Goal: Information Seeking & Learning: Find specific fact

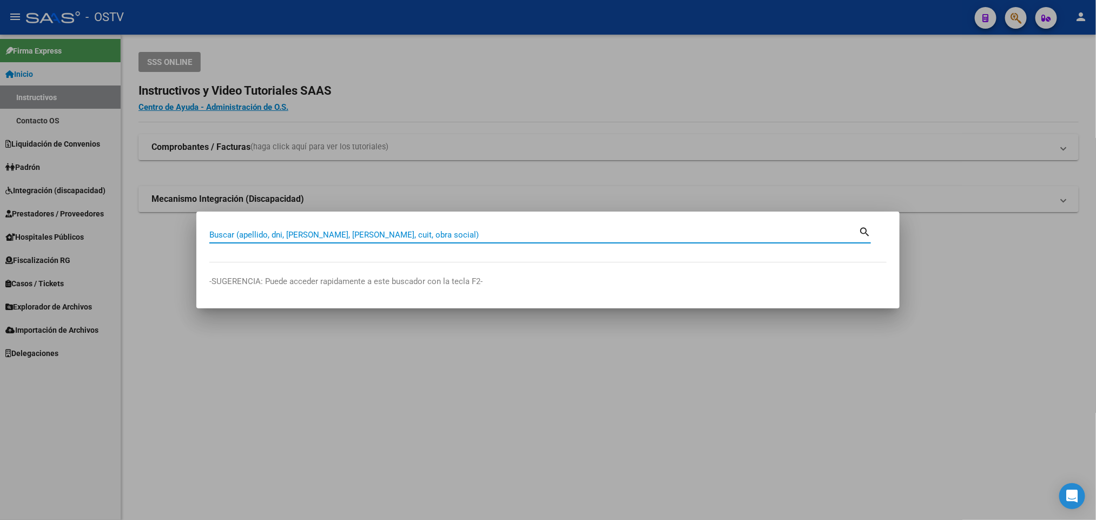
paste input "38351112"
type input "38351112"
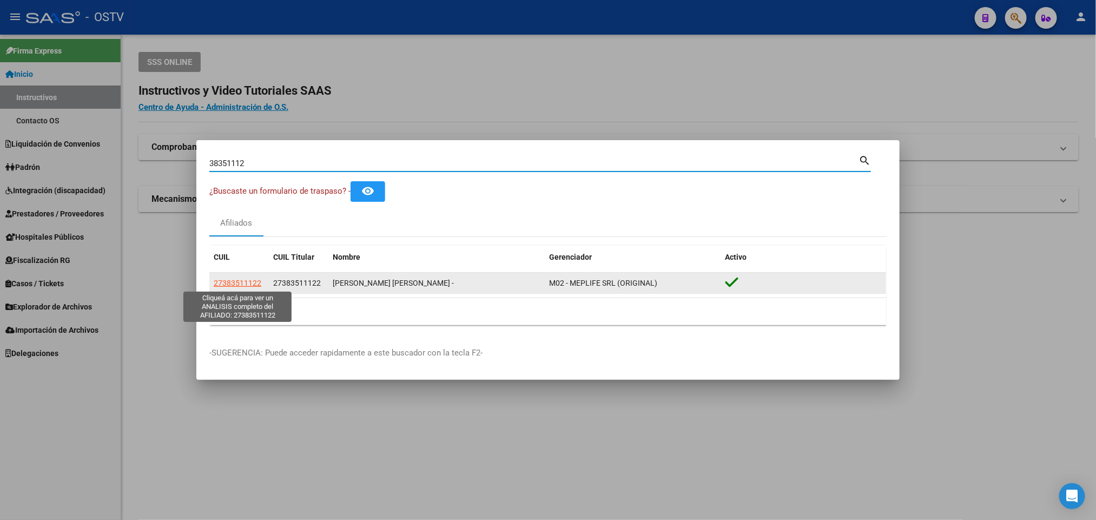
click at [234, 280] on span "27383511122" at bounding box center [238, 283] width 48 height 9
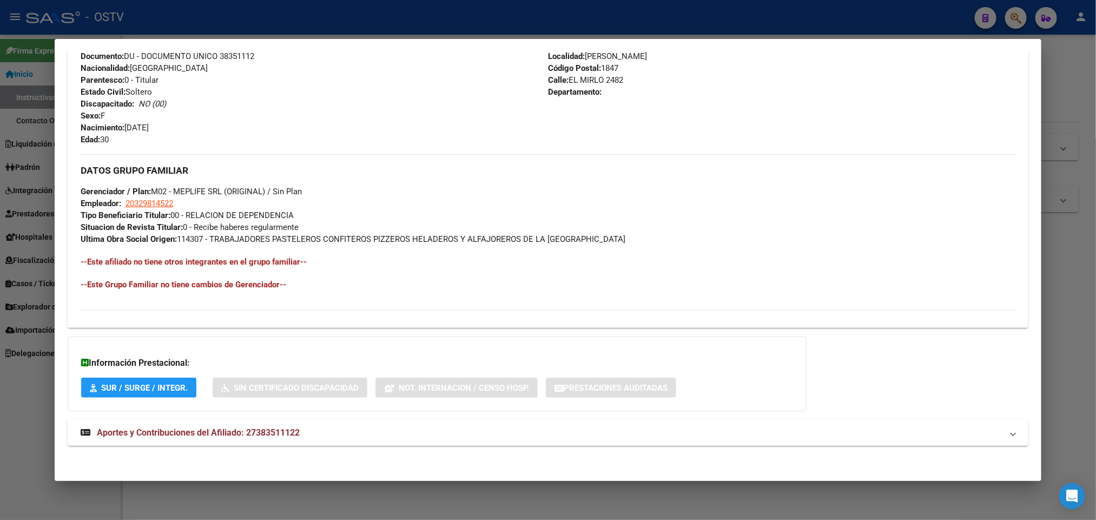
scroll to position [419, 0]
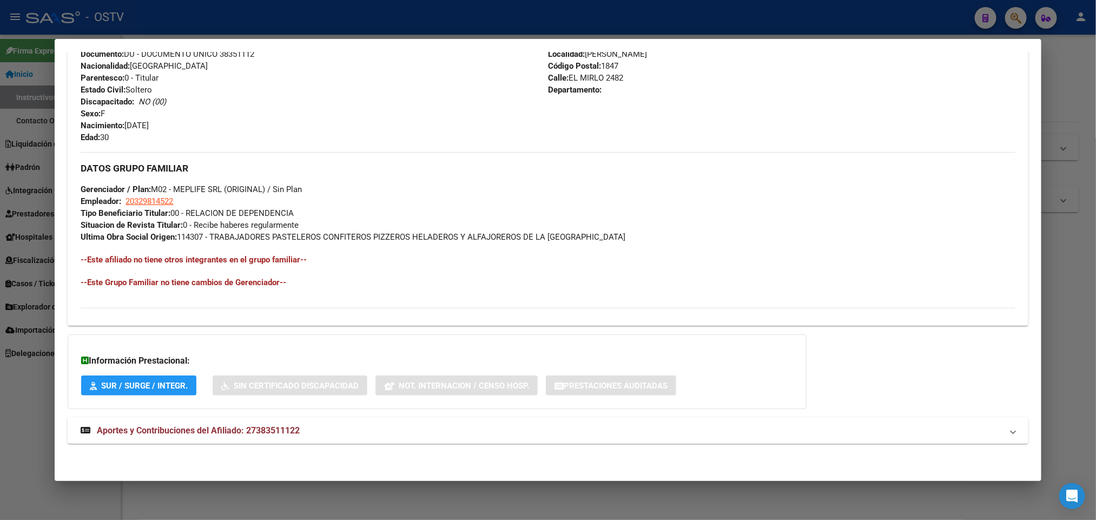
click at [305, 442] on mat-expansion-panel-header "Aportes y Contribuciones del Afiliado: 27383511122" at bounding box center [548, 431] width 960 height 26
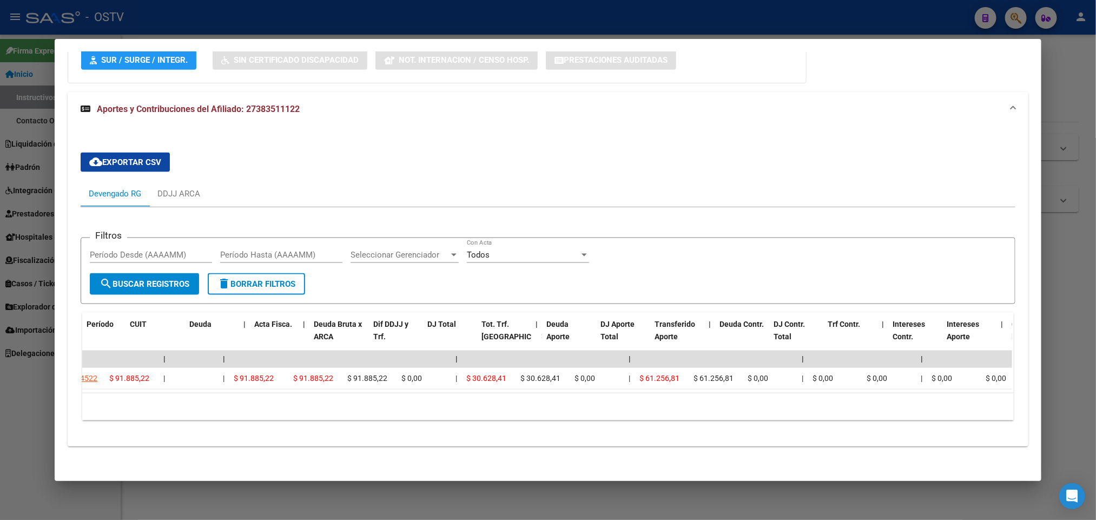
scroll to position [0, 0]
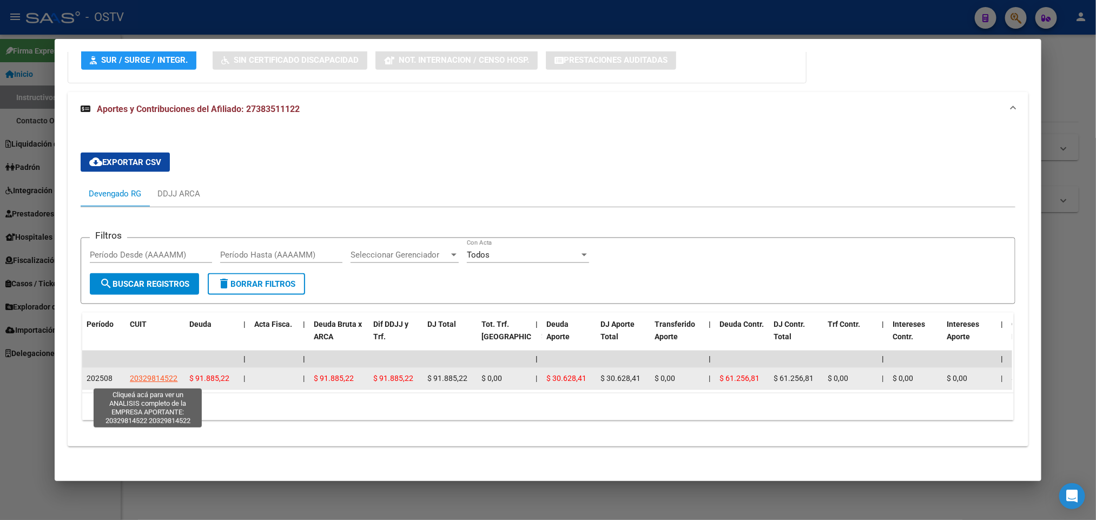
click at [167, 377] on span "20329814522" at bounding box center [154, 378] width 48 height 9
type textarea "20329814522"
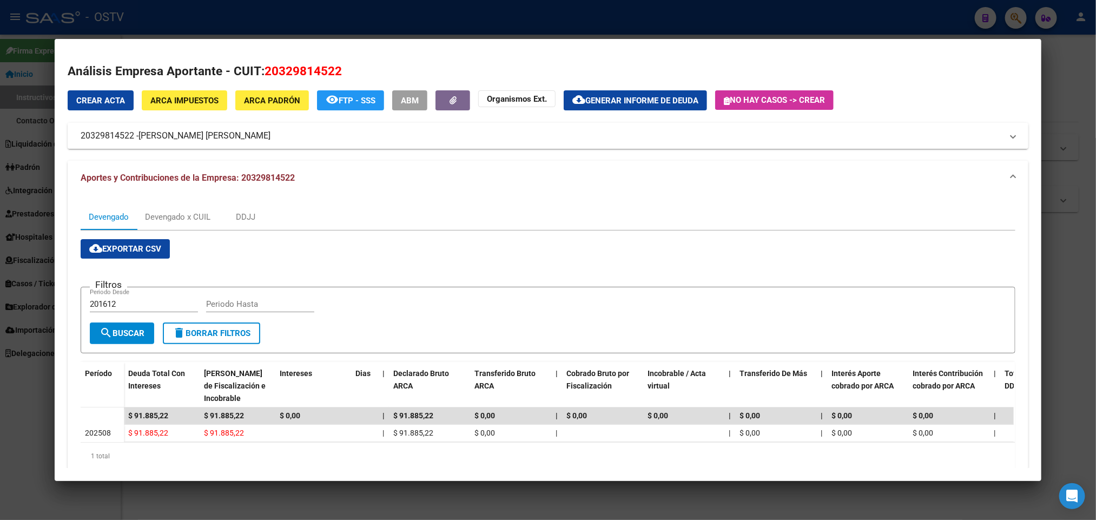
click at [355, 130] on mat-panel-title "20329814522 - SAYAGO LEANDRO MIGUEL AGUSTIN" at bounding box center [541, 135] width 921 height 13
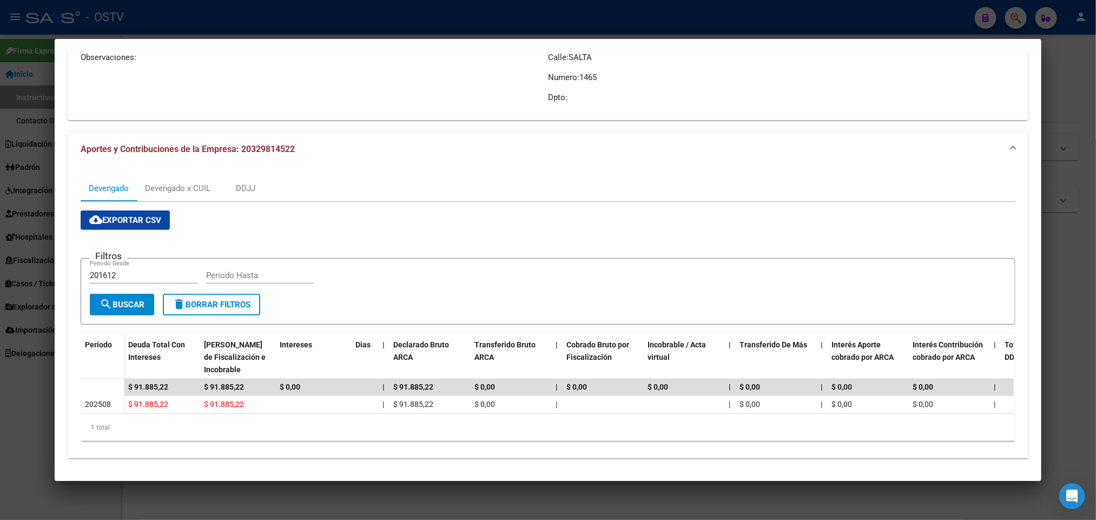
scroll to position [169, 0]
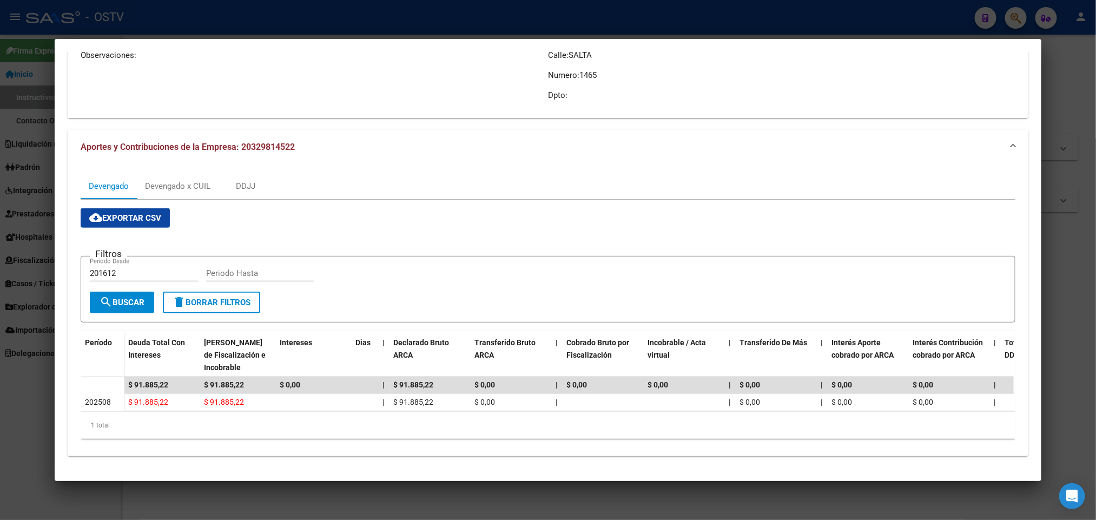
click at [1, 445] on div at bounding box center [548, 260] width 1096 height 520
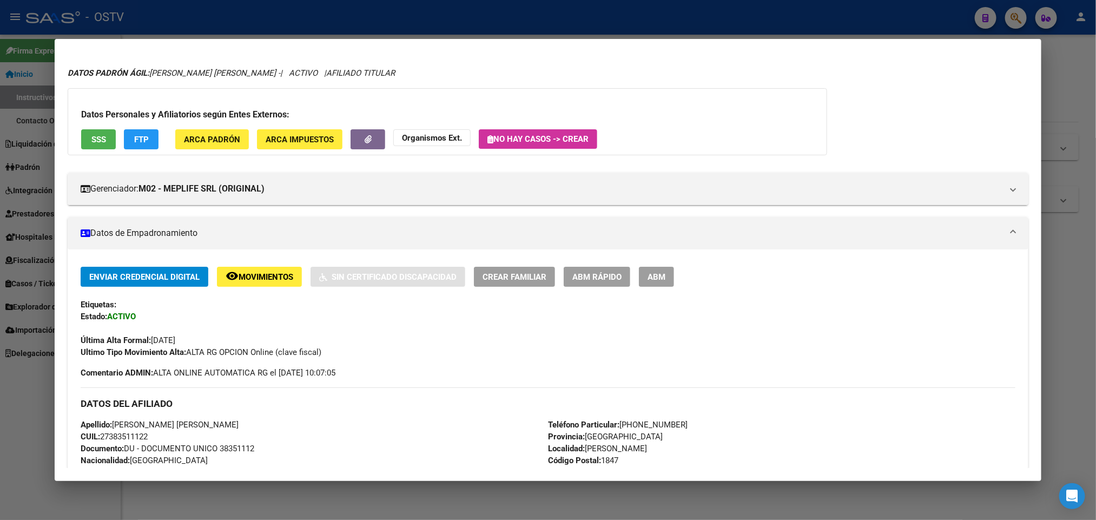
scroll to position [0, 0]
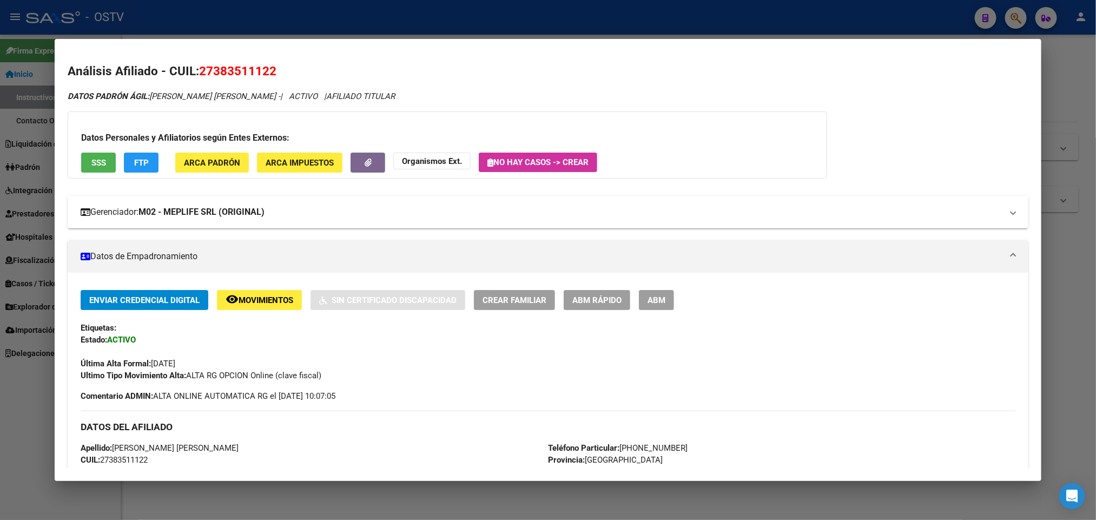
click at [248, 218] on strong "M02 - MEPLIFE SRL (ORIGINAL)" at bounding box center [202, 212] width 126 height 13
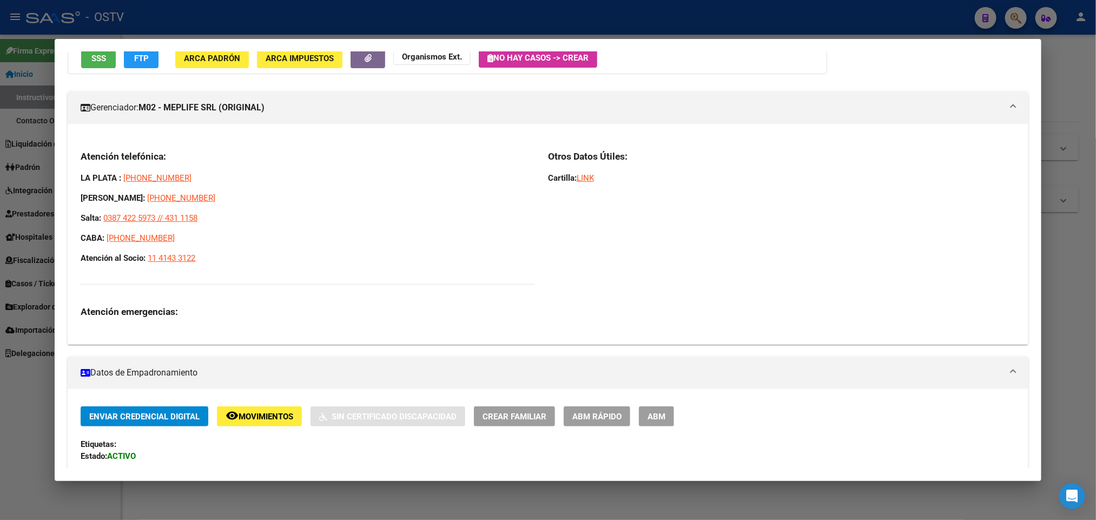
scroll to position [81, 0]
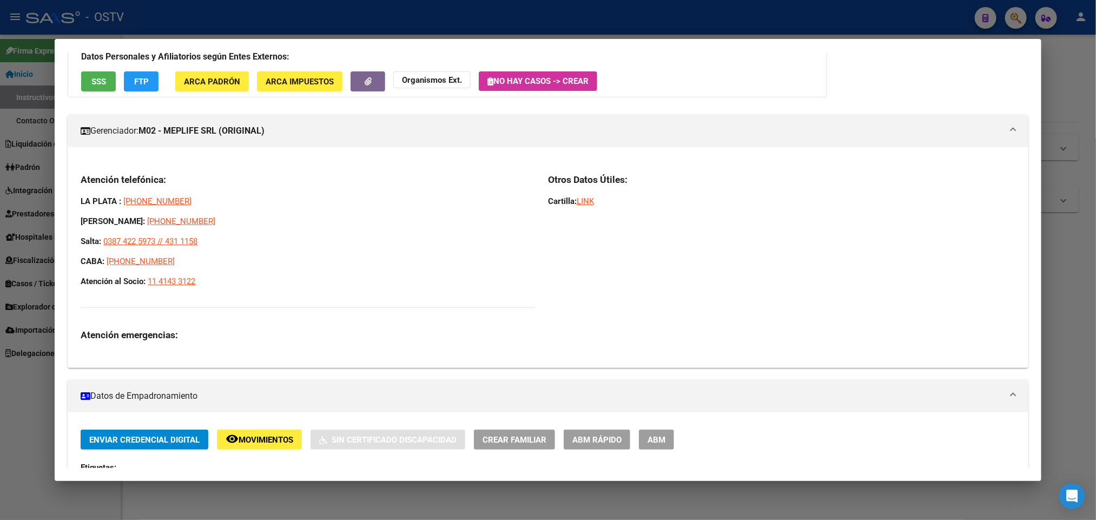
drag, startPoint x: 216, startPoint y: 279, endPoint x: 76, endPoint y: 203, distance: 159.3
click at [81, 203] on div "Atención telefónica: LA PLATA : 221 6769380 MAR DEL PLATA: 2234 95-2907 Salta: …" at bounding box center [308, 257] width 455 height 167
copy div "LA PLATA : 221 6769380 MAR DEL PLATA: 2234 95-2907 Salta: 0387 422 5973 // 431 …"
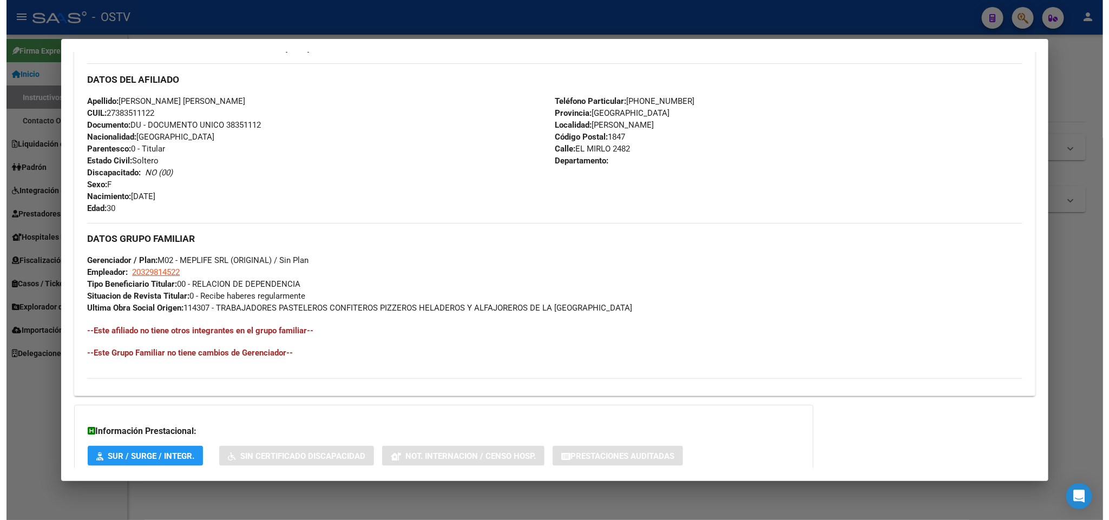
scroll to position [730, 0]
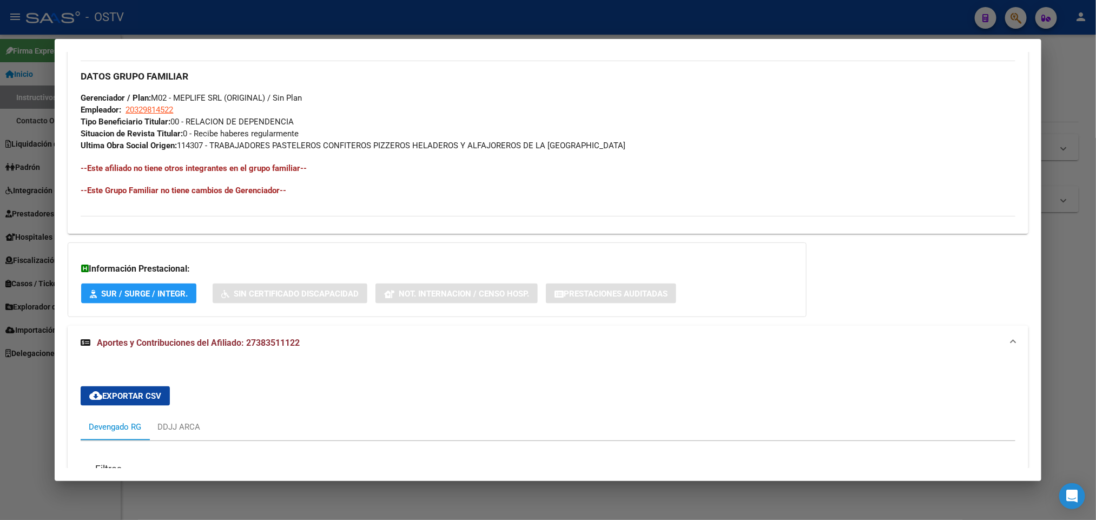
click at [32, 126] on div at bounding box center [548, 260] width 1096 height 520
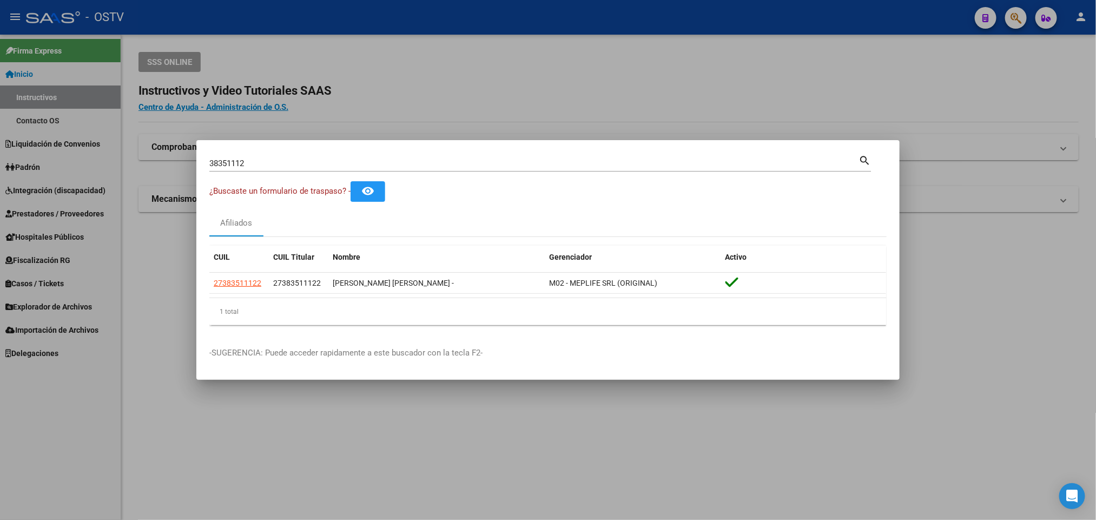
click at [580, 86] on div at bounding box center [548, 260] width 1096 height 520
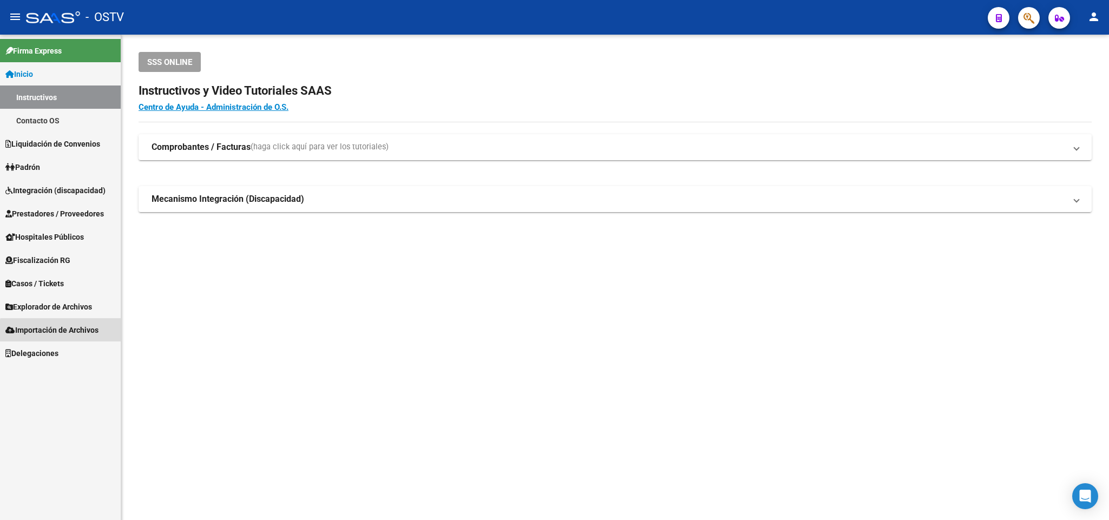
click at [84, 336] on link "Importación de Archivos" at bounding box center [60, 329] width 121 height 23
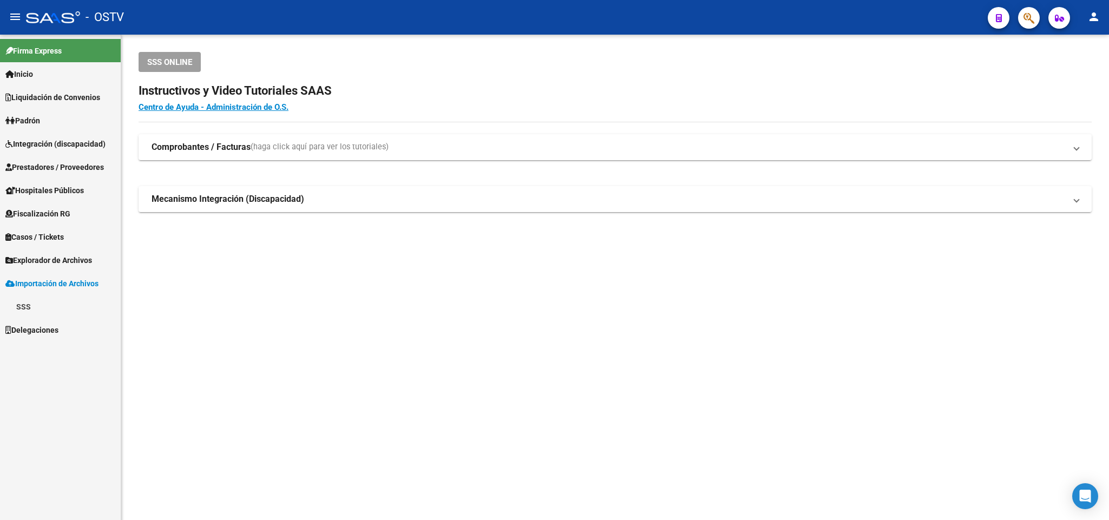
click at [51, 306] on link "SSS" at bounding box center [60, 306] width 121 height 23
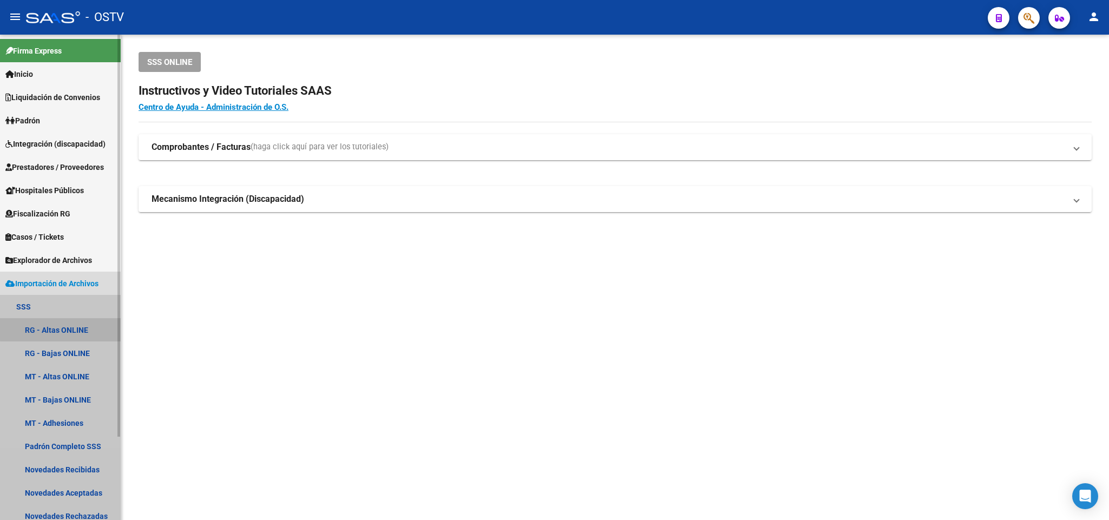
click at [88, 323] on link "RG - Altas ONLINE" at bounding box center [60, 329] width 121 height 23
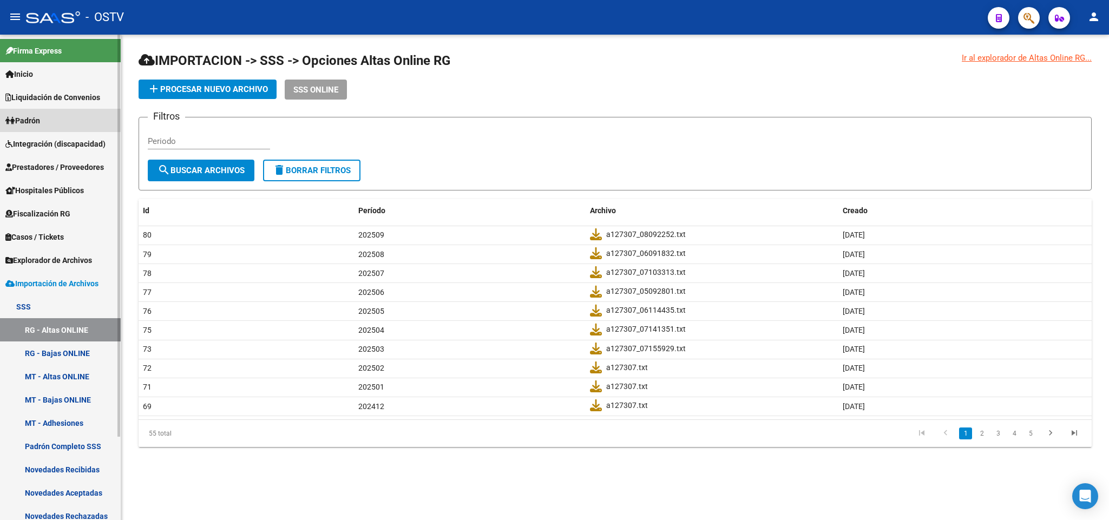
click at [40, 115] on span "Padrón" at bounding box center [22, 121] width 35 height 12
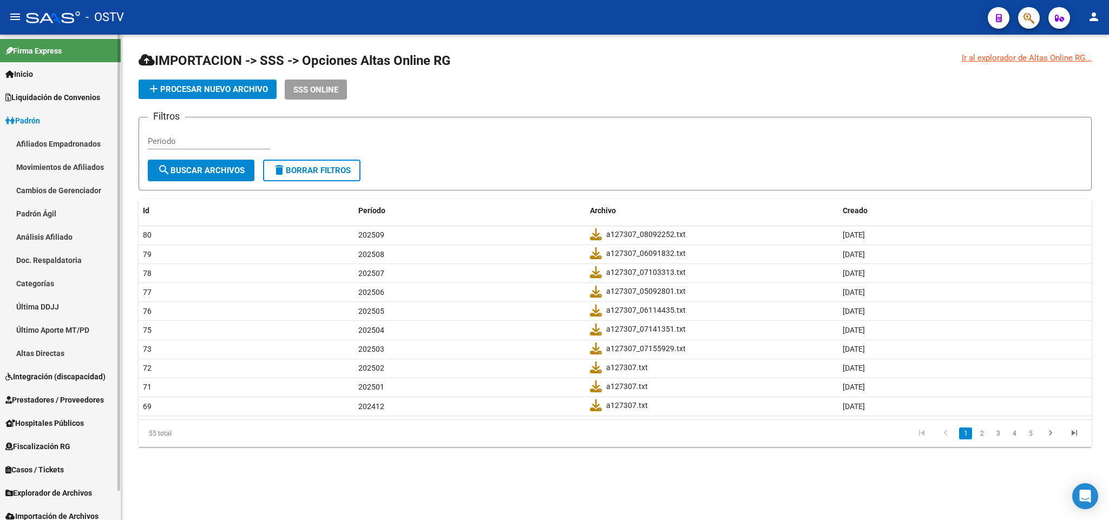
click at [75, 140] on link "Afiliados Empadronados" at bounding box center [60, 143] width 121 height 23
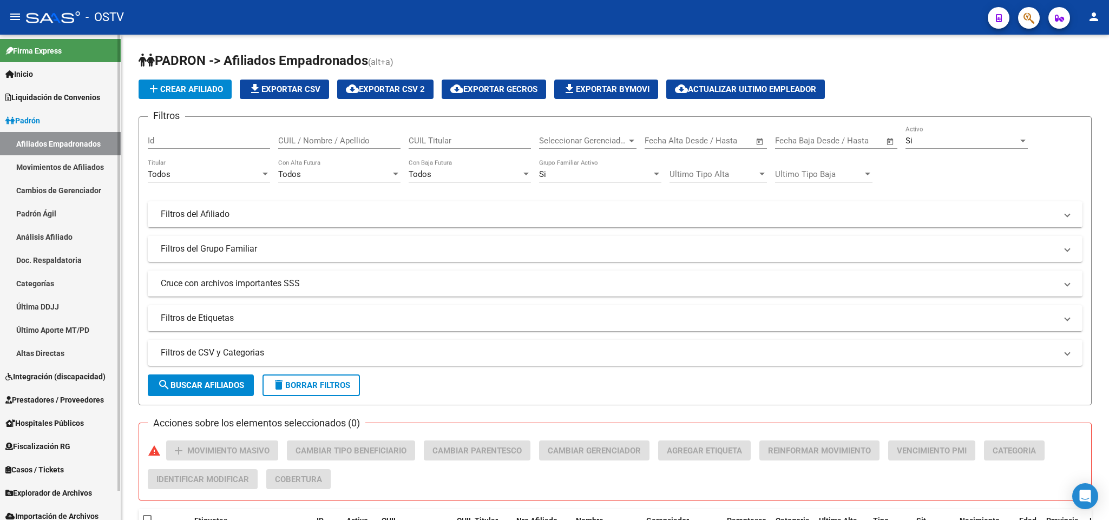
scroll to position [30, 0]
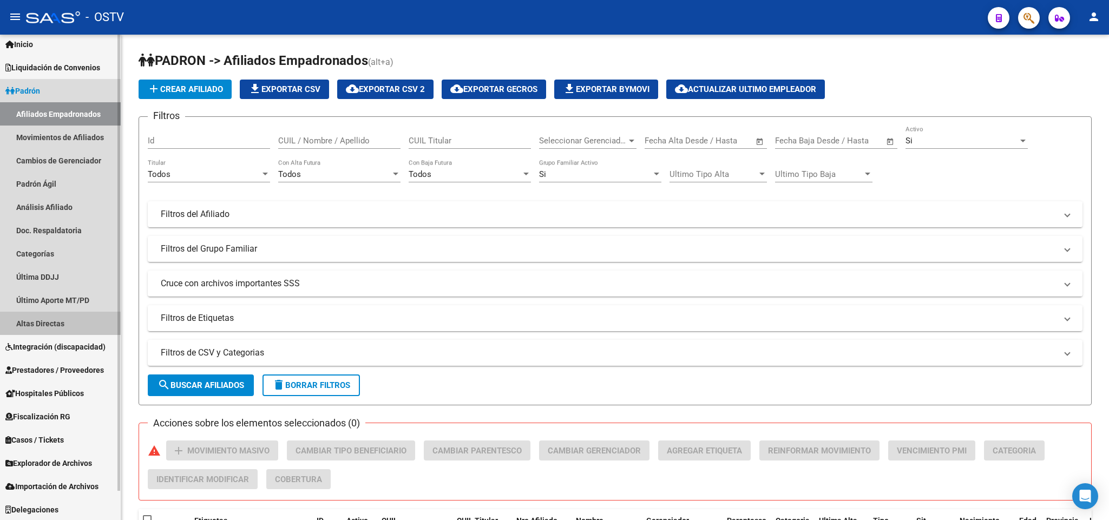
click at [52, 324] on link "Altas Directas" at bounding box center [60, 323] width 121 height 23
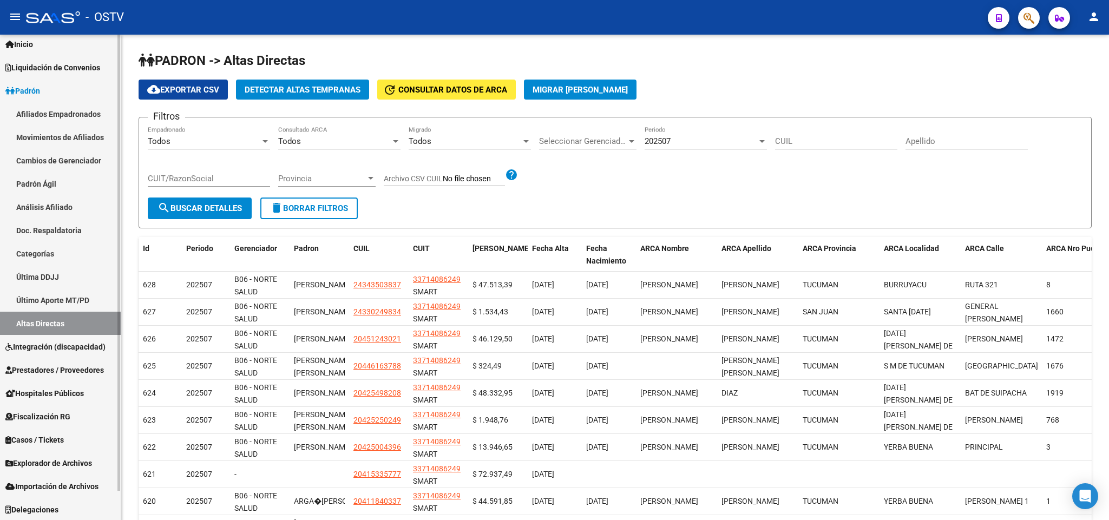
click at [23, 465] on span "Explorador de Archivos" at bounding box center [48, 463] width 87 height 12
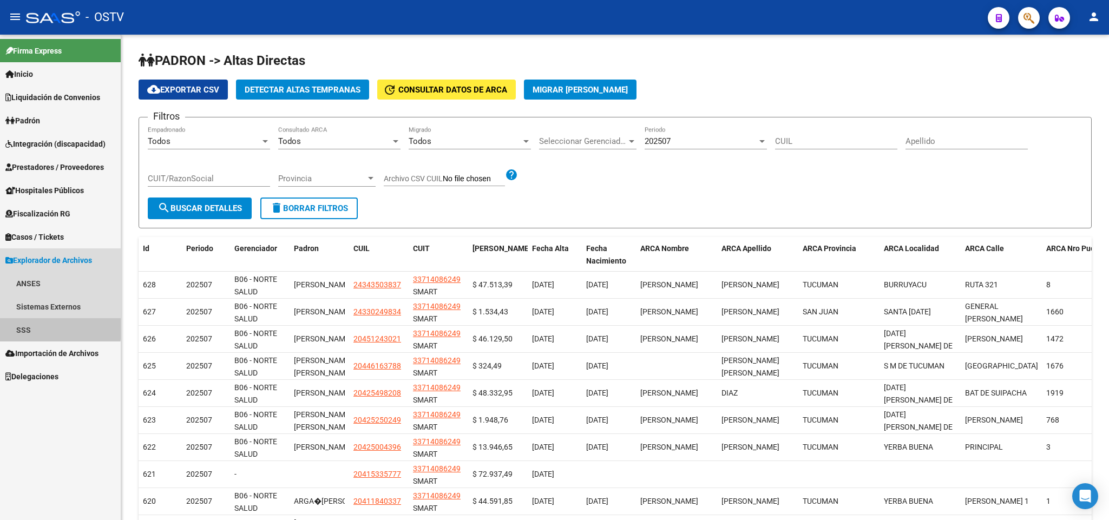
click at [57, 325] on link "SSS" at bounding box center [60, 329] width 121 height 23
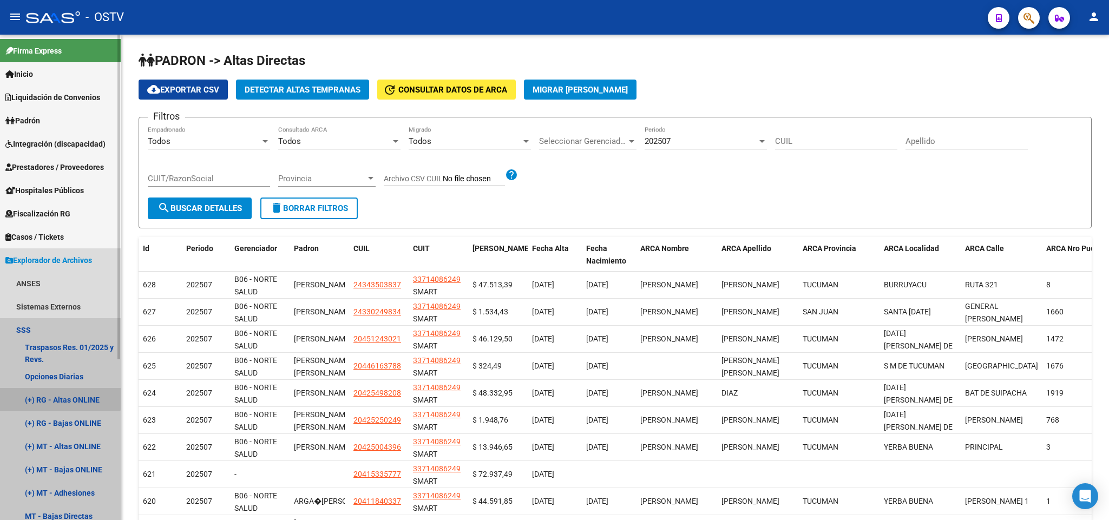
click at [58, 393] on link "(+) RG - Altas ONLINE" at bounding box center [60, 399] width 121 height 23
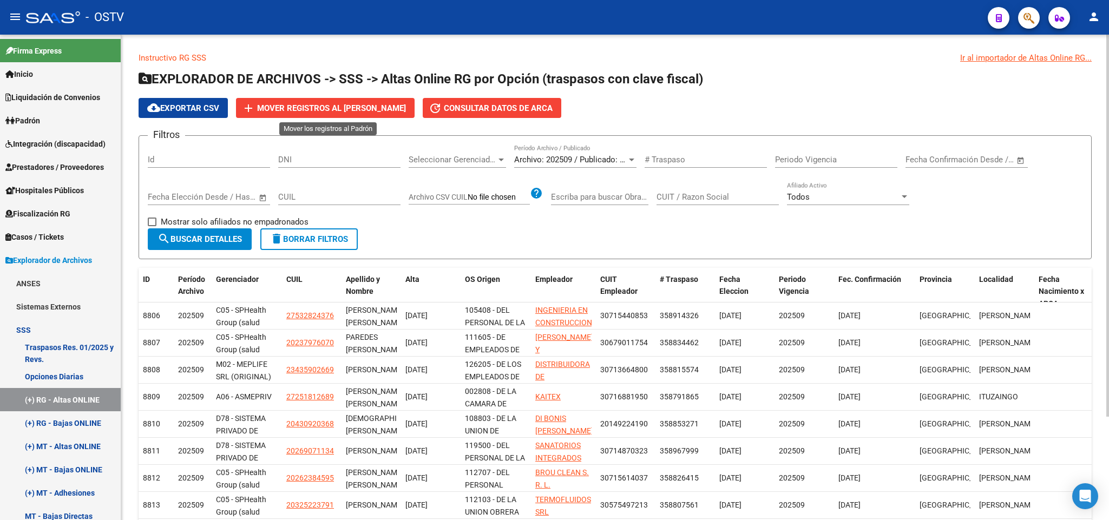
click at [360, 111] on span "Mover registros al PADRÓN de SAAS" at bounding box center [331, 108] width 149 height 10
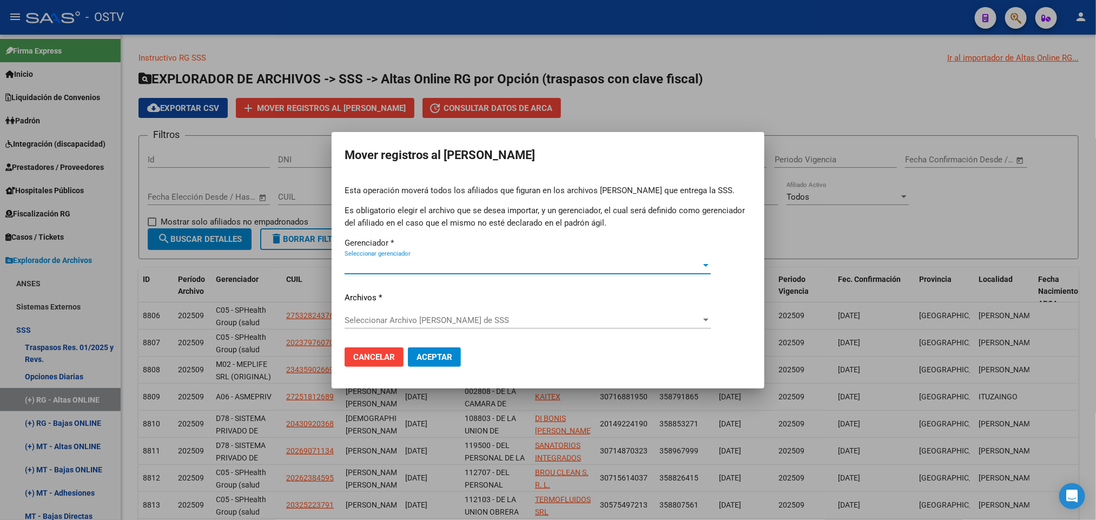
click at [427, 262] on span "Seleccionar gerenciador" at bounding box center [523, 266] width 357 height 10
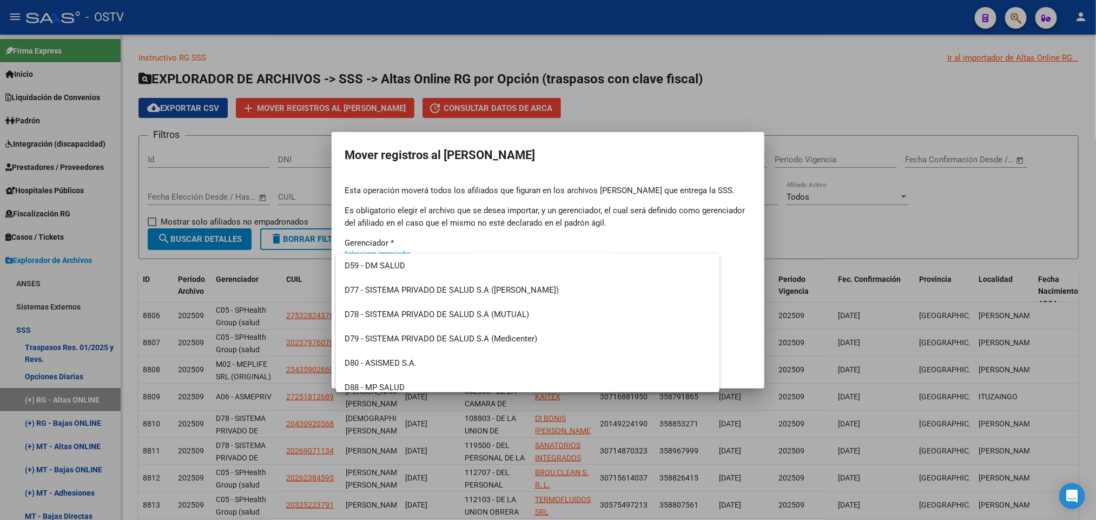
scroll to position [713, 0]
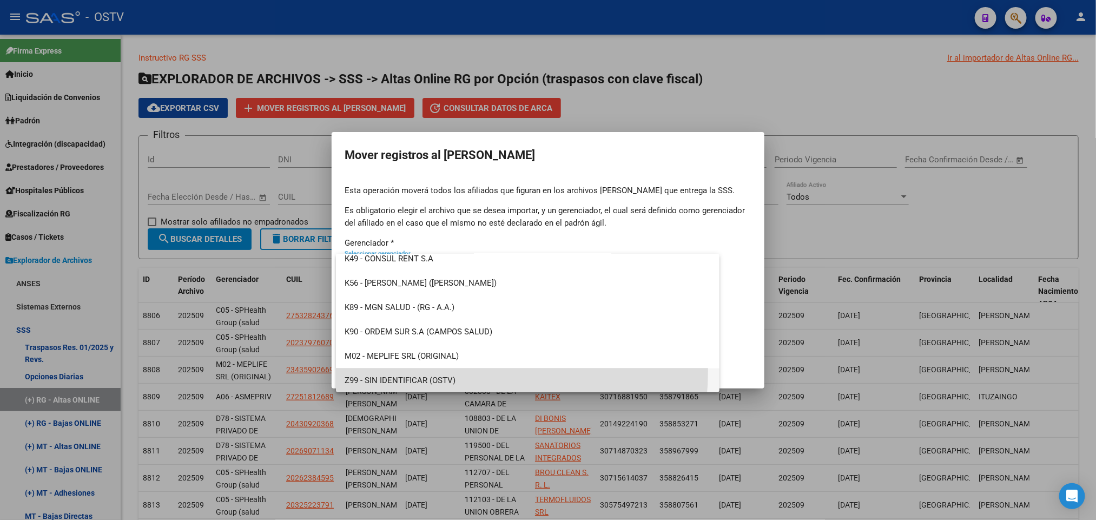
click at [420, 370] on span "Z99 - SIN IDENTIFICAR (OSTV)" at bounding box center [528, 380] width 366 height 24
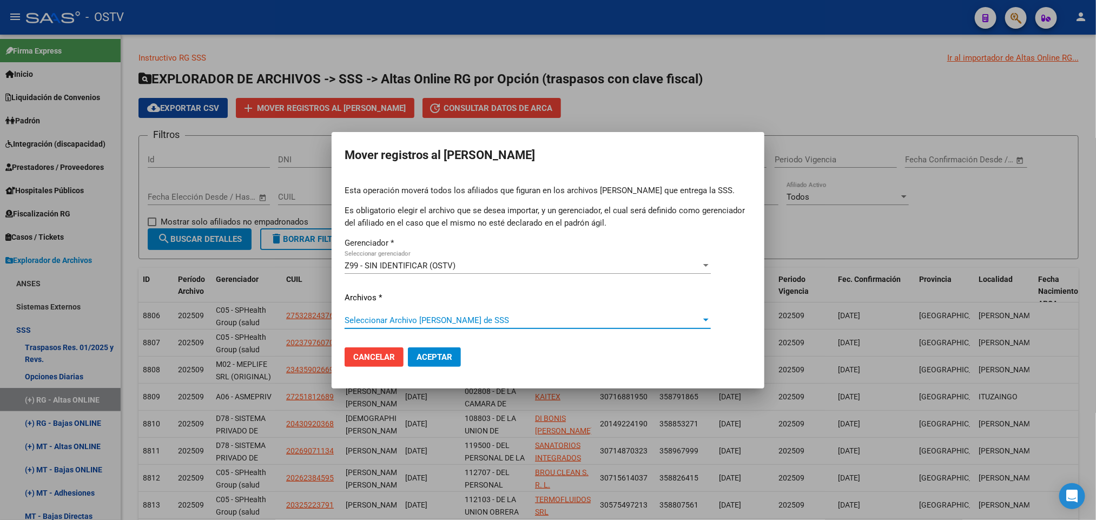
click at [471, 317] on span "Seleccionar Archivo de Padrón de SSS" at bounding box center [523, 320] width 357 height 10
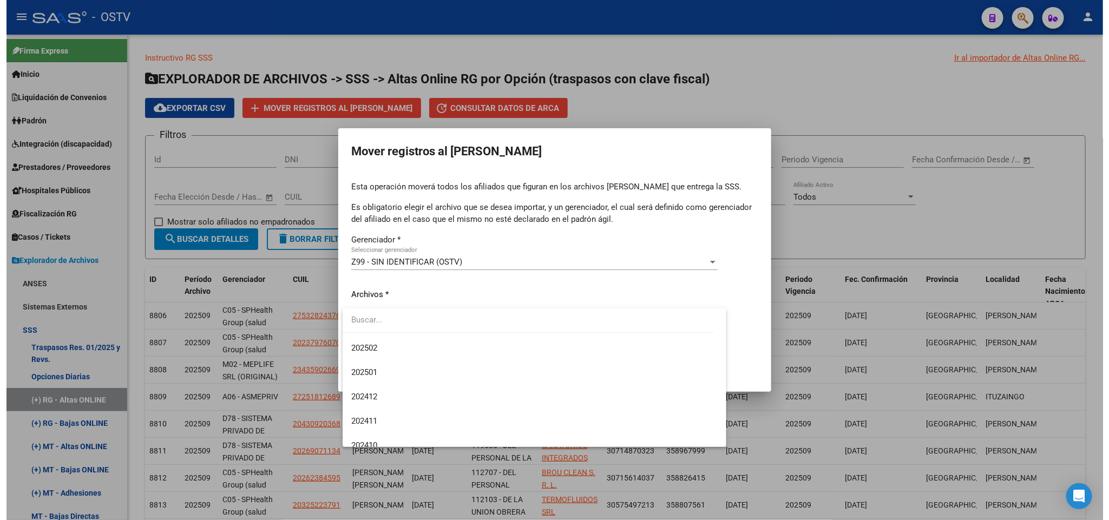
scroll to position [0, 0]
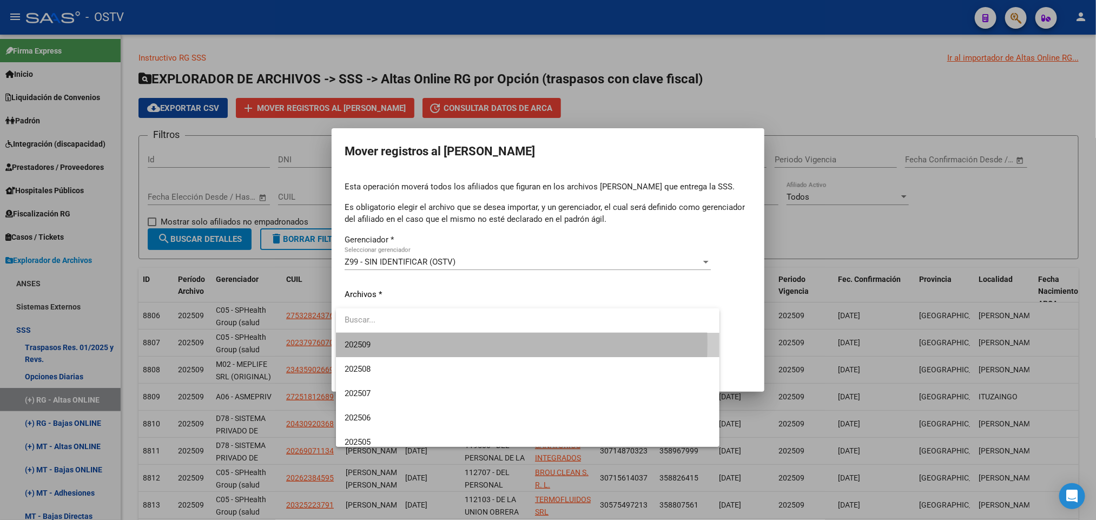
click at [423, 345] on span "202509" at bounding box center [528, 345] width 366 height 24
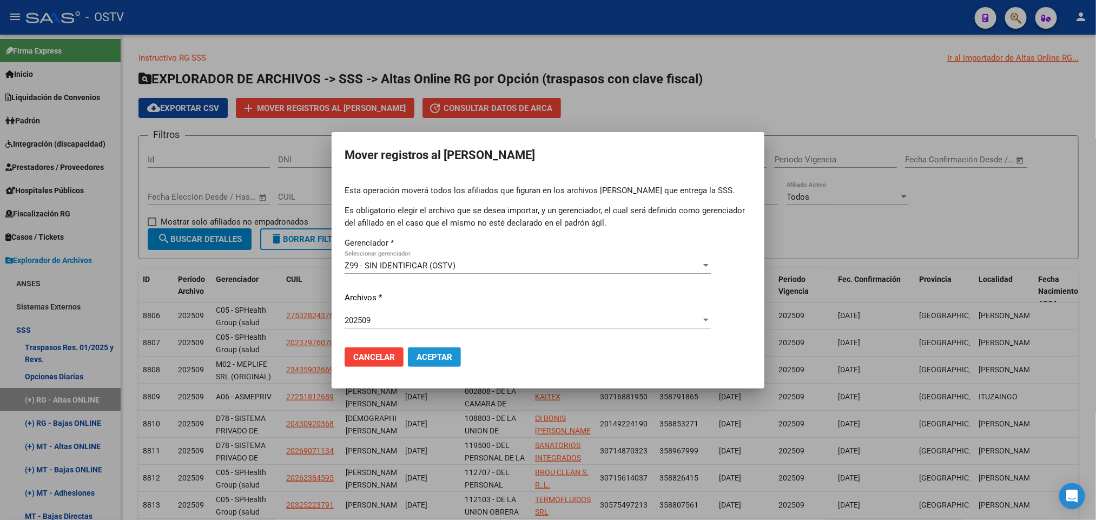
click at [452, 355] on button "Aceptar" at bounding box center [434, 356] width 53 height 19
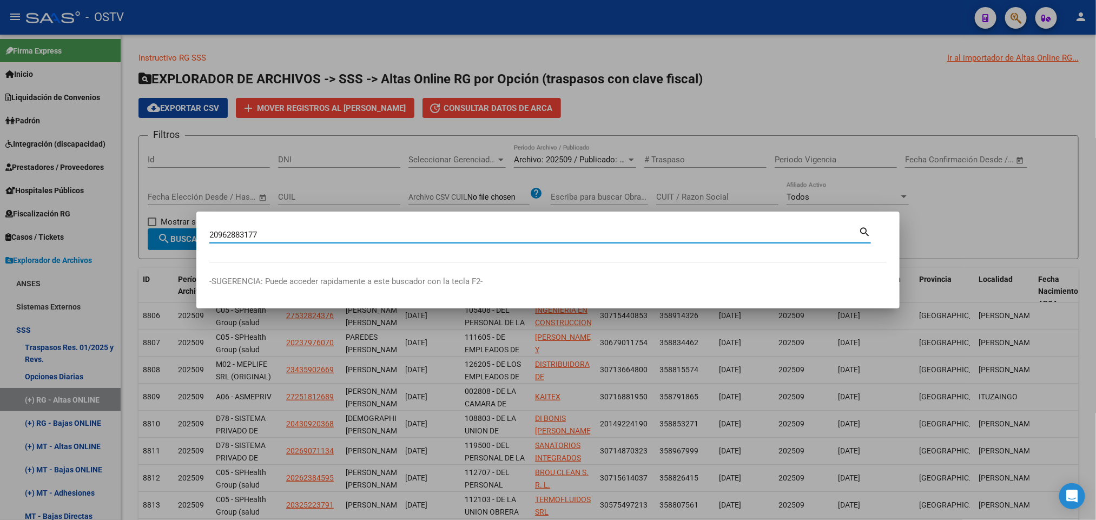
type input "20962883177"
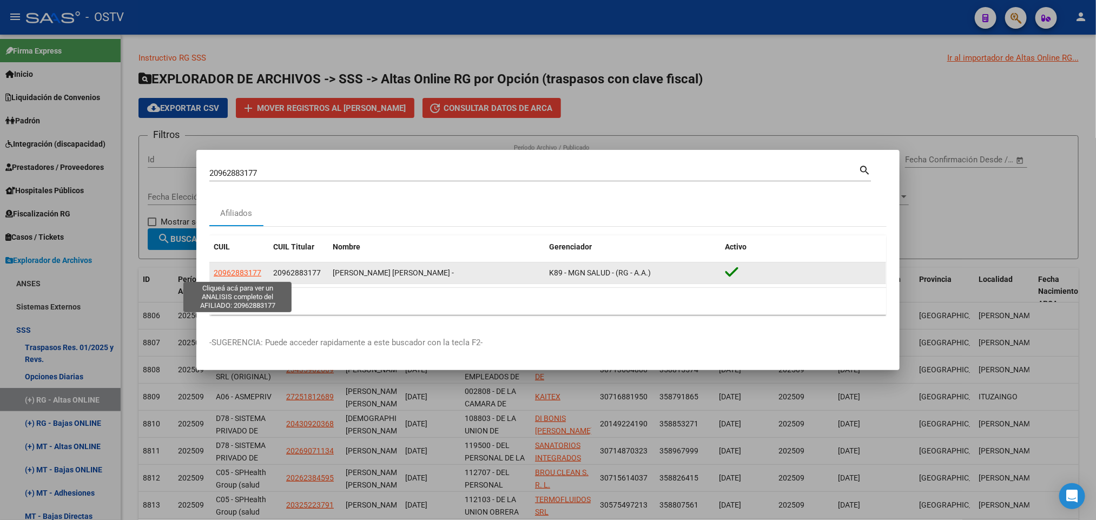
click at [255, 271] on span "20962883177" at bounding box center [238, 272] width 48 height 9
type textarea "20962883177"
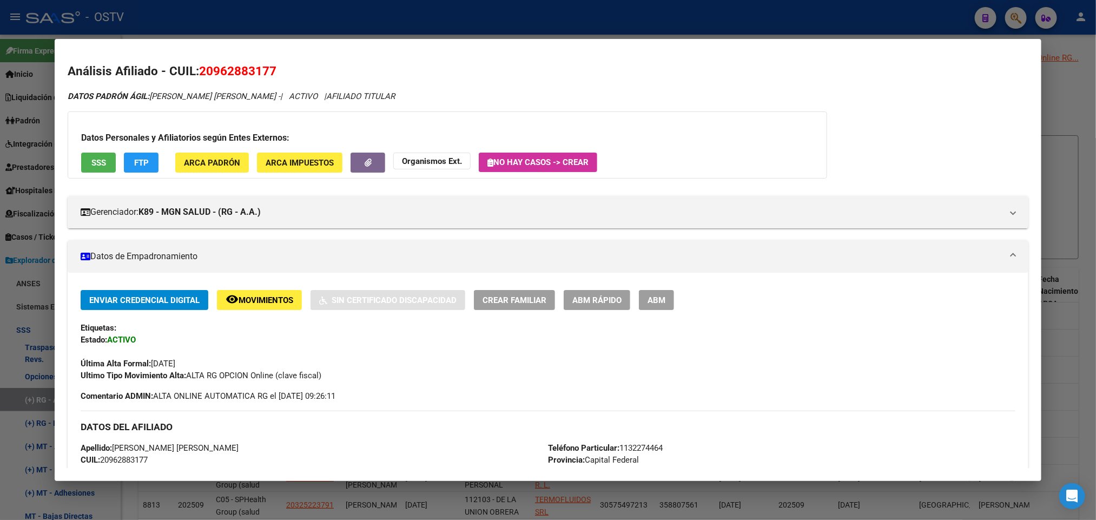
click at [229, 15] on div at bounding box center [548, 260] width 1096 height 520
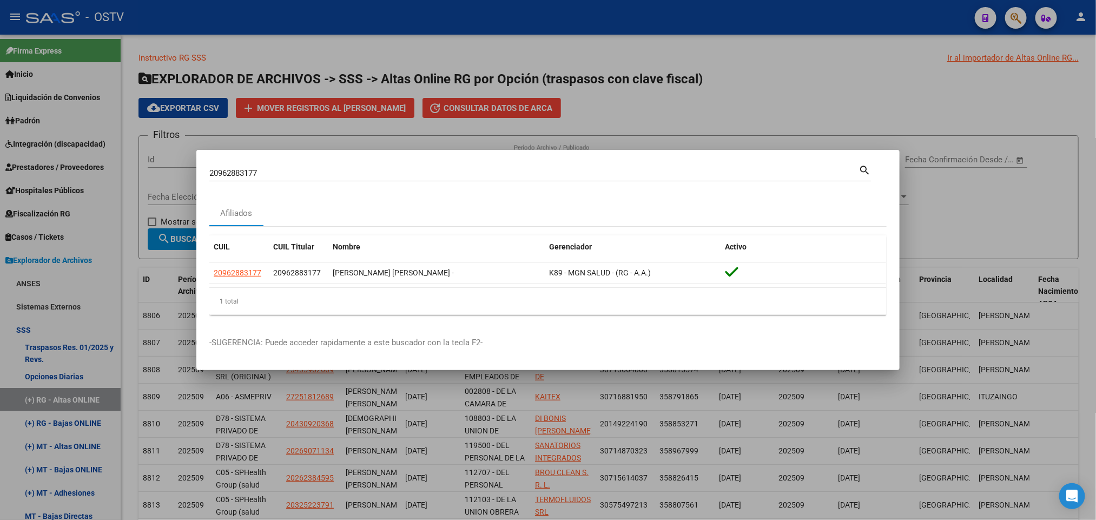
click at [123, 269] on div at bounding box center [548, 260] width 1096 height 520
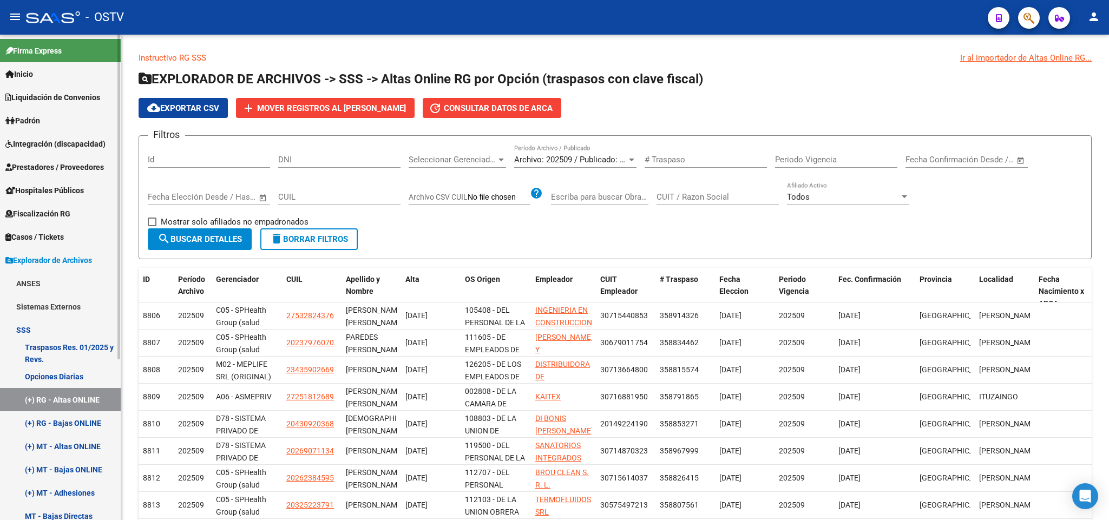
click at [75, 429] on link "(+) RG - Bajas ONLINE" at bounding box center [60, 422] width 121 height 23
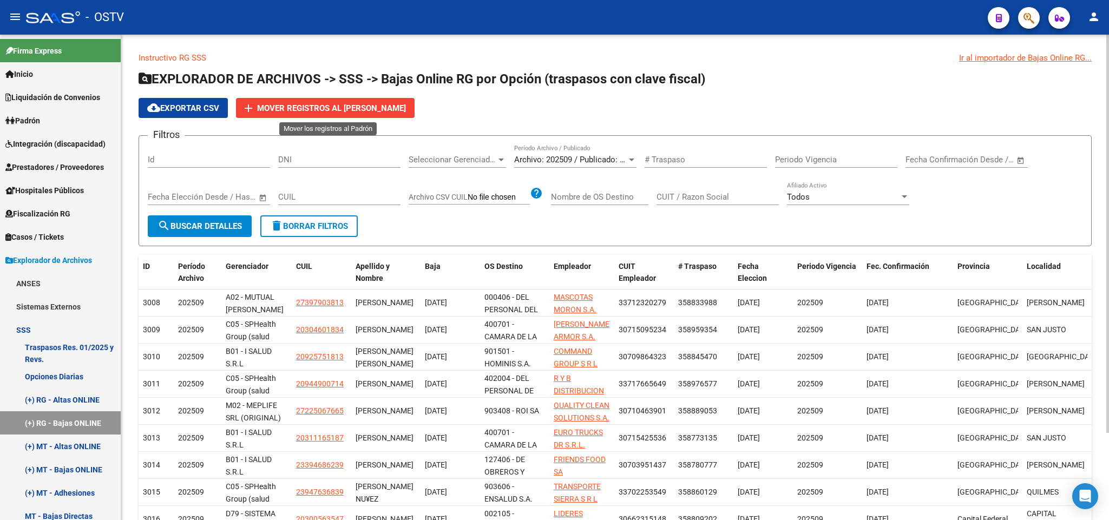
click at [386, 114] on button "add Mover registros al PADRÓN de SAAS" at bounding box center [325, 108] width 179 height 20
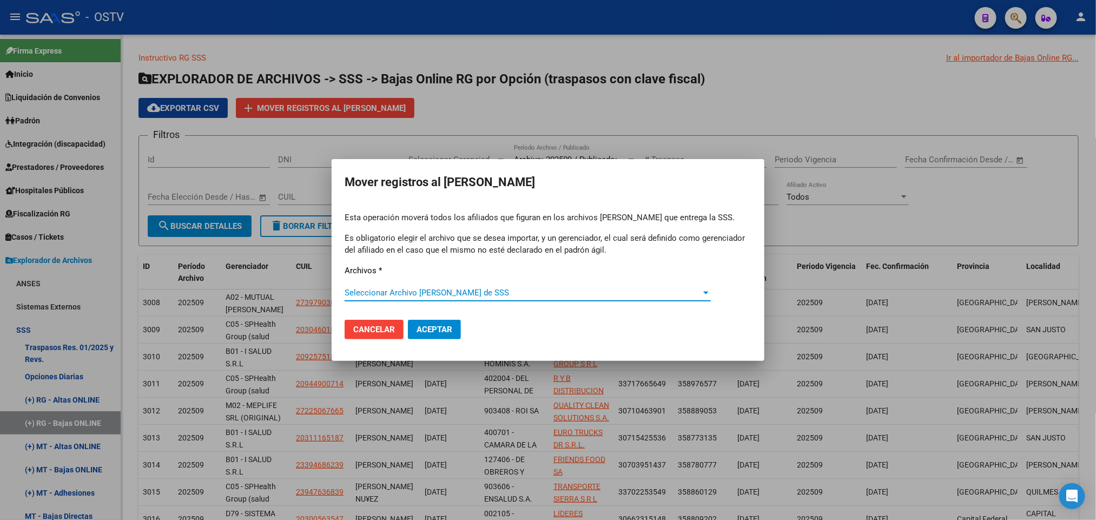
click at [516, 291] on span "Seleccionar Archivo de Padrón de SSS" at bounding box center [523, 293] width 357 height 10
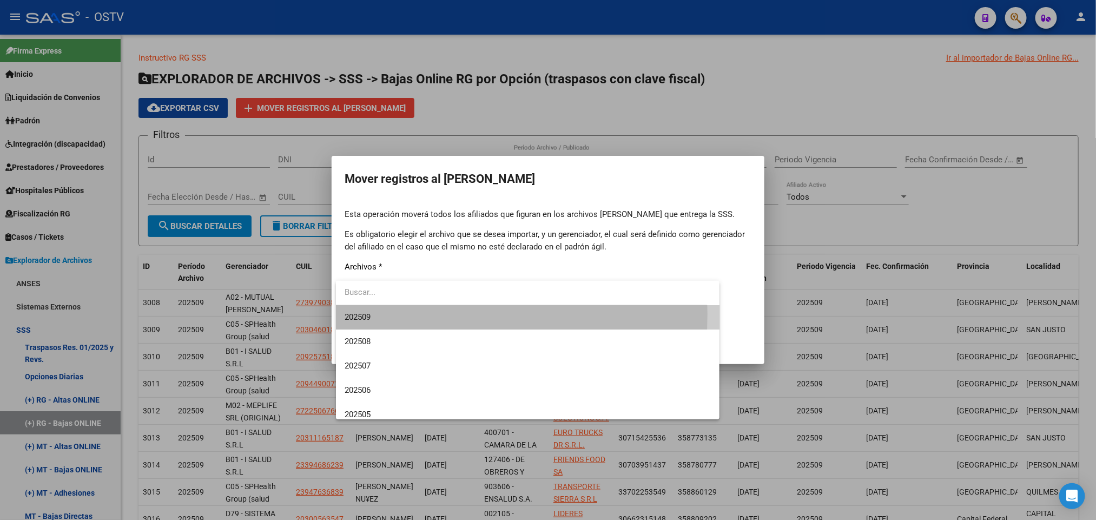
click at [388, 314] on span "202509" at bounding box center [528, 317] width 366 height 24
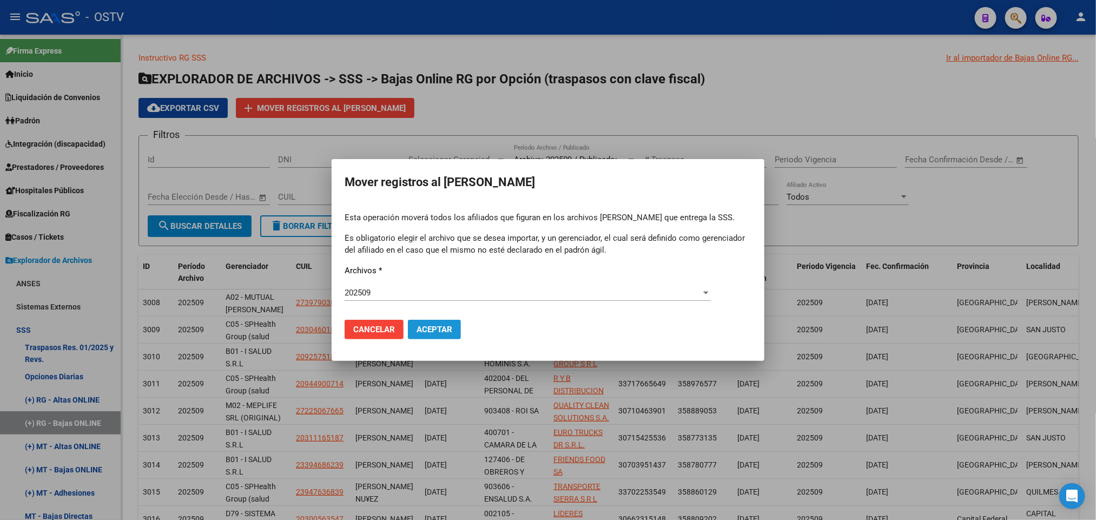
click at [435, 332] on span "Aceptar" at bounding box center [435, 330] width 36 height 10
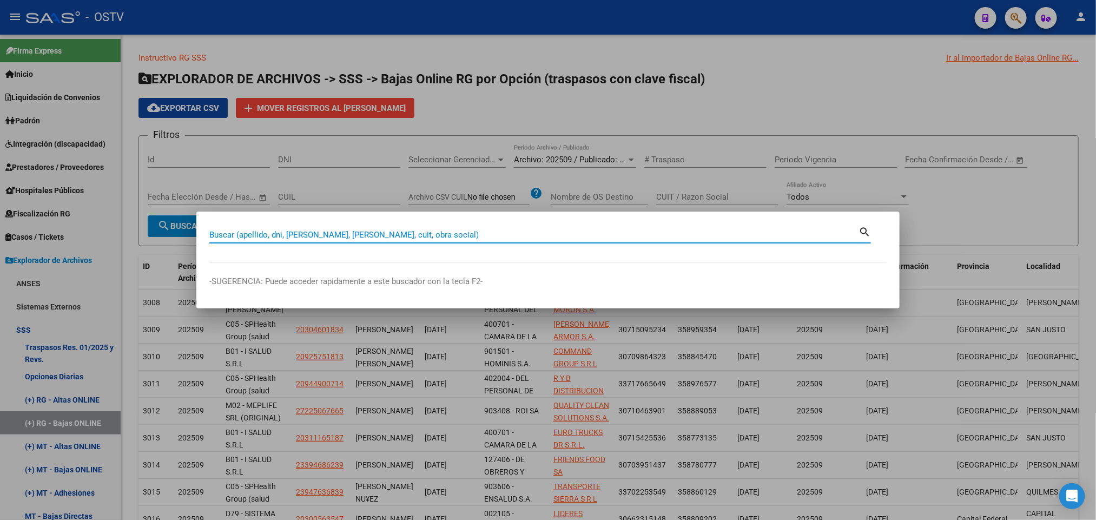
paste input "35410081"
type input "35410081"
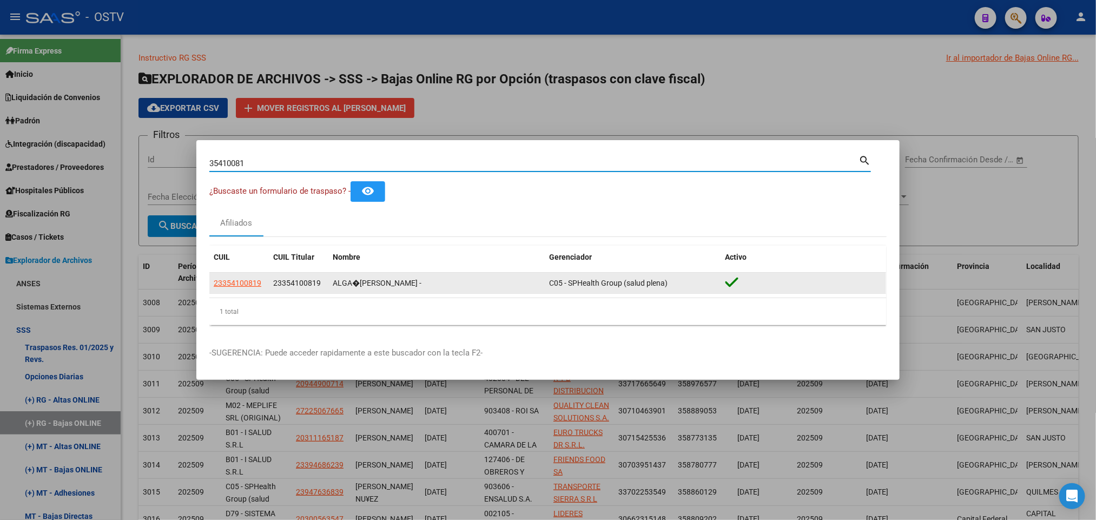
click at [253, 291] on datatable-body-cell "23354100819" at bounding box center [239, 283] width 60 height 21
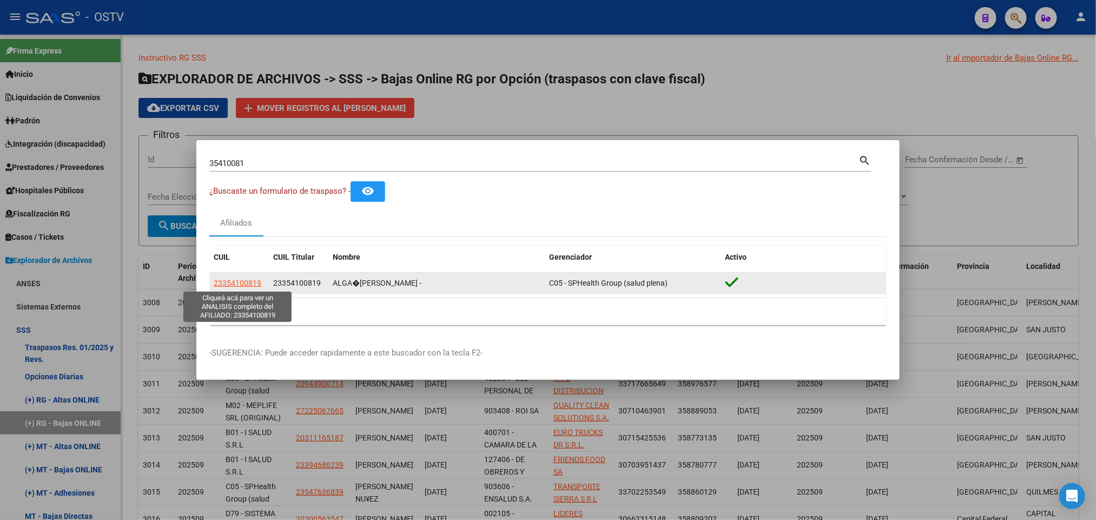
click at [240, 279] on span "23354100819" at bounding box center [238, 283] width 48 height 9
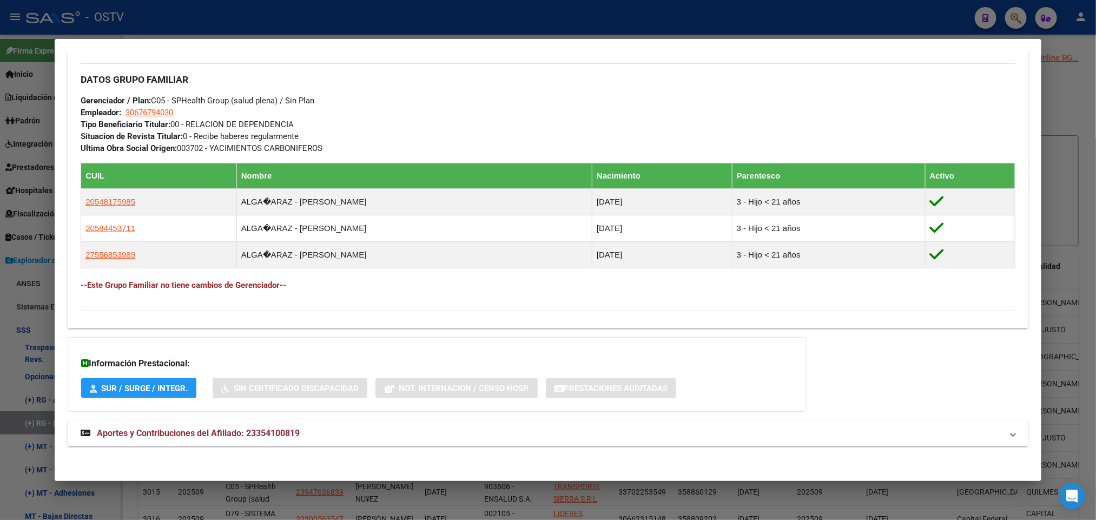
scroll to position [512, 0]
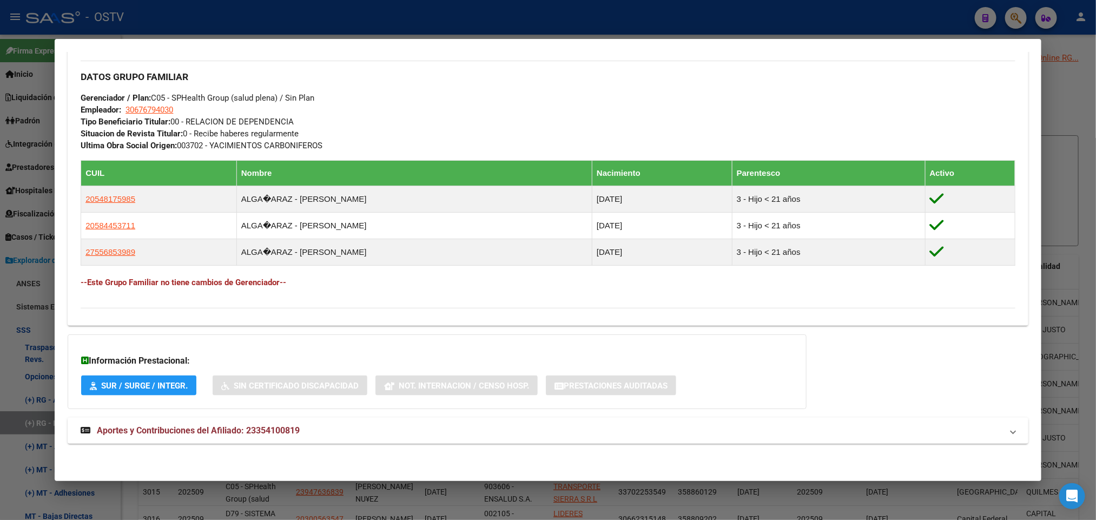
click at [256, 442] on mat-expansion-panel-header "Aportes y Contribuciones del Afiliado: 23354100819" at bounding box center [548, 431] width 960 height 26
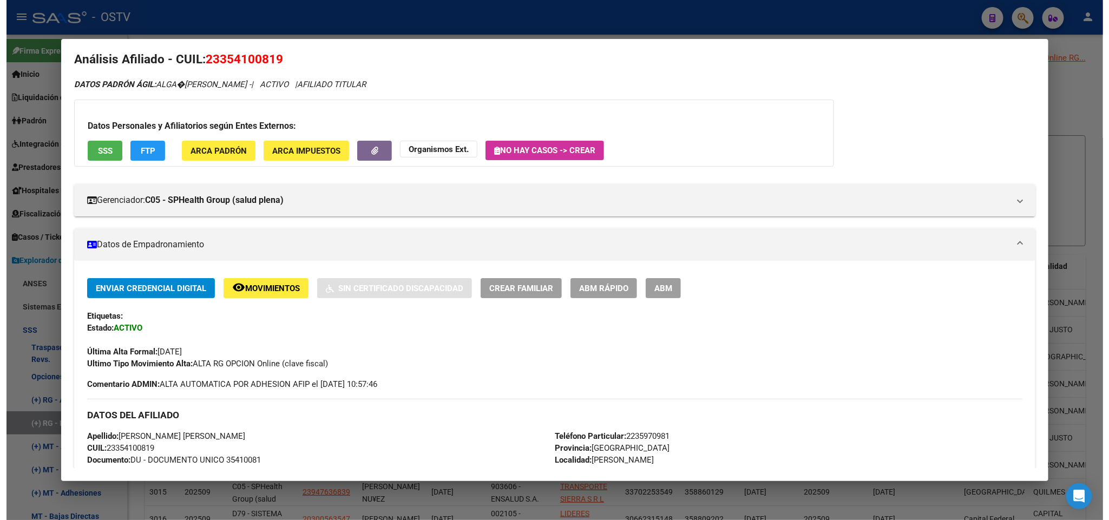
scroll to position [0, 0]
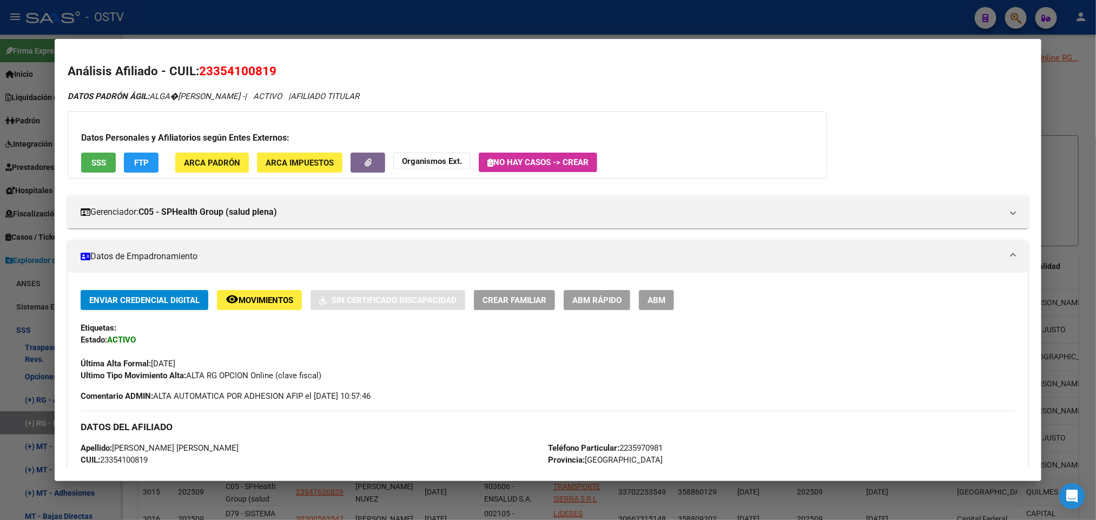
click at [260, 195] on div "Gerenciador: C05 - SPHealth Group (salud plena) Atención telefónica: Atencion a…" at bounding box center [548, 207] width 960 height 41
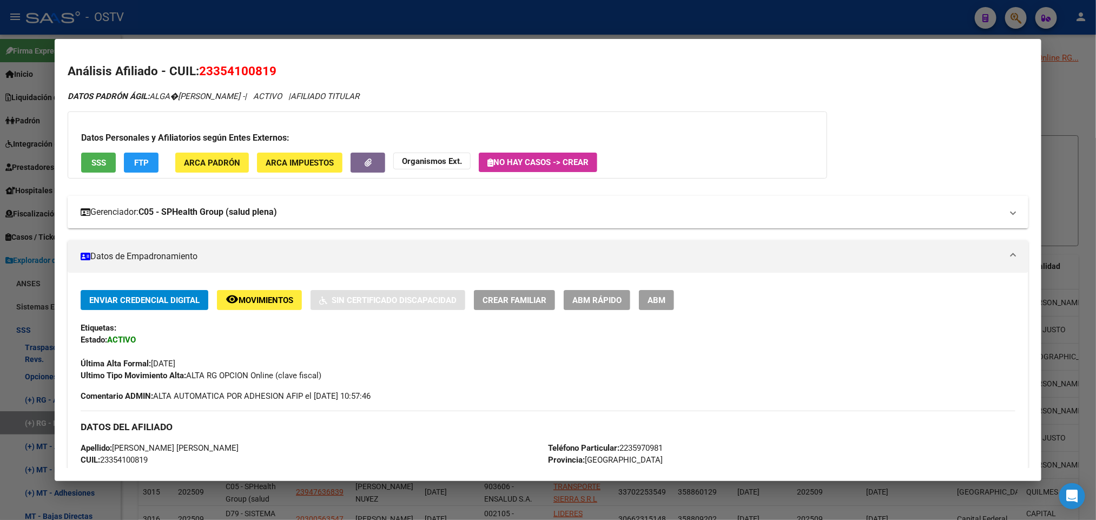
click at [313, 209] on mat-panel-title "Gerenciador: C05 - SPHealth Group (salud plena)" at bounding box center [541, 212] width 921 height 13
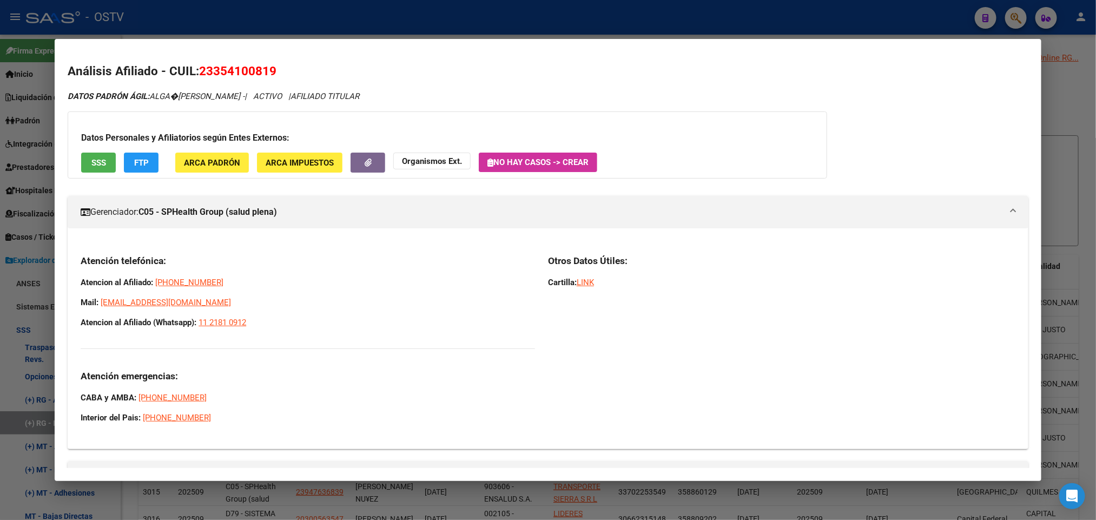
drag, startPoint x: 258, startPoint y: 324, endPoint x: 65, endPoint y: 273, distance: 199.7
click at [68, 273] on div "Atención telefónica: Atencion al Afiliado: 0800-888-2662 Mail: afiliaciones@sal…" at bounding box center [548, 343] width 960 height 195
copy div "Atencion al Afiliado: 0800-888-2662 Mail: afiliaciones@saludplena.com.ar Atenci…"
click at [302, 28] on div at bounding box center [548, 260] width 1096 height 520
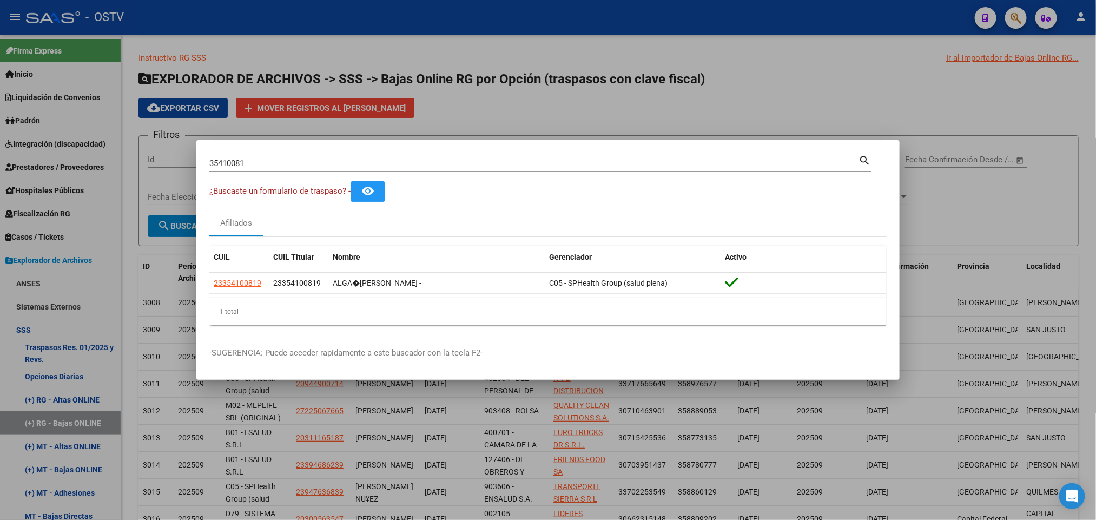
click at [297, 17] on div at bounding box center [548, 260] width 1096 height 520
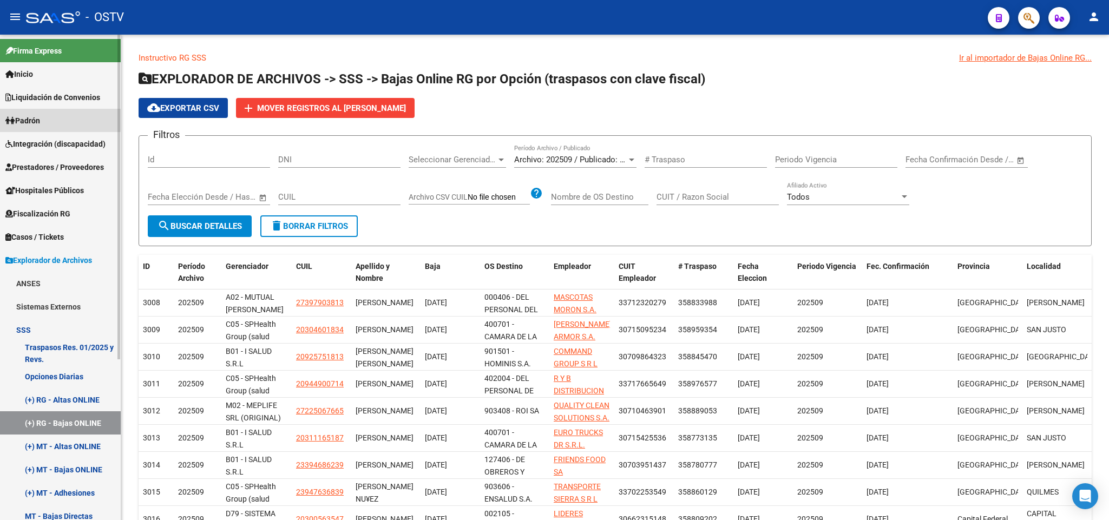
click at [47, 118] on link "Padrón" at bounding box center [60, 120] width 121 height 23
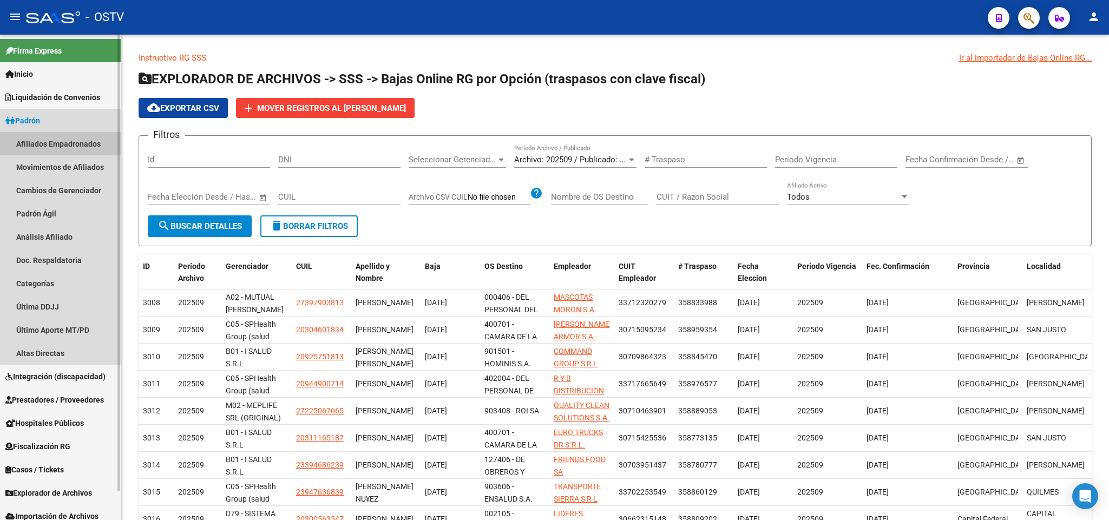
click at [65, 134] on link "Afiliados Empadronados" at bounding box center [60, 143] width 121 height 23
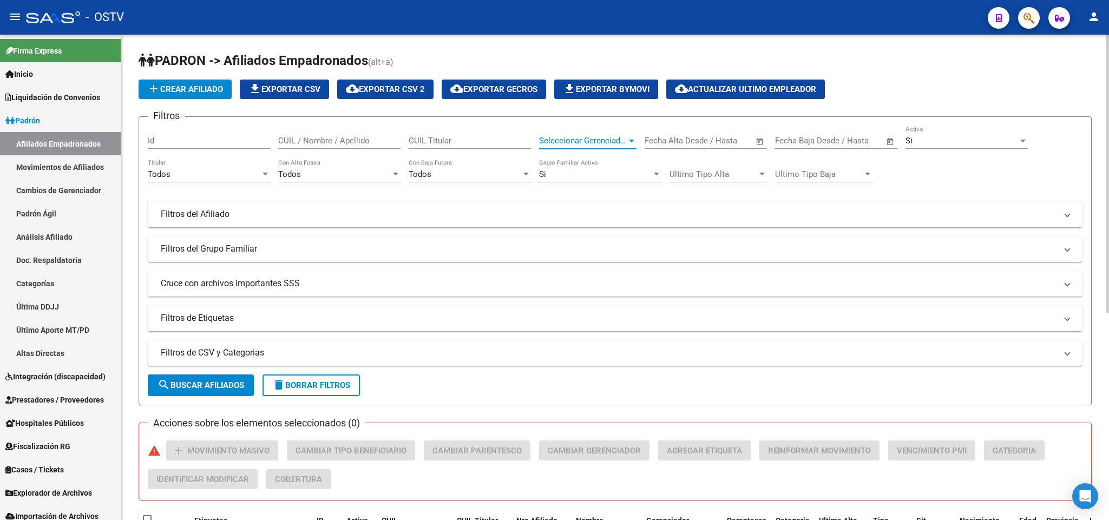
click at [605, 140] on span "Seleccionar Gerenciador" at bounding box center [583, 141] width 88 height 10
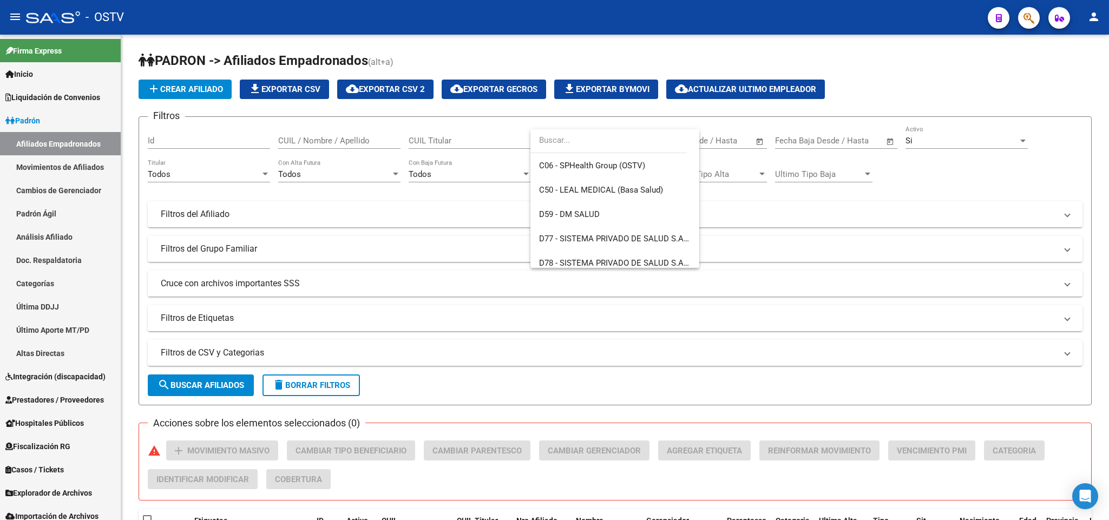
scroll to position [786, 0]
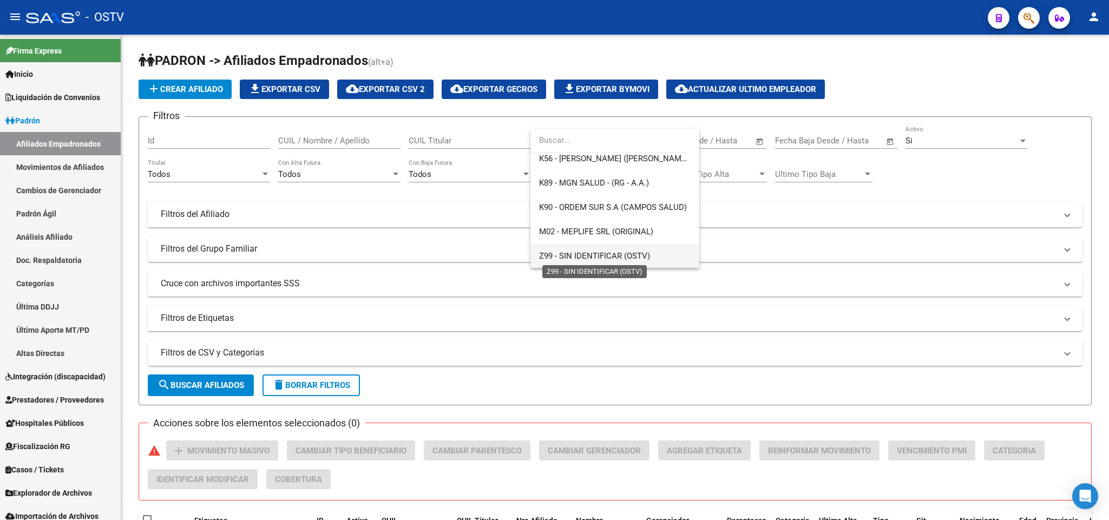
click at [595, 259] on span "Z99 - SIN IDENTIFICAR (OSTV)" at bounding box center [594, 256] width 111 height 10
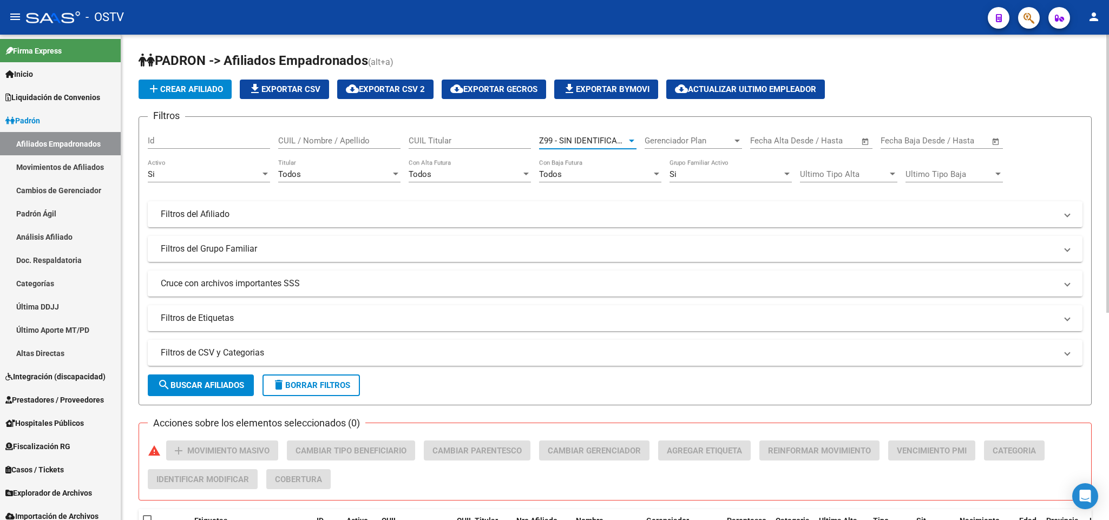
click at [166, 390] on mat-icon "search" at bounding box center [163, 384] width 13 height 13
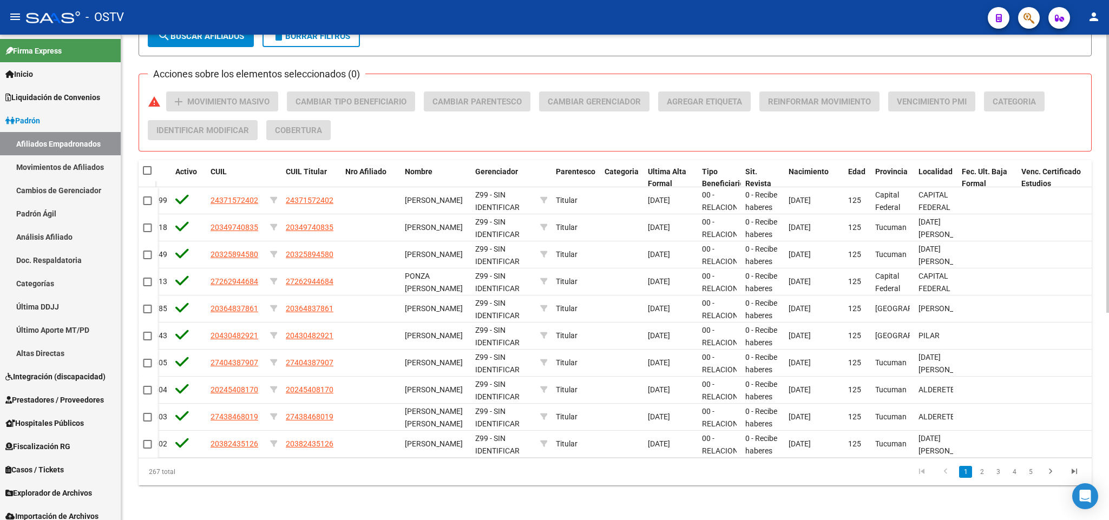
scroll to position [0, 173]
click at [979, 472] on link "2" at bounding box center [981, 472] width 13 height 12
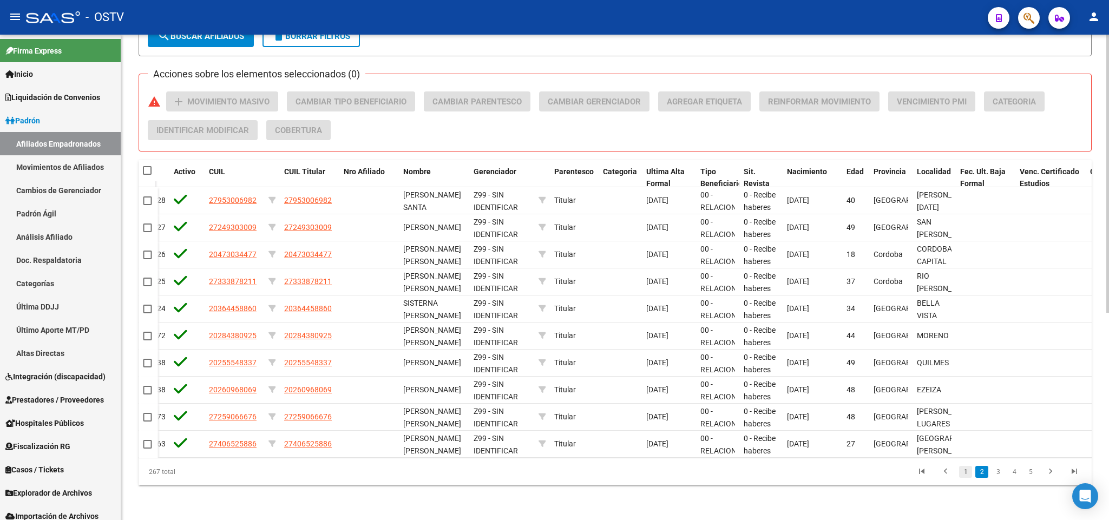
click at [960, 476] on link "1" at bounding box center [965, 472] width 13 height 12
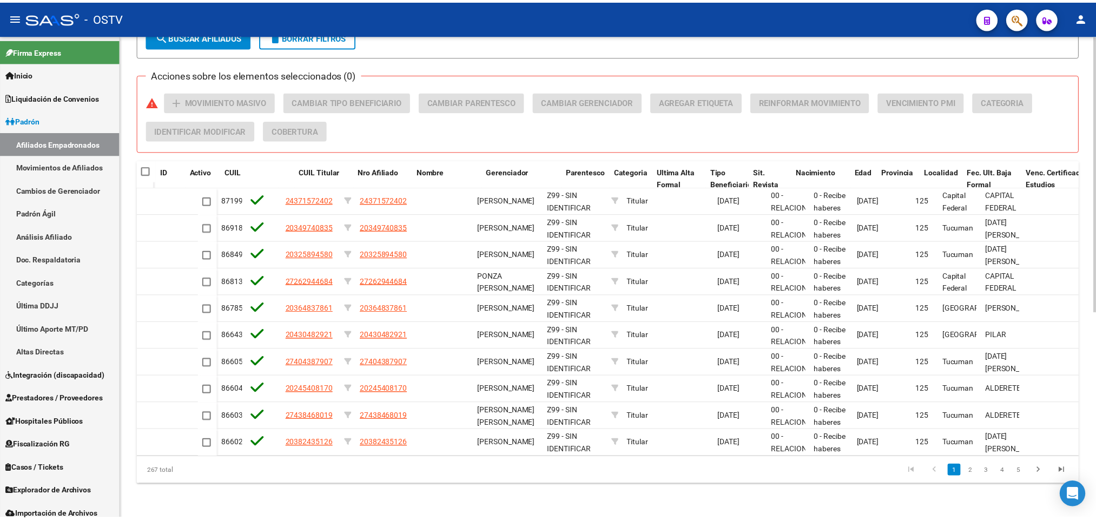
scroll to position [0, 0]
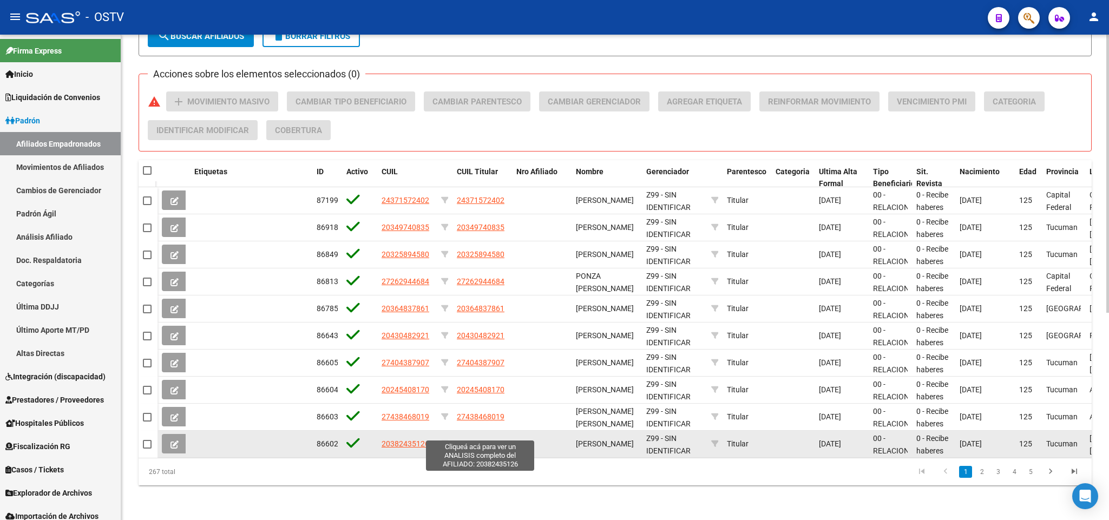
click at [480, 439] on span "20382435126" at bounding box center [481, 443] width 48 height 9
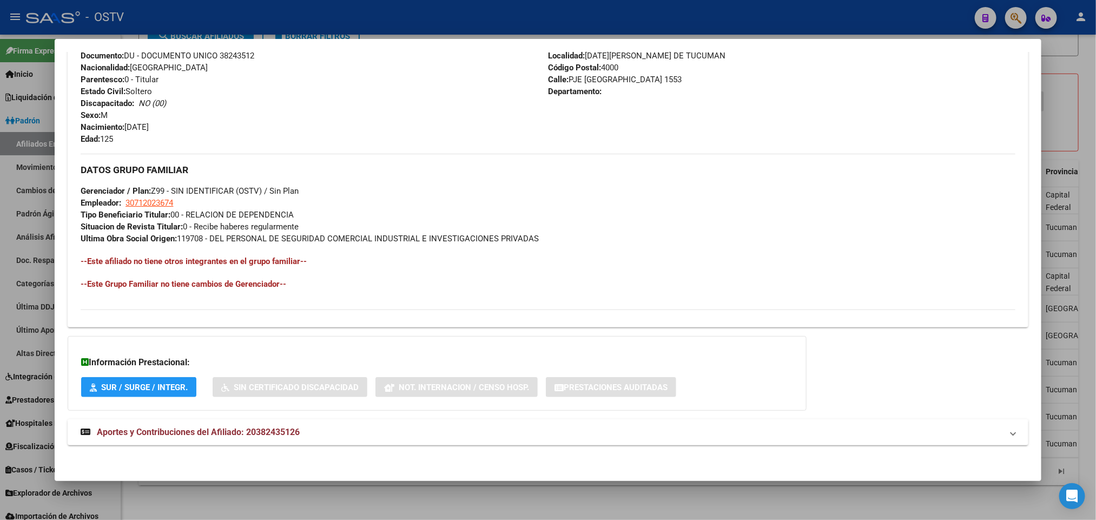
scroll to position [419, 0]
click at [262, 435] on span "Aportes y Contribuciones del Afiliado: 20382435126" at bounding box center [198, 430] width 203 height 10
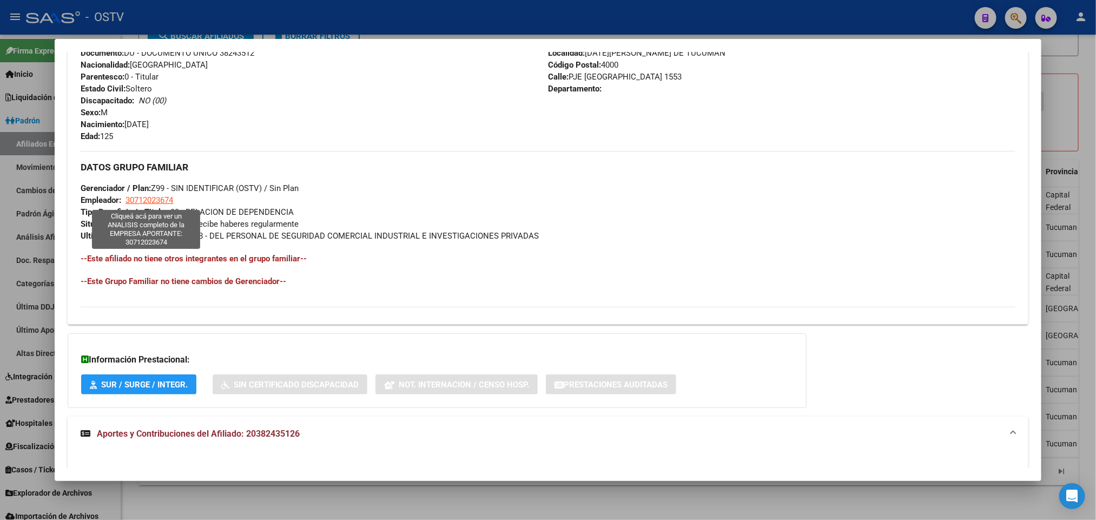
click at [157, 203] on span "30712023674" at bounding box center [150, 200] width 48 height 10
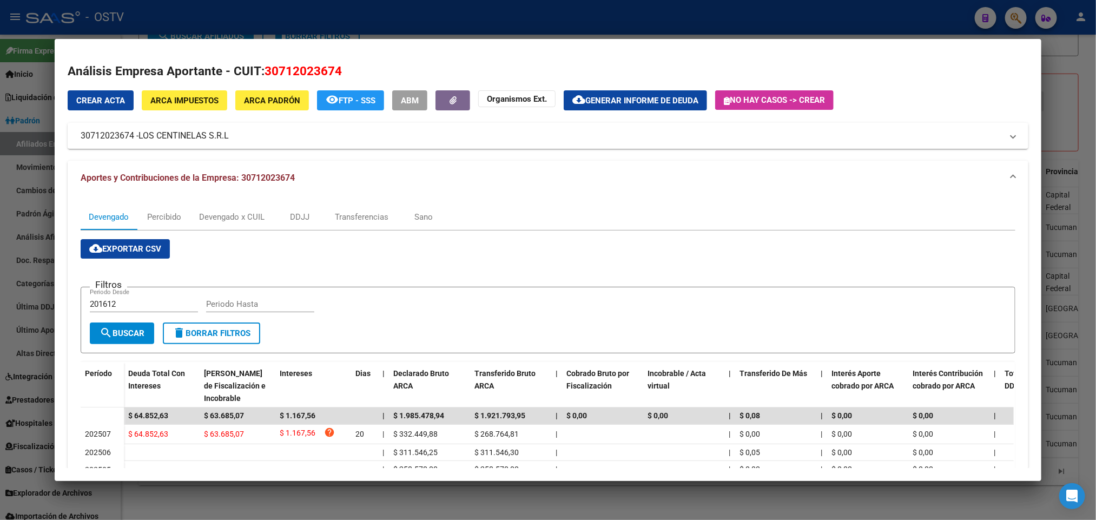
click at [0, 184] on div at bounding box center [548, 260] width 1096 height 520
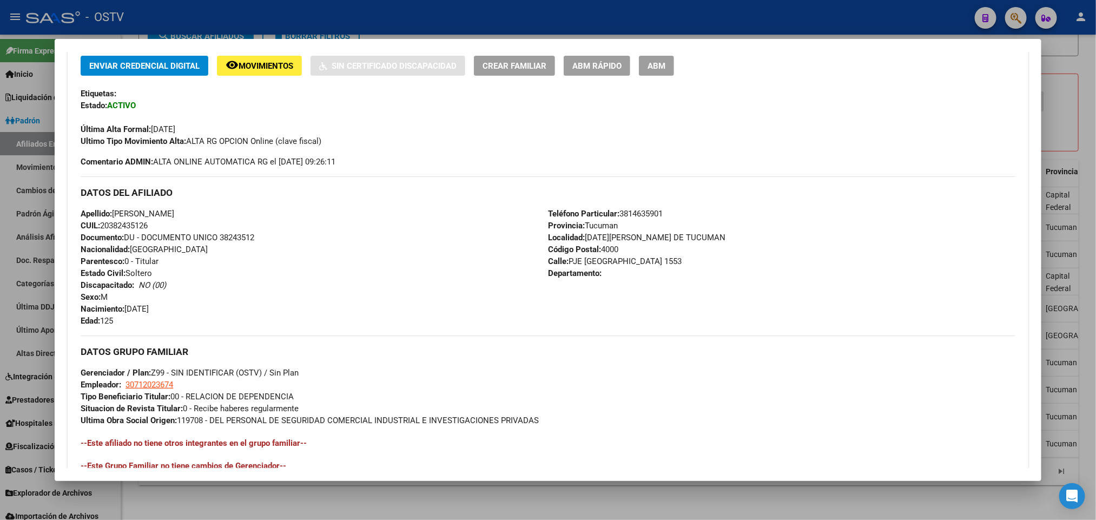
scroll to position [256, 0]
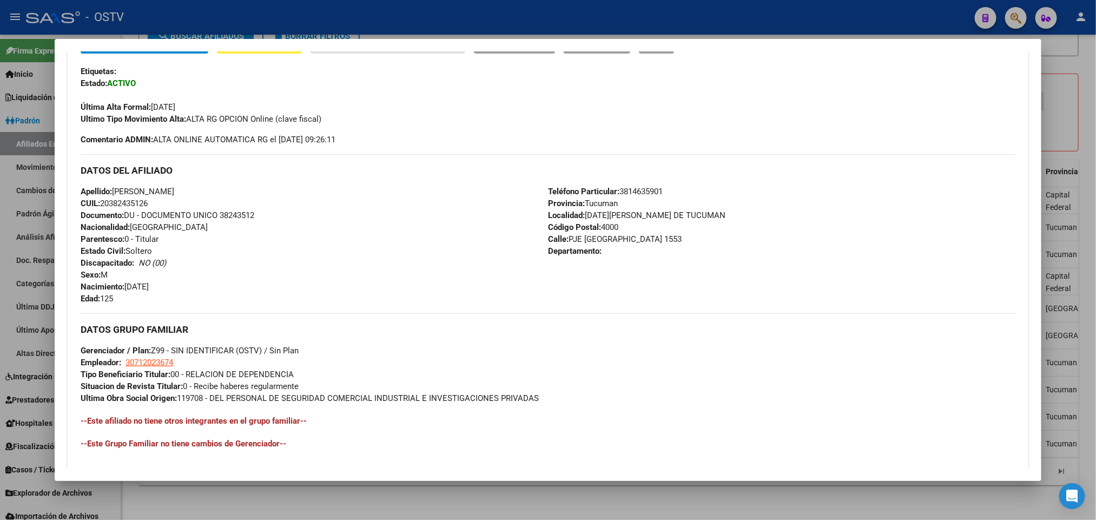
click at [0, 255] on div at bounding box center [548, 260] width 1096 height 520
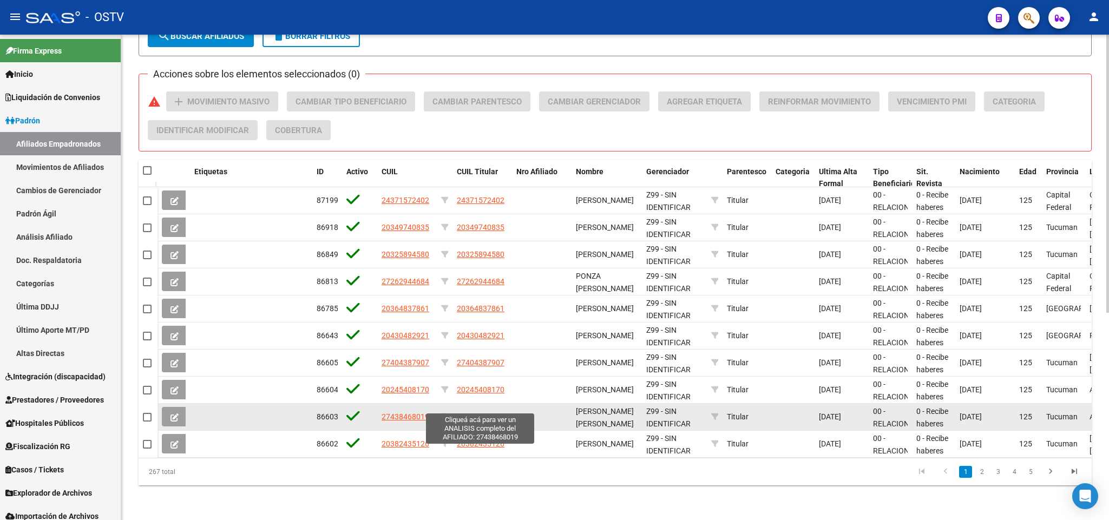
click at [479, 412] on span "27438468019" at bounding box center [481, 416] width 48 height 9
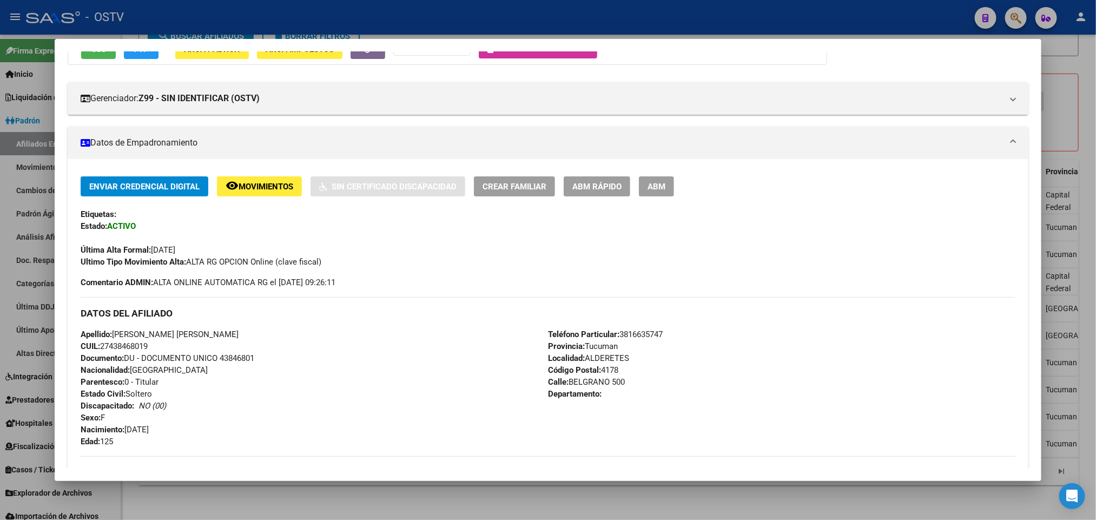
scroll to position [419, 0]
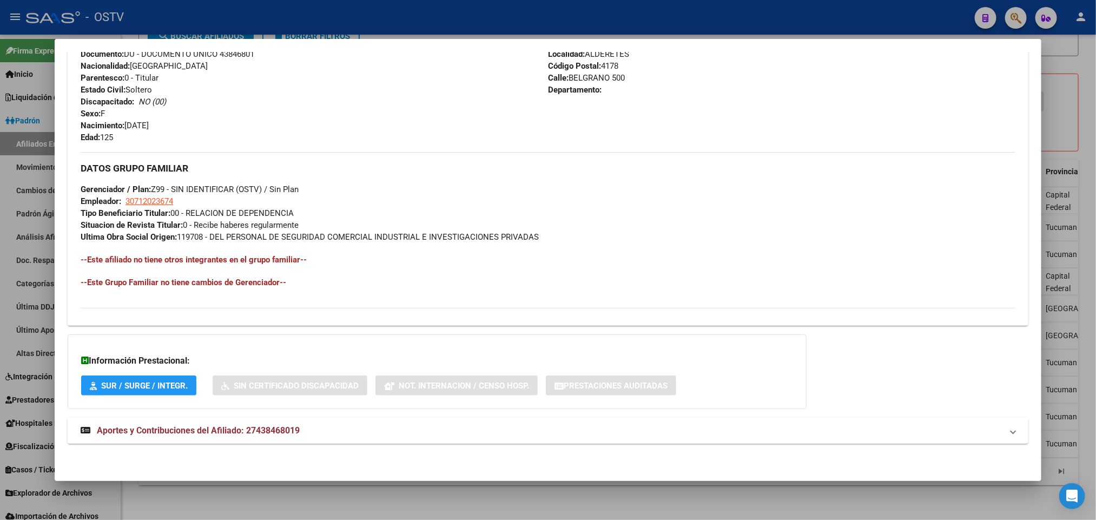
click at [276, 434] on span "Aportes y Contribuciones del Afiliado: 27438468019" at bounding box center [198, 430] width 203 height 10
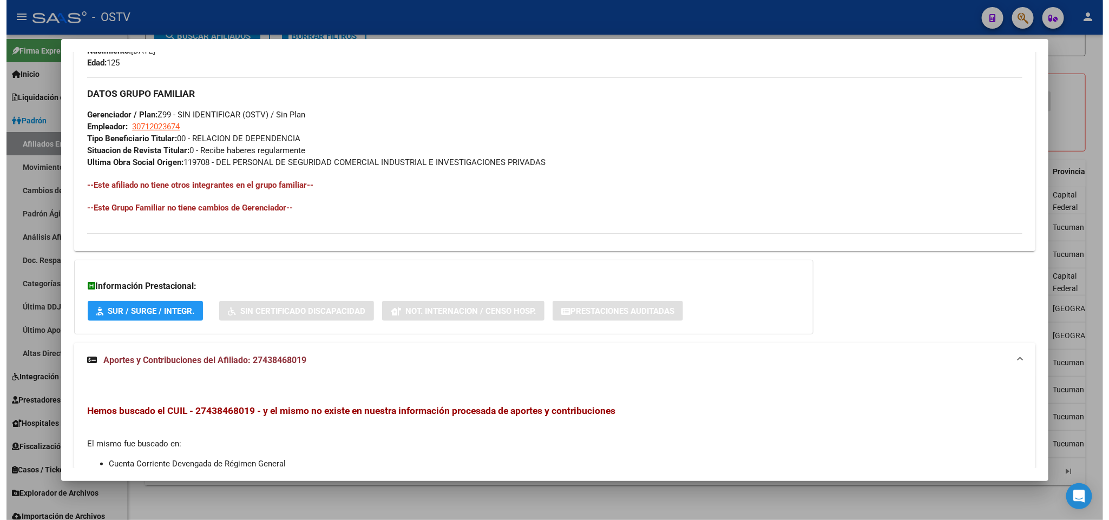
scroll to position [479, 0]
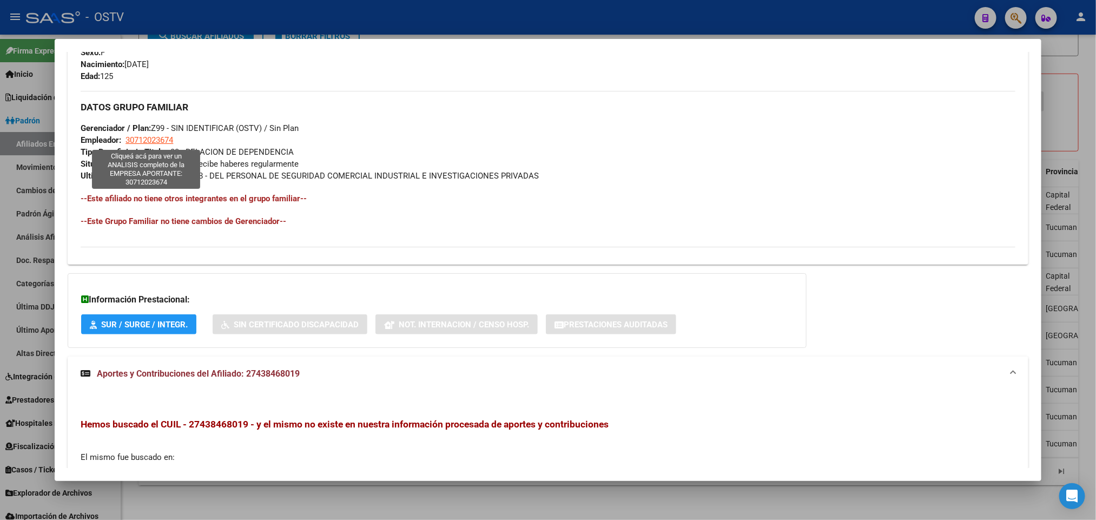
click at [154, 138] on span "30712023674" at bounding box center [150, 140] width 48 height 10
type textarea "30712023674"
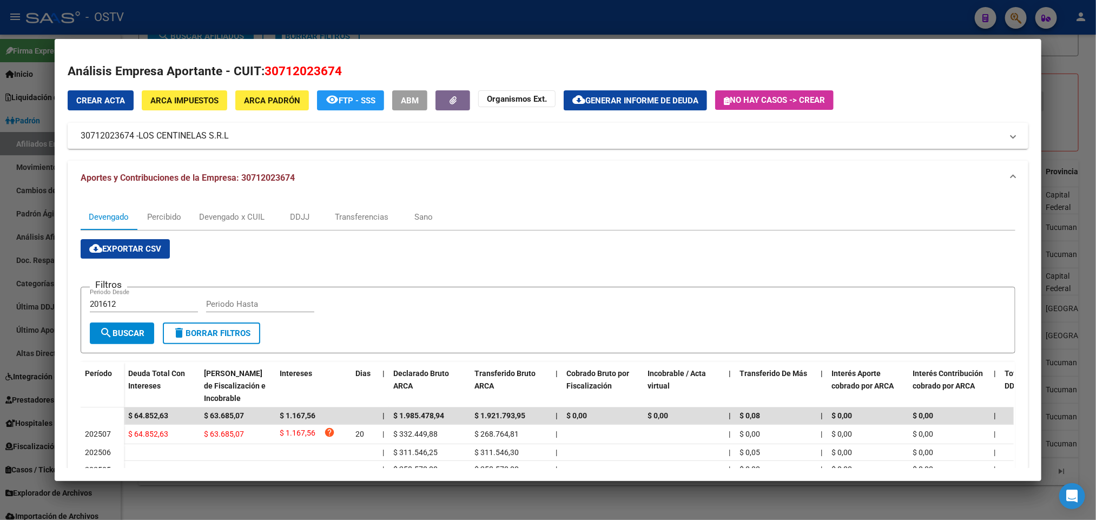
click at [0, 200] on div at bounding box center [548, 260] width 1096 height 520
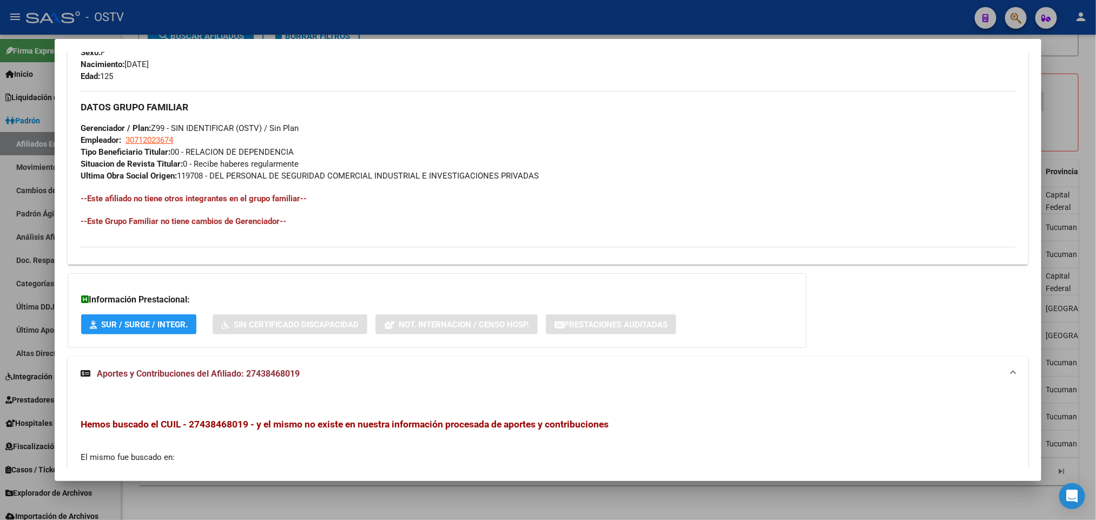
click at [0, 190] on div at bounding box center [548, 260] width 1096 height 520
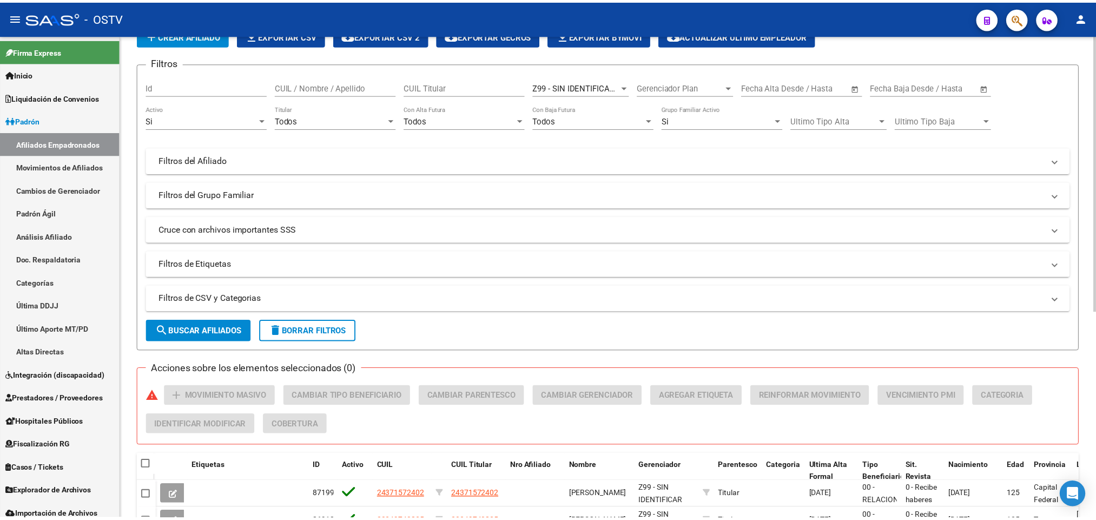
scroll to position [0, 0]
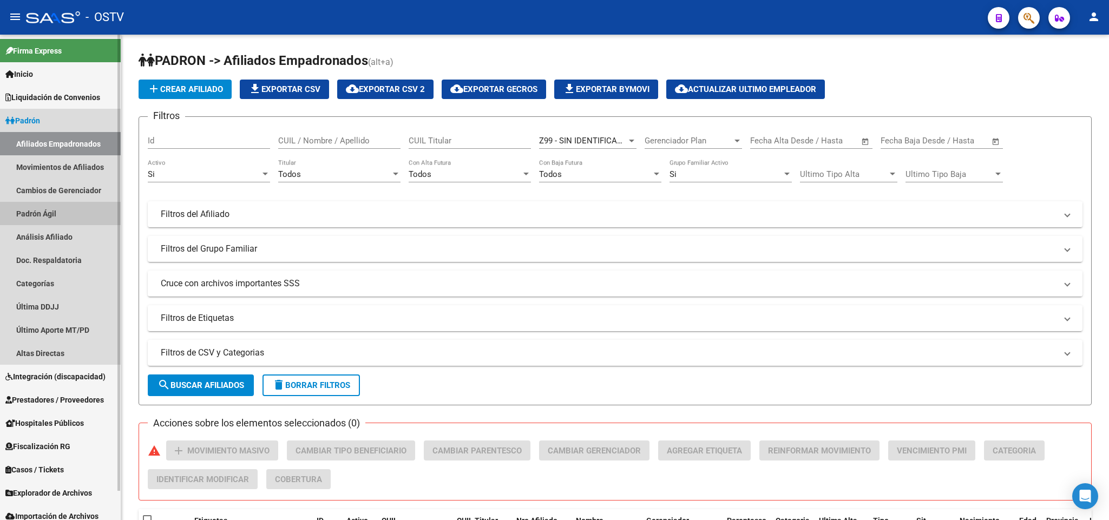
click at [67, 205] on link "Padrón Ágil" at bounding box center [60, 213] width 121 height 23
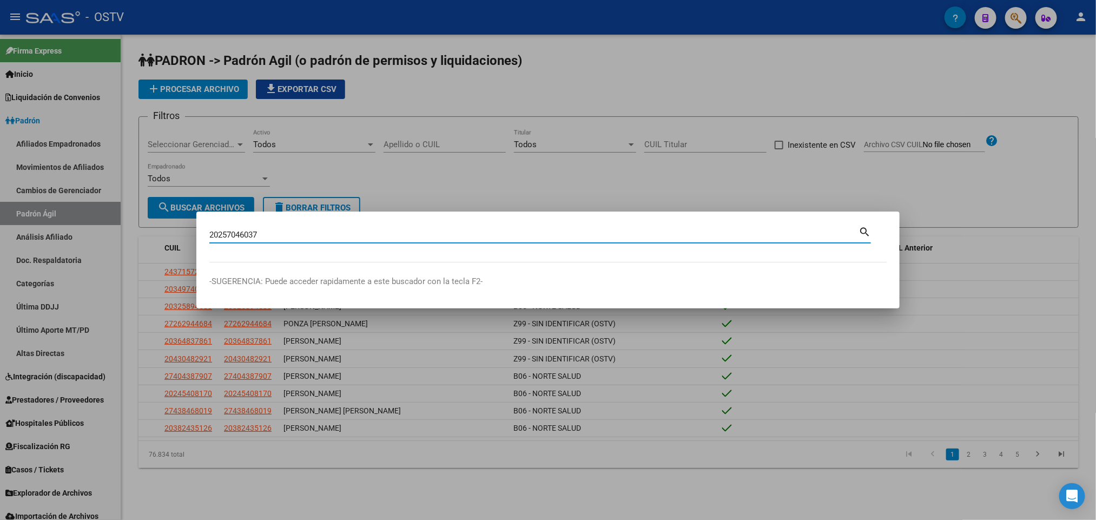
type input "20257046037"
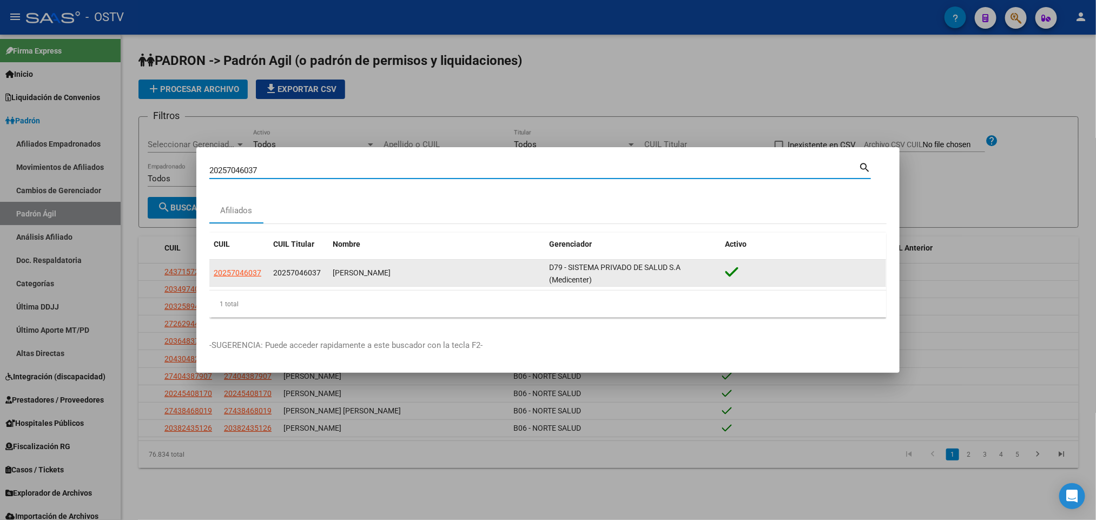
drag, startPoint x: 248, startPoint y: 266, endPoint x: 243, endPoint y: 269, distance: 5.9
click at [244, 268] on app-link-go-to "20257046037" at bounding box center [238, 273] width 48 height 12
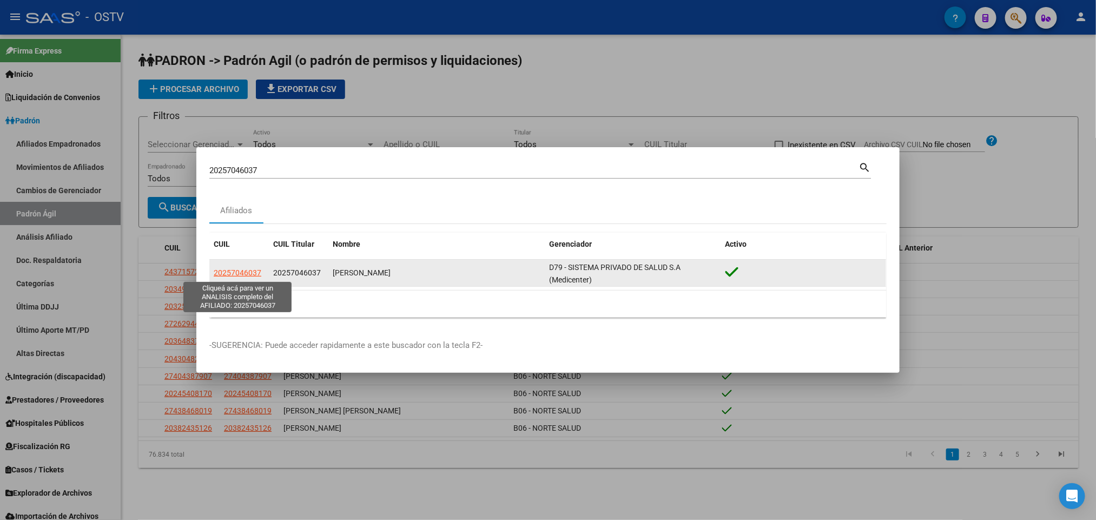
click at [240, 274] on span "20257046037" at bounding box center [238, 272] width 48 height 9
copy span "2025704"
type textarea "20257046037"
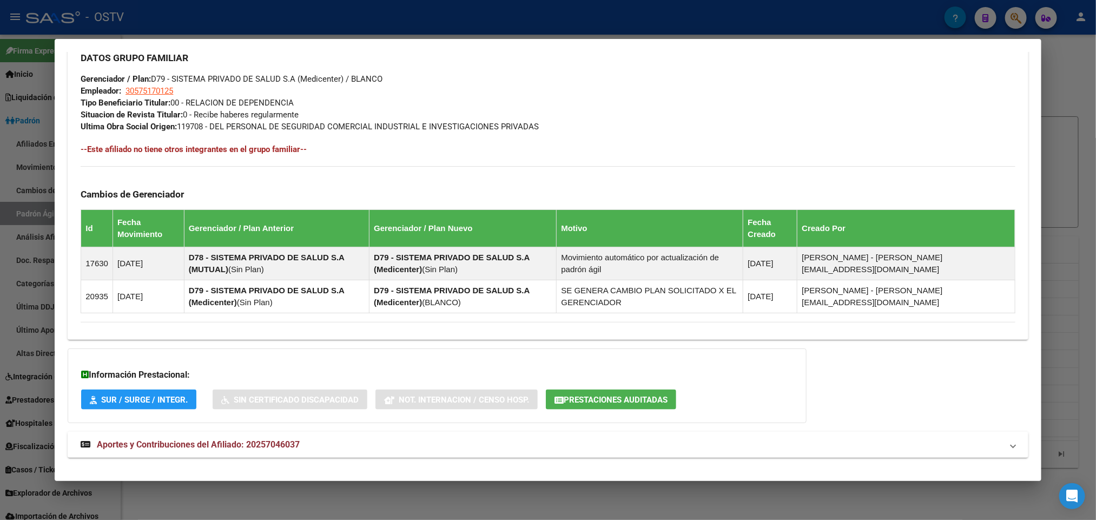
scroll to position [532, 0]
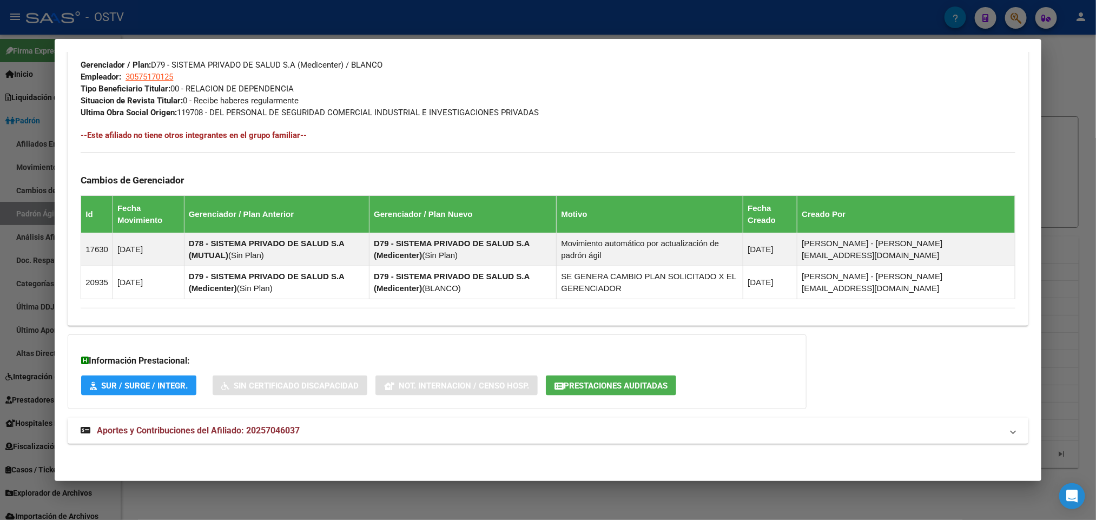
click at [281, 429] on span "Aportes y Contribuciones del Afiliado: 20257046037" at bounding box center [198, 430] width 203 height 10
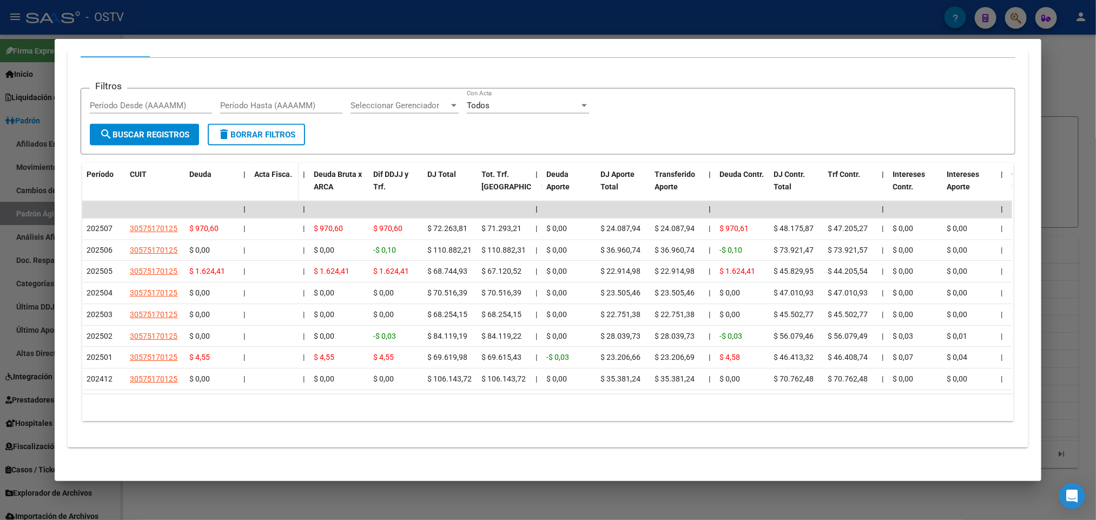
scroll to position [1024, 0]
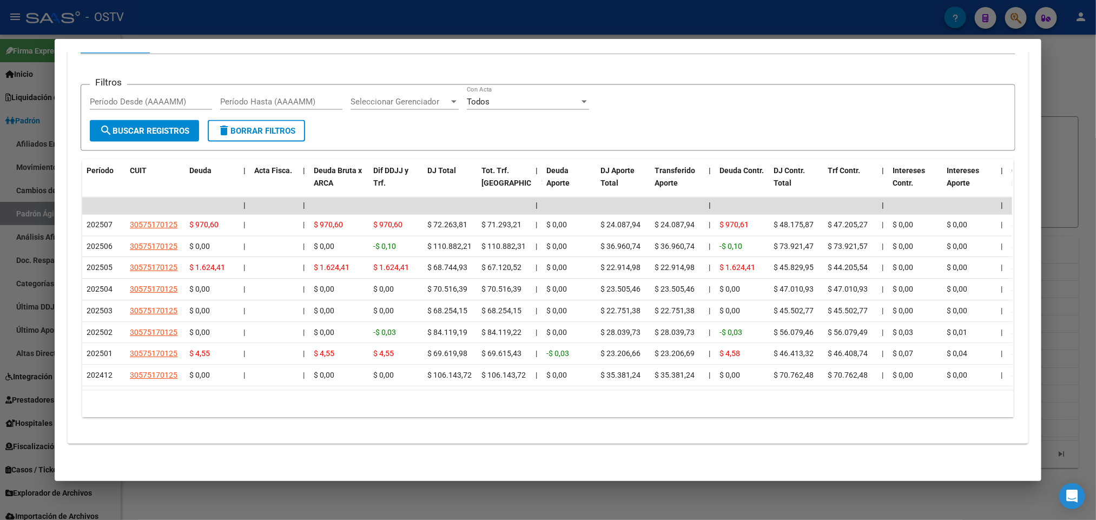
click at [41, 209] on div at bounding box center [548, 260] width 1096 height 520
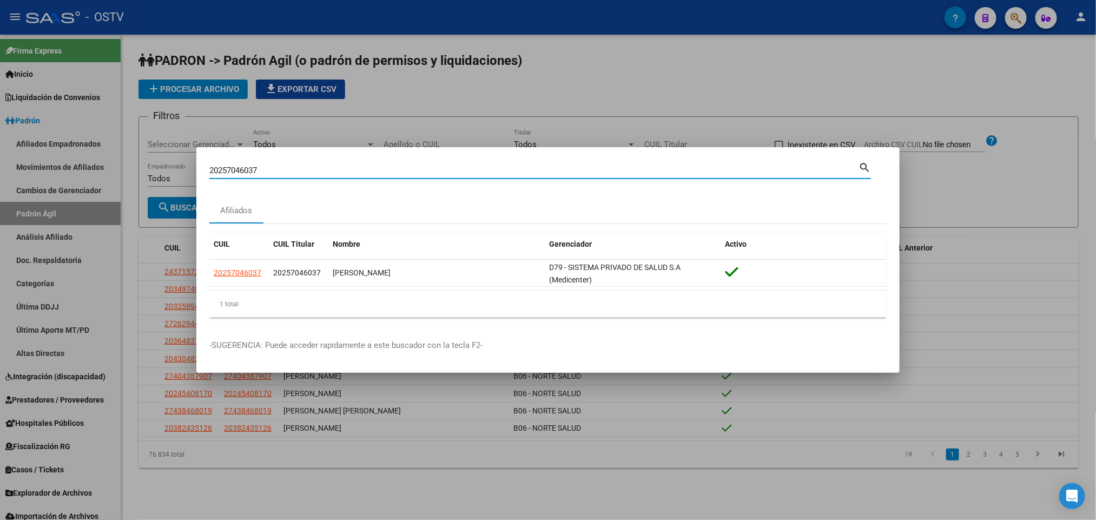
drag, startPoint x: 167, startPoint y: 169, endPoint x: 0, endPoint y: 179, distance: 167.5
click at [0, 180] on div "20257046037 Buscar (apellido, dni, cuil, nro traspaso, cuit, obra social) searc…" at bounding box center [548, 260] width 1096 height 520
paste input "63488270"
type input "20263488270"
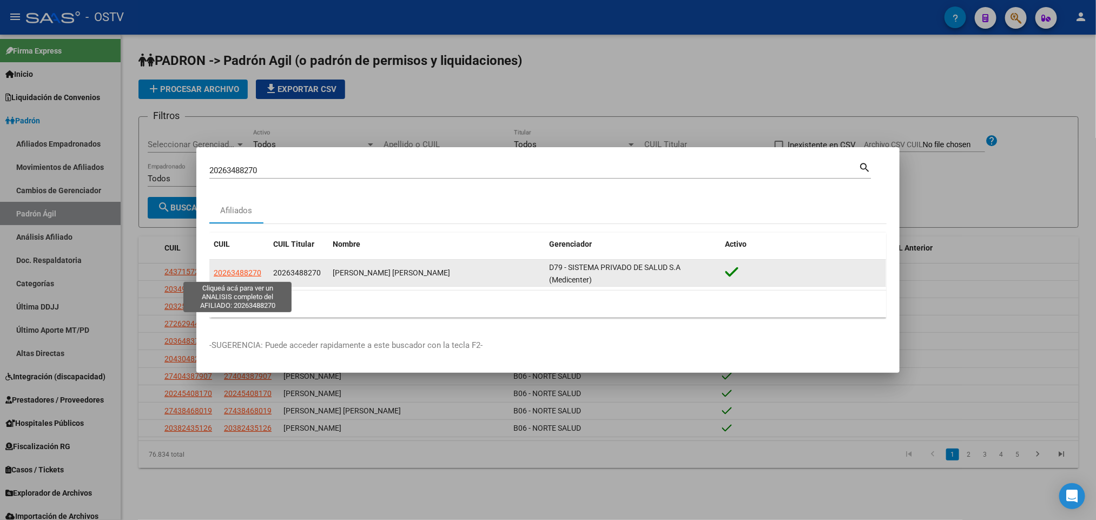
click at [242, 277] on span "20263488270" at bounding box center [238, 272] width 48 height 9
type textarea "20263488270"
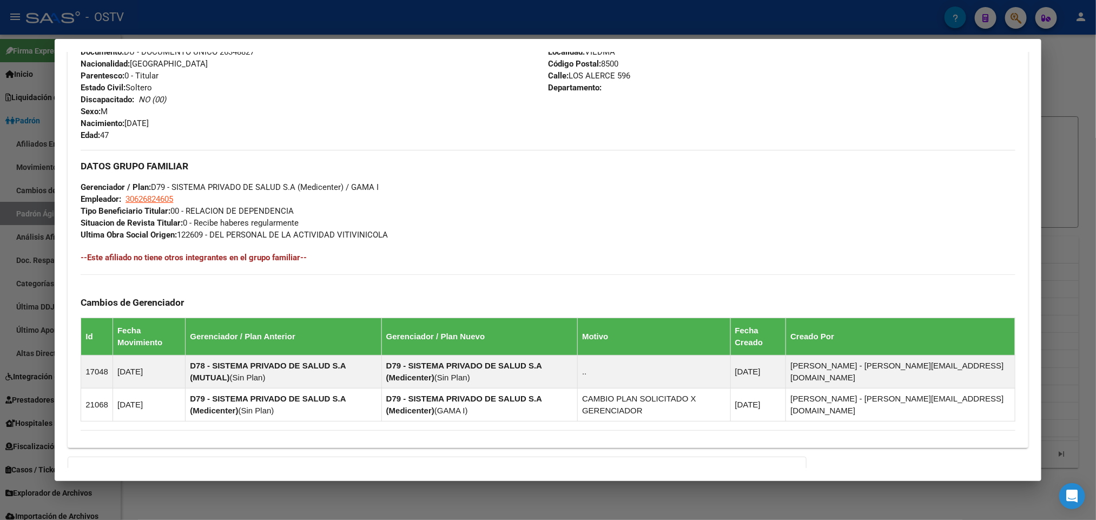
scroll to position [532, 0]
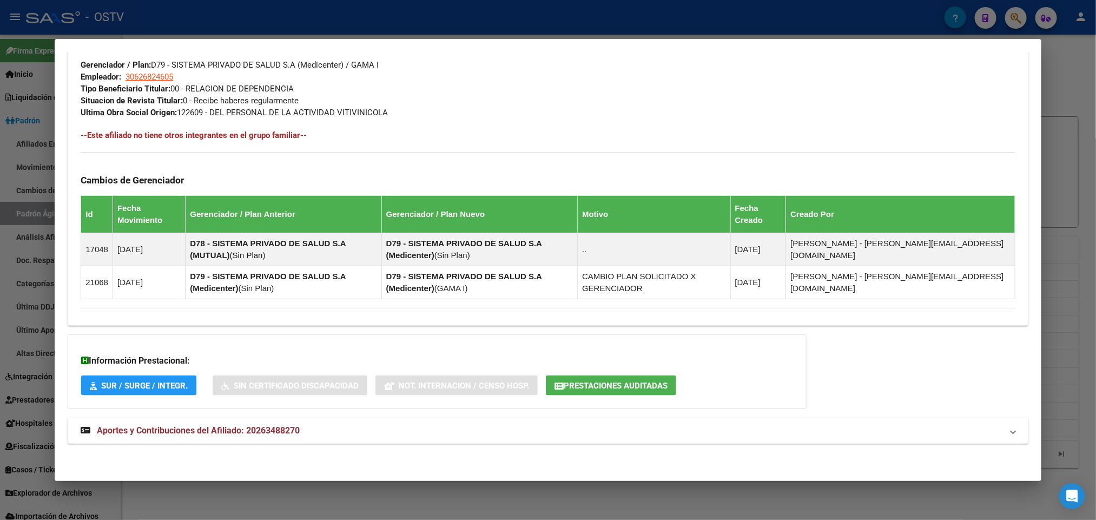
click at [212, 442] on mat-expansion-panel-header "Aportes y Contribuciones del Afiliado: 20263488270" at bounding box center [548, 431] width 960 height 26
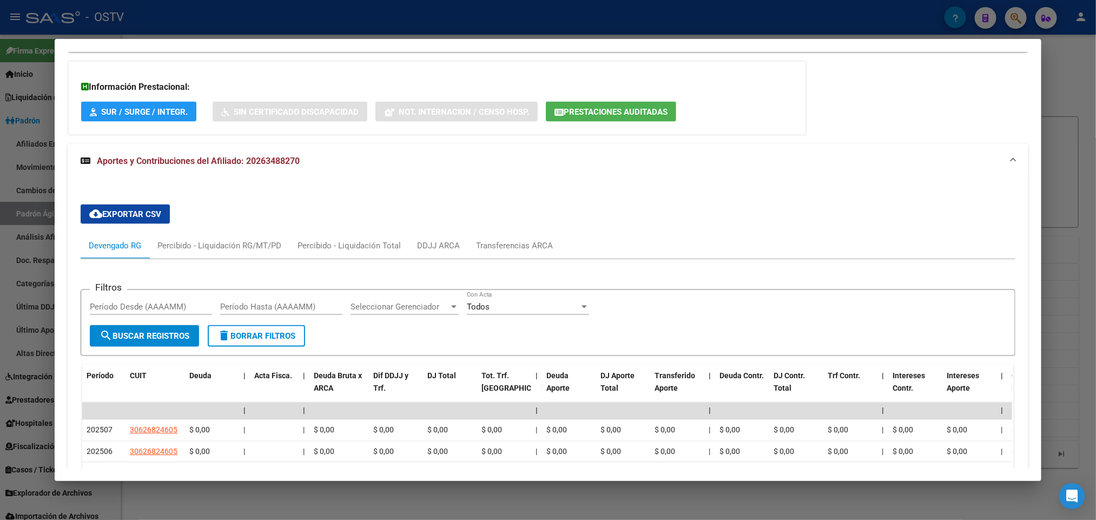
scroll to position [1046, 0]
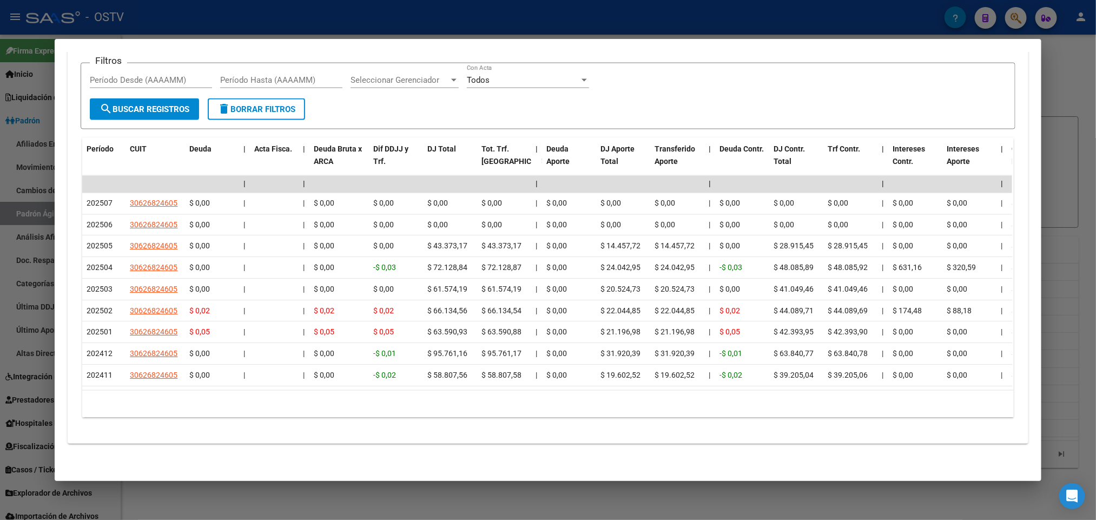
click at [0, 301] on div at bounding box center [548, 260] width 1096 height 520
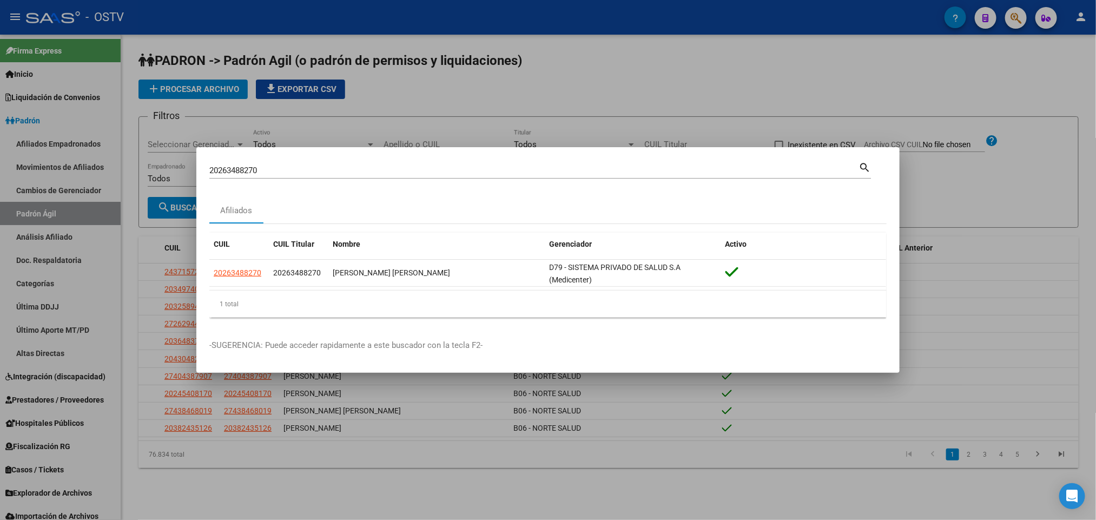
drag, startPoint x: 291, startPoint y: 166, endPoint x: 168, endPoint y: 161, distance: 122.9
click at [168, 161] on div "20263488270 Buscar (apellido, dni, cuil, nro traspaso, cuit, obra social) searc…" at bounding box center [548, 260] width 1096 height 520
paste input "58074"
type input "20265807470"
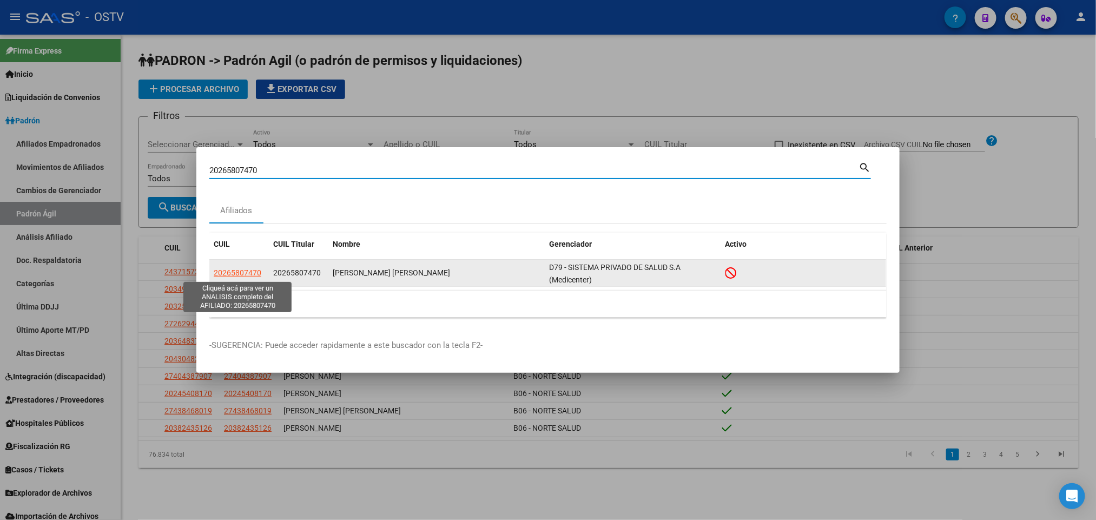
click at [242, 270] on span "20265807470" at bounding box center [238, 272] width 48 height 9
type textarea "20265807470"
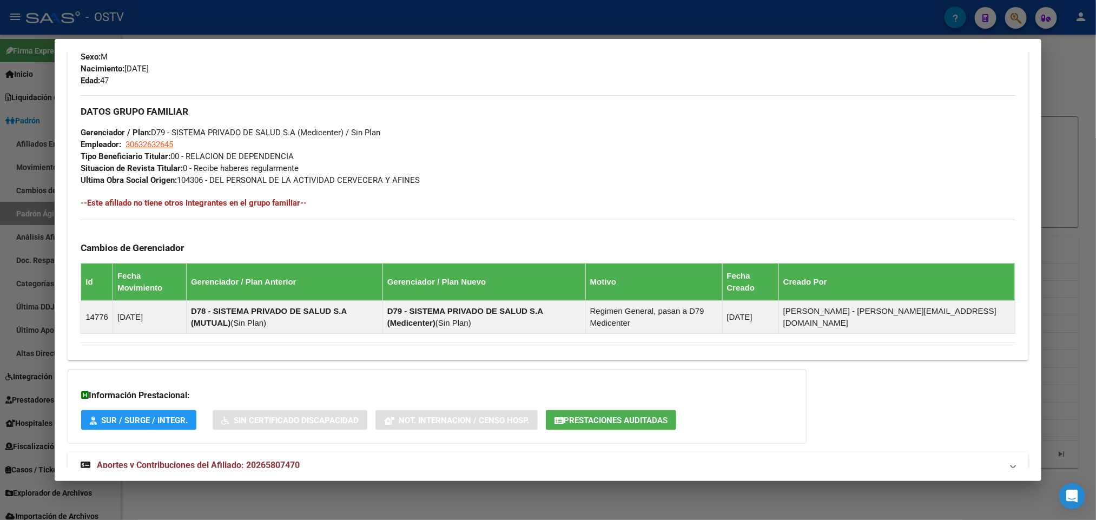
scroll to position [511, 0]
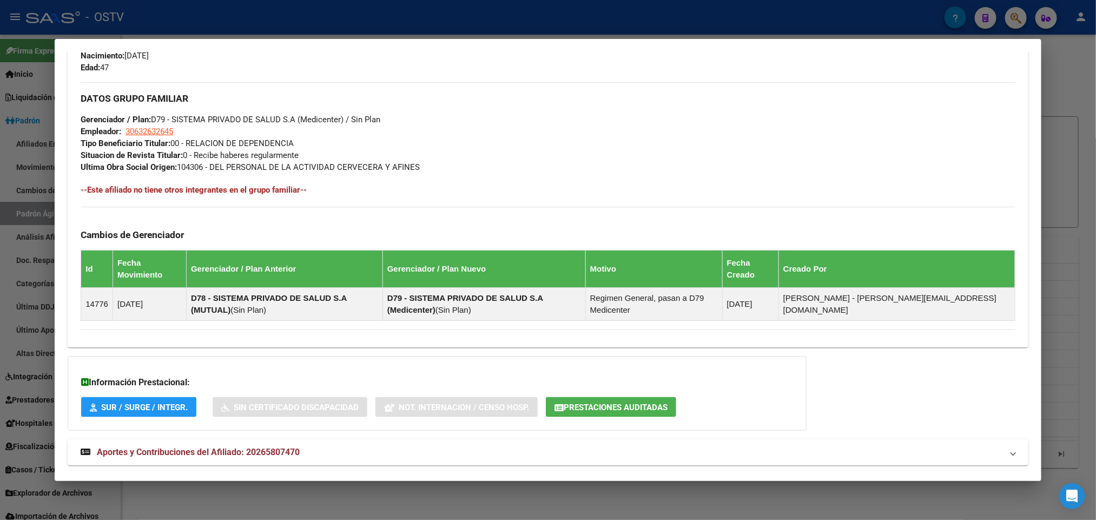
click at [308, 439] on mat-expansion-panel-header "Aportes y Contribuciones del Afiliado: 20265807470" at bounding box center [548, 452] width 960 height 26
click at [317, 450] on mat-panel-title "Aportes y Contribuciones del Afiliado: 20265807470" at bounding box center [541, 456] width 921 height 13
click at [318, 446] on mat-panel-title "Aportes y Contribuciones del Afiliado: 20265807470" at bounding box center [541, 452] width 921 height 13
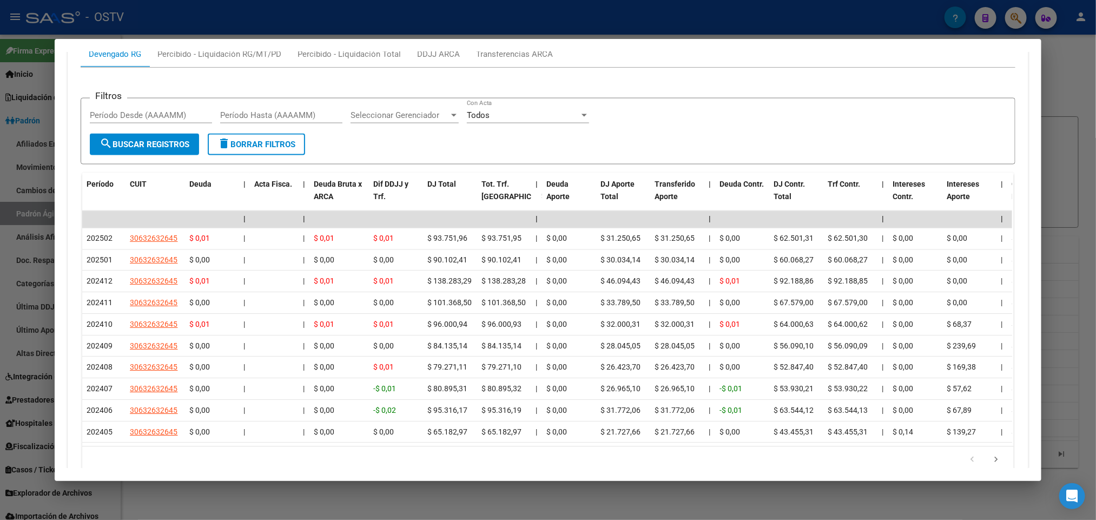
click at [0, 302] on div at bounding box center [548, 260] width 1096 height 520
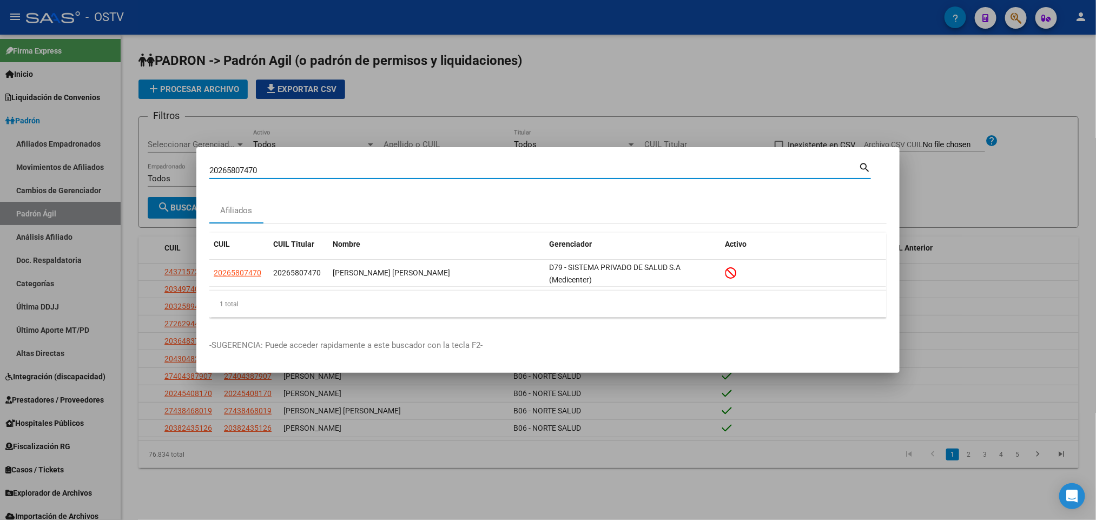
drag, startPoint x: 271, startPoint y: 169, endPoint x: 73, endPoint y: 182, distance: 198.5
click at [78, 181] on div "20265807470 Buscar (apellido, dni, cuil, nro traspaso, cuit, obra social) searc…" at bounding box center [548, 260] width 1096 height 520
paste input "8996959"
type input "20268996959"
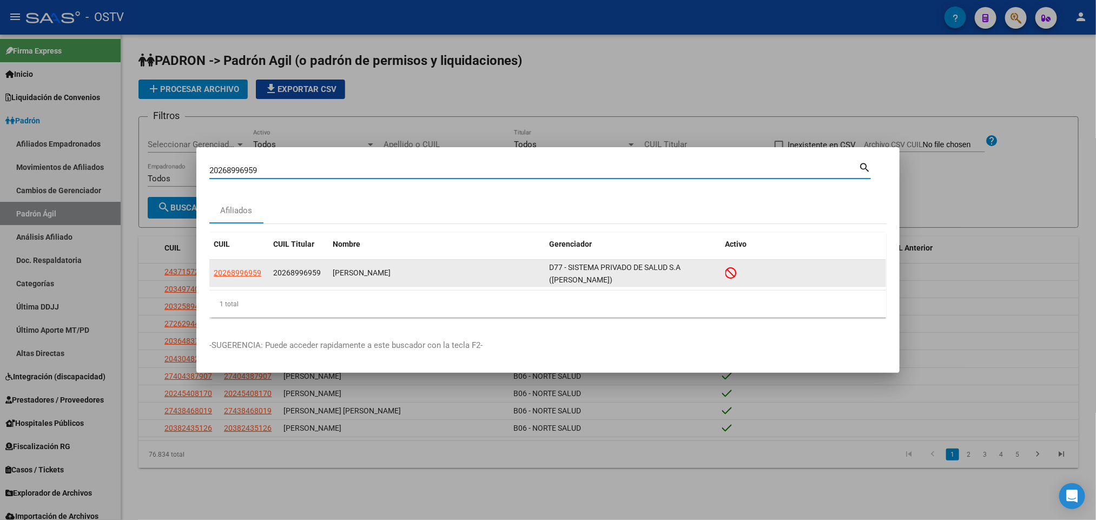
drag, startPoint x: 210, startPoint y: 269, endPoint x: 219, endPoint y: 269, distance: 9.2
click at [209, 269] on datatable-body-cell "20268996959" at bounding box center [239, 273] width 60 height 27
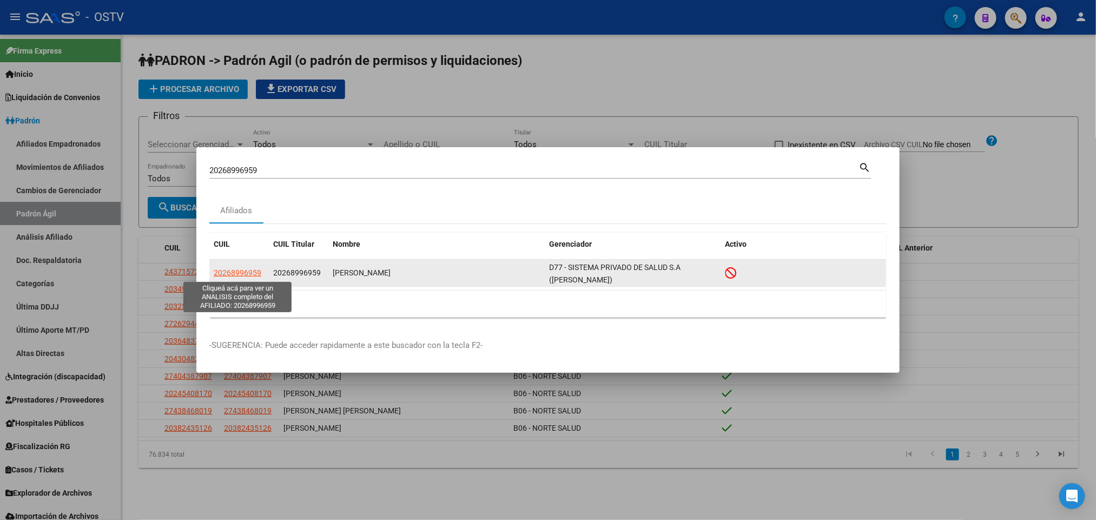
click at [225, 269] on span "20268996959" at bounding box center [238, 272] width 48 height 9
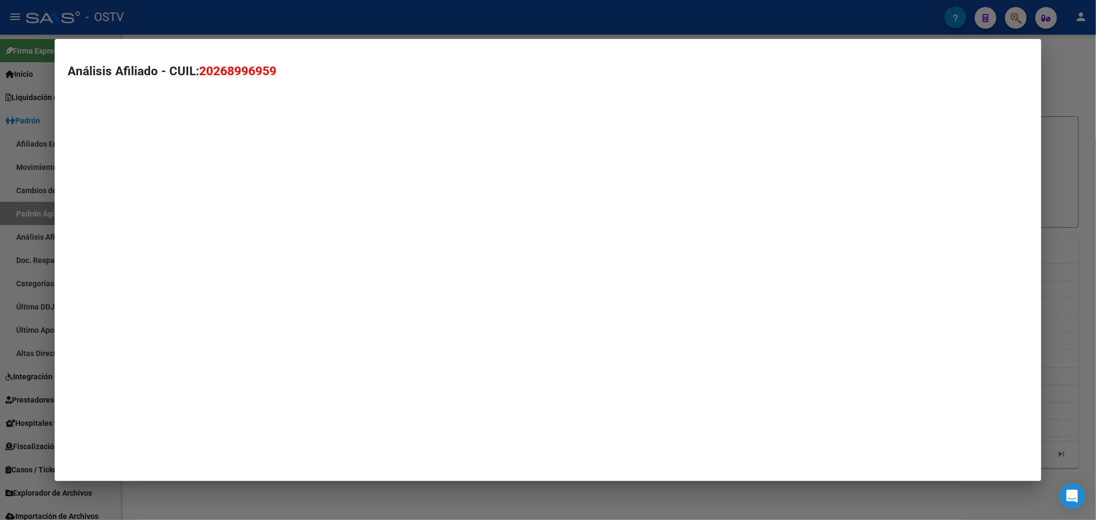
type textarea "20268996959"
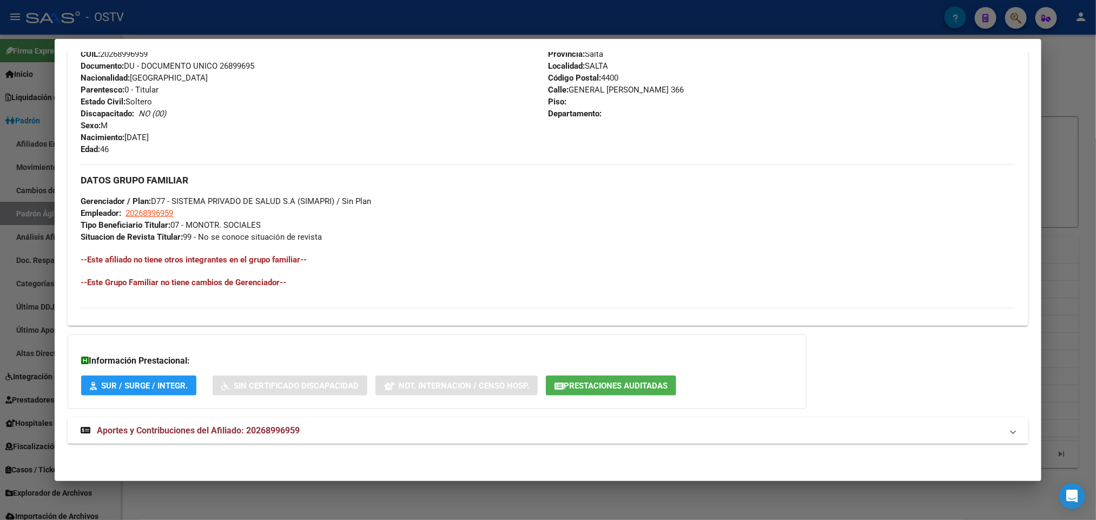
click at [255, 433] on span "Aportes y Contribuciones del Afiliado: 20268996959" at bounding box center [198, 430] width 203 height 10
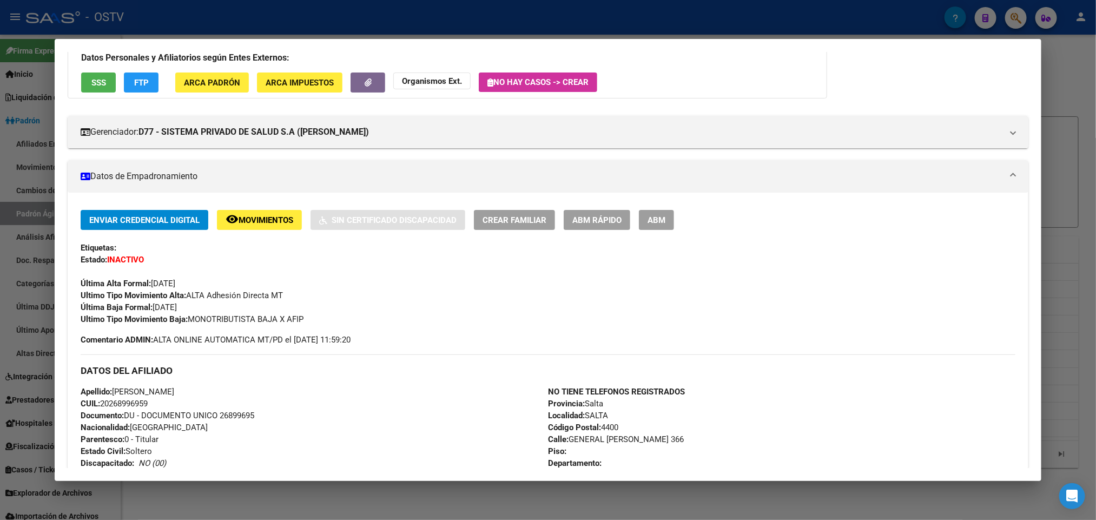
scroll to position [0, 0]
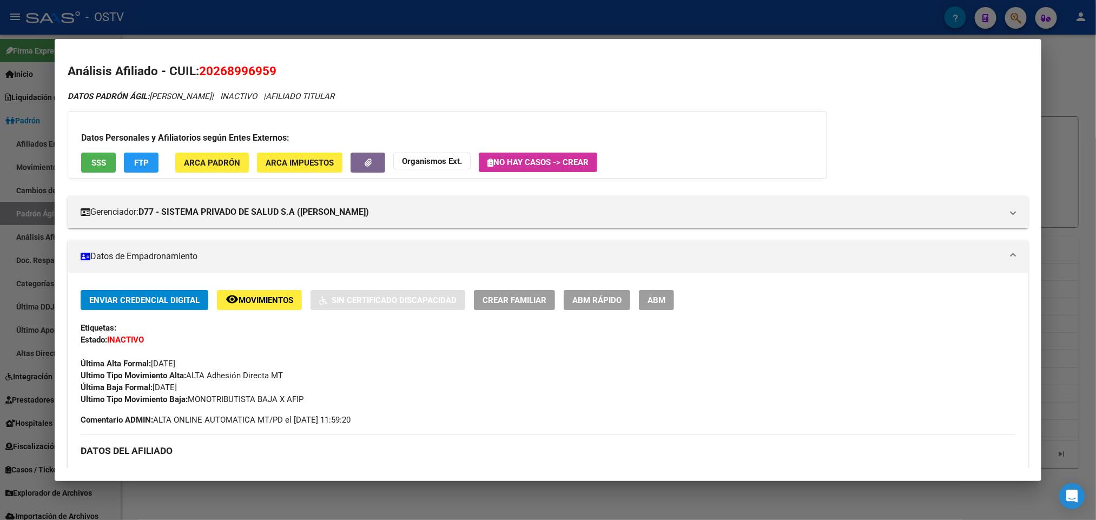
click at [266, 297] on span "Movimientos" at bounding box center [266, 300] width 55 height 10
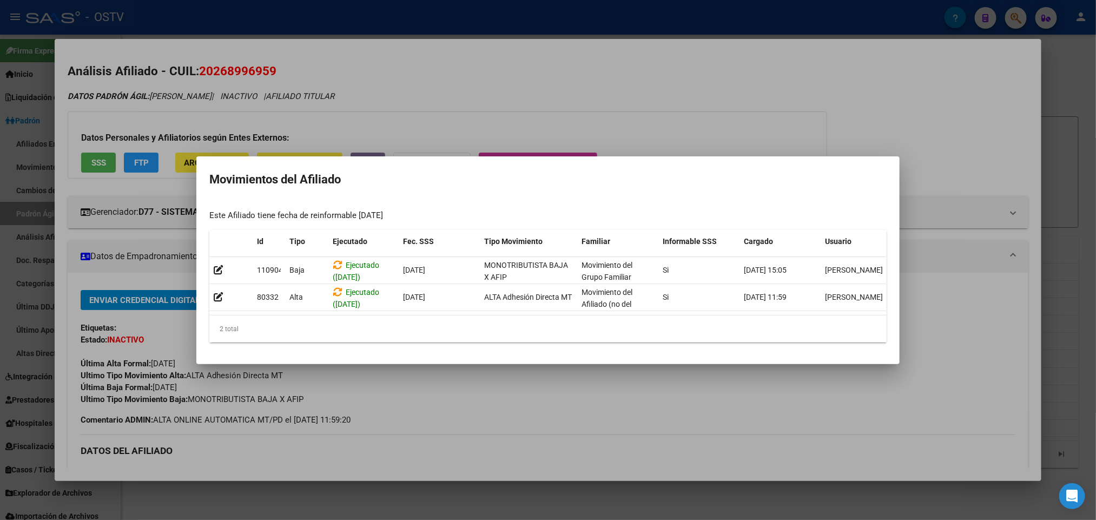
click at [126, 259] on div at bounding box center [548, 260] width 1096 height 520
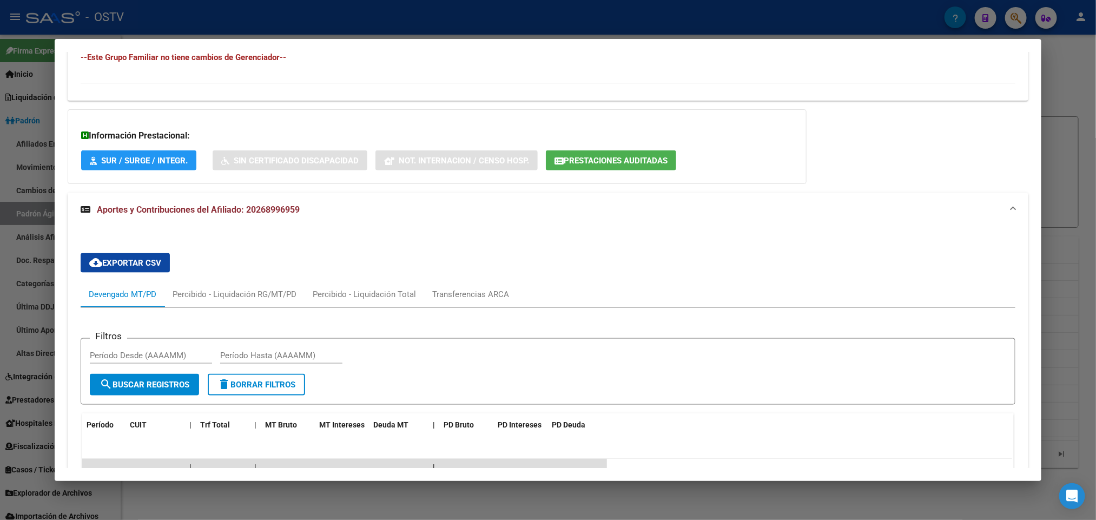
scroll to position [885, 0]
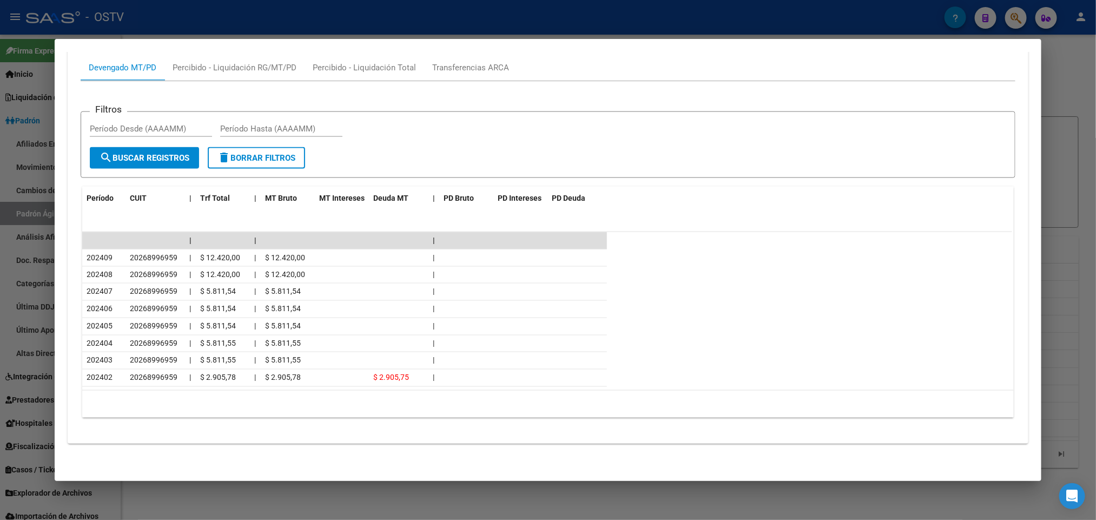
click at [0, 299] on div at bounding box center [548, 260] width 1096 height 520
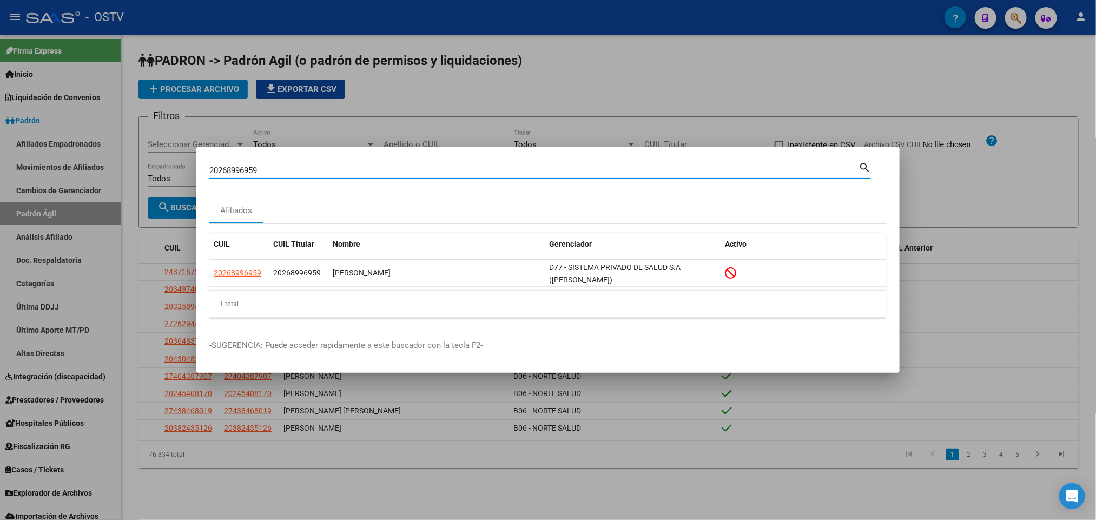
drag, startPoint x: 296, startPoint y: 169, endPoint x: 76, endPoint y: 193, distance: 221.0
click at [76, 193] on div "20268996959 Buscar (apellido, dni, cuil, nro traspaso, cuit, obra social) searc…" at bounding box center [548, 260] width 1096 height 520
paste input "7175052"
type input "20271750529"
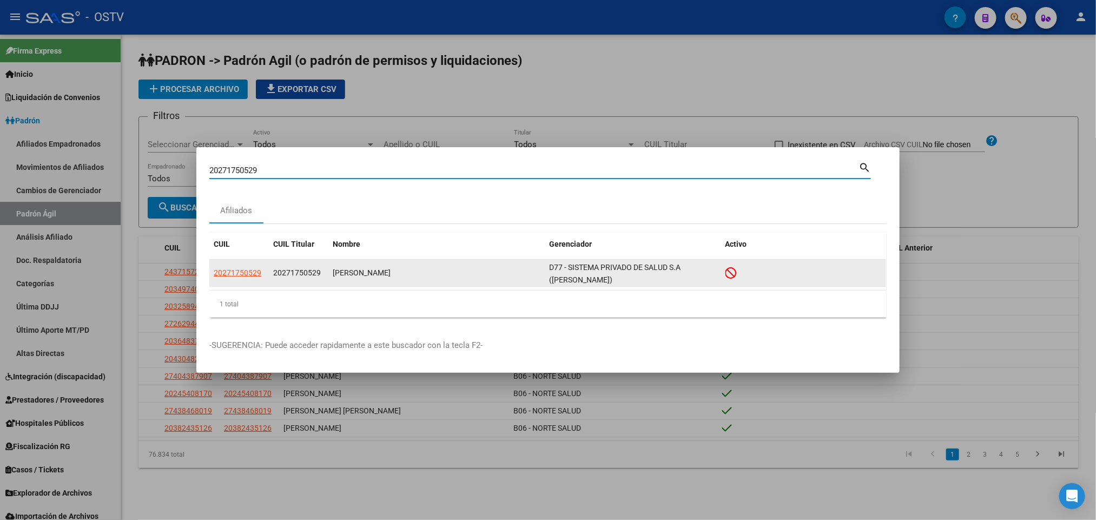
click at [234, 267] on app-link-go-to "20271750529" at bounding box center [238, 273] width 48 height 12
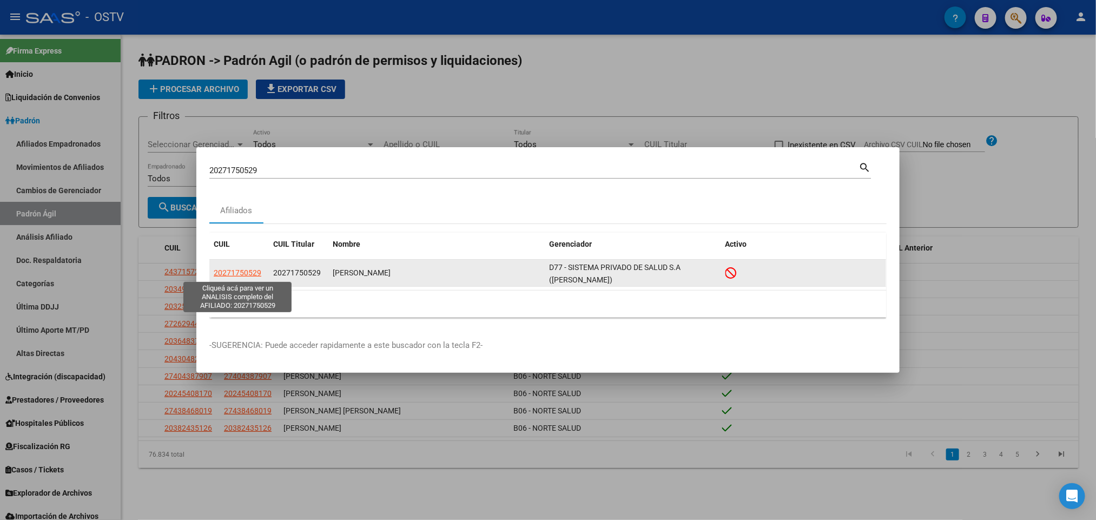
click at [240, 273] on span "20271750529" at bounding box center [238, 272] width 48 height 9
type textarea "20271750529"
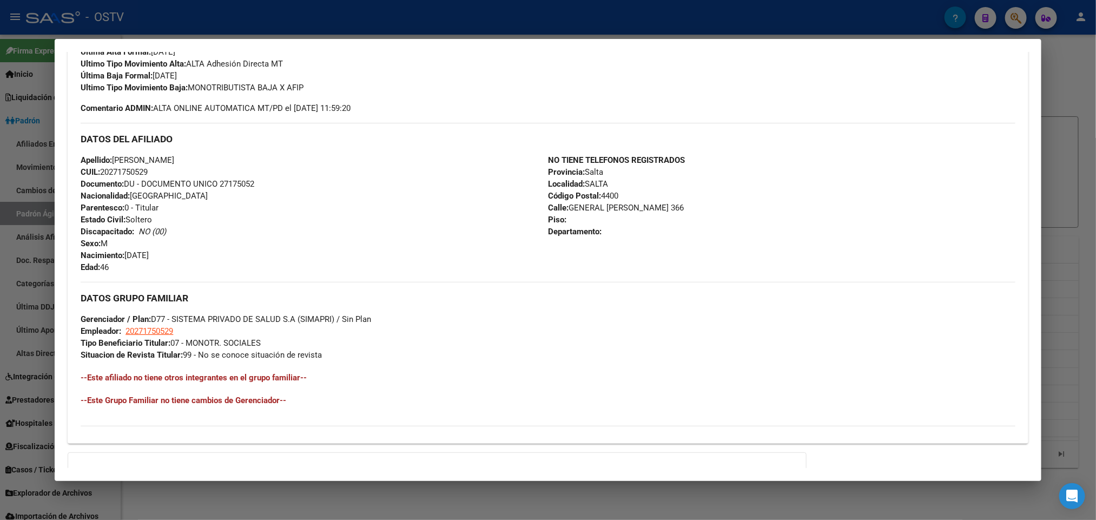
scroll to position [430, 0]
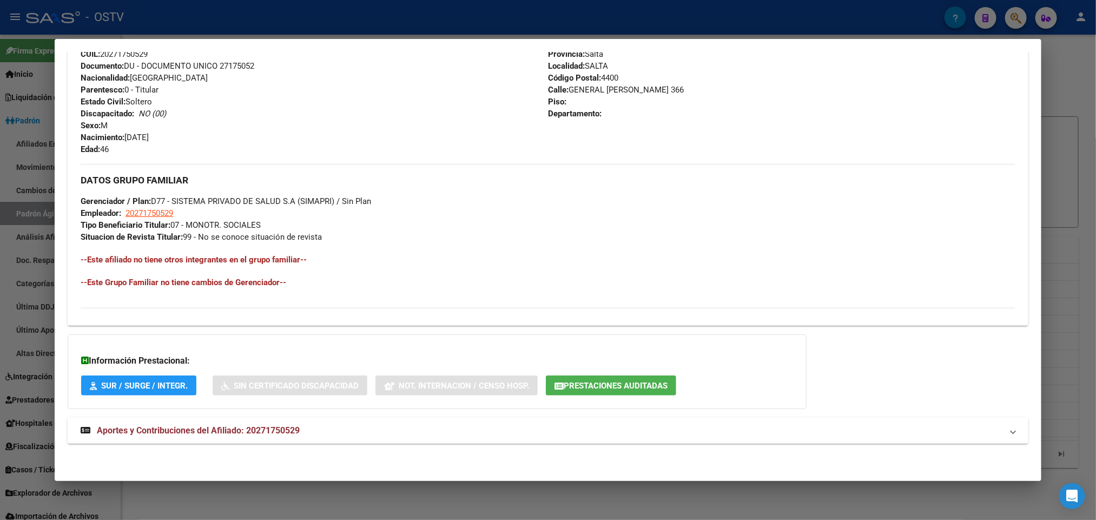
click at [340, 436] on mat-panel-title "Aportes y Contribuciones del Afiliado: 20271750529" at bounding box center [541, 430] width 921 height 13
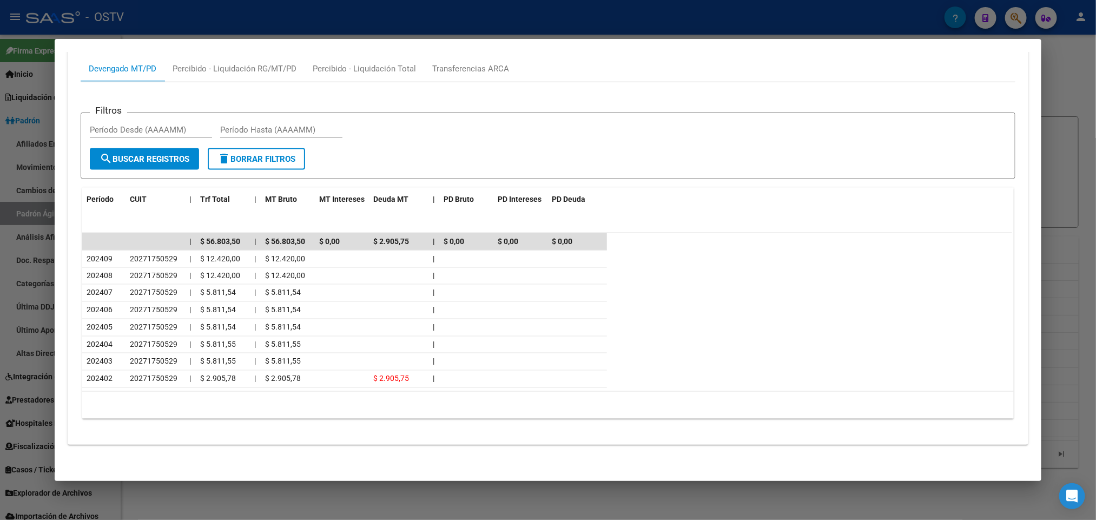
scroll to position [885, 0]
click at [0, 239] on div at bounding box center [548, 260] width 1096 height 520
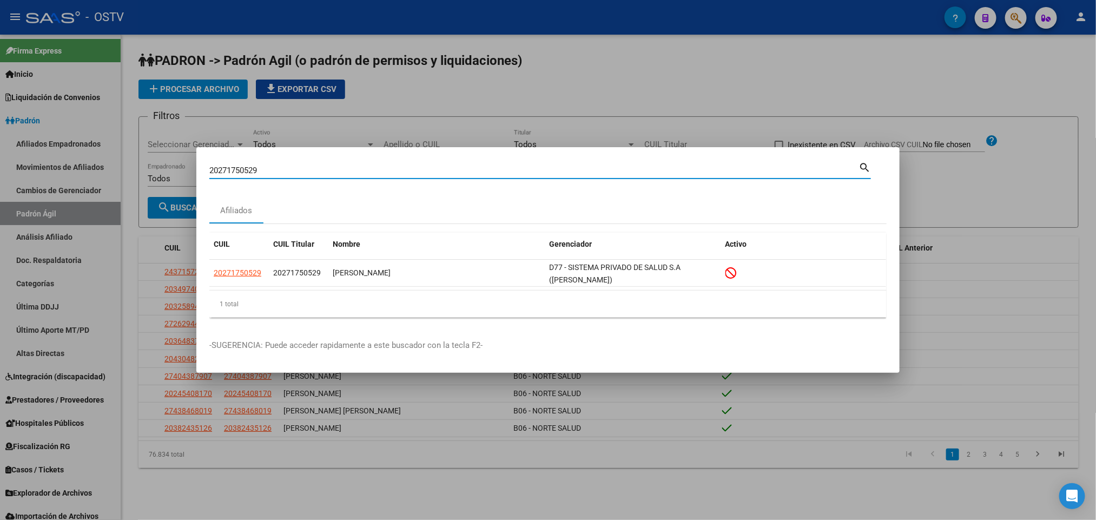
drag, startPoint x: 280, startPoint y: 170, endPoint x: 16, endPoint y: 156, distance: 263.9
click at [47, 156] on div "20271750529 Buscar (apellido, dni, cuil, nro traspaso, cuit, obra social) searc…" at bounding box center [548, 260] width 1096 height 520
paste input "9053703"
type input "20279053703"
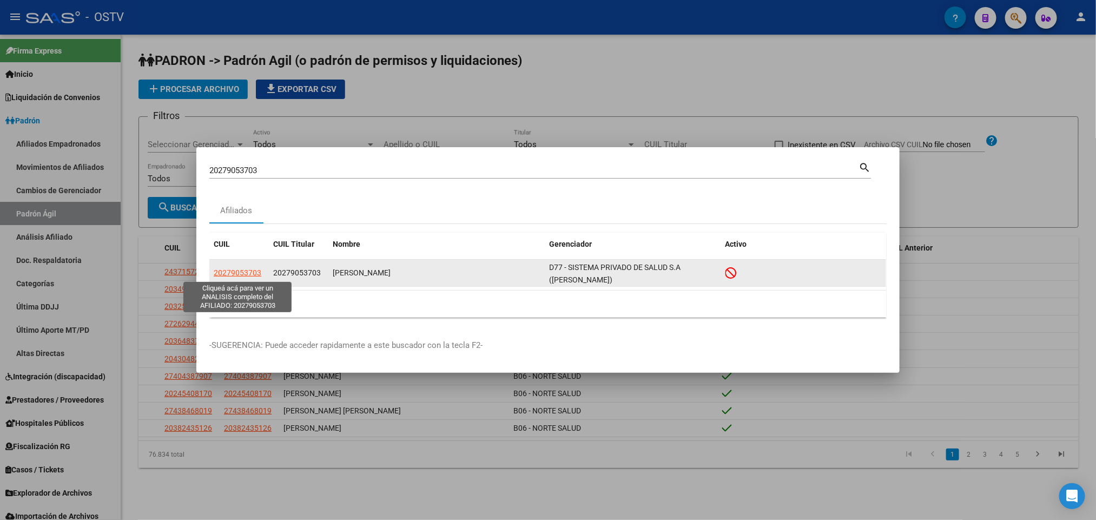
click at [235, 277] on span "20279053703" at bounding box center [238, 272] width 48 height 9
copy span "0"
type textarea "20279053703"
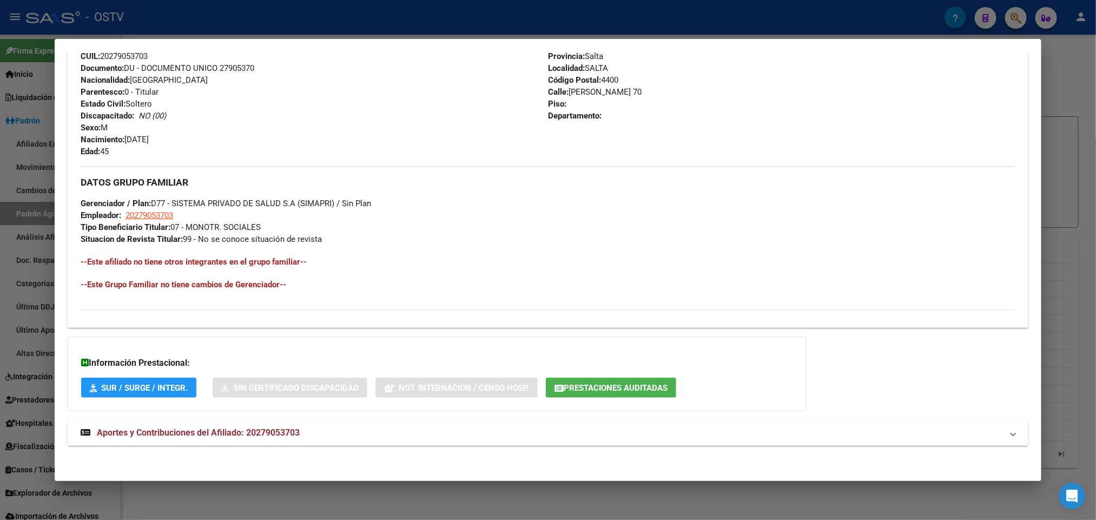
scroll to position [430, 0]
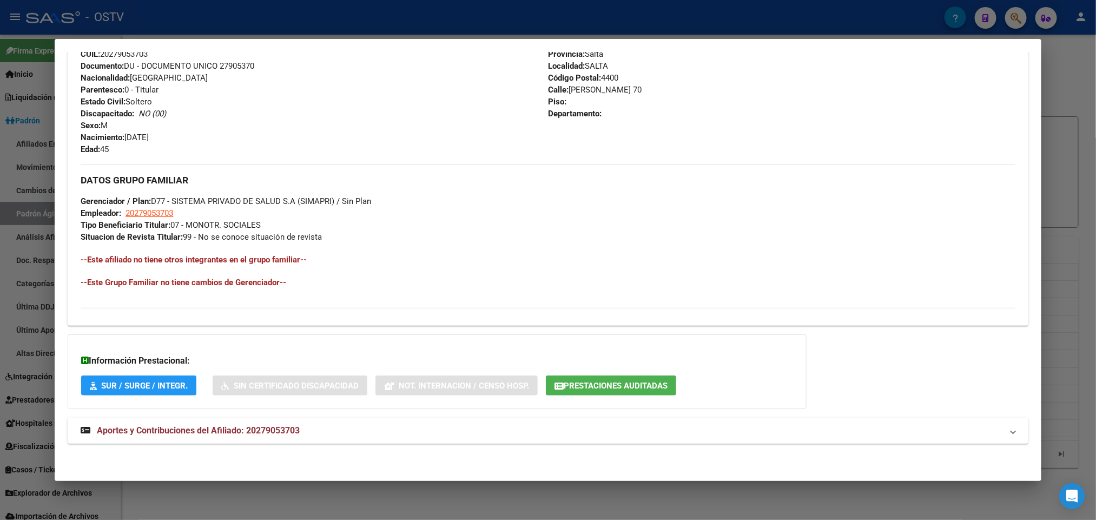
click at [240, 429] on span "Aportes y Contribuciones del Afiliado: 20279053703" at bounding box center [198, 430] width 203 height 10
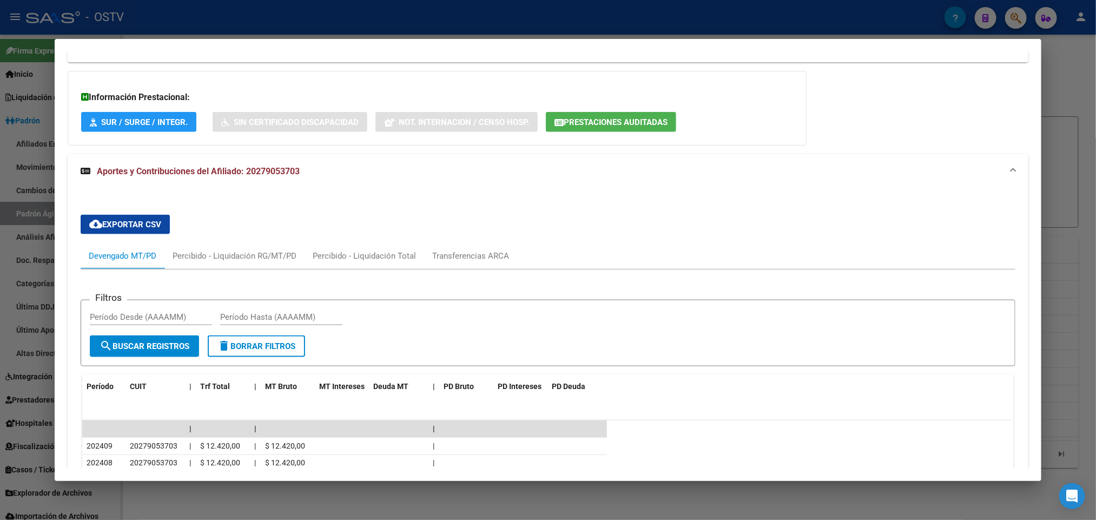
scroll to position [710, 0]
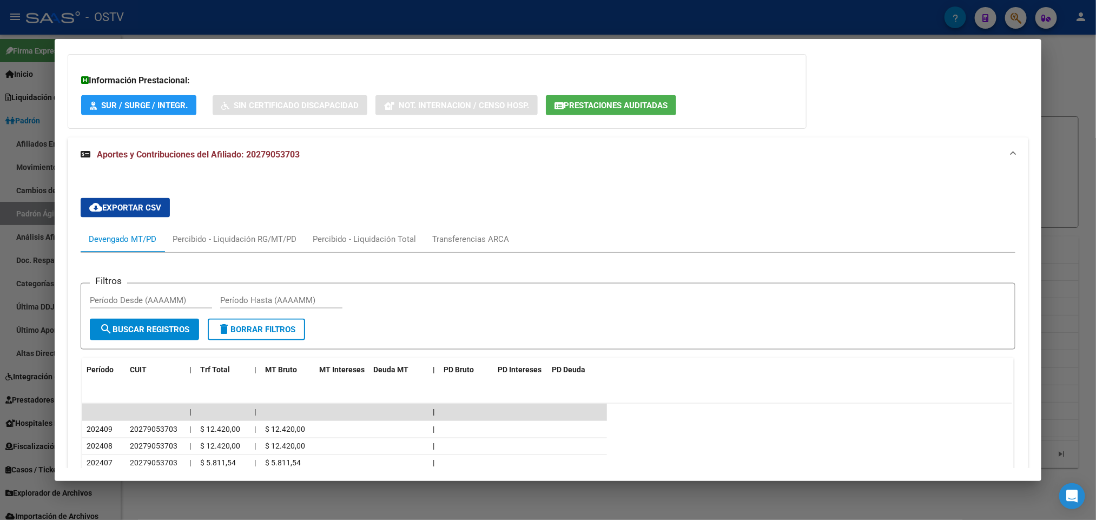
click at [5, 257] on div at bounding box center [548, 260] width 1096 height 520
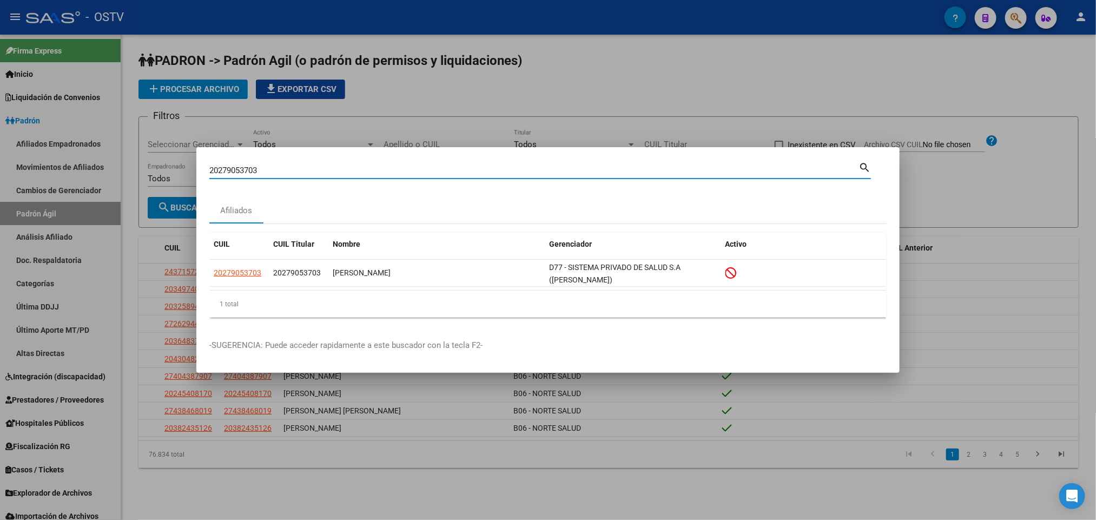
drag, startPoint x: 269, startPoint y: 172, endPoint x: 88, endPoint y: 160, distance: 182.2
click at [88, 160] on div "20279053703 Buscar (apellido, dni, cuil, nro traspaso, cuit, obra social) searc…" at bounding box center [548, 260] width 1096 height 520
paste input "81069099"
type input "20281069099"
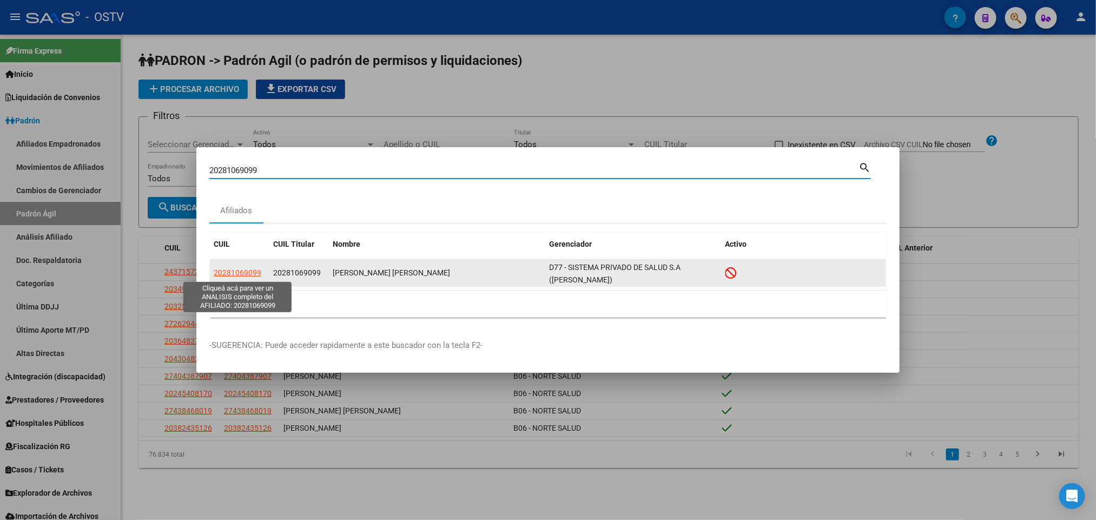
click at [252, 268] on span "20281069099" at bounding box center [238, 272] width 48 height 9
type textarea "20281069099"
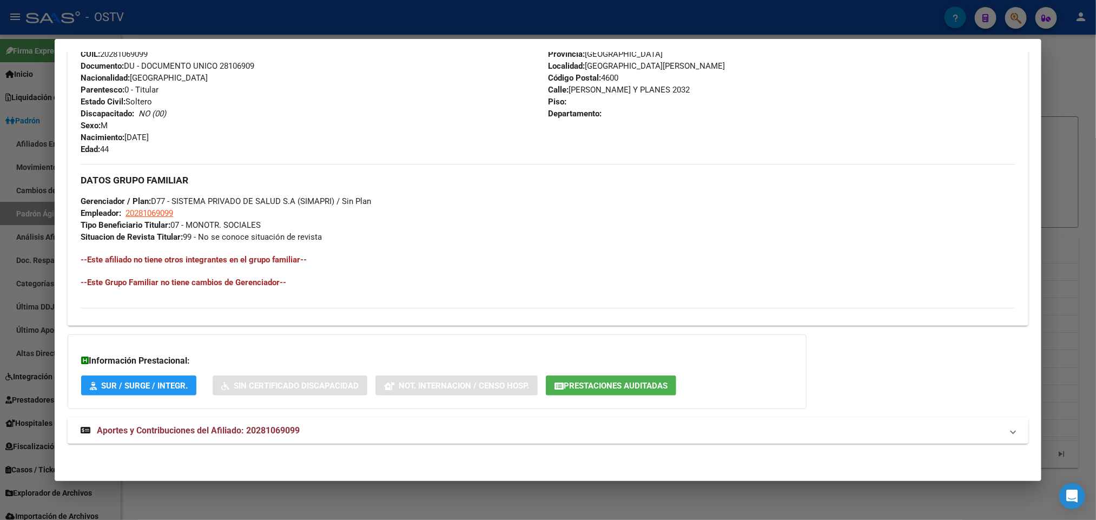
click at [298, 434] on mat-panel-title "Aportes y Contribuciones del Afiliado: 20281069099" at bounding box center [541, 430] width 921 height 13
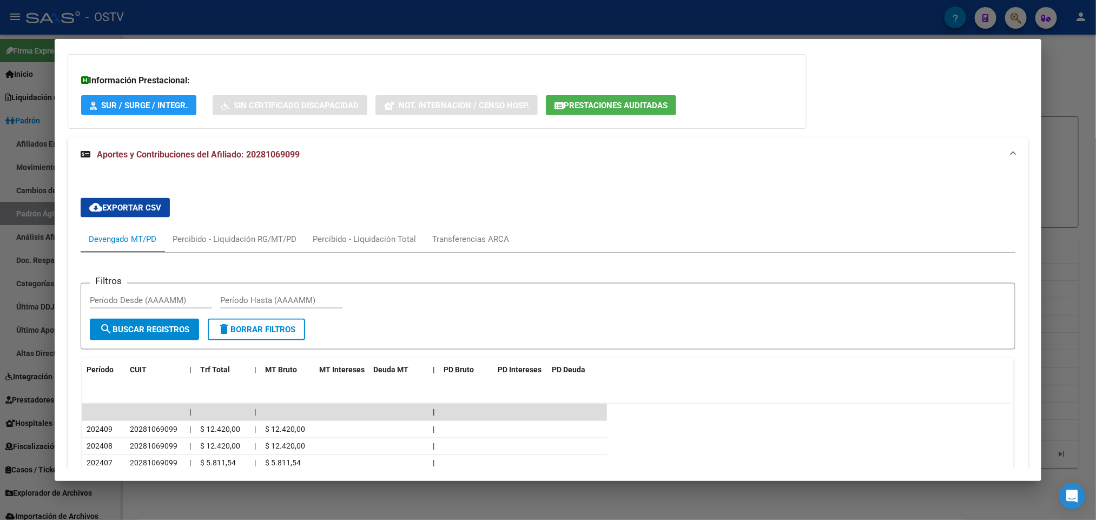
click at [0, 307] on div at bounding box center [548, 260] width 1096 height 520
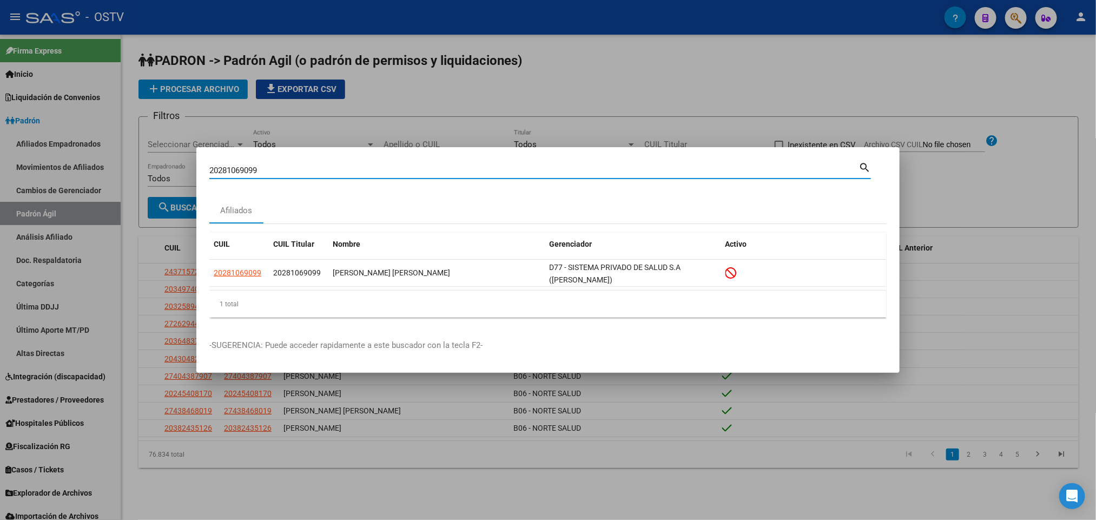
drag, startPoint x: 276, startPoint y: 175, endPoint x: 104, endPoint y: 159, distance: 172.8
click at [136, 159] on div "20281069099 Buscar (apellido, dni, cuil, nro traspaso, cuit, obra social) searc…" at bounding box center [548, 260] width 1096 height 520
paste input "758757"
type input "20281758757"
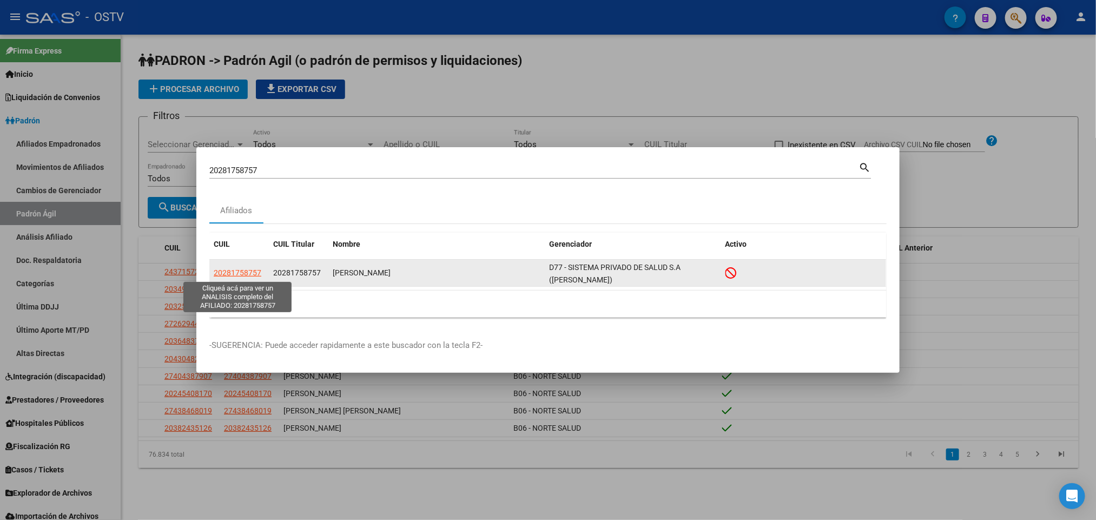
click at [245, 275] on span "20281758757" at bounding box center [238, 272] width 48 height 9
type textarea "20281758757"
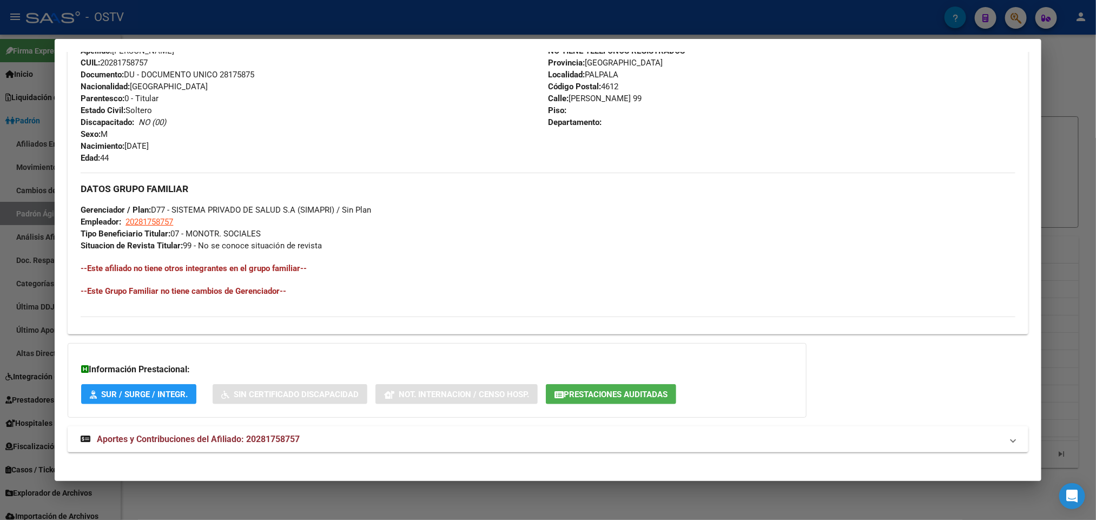
scroll to position [430, 0]
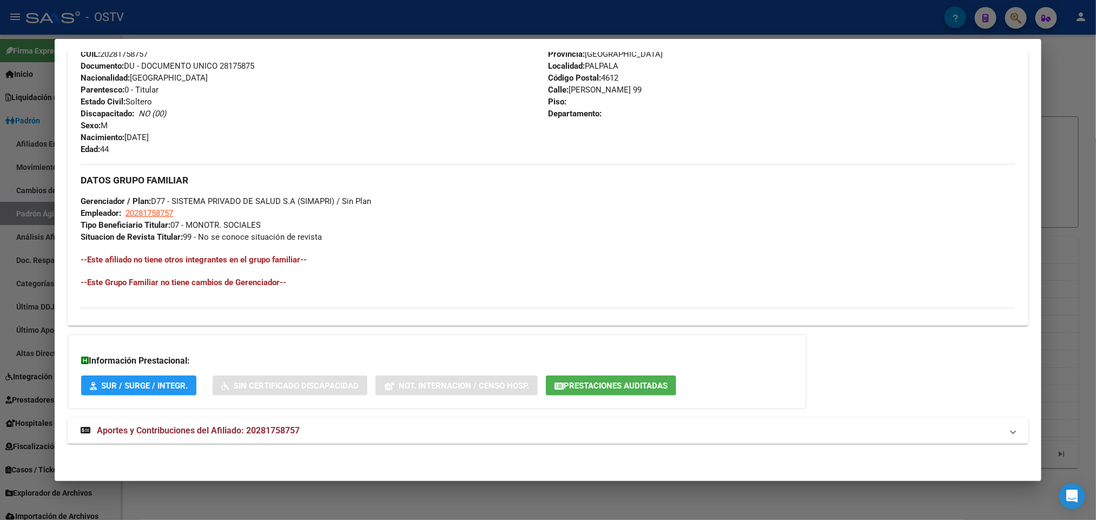
click at [281, 427] on span "Aportes y Contribuciones del Afiliado: 20281758757" at bounding box center [198, 430] width 203 height 10
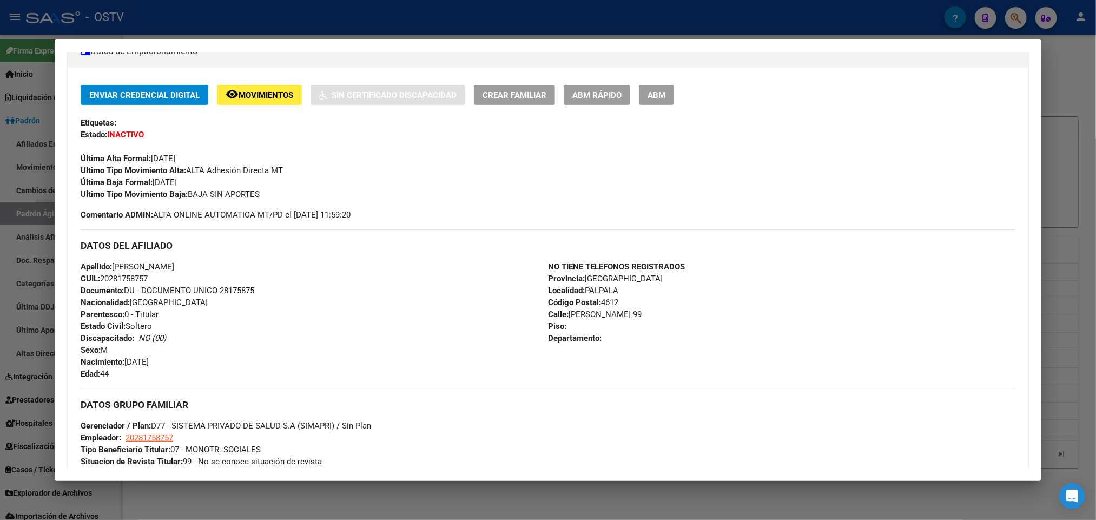
scroll to position [61, 0]
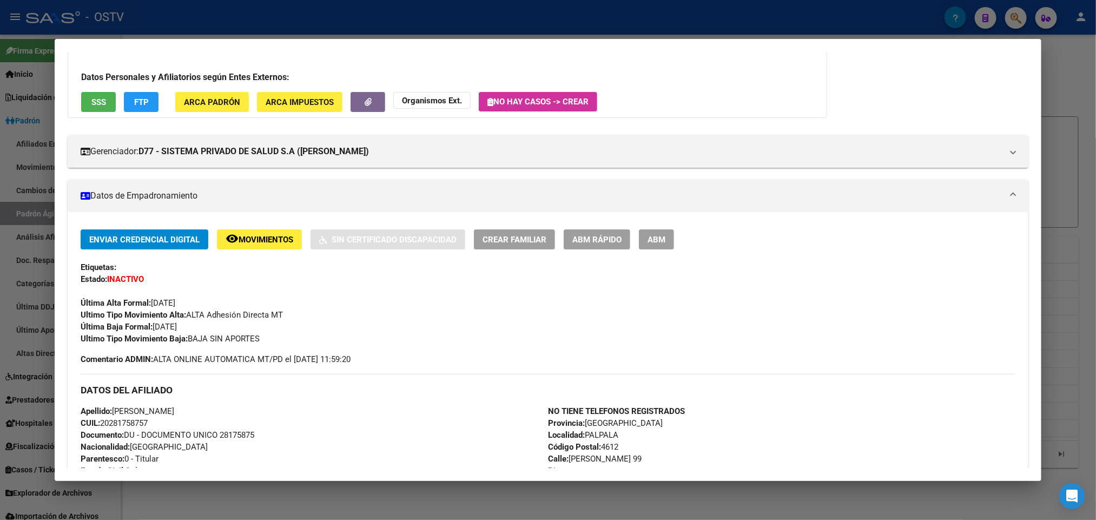
click at [5, 296] on div at bounding box center [548, 260] width 1096 height 520
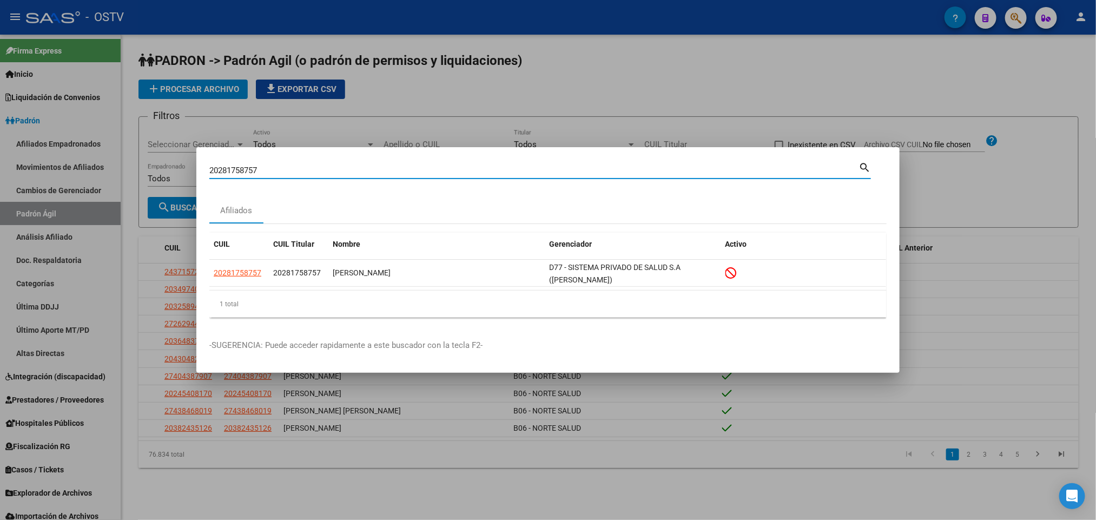
drag, startPoint x: 267, startPoint y: 172, endPoint x: 122, endPoint y: 162, distance: 145.3
click at [124, 161] on div "20281758757 Buscar (apellido, dni, cuil, nro traspaso, cuit, obra social) searc…" at bounding box center [548, 260] width 1096 height 520
paste input "2614821"
type input "20282614821"
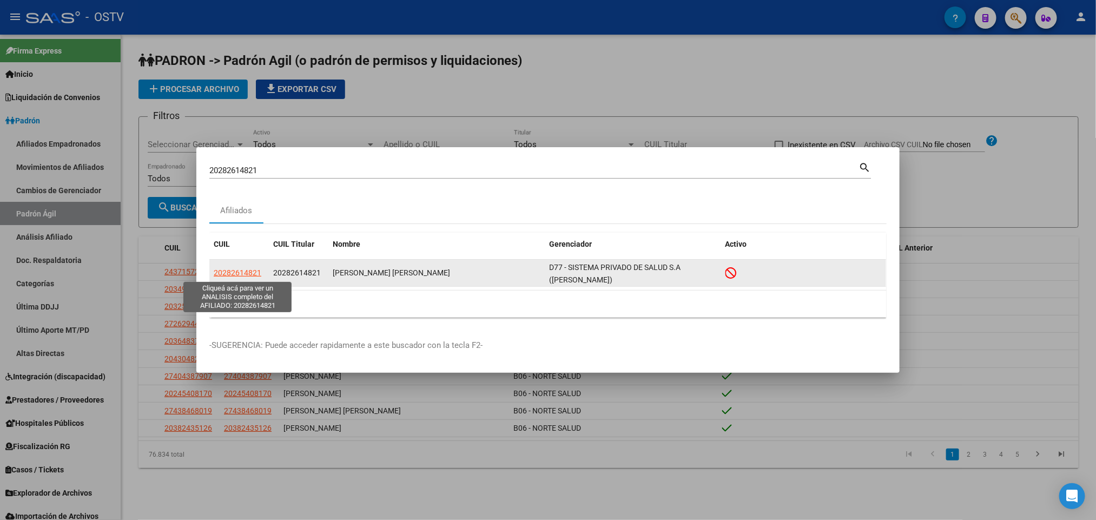
click at [250, 276] on span "20282614821" at bounding box center [238, 272] width 48 height 9
type textarea "20282614821"
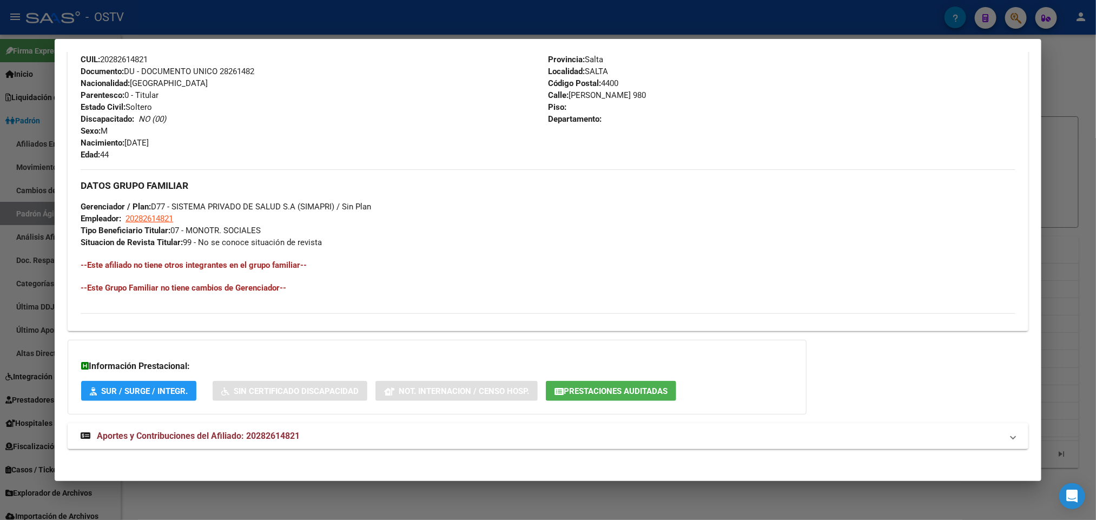
scroll to position [430, 0]
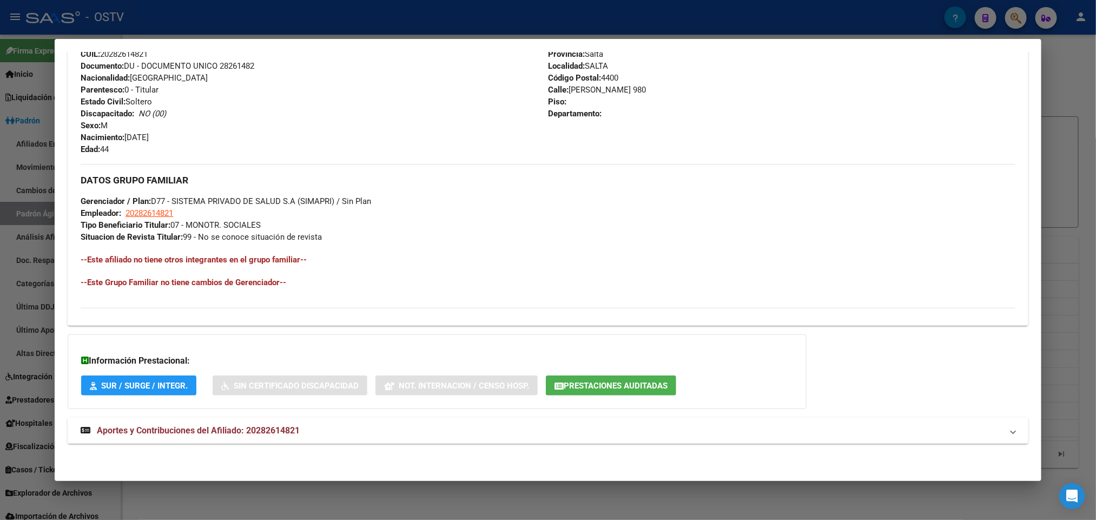
click at [258, 437] on strong "Aportes y Contribuciones del Afiliado: 20282614821" at bounding box center [190, 430] width 219 height 13
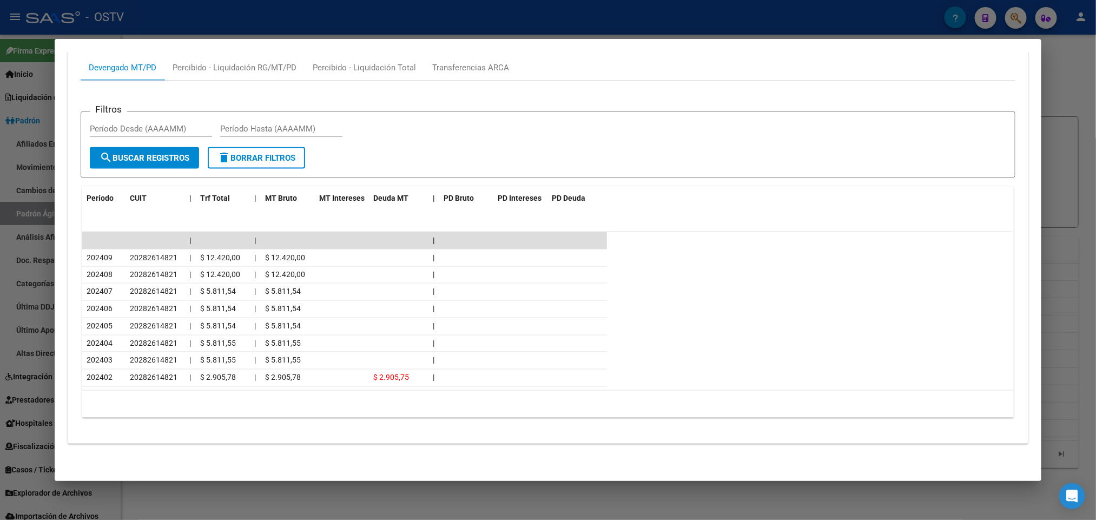
scroll to position [885, 0]
click at [1, 305] on div at bounding box center [548, 260] width 1096 height 520
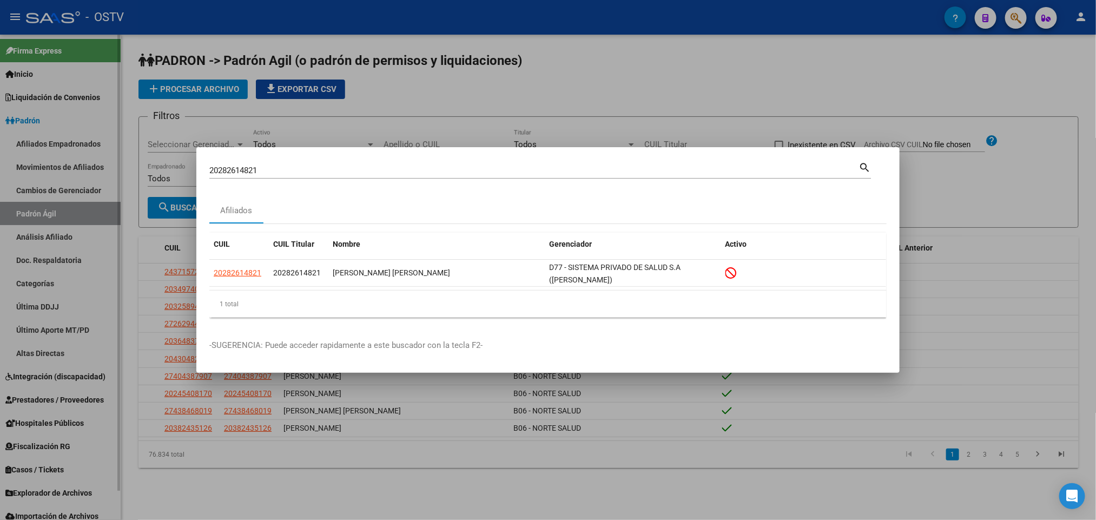
drag, startPoint x: 0, startPoint y: 295, endPoint x: 64, endPoint y: 259, distance: 73.7
click at [0, 294] on div at bounding box center [548, 260] width 1096 height 520
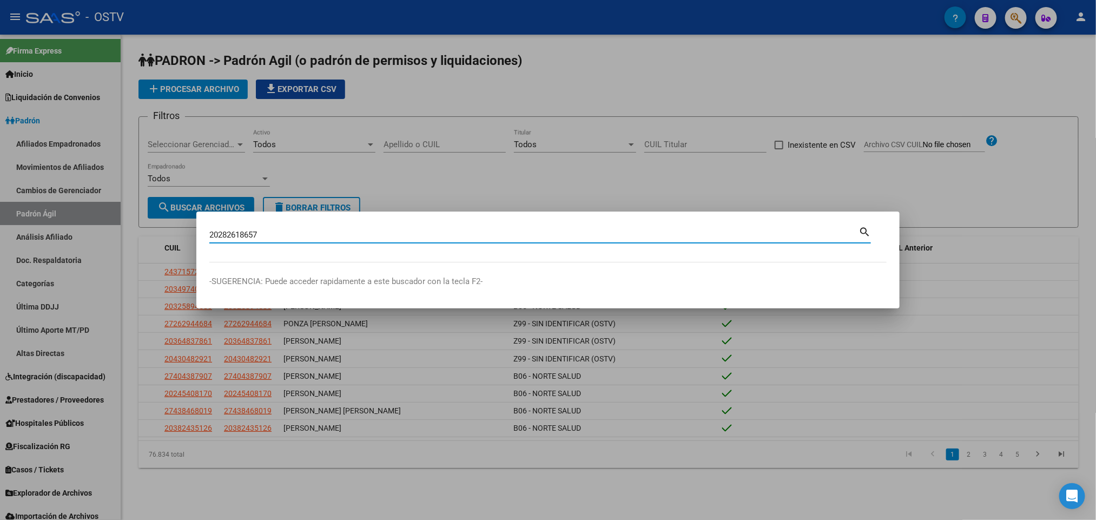
type input "20282618657"
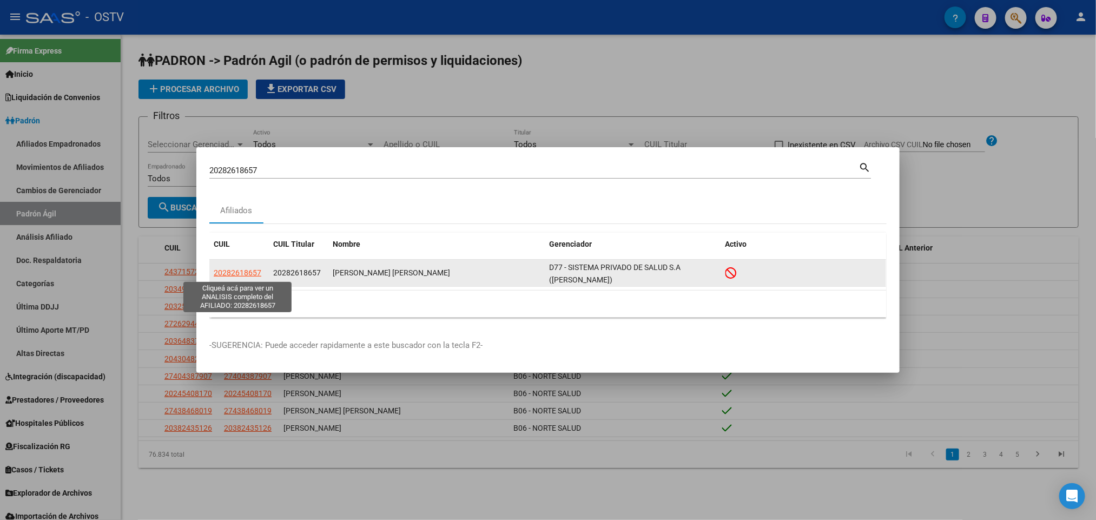
click at [235, 269] on span "20282618657" at bounding box center [238, 272] width 48 height 9
type textarea "20282618657"
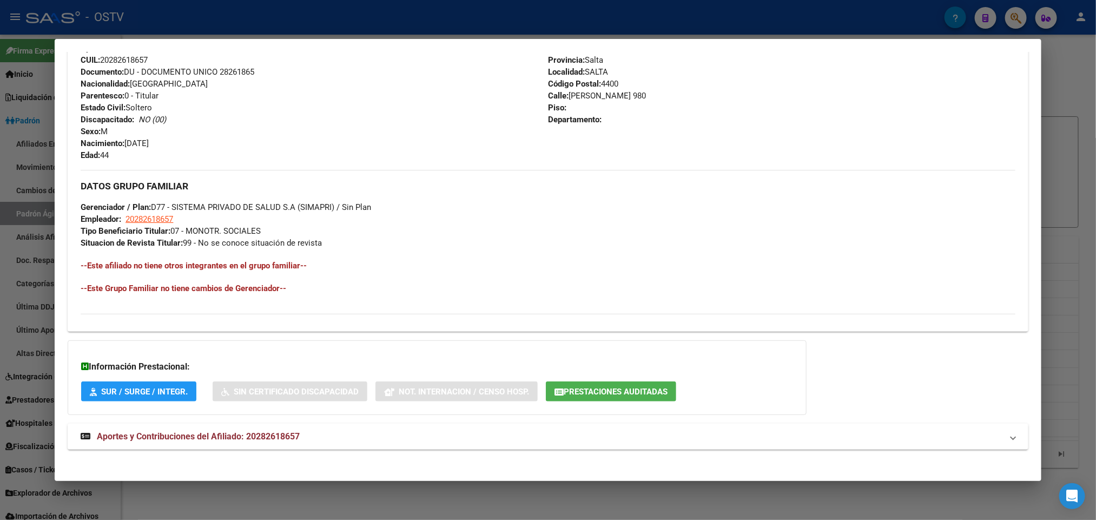
scroll to position [430, 0]
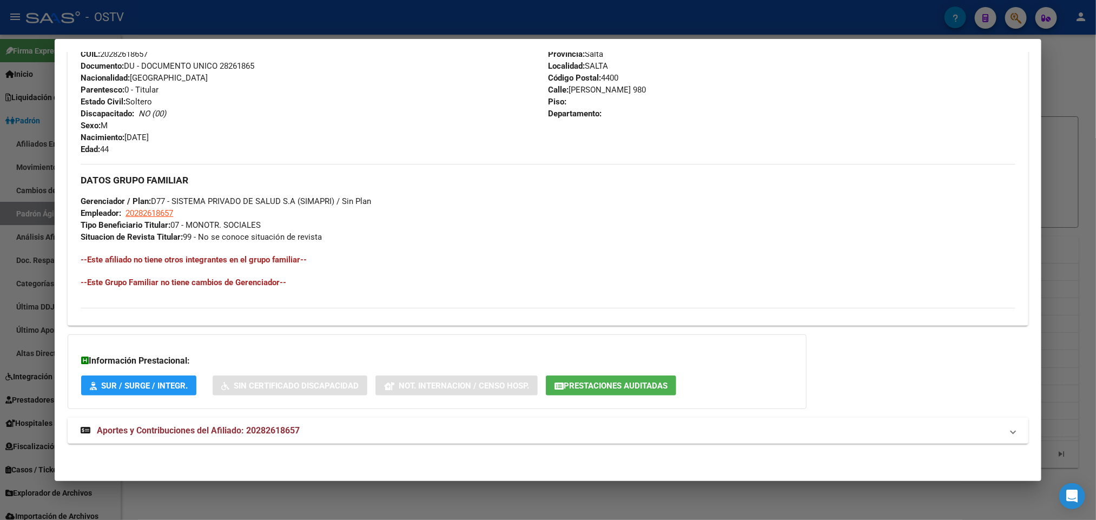
click at [321, 427] on mat-panel-title "Aportes y Contribuciones del Afiliado: 20282618657" at bounding box center [541, 430] width 921 height 13
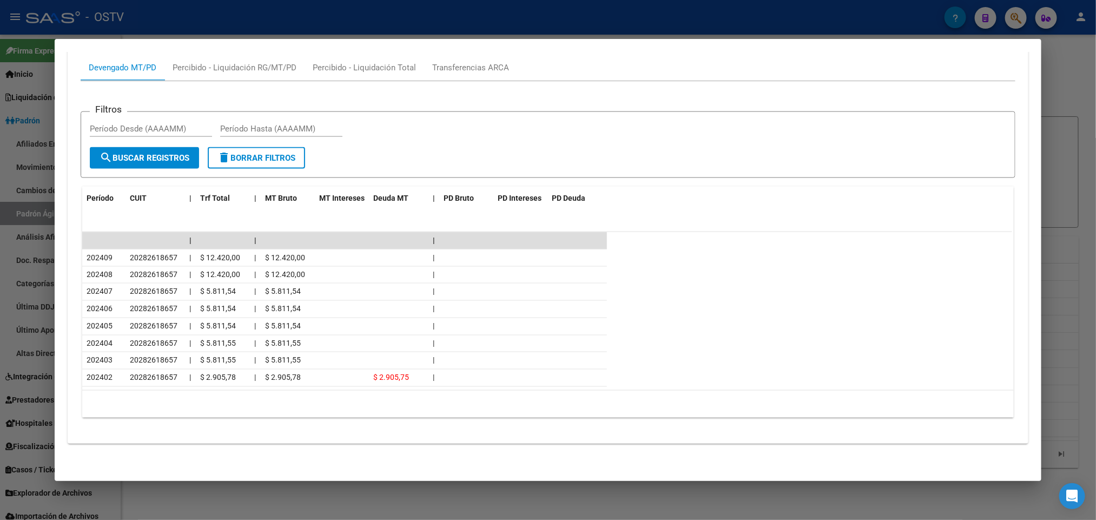
scroll to position [885, 0]
click at [0, 185] on div at bounding box center [548, 260] width 1096 height 520
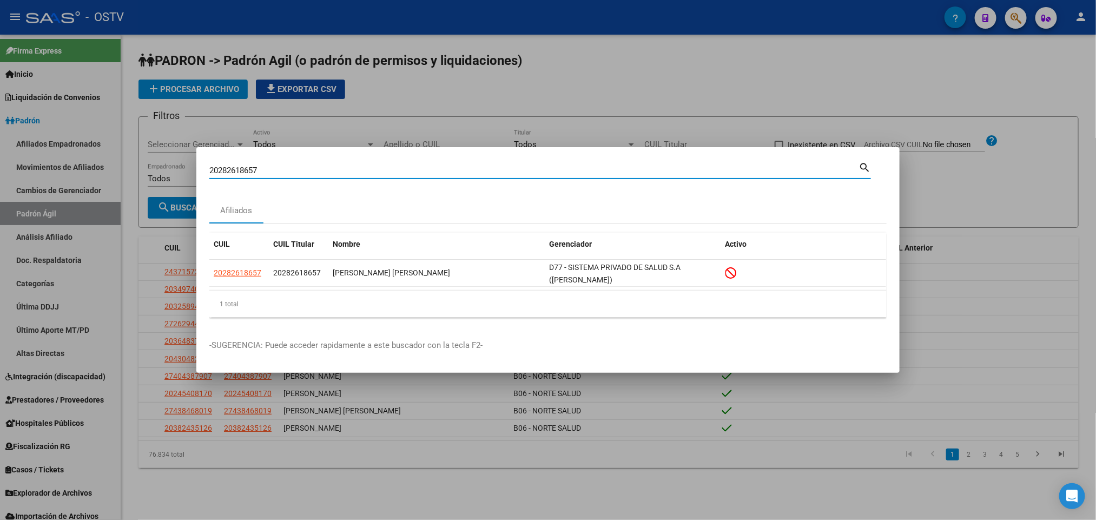
drag, startPoint x: 269, startPoint y: 171, endPoint x: 31, endPoint y: 174, distance: 238.1
click at [98, 172] on div "20282618657 Buscar (apellido, dni, cuil, nro traspaso, cuit, obra social) searc…" at bounding box center [548, 260] width 1096 height 520
paste input "6216790"
type input "20286216790"
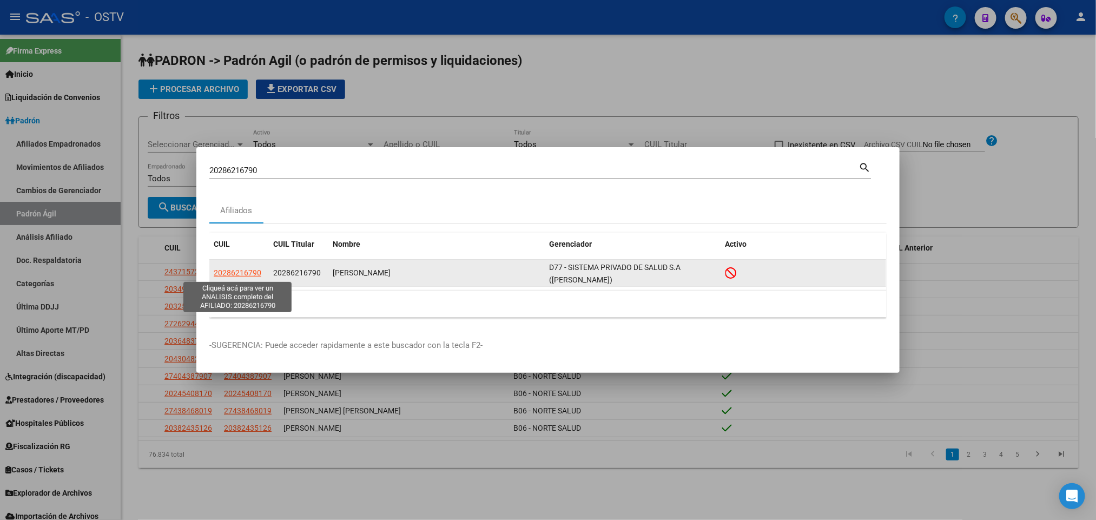
click at [250, 274] on span "20286216790" at bounding box center [238, 272] width 48 height 9
copy span "7"
type textarea "20286216790"
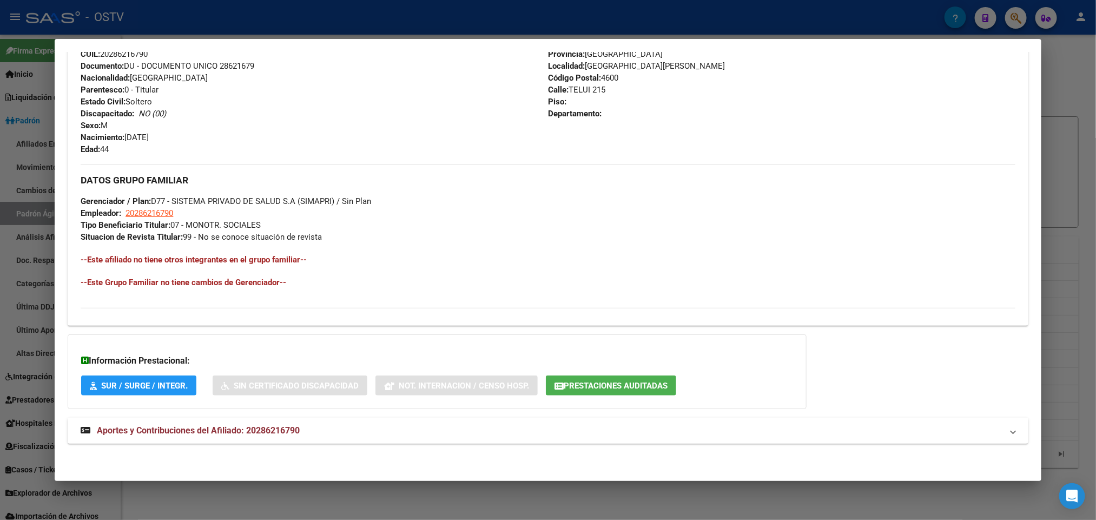
click at [196, 419] on mat-expansion-panel-header "Aportes y Contribuciones del Afiliado: 20286216790" at bounding box center [548, 431] width 960 height 26
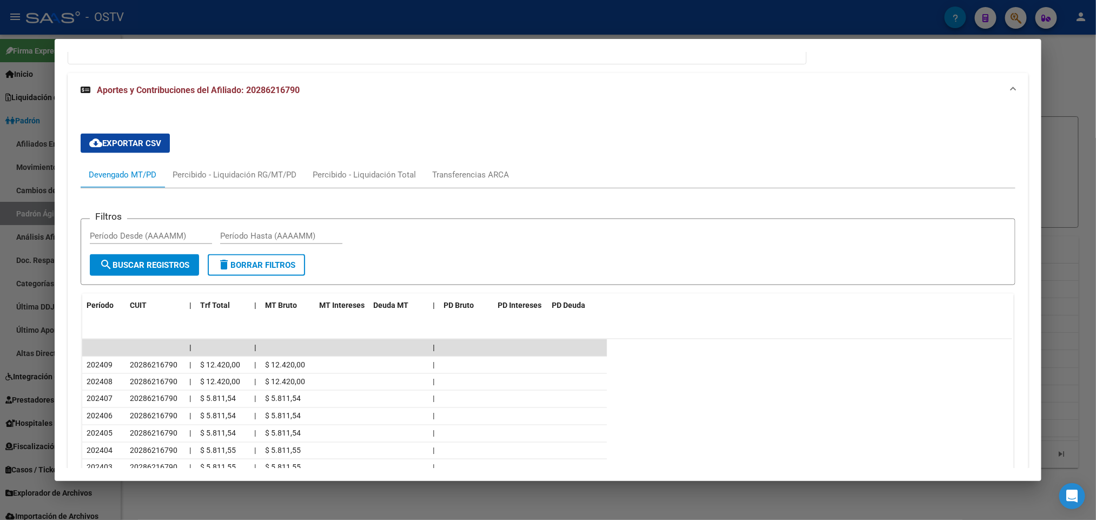
scroll to position [872, 0]
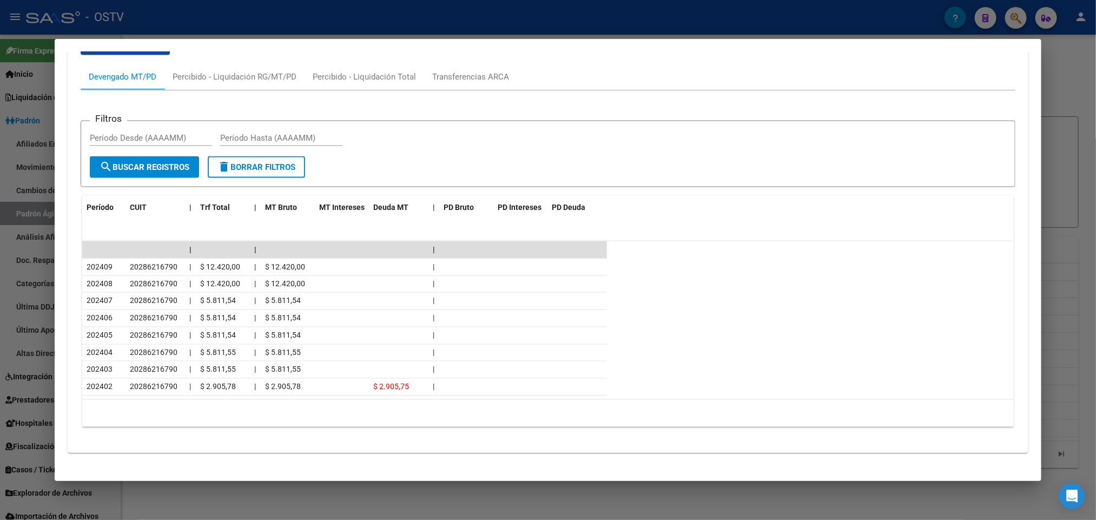
click at [11, 388] on div at bounding box center [548, 260] width 1096 height 520
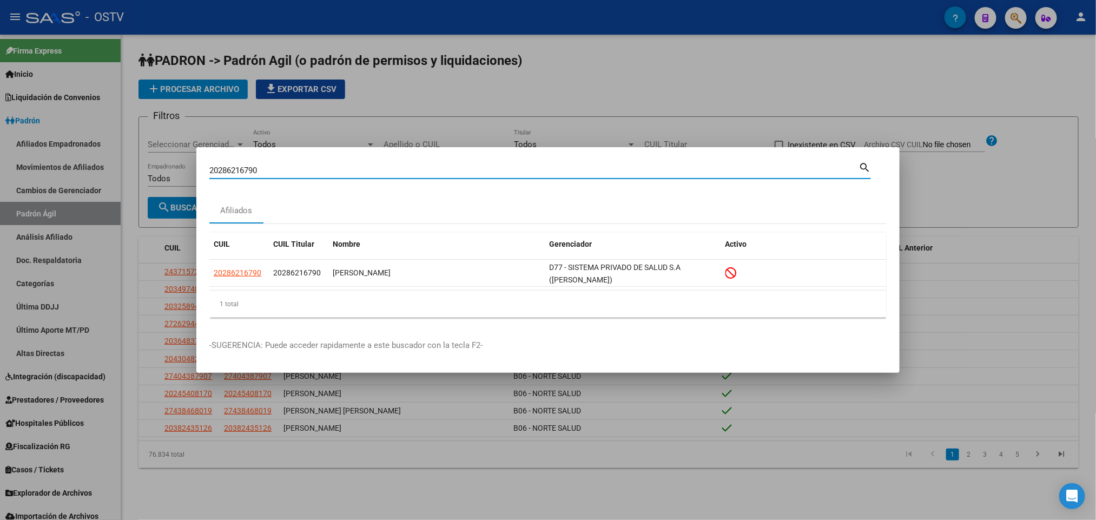
drag, startPoint x: 265, startPoint y: 171, endPoint x: 0, endPoint y: 162, distance: 264.7
click at [2, 162] on div "20286216790 Buscar (apellido, dni, cuil, nro traspaso, cuit, obra social) searc…" at bounding box center [548, 260] width 1096 height 520
paste input "7630892"
type input "20287630892"
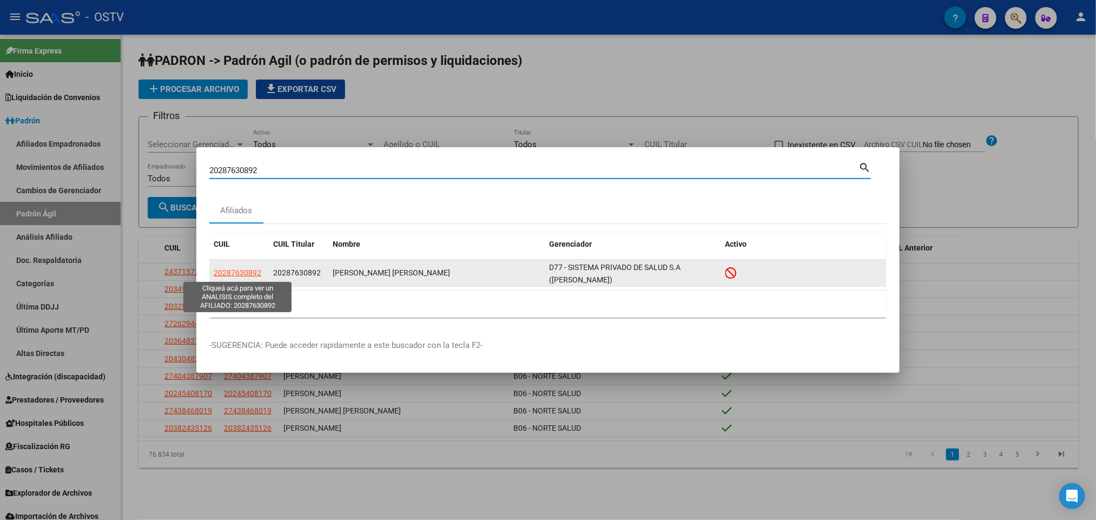
click at [232, 270] on span "20287630892" at bounding box center [238, 272] width 48 height 9
type textarea "20287630892"
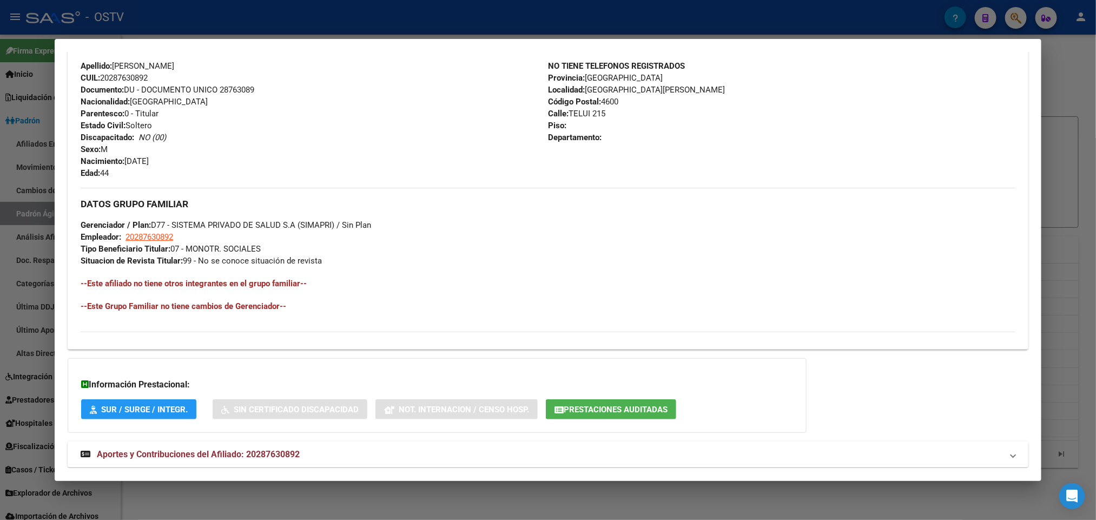
scroll to position [430, 0]
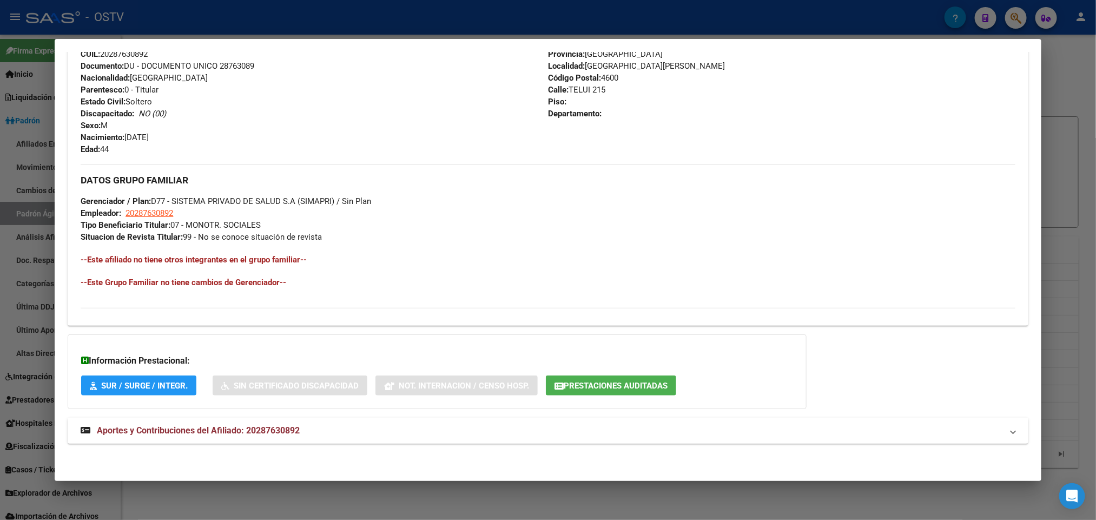
click at [313, 427] on mat-panel-title "Aportes y Contribuciones del Afiliado: 20287630892" at bounding box center [541, 430] width 921 height 13
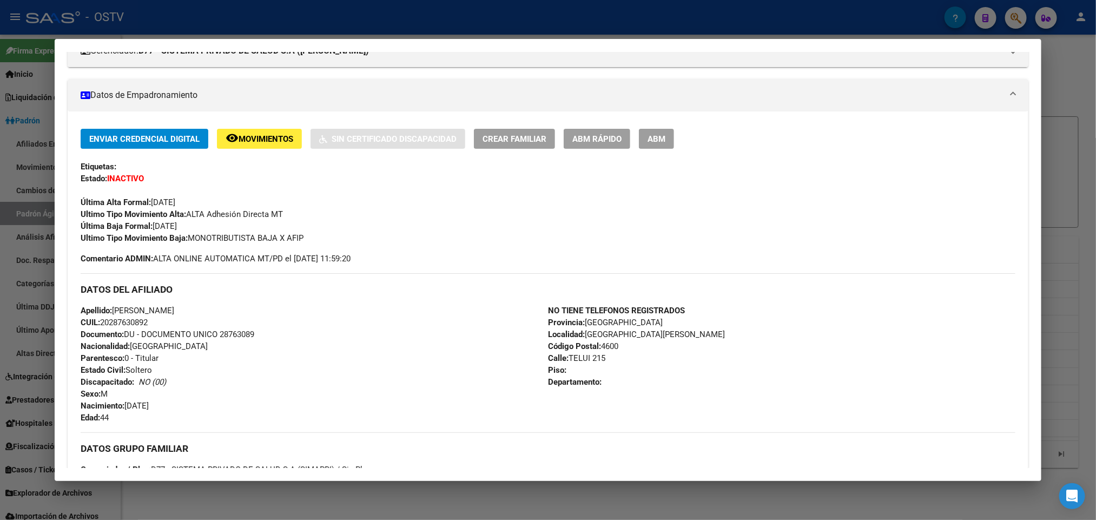
scroll to position [155, 0]
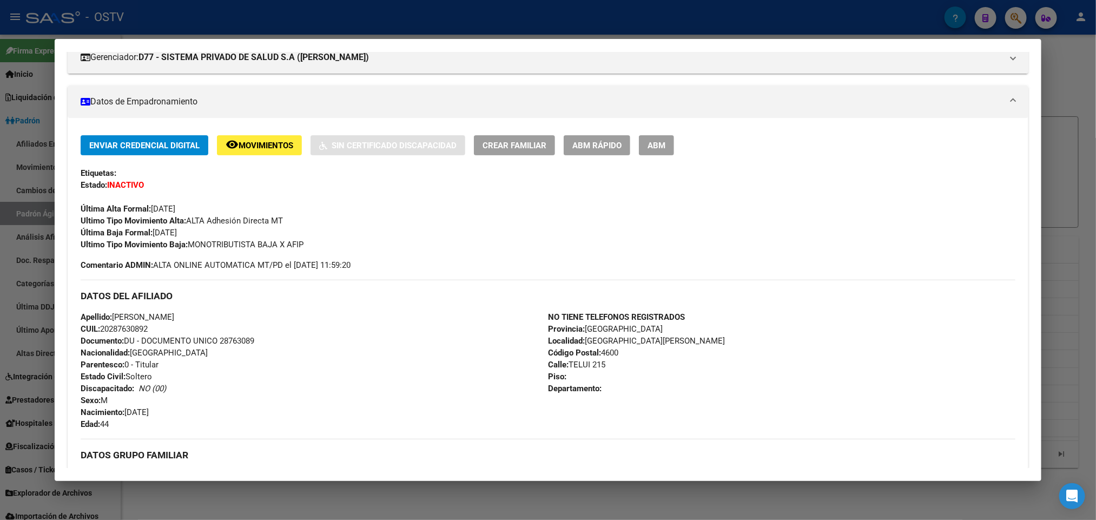
click at [0, 309] on div at bounding box center [548, 260] width 1096 height 520
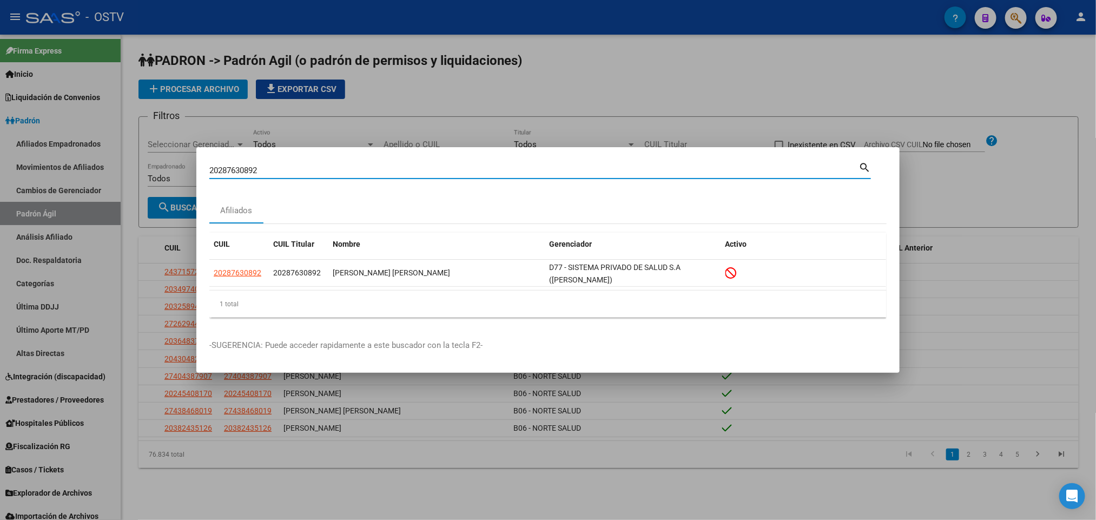
drag, startPoint x: 273, startPoint y: 169, endPoint x: 0, endPoint y: 198, distance: 274.7
click at [0, 198] on div "20287630892 Buscar (apellido, dni, cuil, nro traspaso, cuit, obra social) searc…" at bounding box center [548, 260] width 1096 height 520
paste input "8779938"
type input "20288779938"
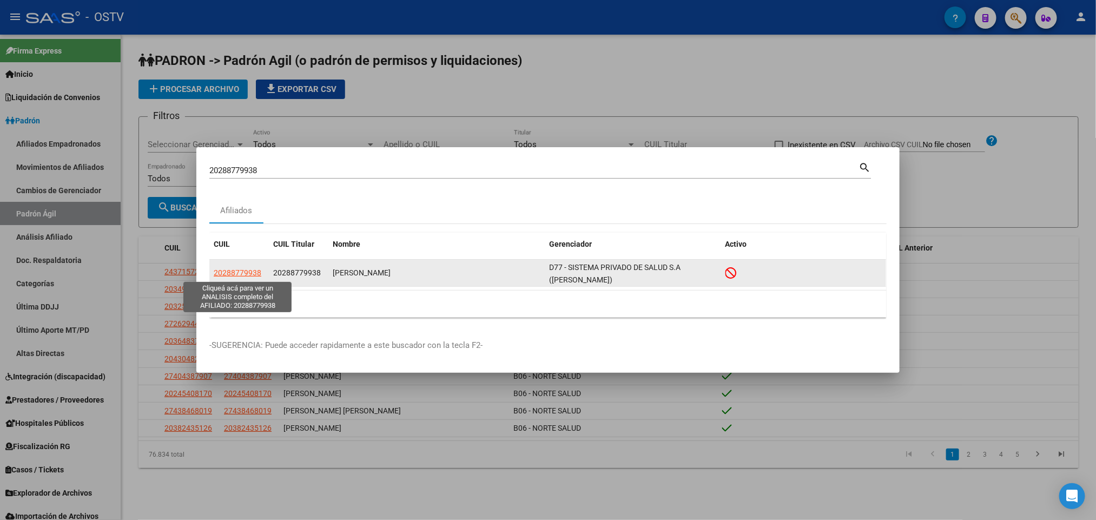
click at [238, 273] on span "20288779938" at bounding box center [238, 272] width 48 height 9
type textarea "20288779938"
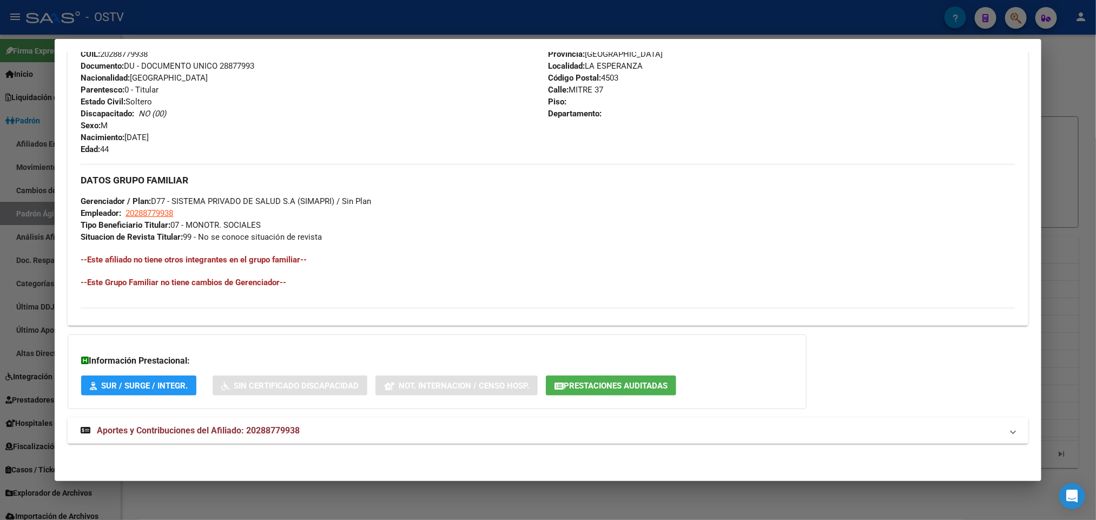
click at [271, 432] on span "Aportes y Contribuciones del Afiliado: 20288779938" at bounding box center [198, 430] width 203 height 10
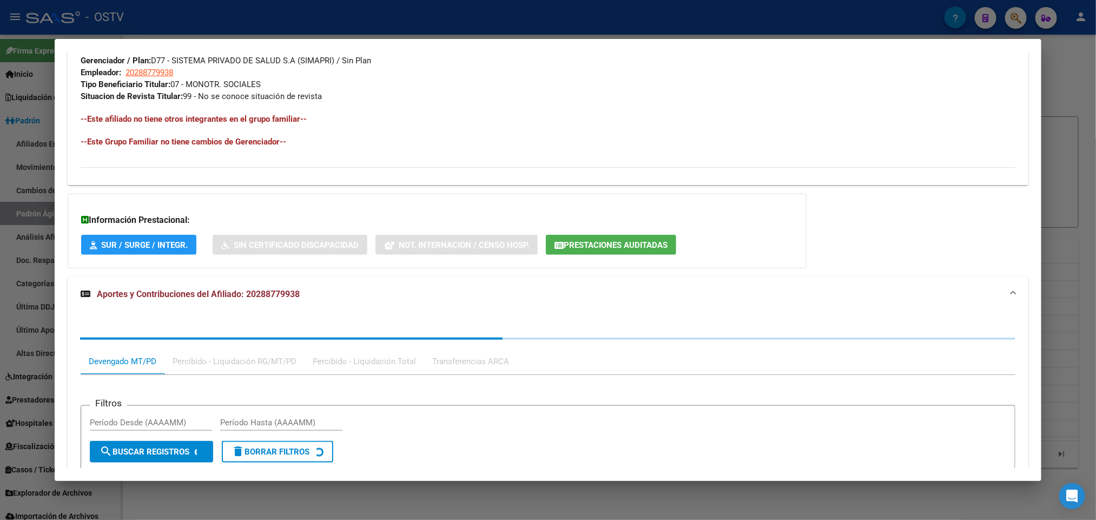
scroll to position [710, 0]
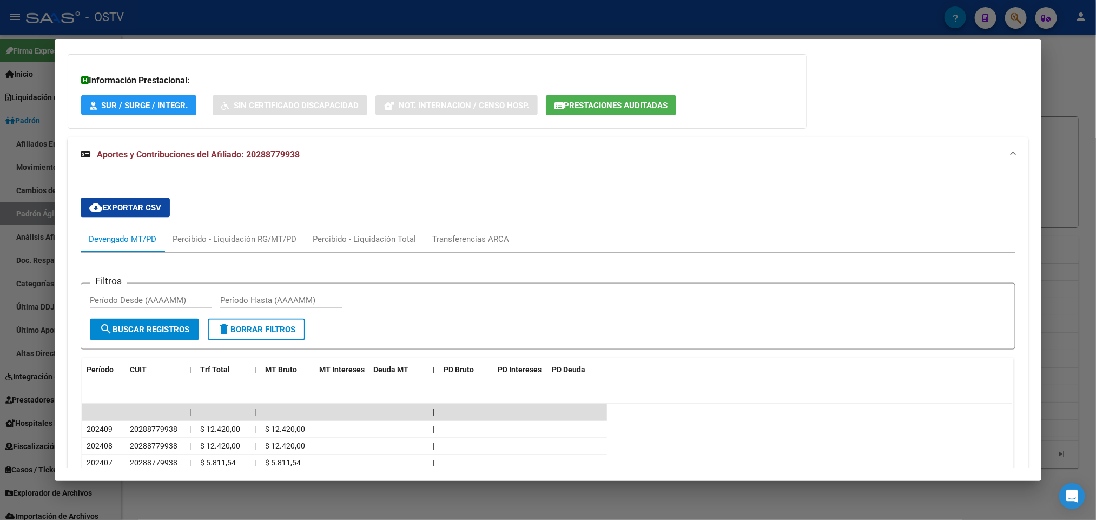
click at [0, 286] on div at bounding box center [548, 260] width 1096 height 520
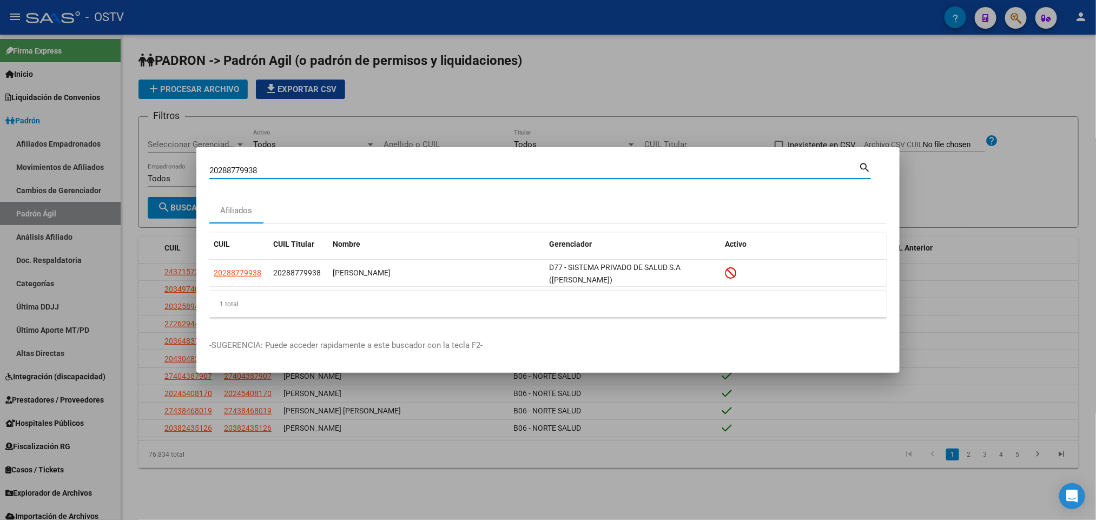
drag, startPoint x: 245, startPoint y: 172, endPoint x: 44, endPoint y: 164, distance: 200.9
click at [70, 166] on div "20288779938 Buscar (apellido, dni, cuil, nro traspaso, cuit, obra social) searc…" at bounding box center [548, 260] width 1096 height 520
paste input "90408459"
type input "20290408459"
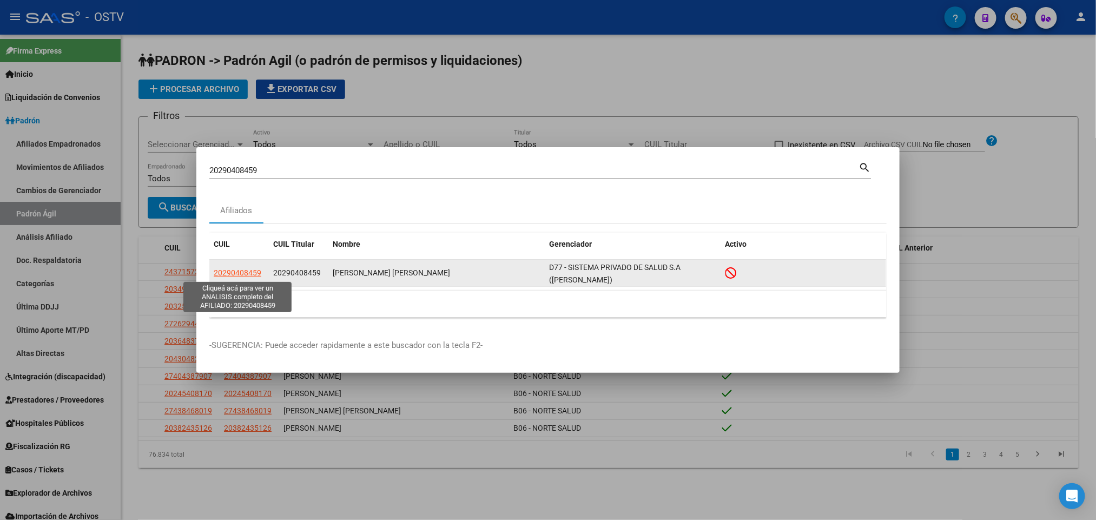
click at [231, 273] on span "20290408459" at bounding box center [238, 272] width 48 height 9
type textarea "20290408459"
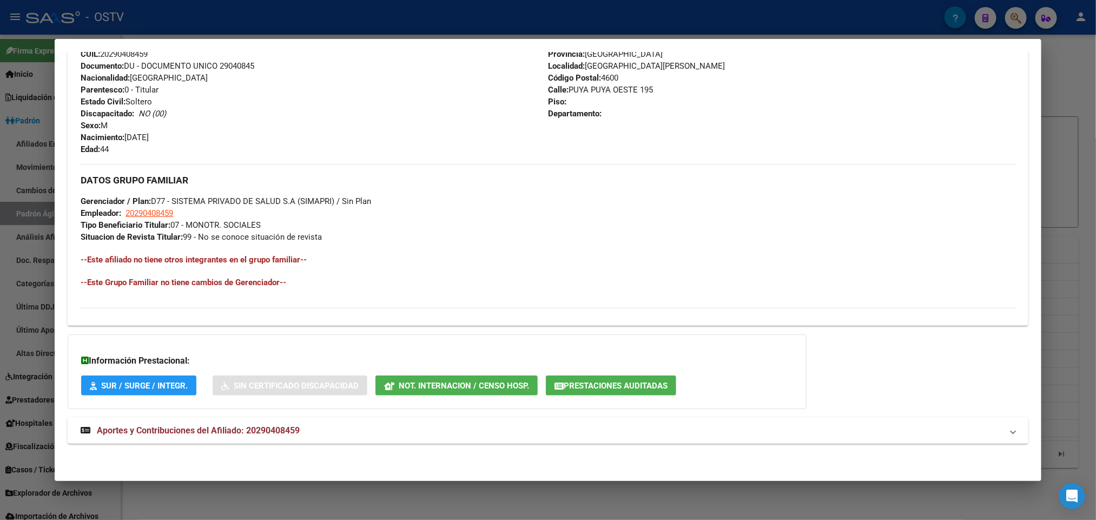
click at [247, 423] on mat-expansion-panel-header "Aportes y Contribuciones del Afiliado: 20290408459" at bounding box center [548, 431] width 960 height 26
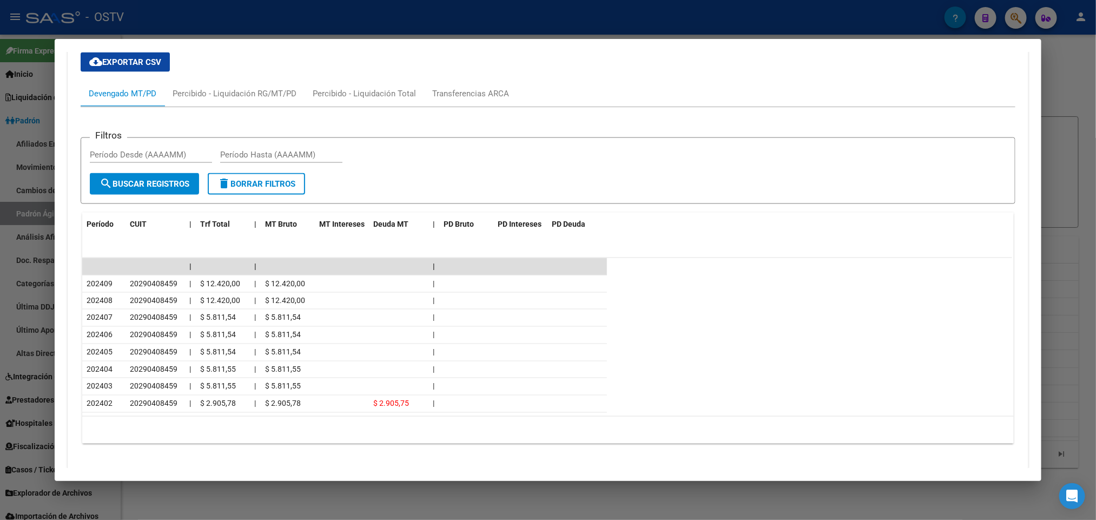
scroll to position [885, 0]
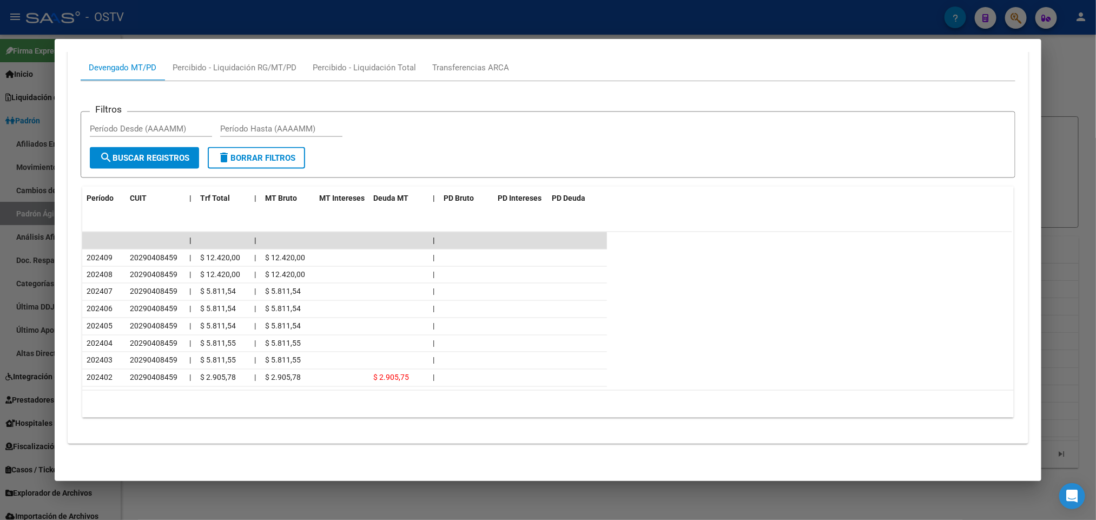
click at [0, 209] on div at bounding box center [548, 260] width 1096 height 520
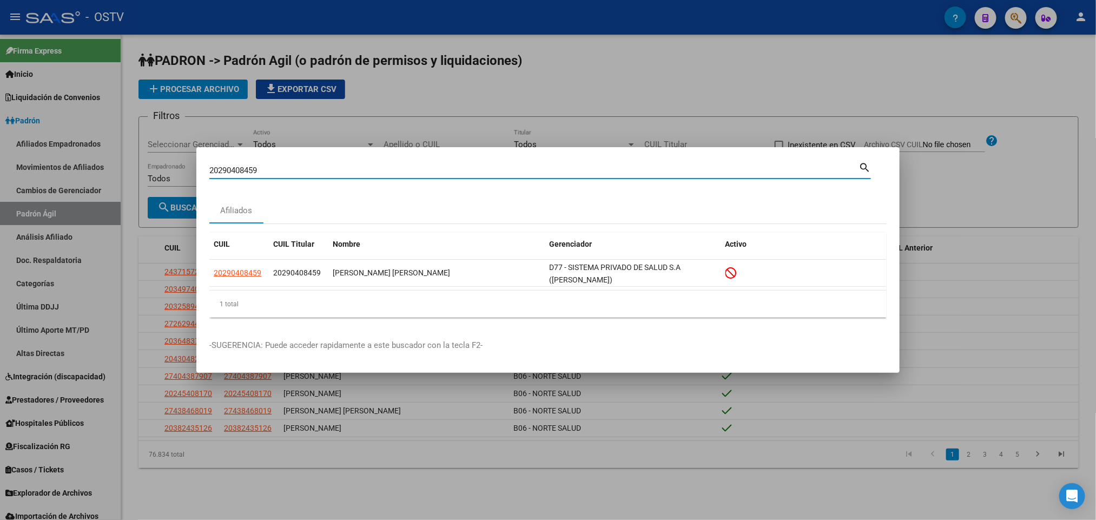
drag, startPoint x: 289, startPoint y: 168, endPoint x: 0, endPoint y: 161, distance: 289.6
click at [0, 161] on div "20290408459 Buscar (apellido, dni, cuil, nro traspaso, cuit, obra social) searc…" at bounding box center [548, 260] width 1096 height 520
paste input "9123813"
type input "20299123813"
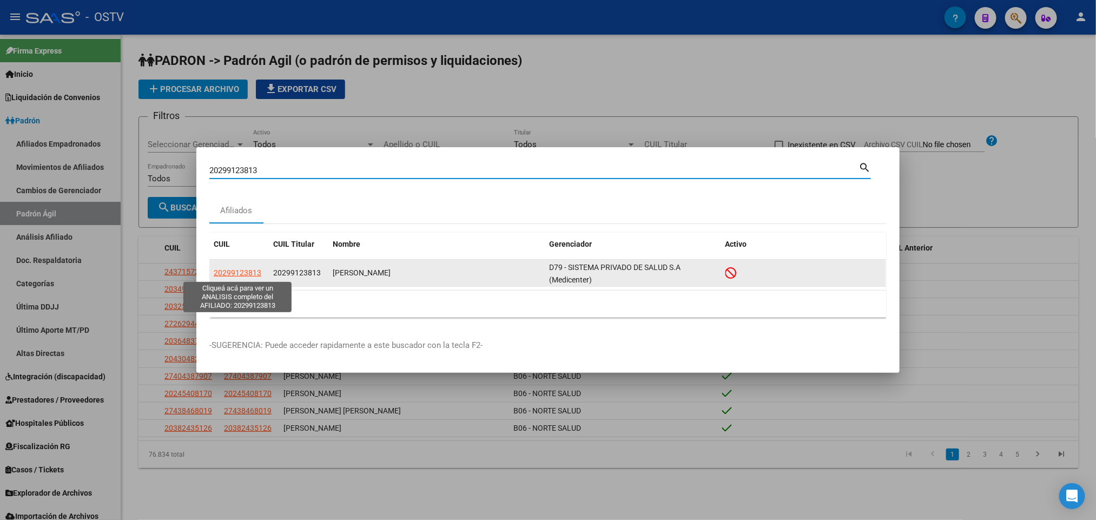
click at [231, 273] on span "20299123813" at bounding box center [238, 272] width 48 height 9
copy span "9"
type textarea "20299123813"
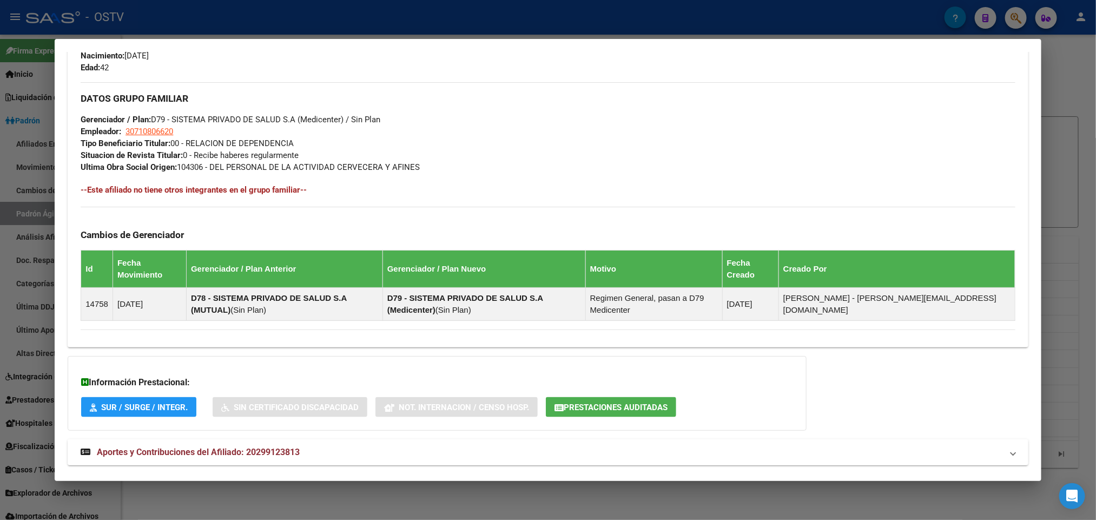
click at [247, 439] on mat-expansion-panel-header "Aportes y Contribuciones del Afiliado: 20299123813" at bounding box center [548, 452] width 960 height 26
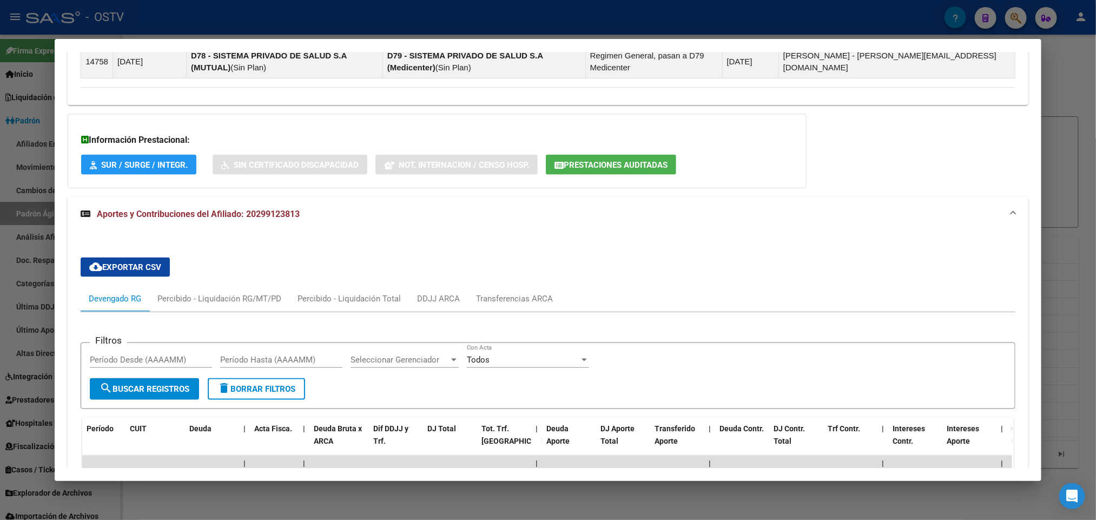
scroll to position [721, 0]
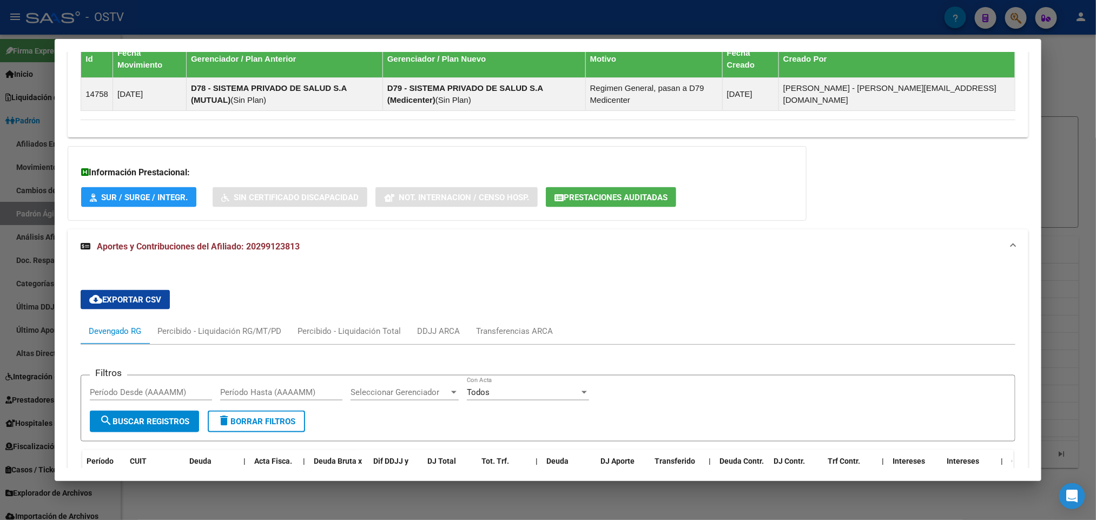
click at [32, 299] on div at bounding box center [548, 260] width 1096 height 520
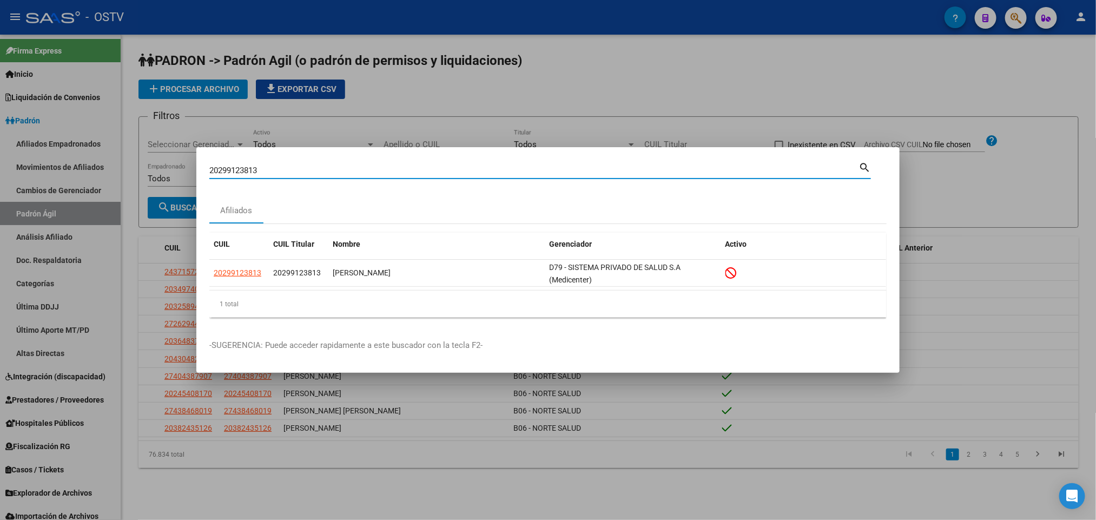
drag, startPoint x: 271, startPoint y: 171, endPoint x: 143, endPoint y: 179, distance: 127.9
click at [148, 177] on div "20299123813 Buscar (apellido, dni, cuil, nro traspaso, cuit, obra social) searc…" at bounding box center [548, 260] width 1096 height 520
paste input "314081340"
type input "20314081340"
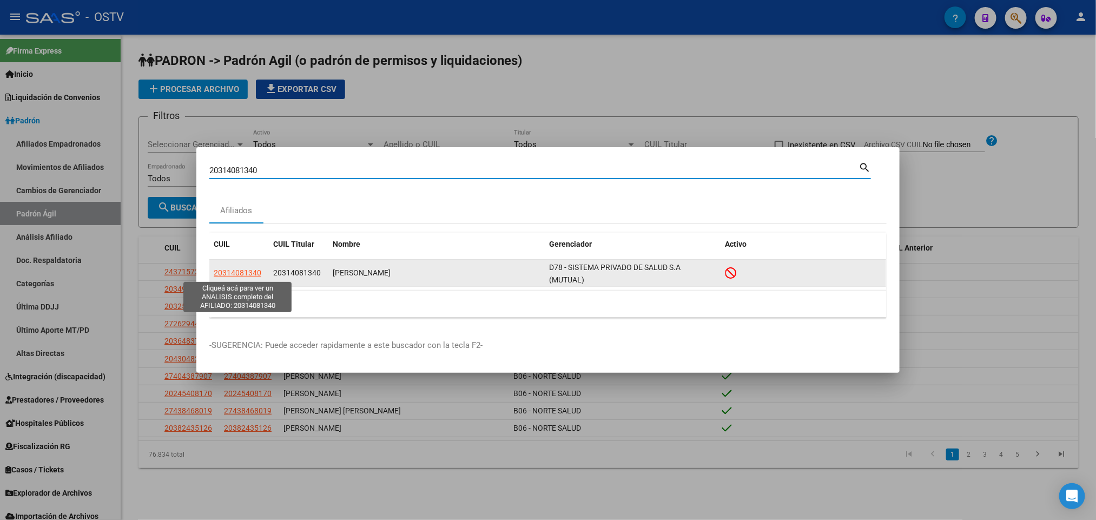
click at [242, 273] on span "20314081340" at bounding box center [238, 272] width 48 height 9
copy span "8"
type textarea "20314081340"
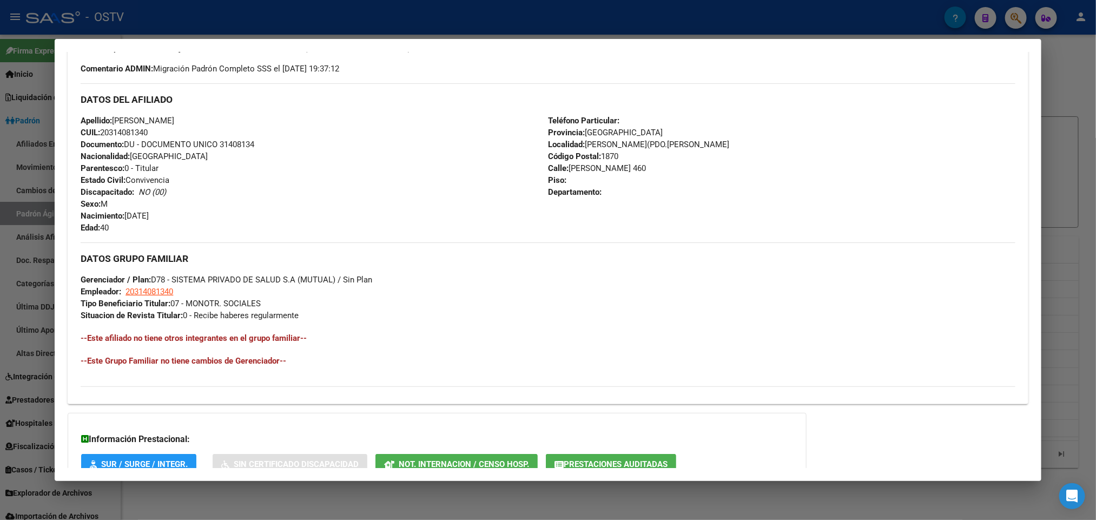
scroll to position [430, 0]
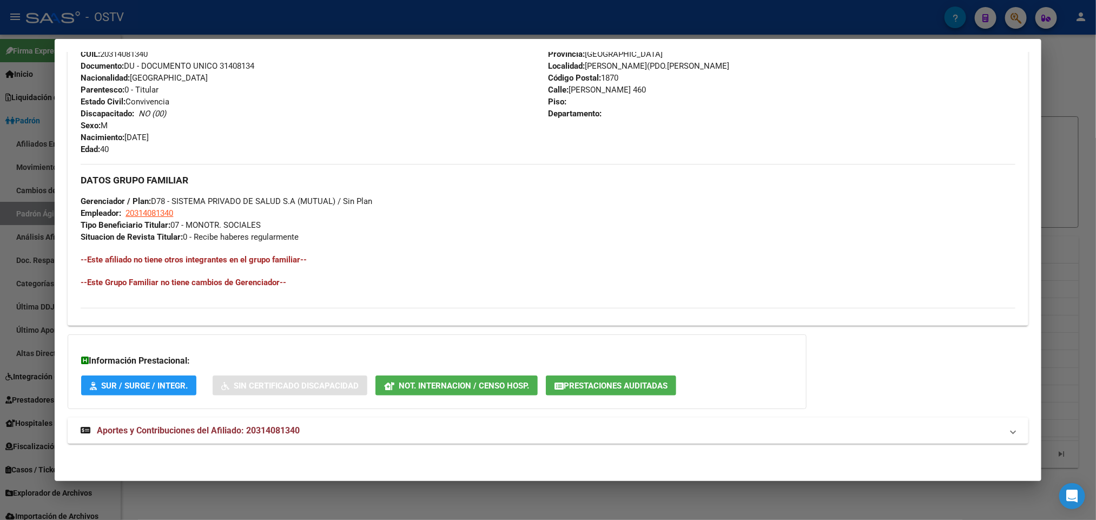
click at [322, 424] on mat-expansion-panel-header "Aportes y Contribuciones del Afiliado: 20314081340" at bounding box center [548, 431] width 960 height 26
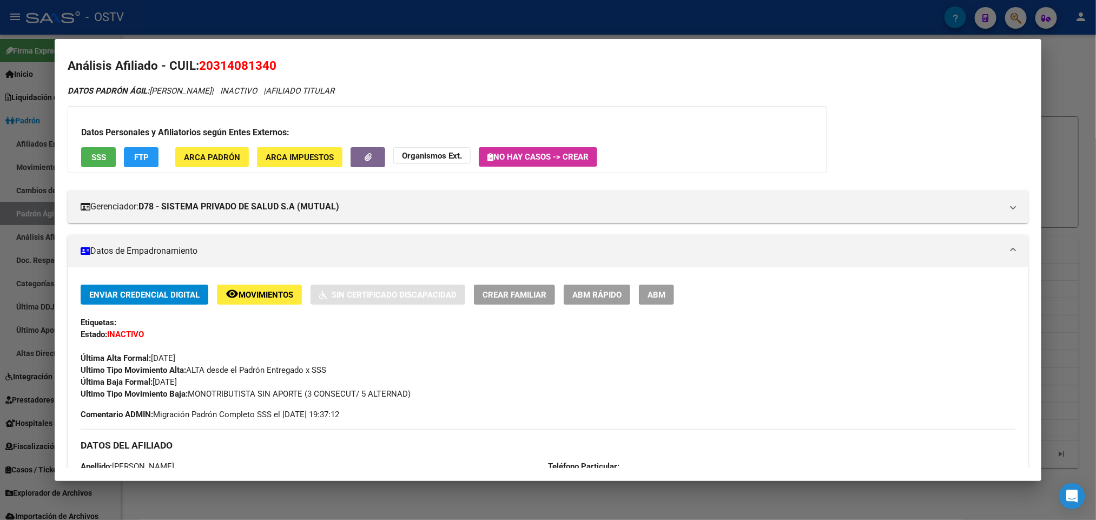
scroll to position [0, 0]
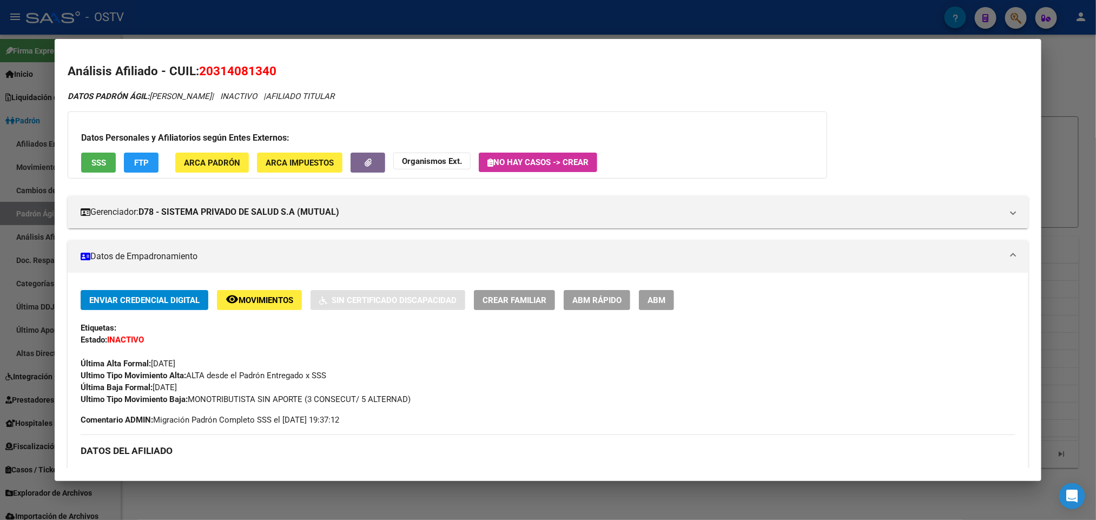
click at [0, 330] on div at bounding box center [548, 260] width 1096 height 520
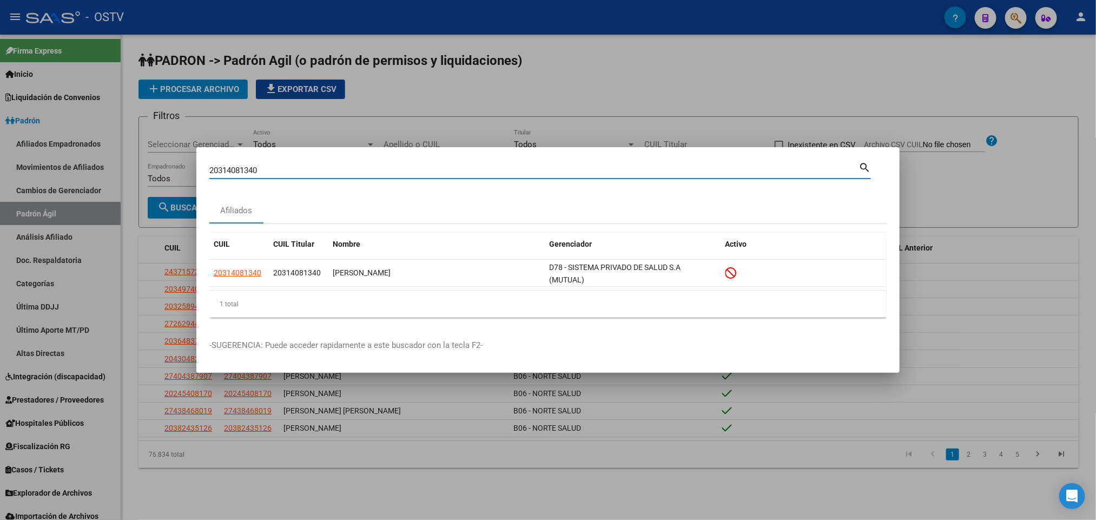
drag, startPoint x: 279, startPoint y: 170, endPoint x: 75, endPoint y: 172, distance: 204.5
click at [75, 172] on div "20314081340 Buscar (apellido, dni, cuil, nro traspaso, cuit, obra social) searc…" at bounding box center [548, 260] width 1096 height 520
paste input "9294008"
type input "20319294008"
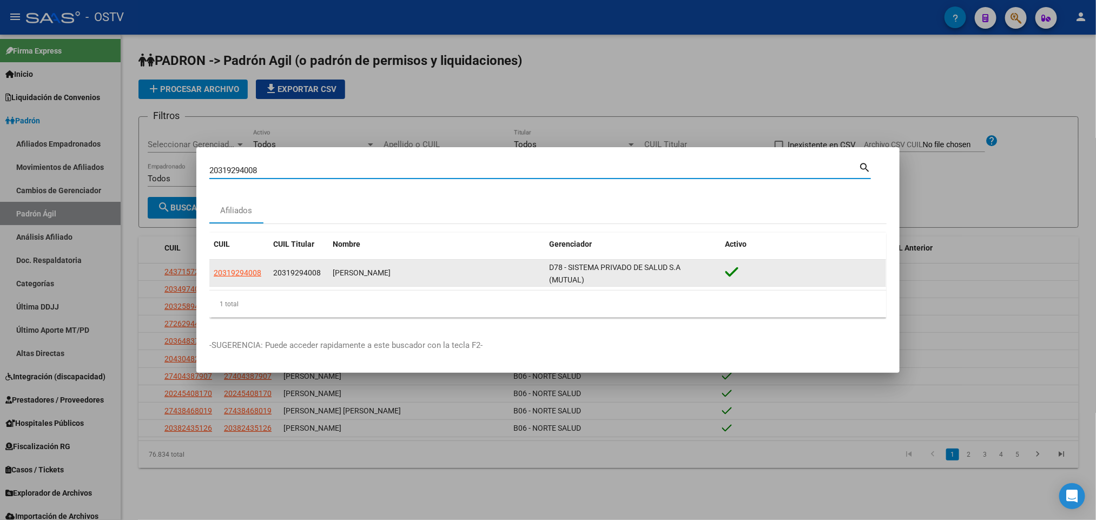
click at [246, 279] on app-link-go-to "20319294008" at bounding box center [238, 273] width 48 height 12
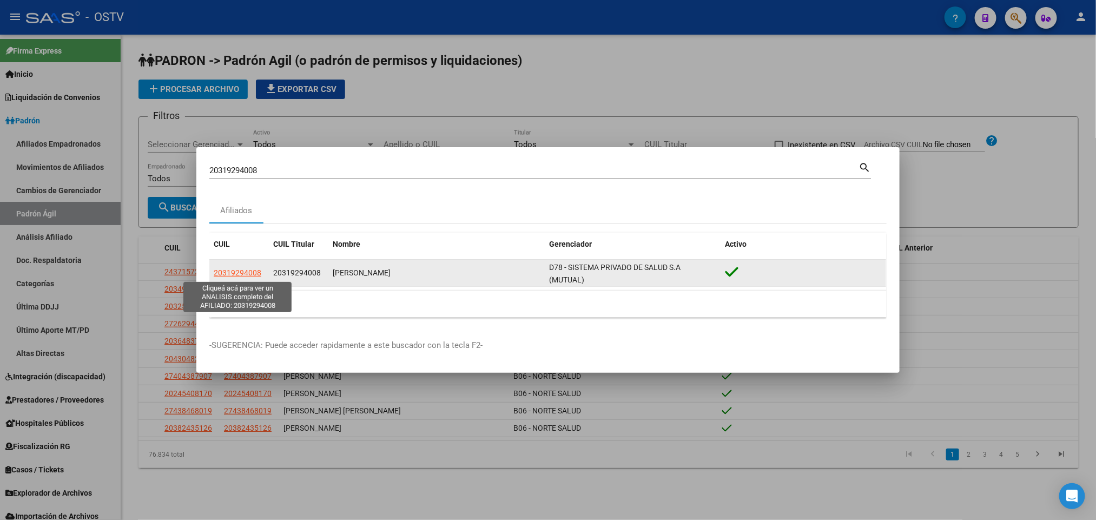
click at [241, 270] on span "20319294008" at bounding box center [238, 272] width 48 height 9
copy span "9"
type textarea "20319294008"
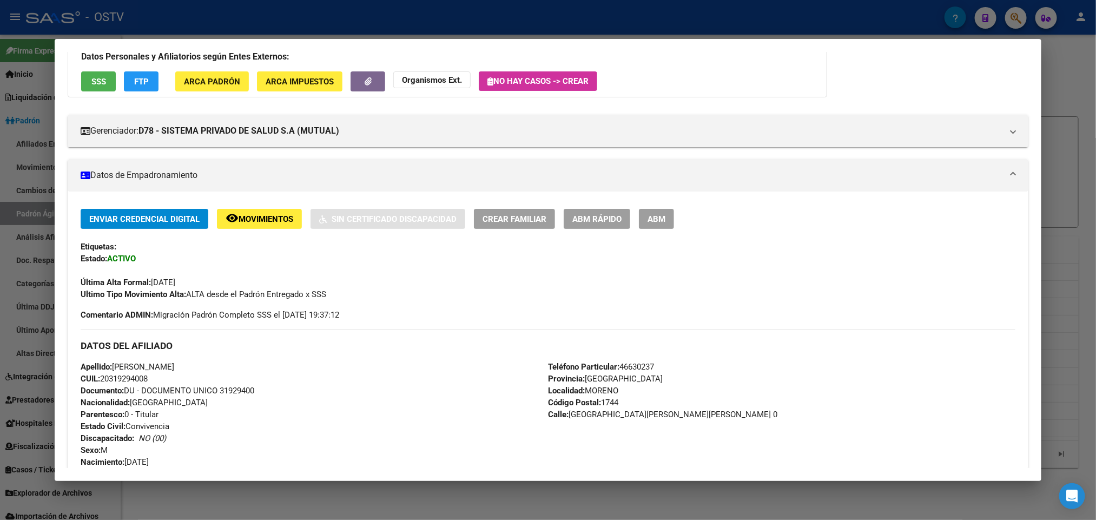
scroll to position [446, 0]
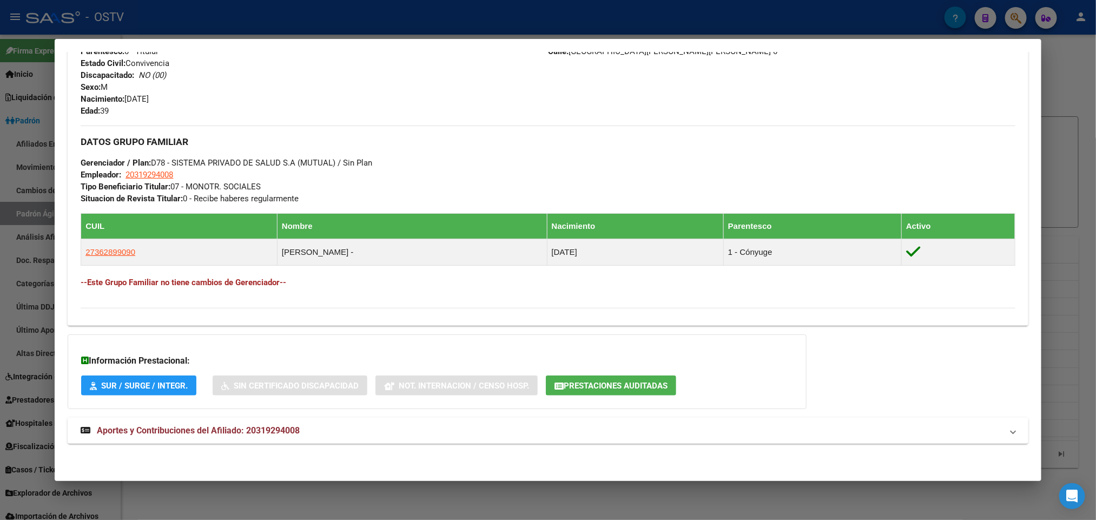
click at [336, 438] on mat-expansion-panel-header "Aportes y Contribuciones del Afiliado: 20319294008" at bounding box center [548, 431] width 960 height 26
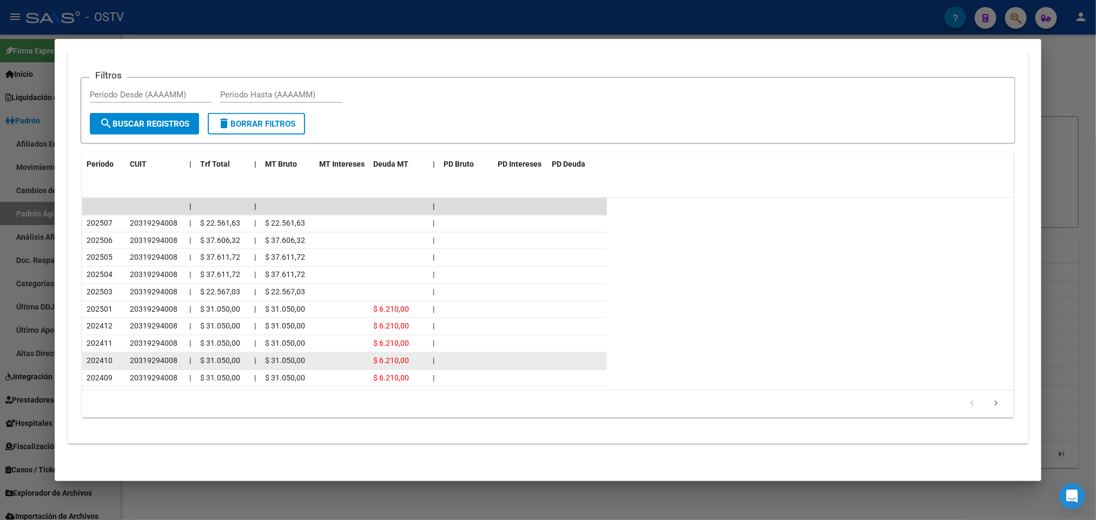
scroll to position [674, 0]
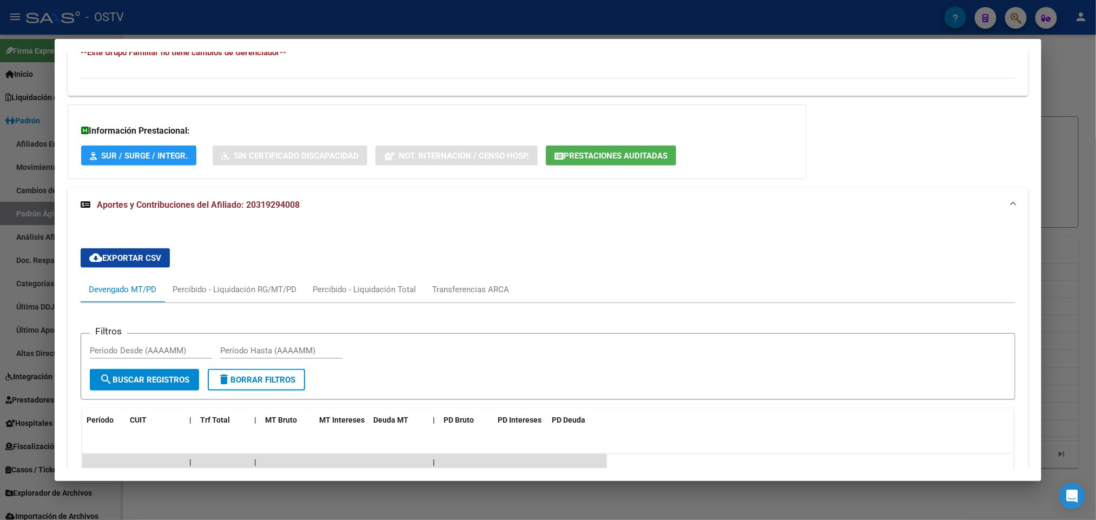
click at [10, 239] on div at bounding box center [548, 260] width 1096 height 520
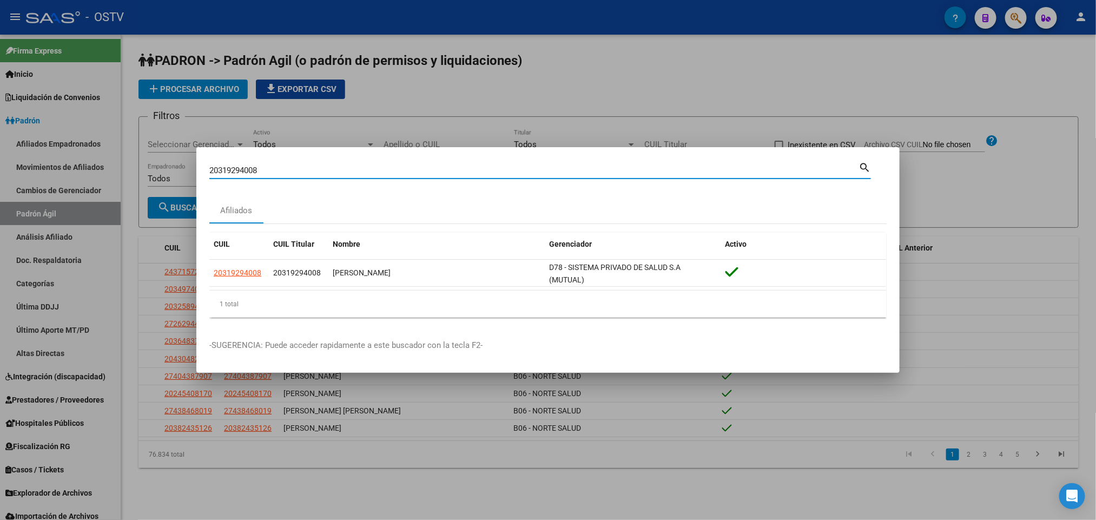
drag, startPoint x: 270, startPoint y: 171, endPoint x: 0, endPoint y: 161, distance: 270.2
click at [0, 160] on div "20319294008 Buscar (apellido, dni, cuil, nro traspaso, cuit, obra social) searc…" at bounding box center [548, 260] width 1096 height 520
paste input "20620067"
type input "20320620067"
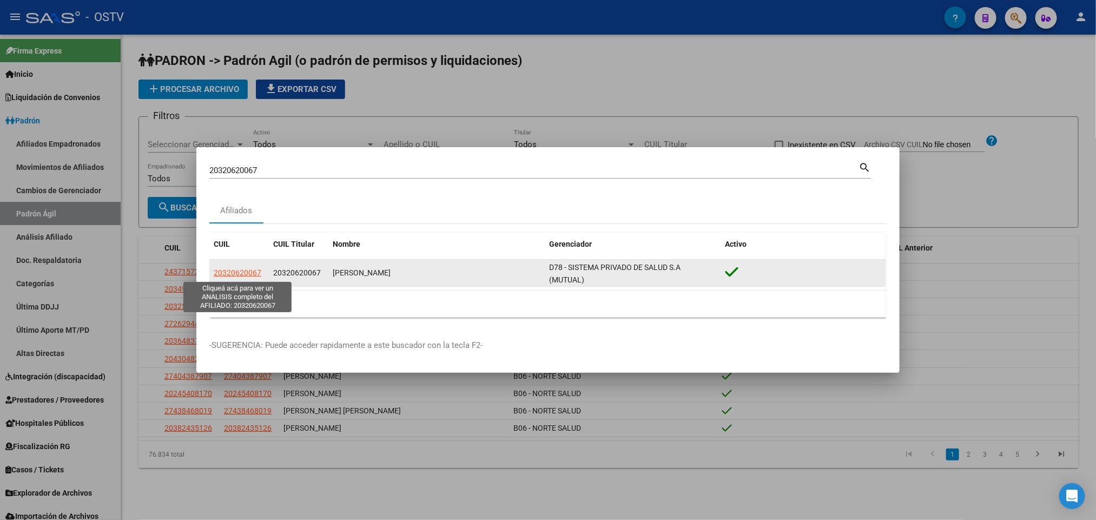
click at [248, 273] on span "20320620067" at bounding box center [238, 272] width 48 height 9
type textarea "20320620067"
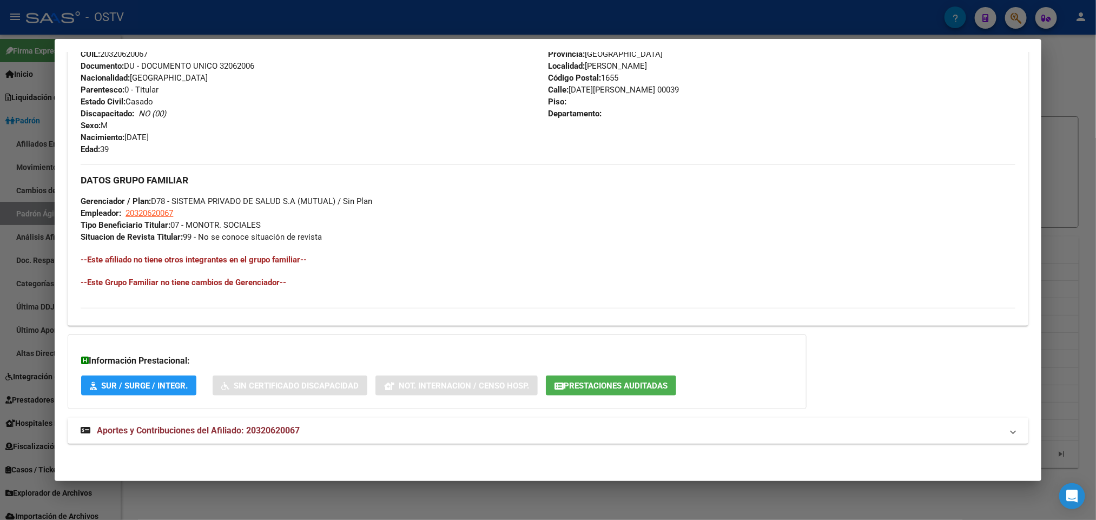
click at [234, 427] on span "Aportes y Contribuciones del Afiliado: 20320620067" at bounding box center [198, 430] width 203 height 10
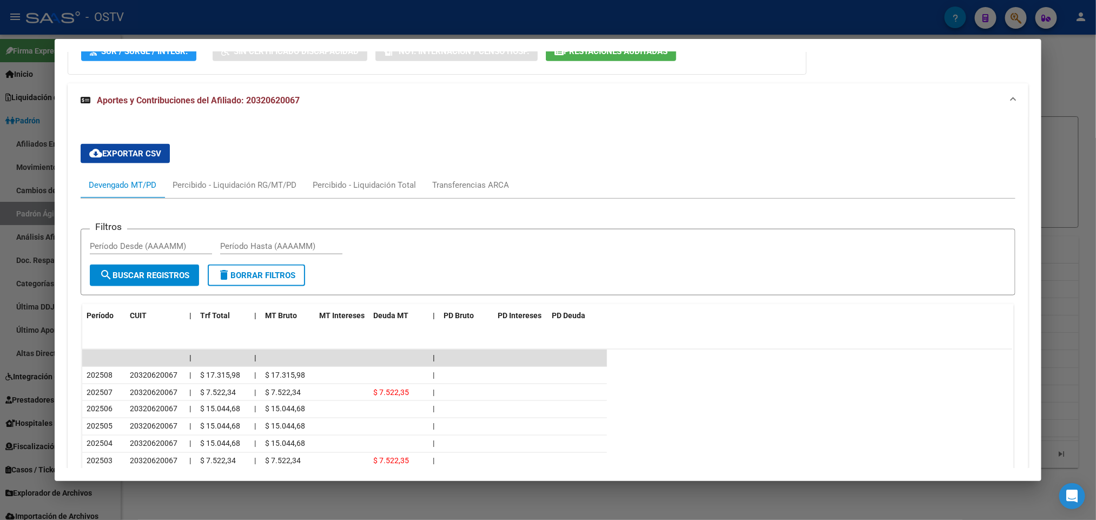
scroll to position [767, 0]
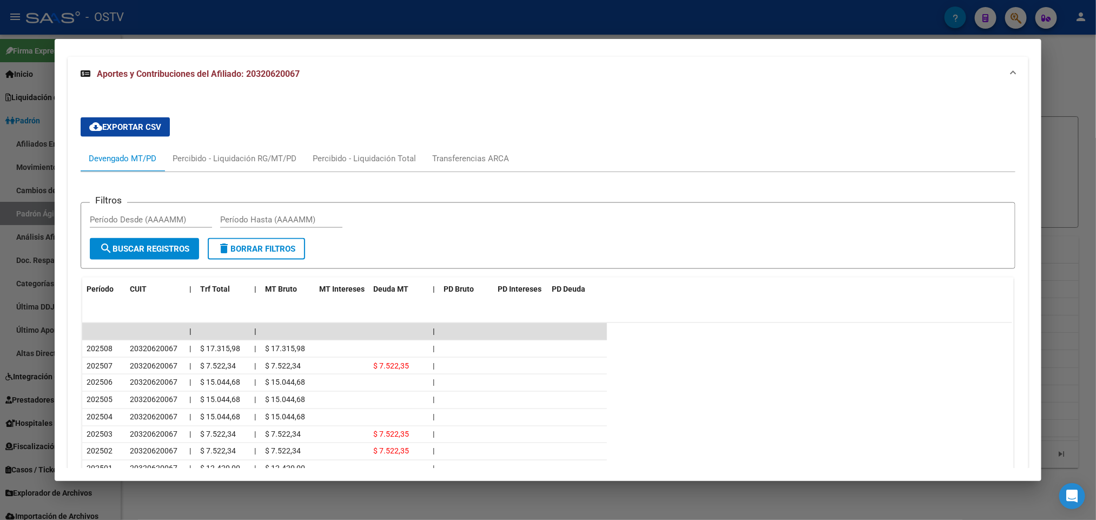
click at [0, 318] on div at bounding box center [548, 260] width 1096 height 520
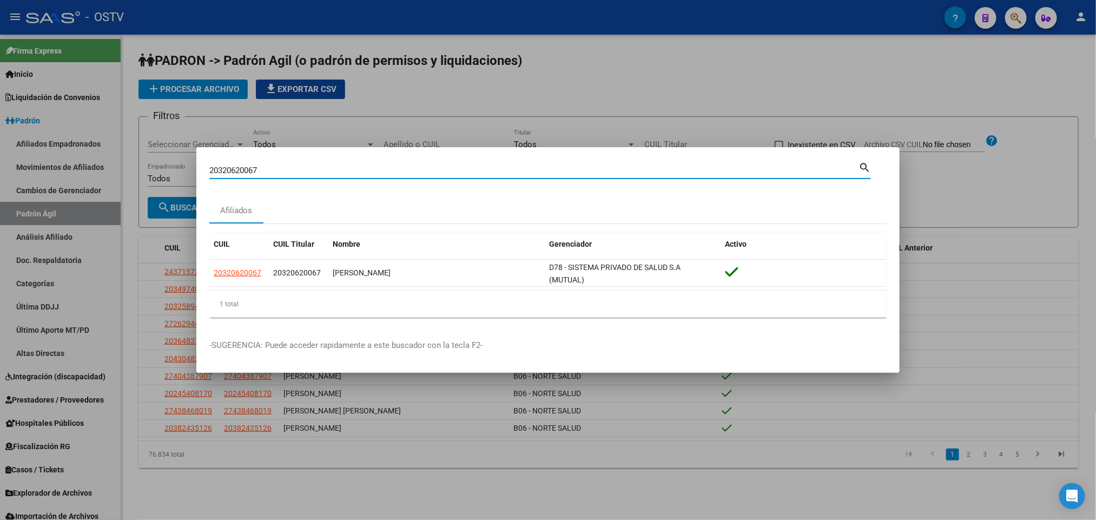
drag, startPoint x: 291, startPoint y: 172, endPoint x: 0, endPoint y: 156, distance: 291.5
click at [0, 164] on div "20320620067 Buscar (apellido, dni, cuil, nro traspaso, cuit, obra social) searc…" at bounding box center [548, 260] width 1096 height 520
paste input "1455574"
type input "20321455574"
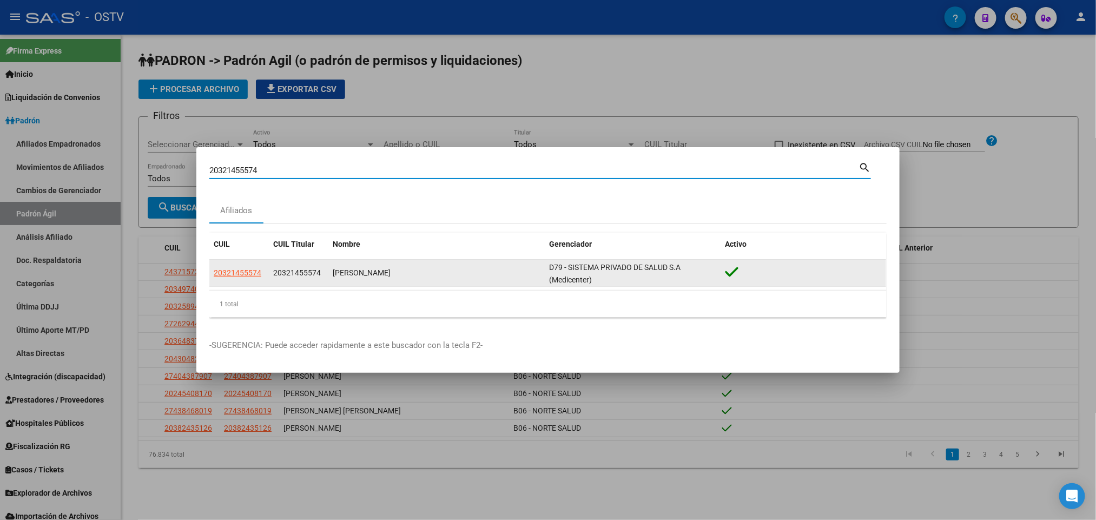
click at [239, 270] on span "20321455574" at bounding box center [238, 272] width 48 height 9
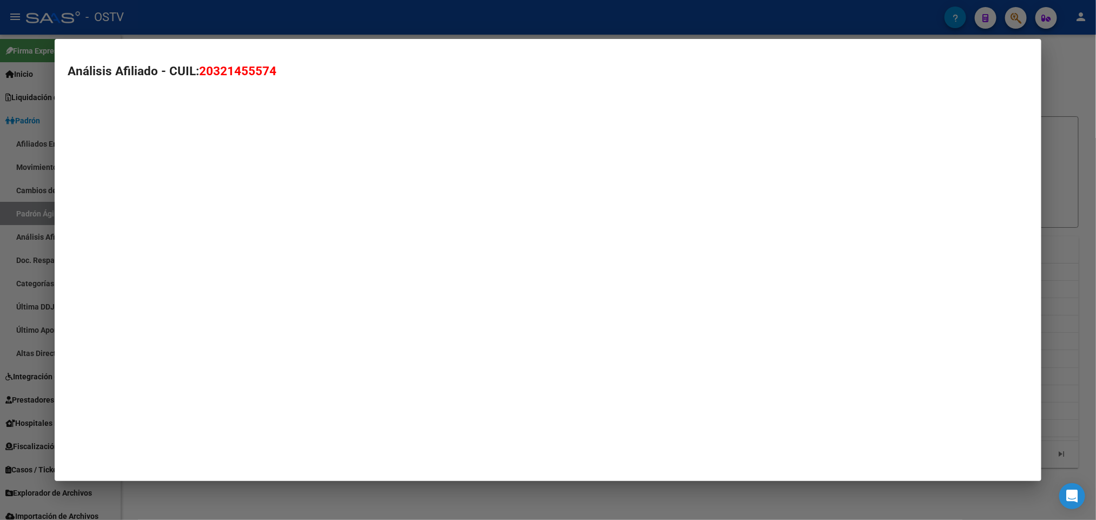
type textarea "20321455574"
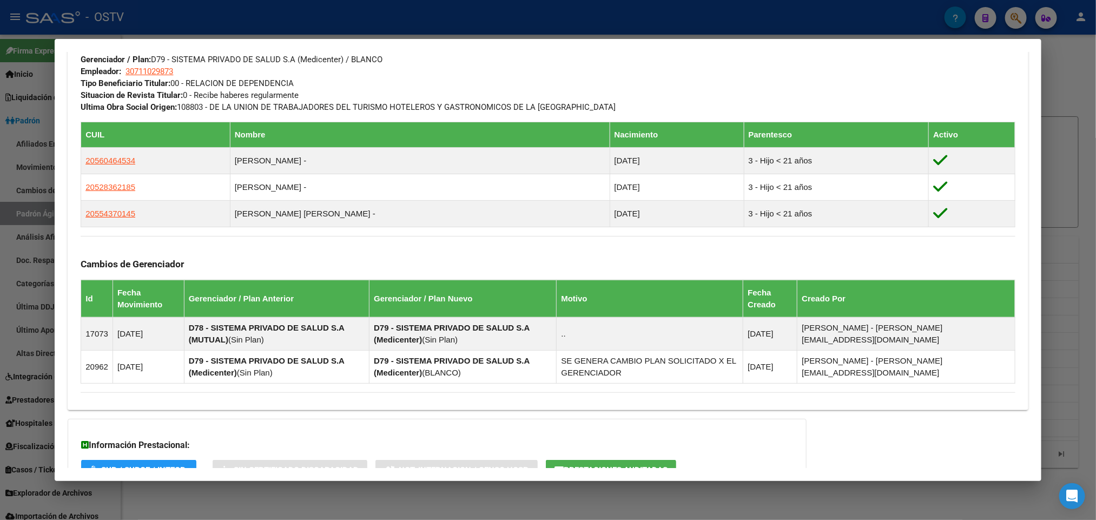
scroll to position [568, 0]
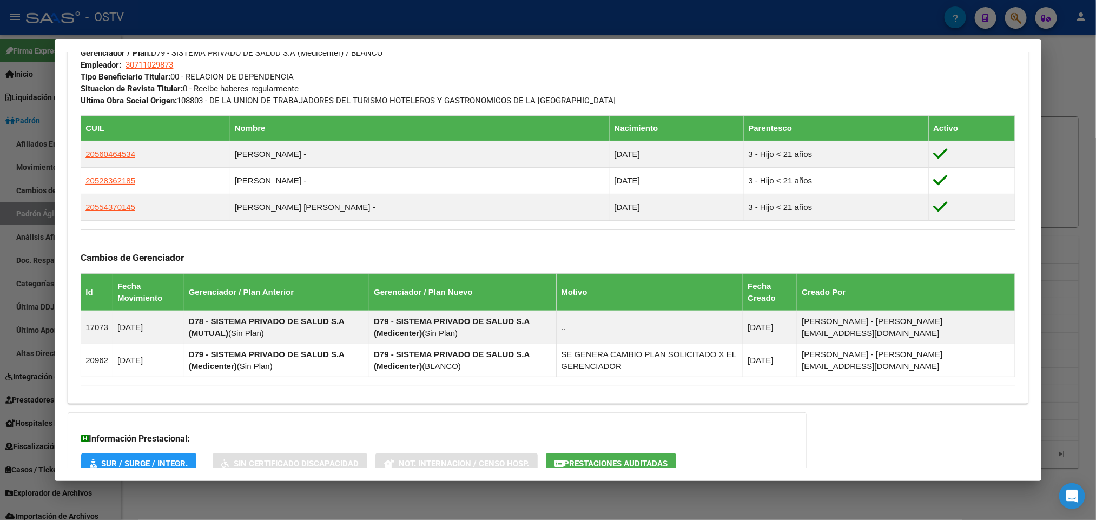
click at [344, 433] on div "Información Prestacional: SUR / SURGE / INTEGR. Sin Certificado Discapacidad No…" at bounding box center [437, 449] width 739 height 75
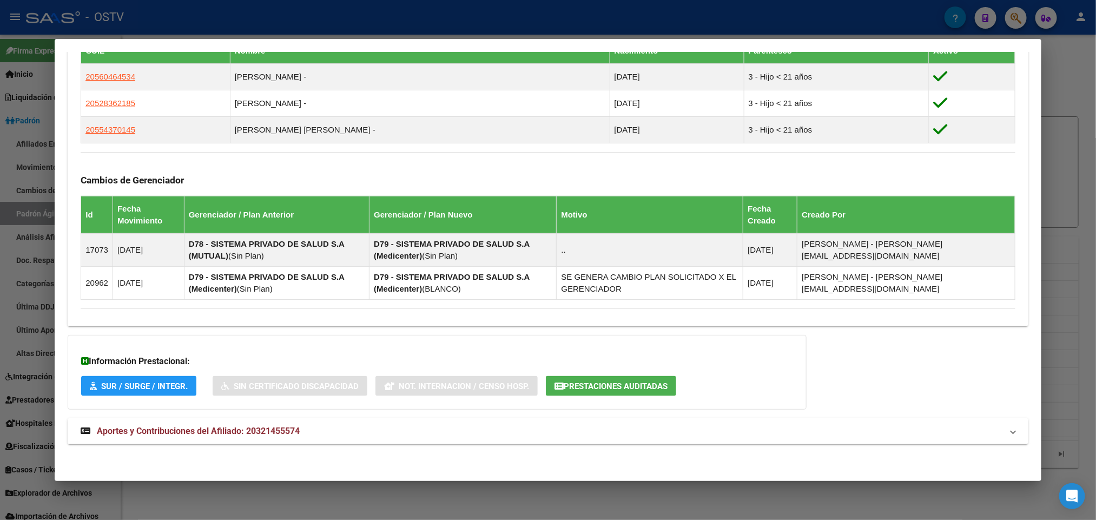
scroll to position [635, 0]
click at [332, 432] on mat-panel-title "Aportes y Contribuciones del Afiliado: 20321455574" at bounding box center [541, 431] width 921 height 13
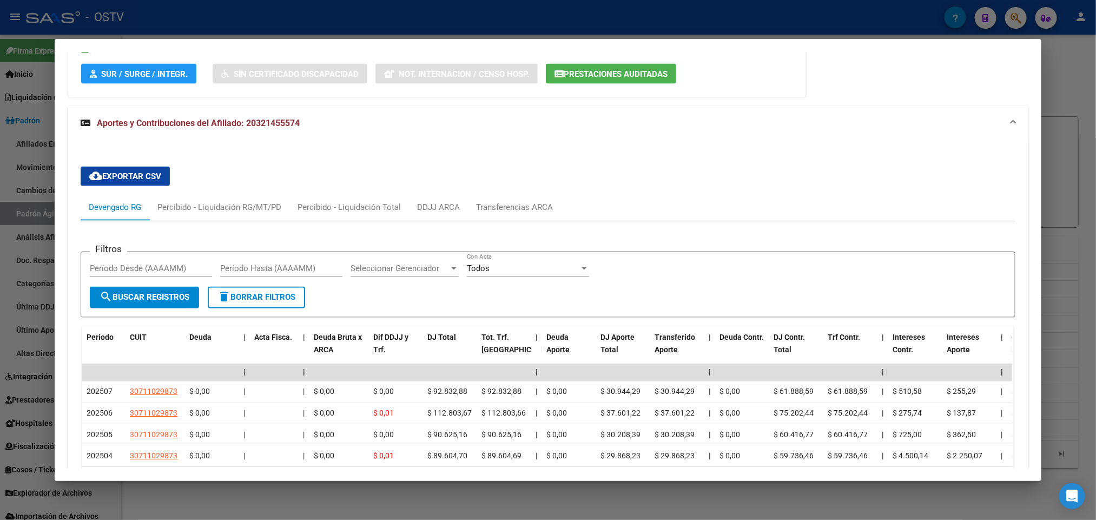
scroll to position [943, 0]
click at [0, 263] on div at bounding box center [548, 260] width 1096 height 520
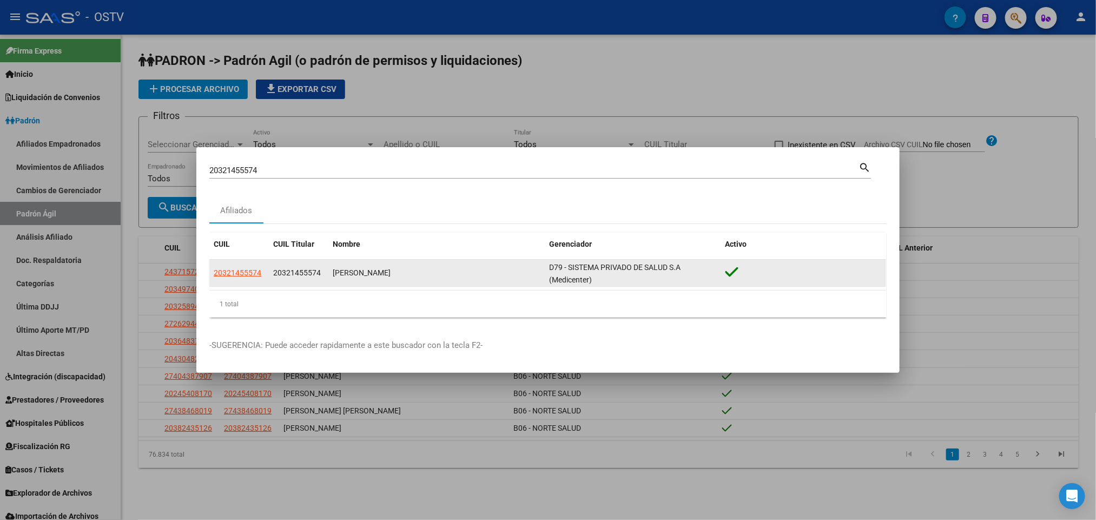
click at [213, 281] on datatable-body-cell "20321455574" at bounding box center [239, 273] width 60 height 27
click at [218, 273] on span "20321455574" at bounding box center [238, 272] width 48 height 9
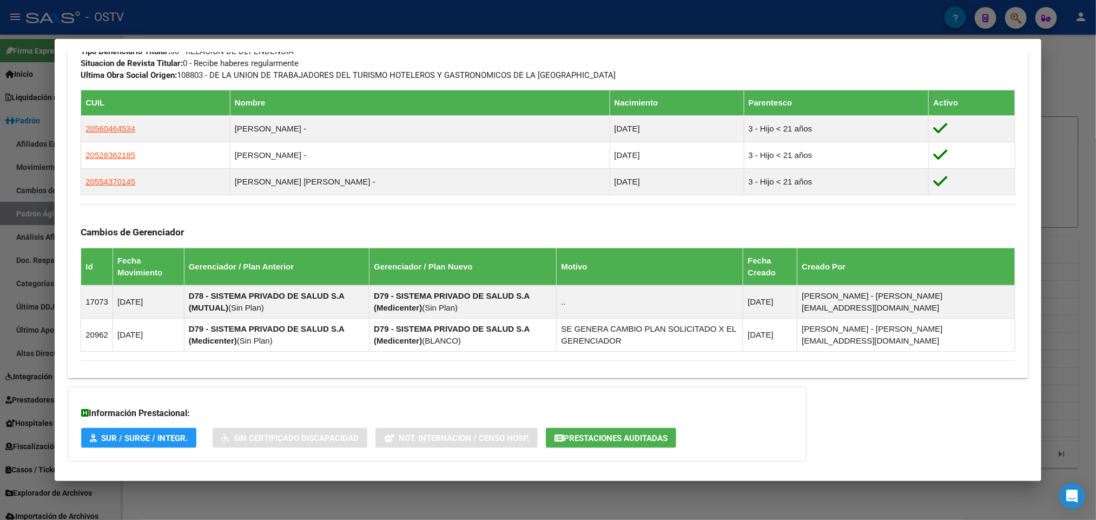
scroll to position [635, 0]
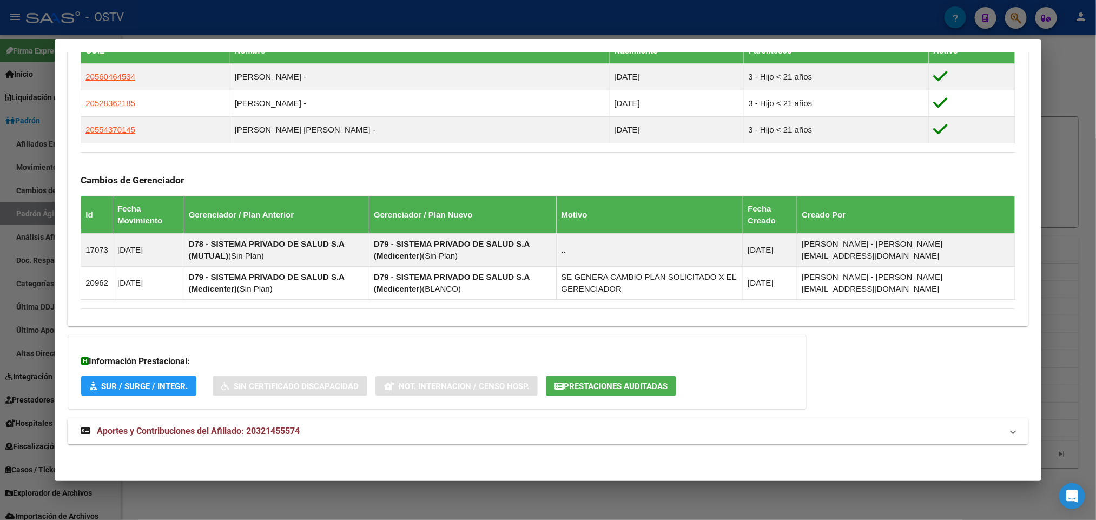
click at [289, 423] on mat-expansion-panel-header "Aportes y Contribuciones del Afiliado: 20321455574" at bounding box center [548, 431] width 960 height 26
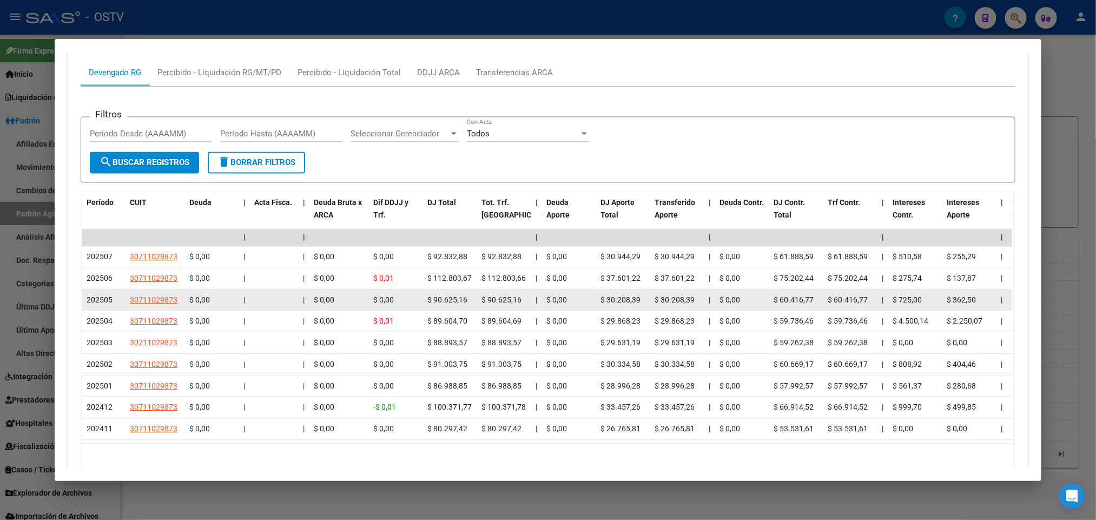
scroll to position [1149, 0]
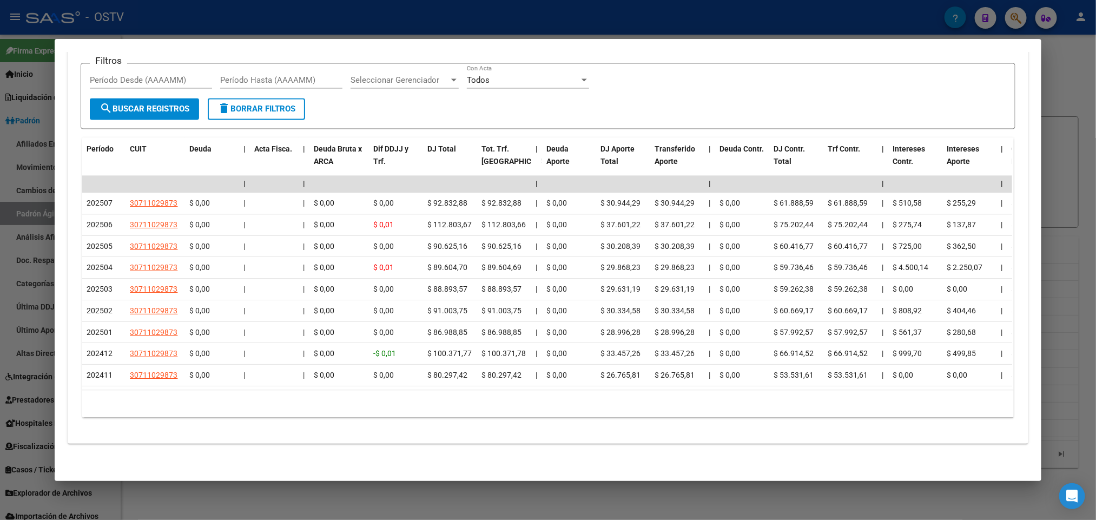
click at [0, 268] on div at bounding box center [548, 260] width 1096 height 520
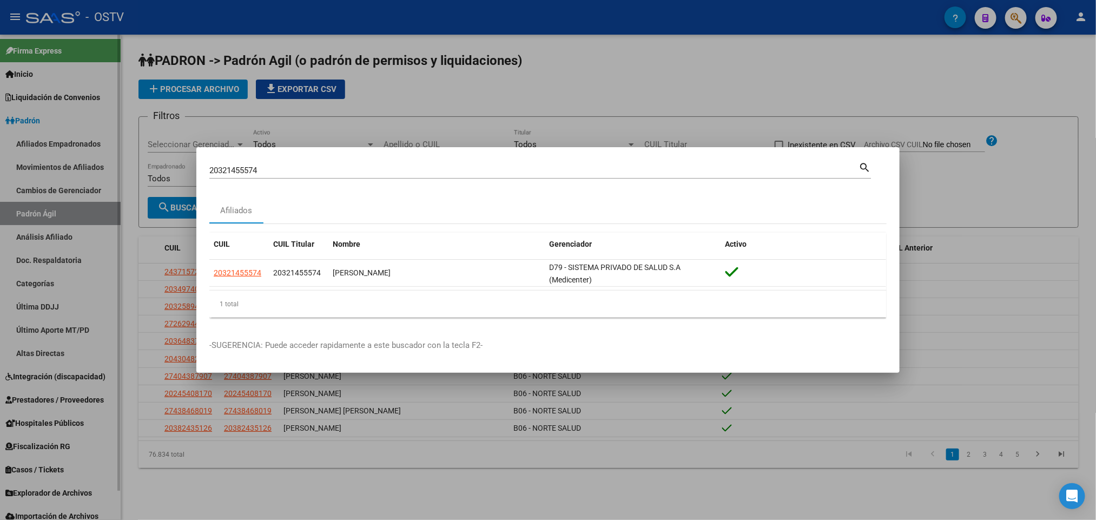
click at [1, 279] on div at bounding box center [548, 260] width 1096 height 520
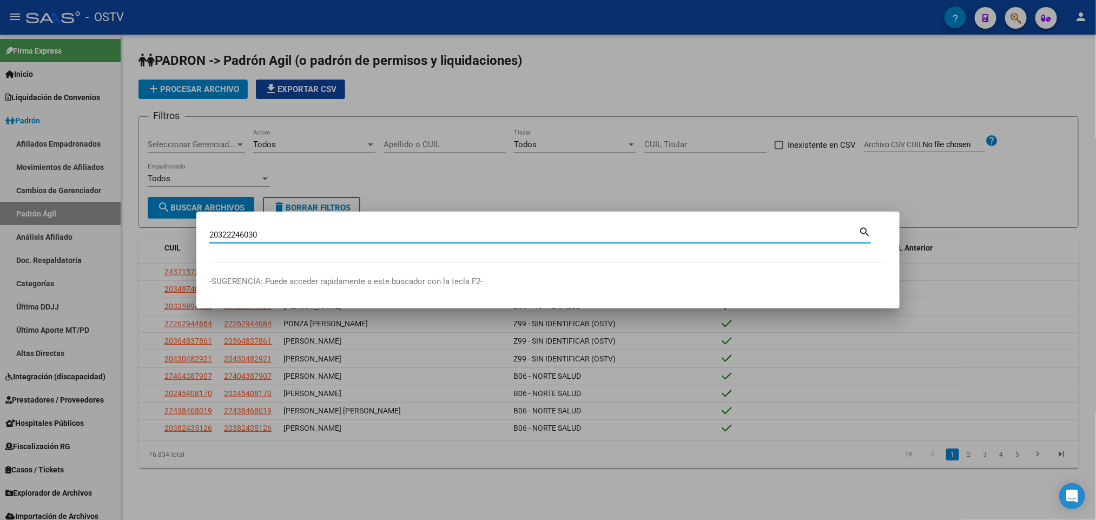
type input "20322246030"
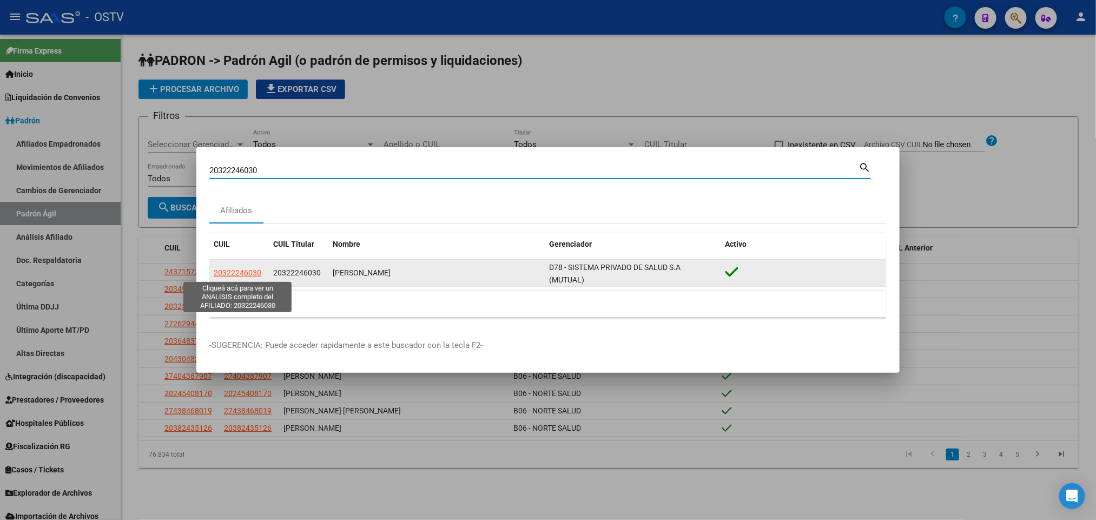
click at [231, 275] on span "20322246030" at bounding box center [238, 272] width 48 height 9
type textarea "20322246030"
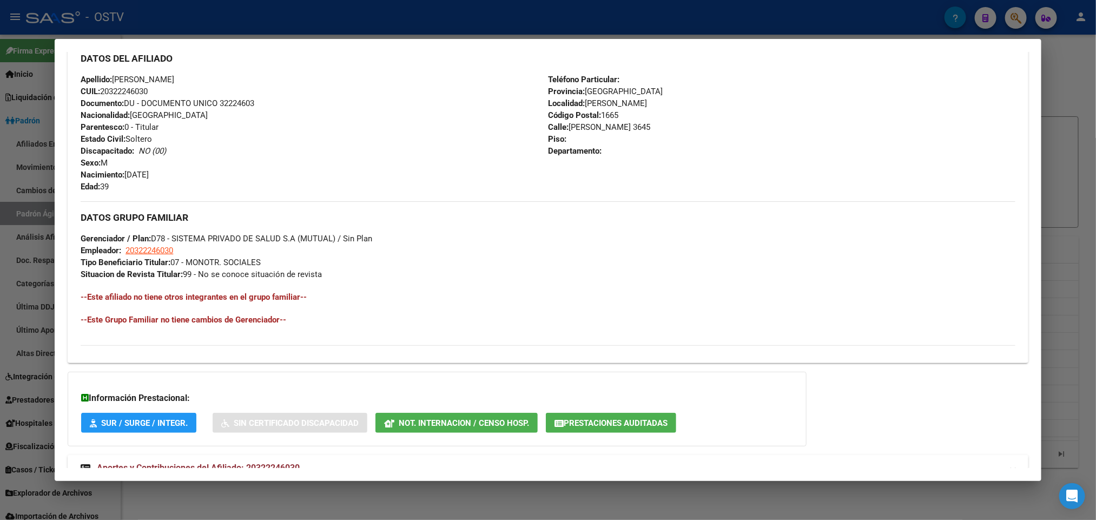
scroll to position [406, 0]
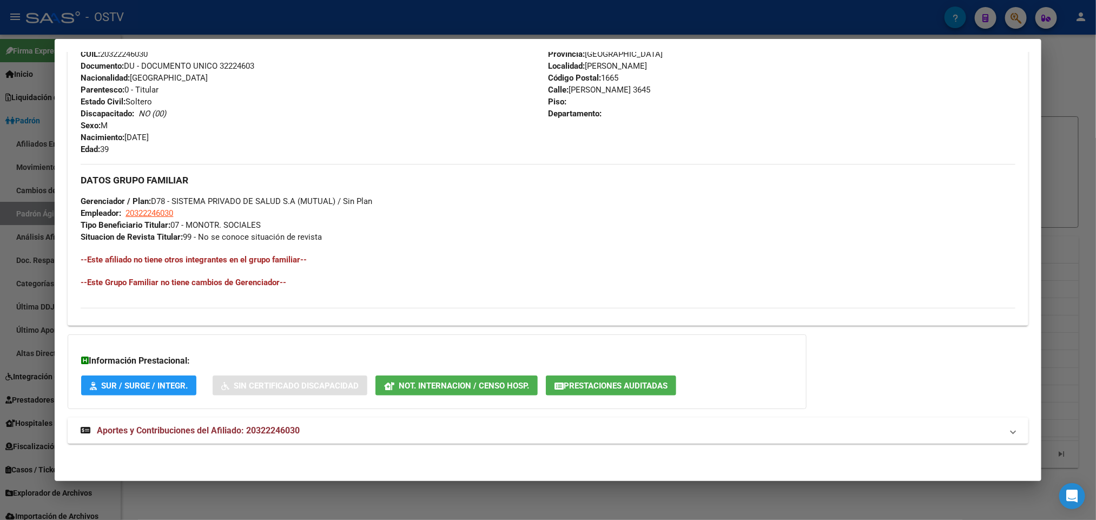
click at [254, 432] on span "Aportes y Contribuciones del Afiliado: 20322246030" at bounding box center [198, 430] width 203 height 10
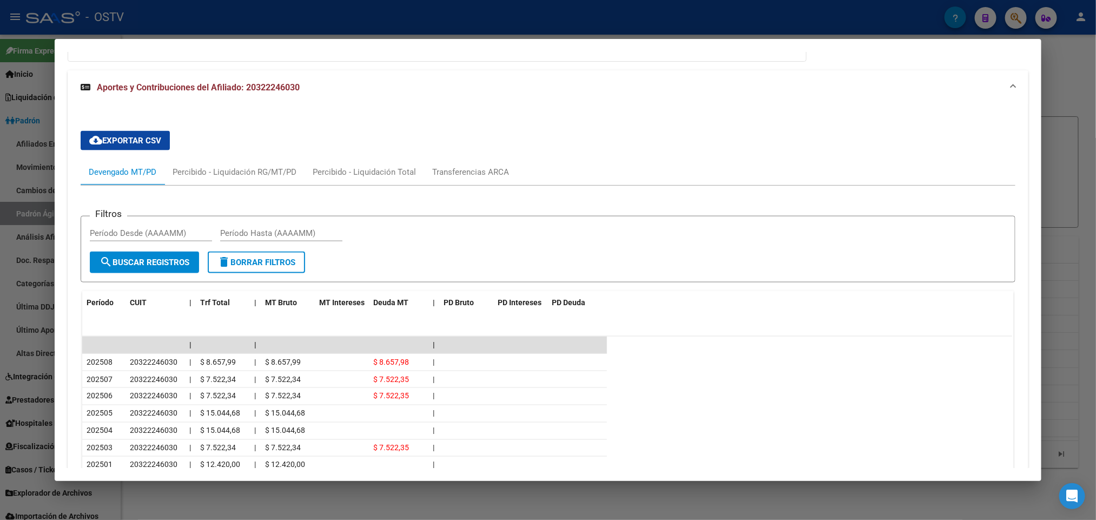
scroll to position [896, 0]
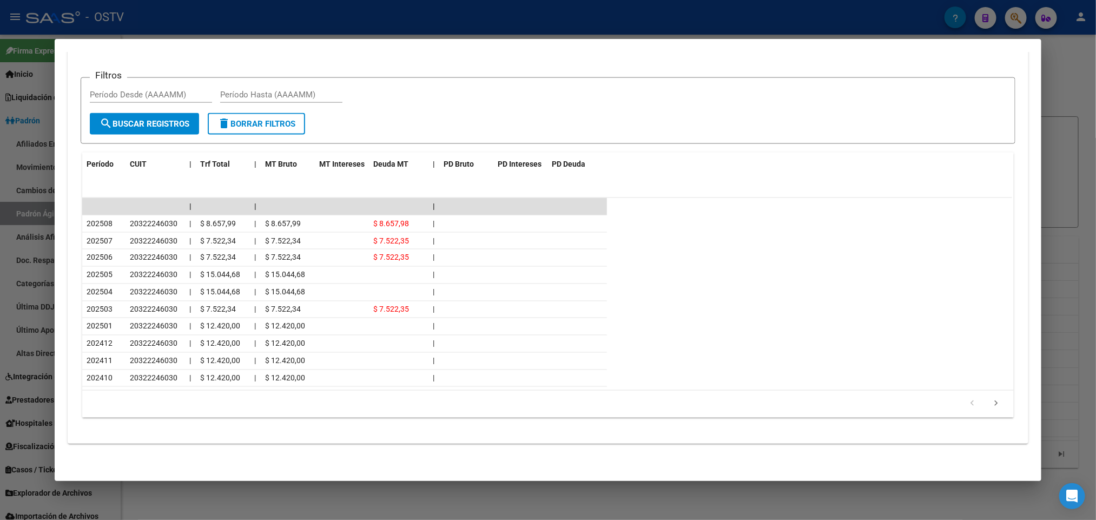
click at [0, 310] on div at bounding box center [548, 260] width 1096 height 520
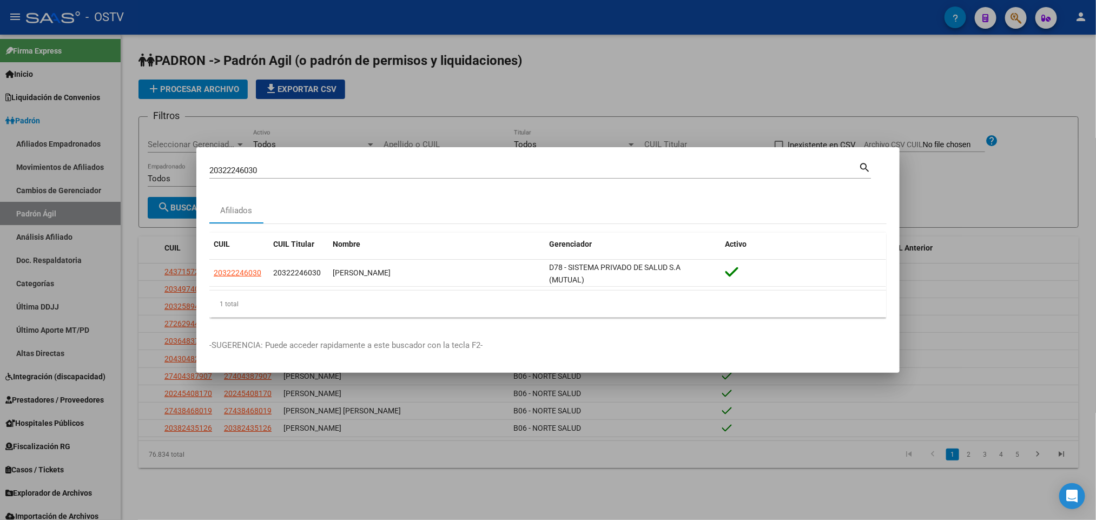
click at [273, 176] on div "20322246030 Buscar (apellido, dni, cuil, nro traspaso, cuit, obra social)" at bounding box center [533, 170] width 649 height 16
drag, startPoint x: 273, startPoint y: 169, endPoint x: 47, endPoint y: 170, distance: 225.6
click at [67, 170] on div "20322246030 Buscar (apellido, dni, cuil, nro traspaso, cuit, obra social) searc…" at bounding box center [548, 260] width 1096 height 520
paste input "30955245"
type input "20330955245"
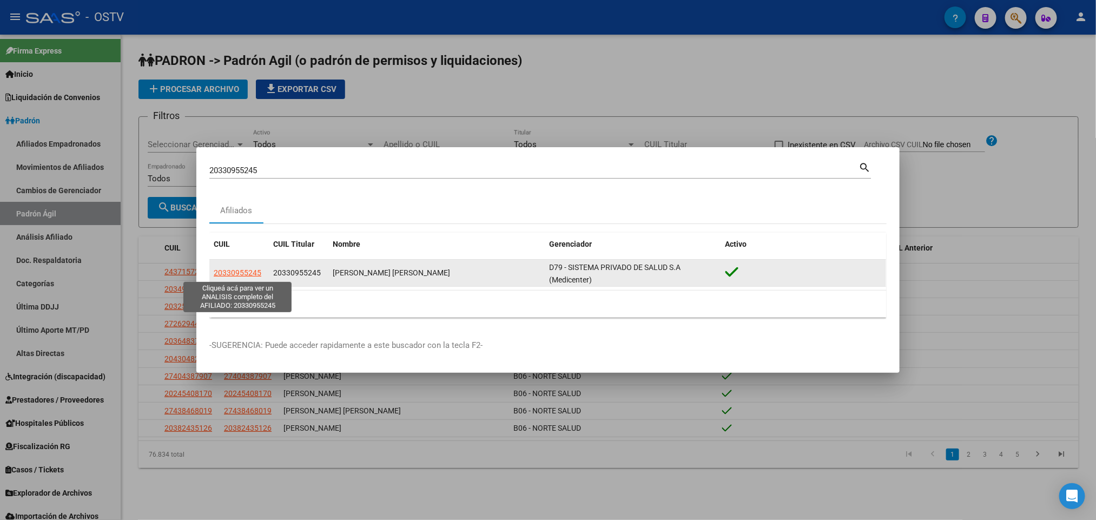
click at [216, 274] on span "20330955245" at bounding box center [238, 272] width 48 height 9
type textarea "20330955245"
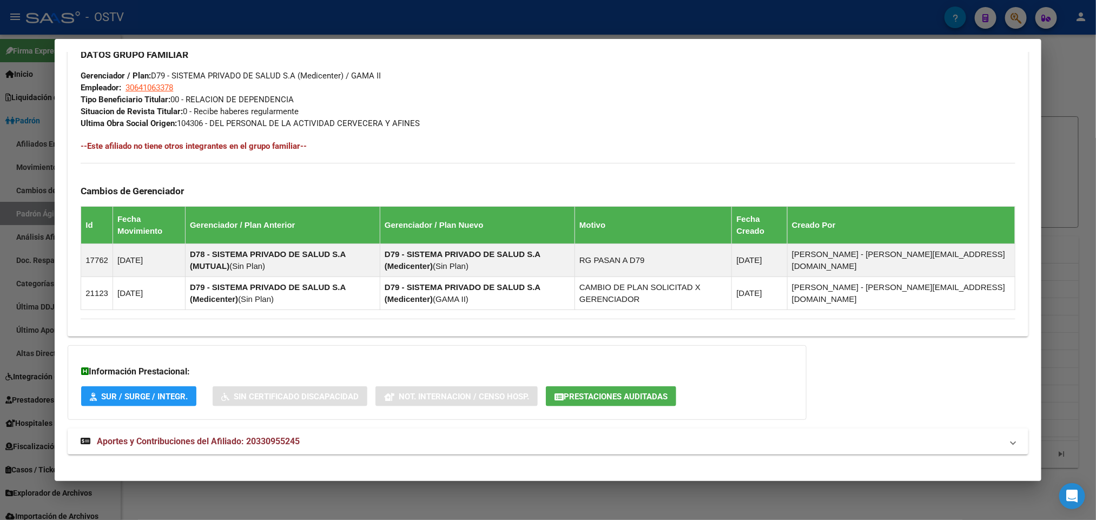
scroll to position [544, 0]
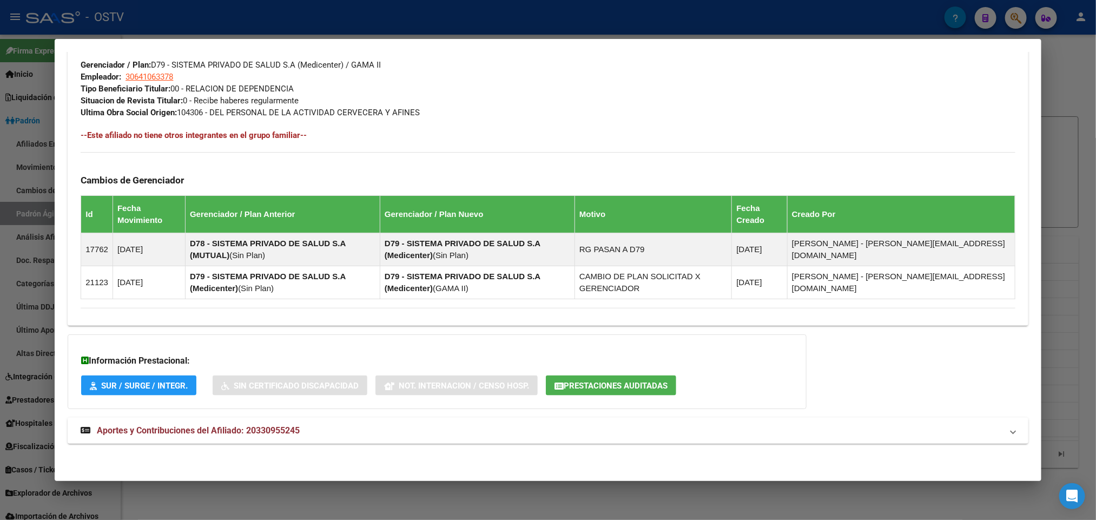
click at [243, 422] on mat-expansion-panel-header "Aportes y Contribuciones del Afiliado: 20330955245" at bounding box center [548, 431] width 960 height 26
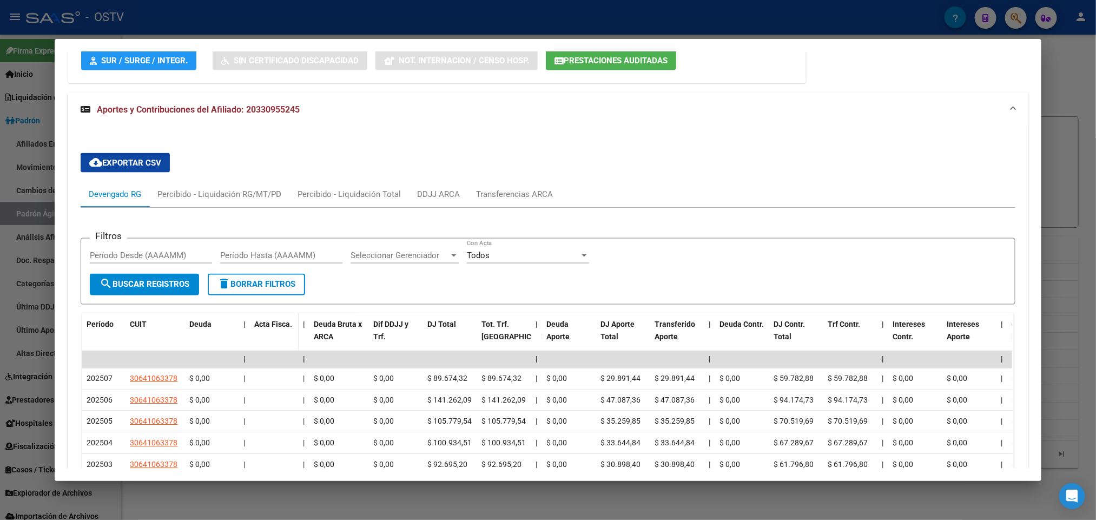
scroll to position [979, 0]
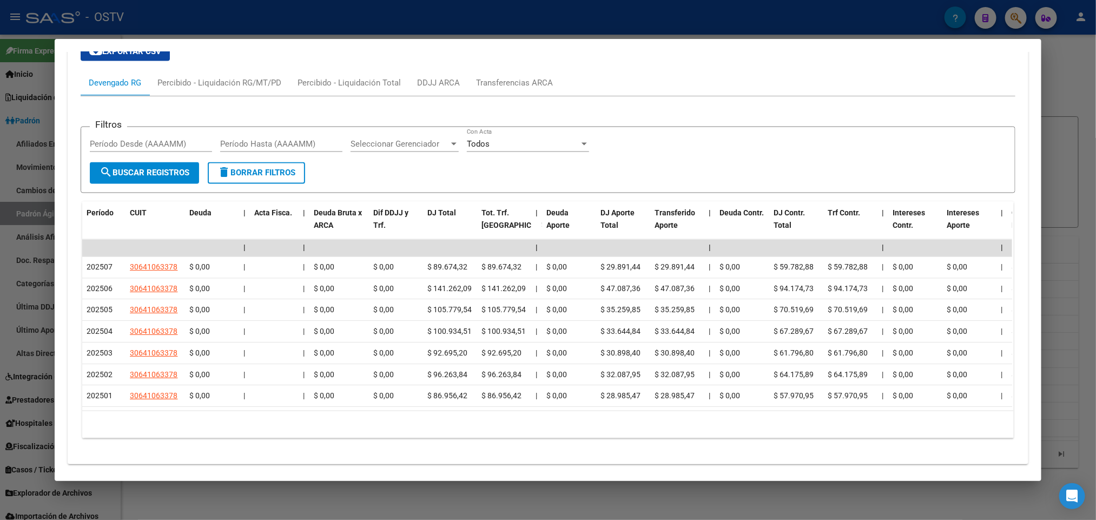
click at [0, 315] on div at bounding box center [548, 260] width 1096 height 520
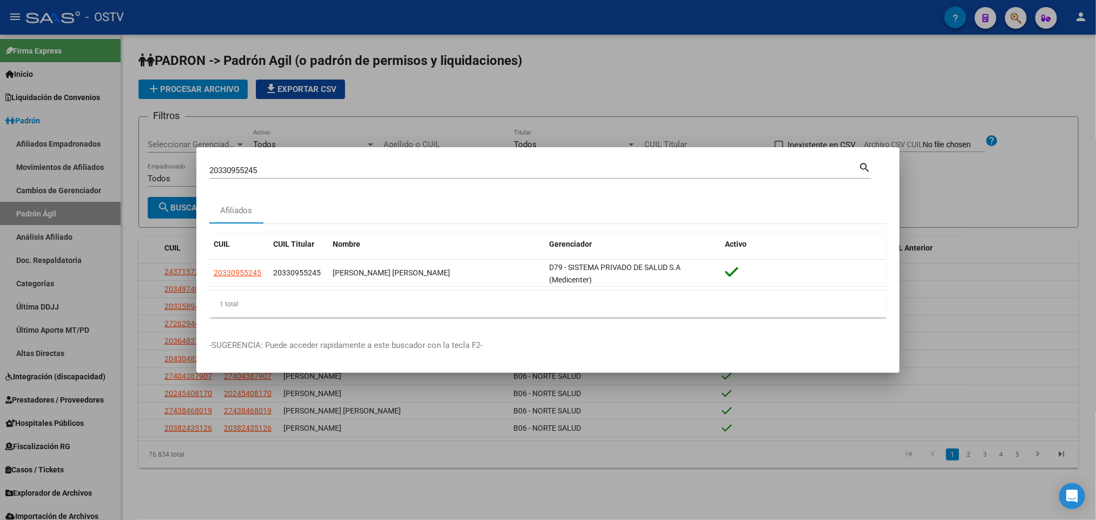
click at [269, 177] on div "20330955245 Buscar (apellido, dni, cuil, nro traspaso, cuit, obra social)" at bounding box center [533, 170] width 649 height 16
drag, startPoint x: 256, startPoint y: 166, endPoint x: 62, endPoint y: 166, distance: 194.2
click at [65, 166] on div "20330955245 Buscar (apellido, dni, cuil, nro traspaso, cuit, obra social) searc…" at bounding box center [548, 260] width 1096 height 520
paste input "6430209"
type input "20336430209"
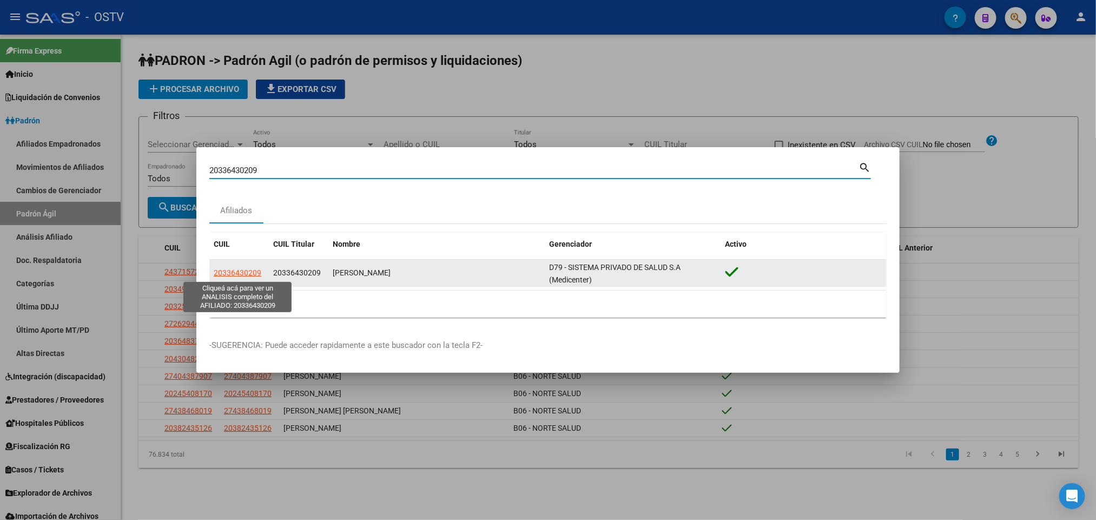
click at [252, 273] on span "20336430209" at bounding box center [238, 272] width 48 height 9
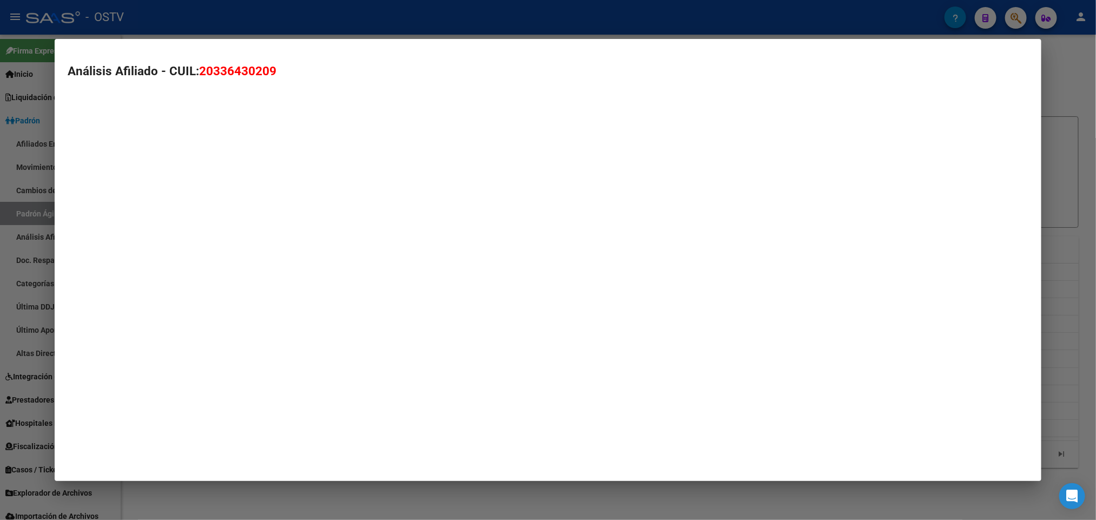
type textarea "20336430209"
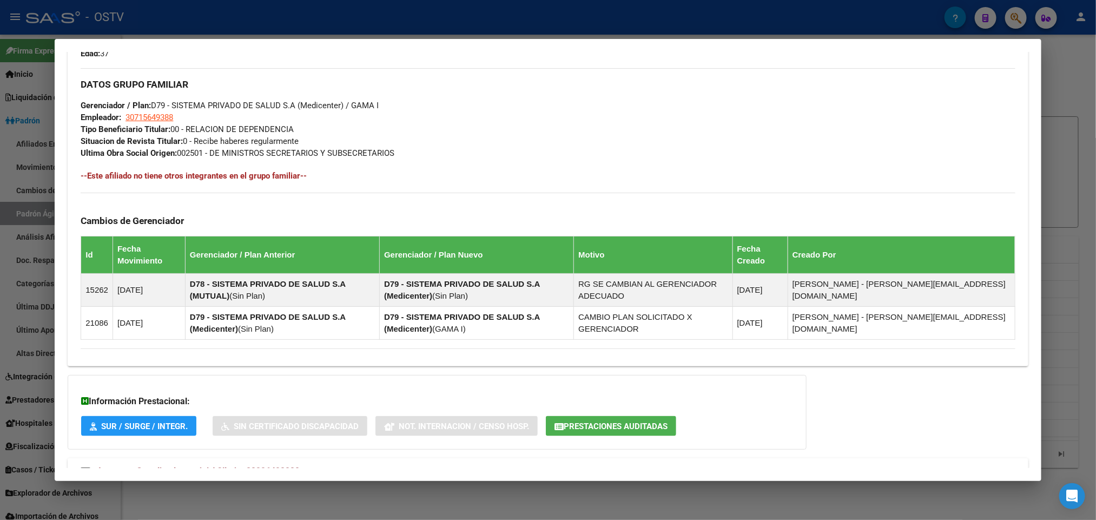
scroll to position [544, 0]
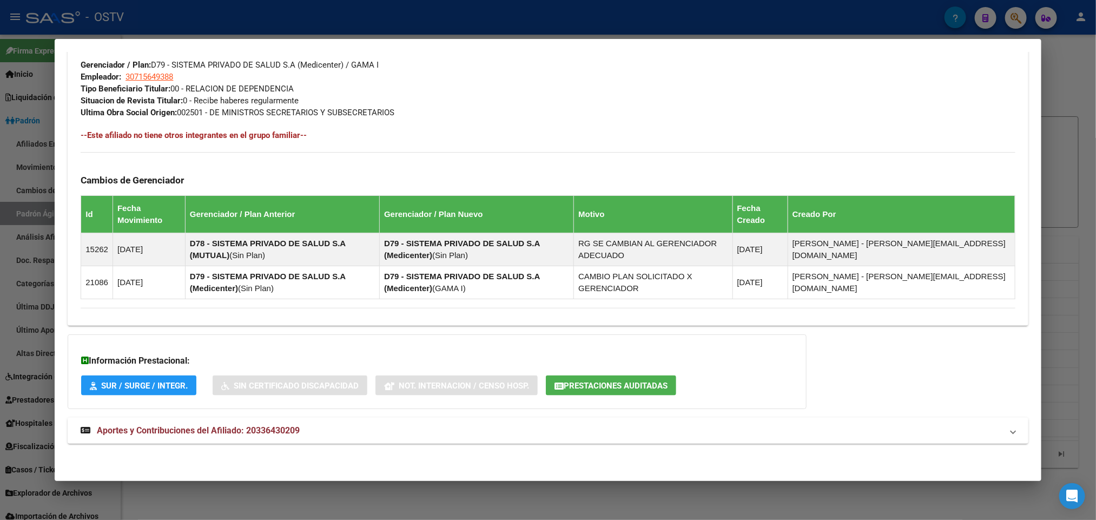
click at [268, 432] on span "Aportes y Contribuciones del Afiliado: 20336430209" at bounding box center [198, 430] width 203 height 10
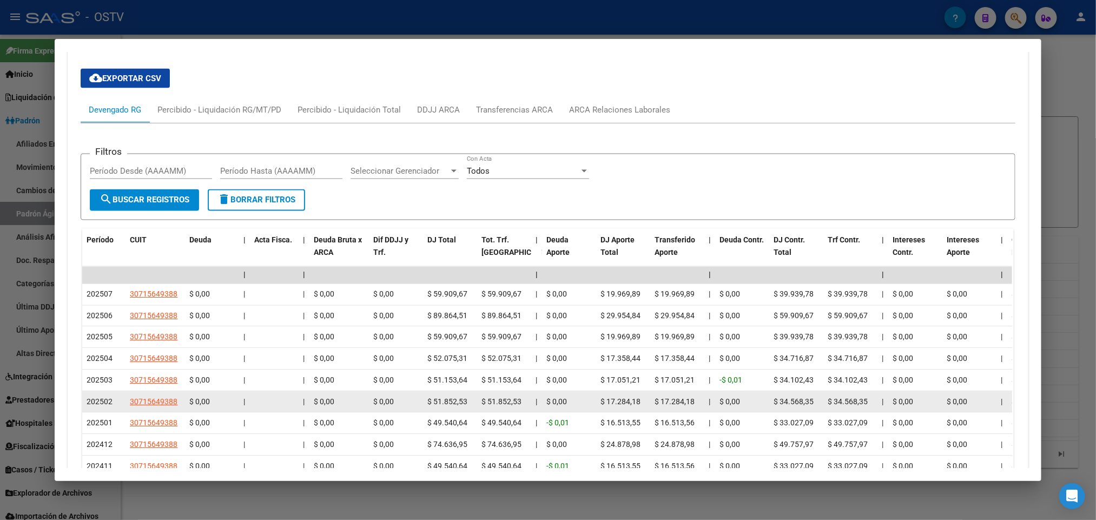
scroll to position [979, 0]
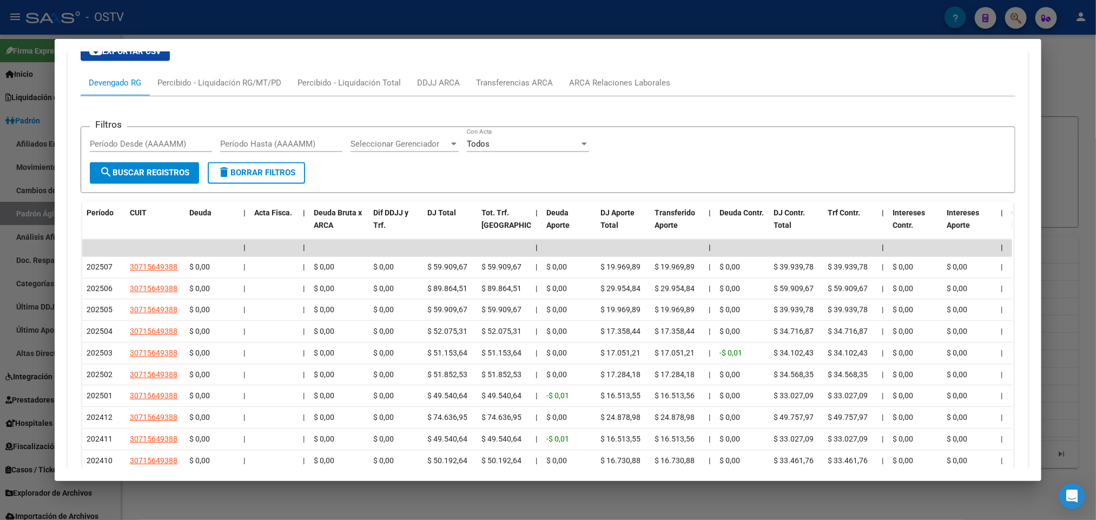
click at [0, 286] on div at bounding box center [548, 260] width 1096 height 520
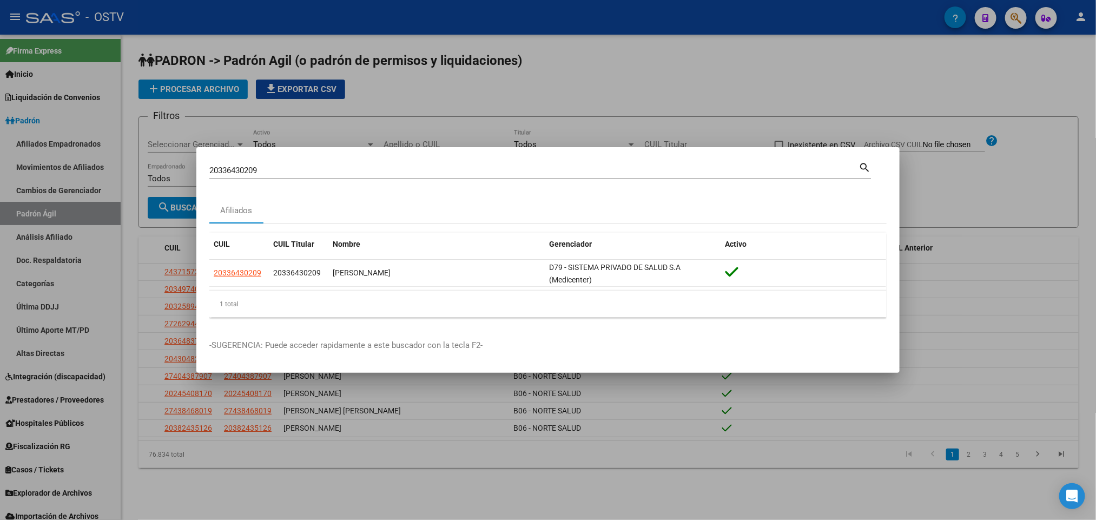
click at [601, 87] on div at bounding box center [548, 260] width 1096 height 520
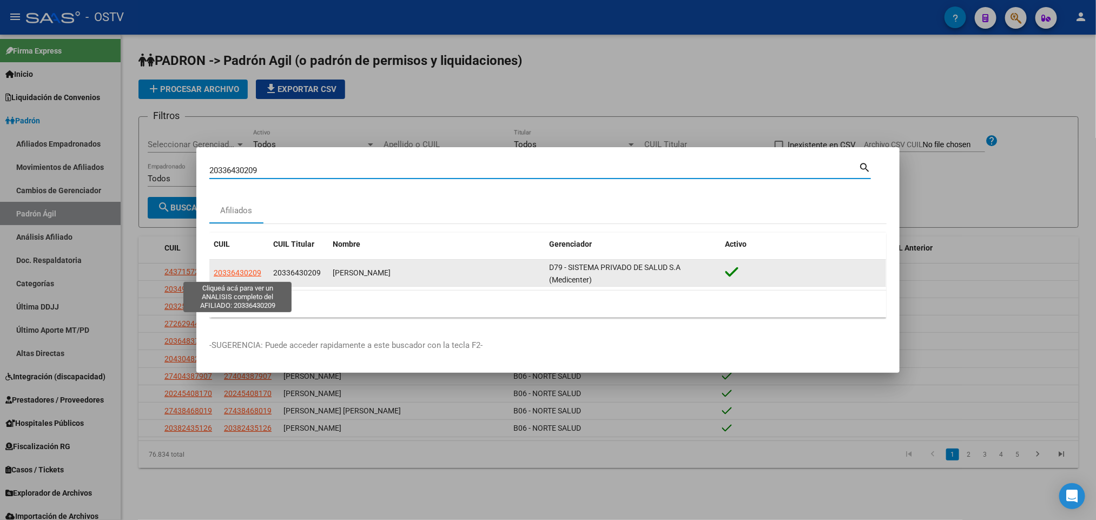
click at [242, 273] on span "20336430209" at bounding box center [238, 272] width 48 height 9
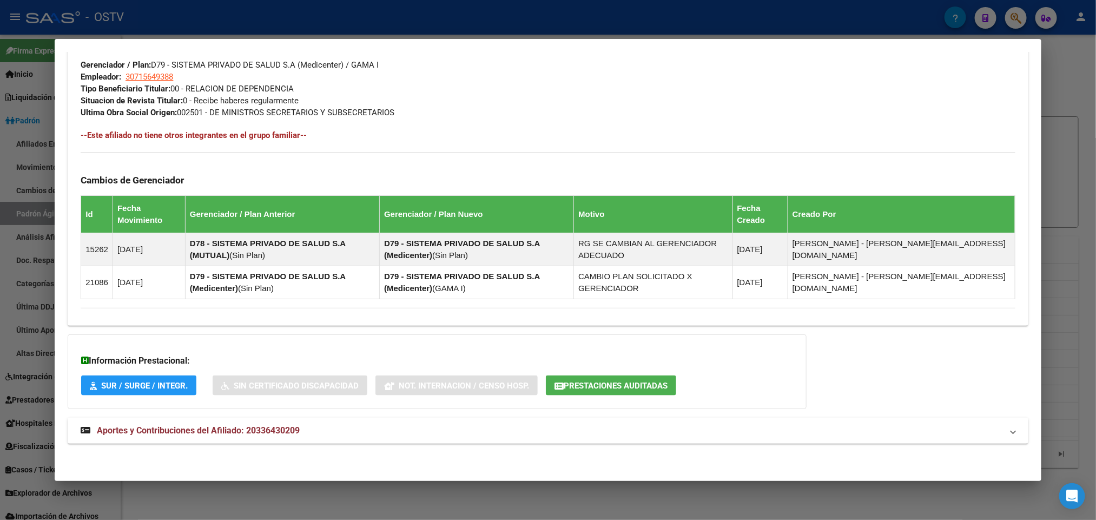
scroll to position [544, 0]
click at [206, 427] on span "Aportes y Contribuciones del Afiliado: 20336430209" at bounding box center [198, 430] width 203 height 10
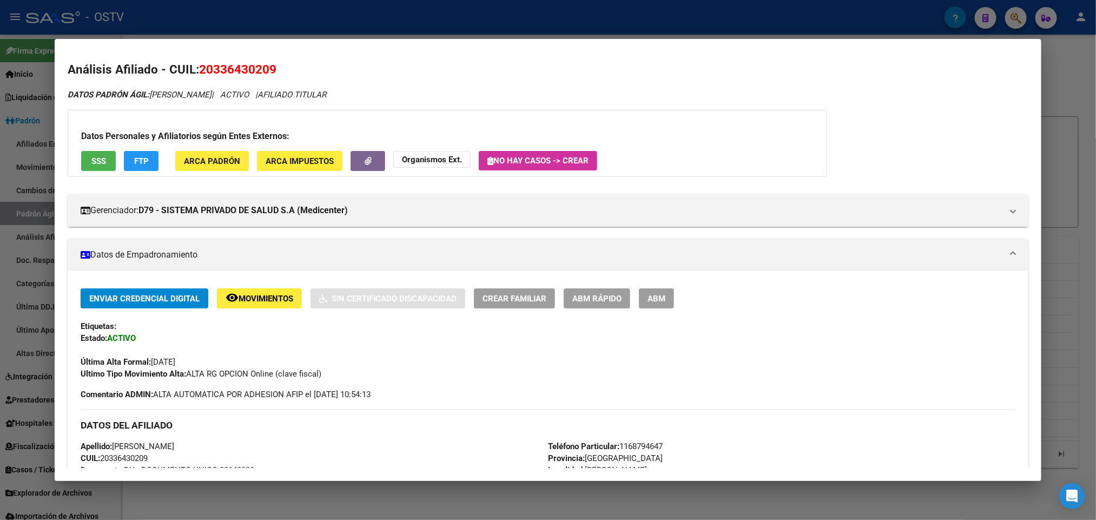
scroll to position [0, 0]
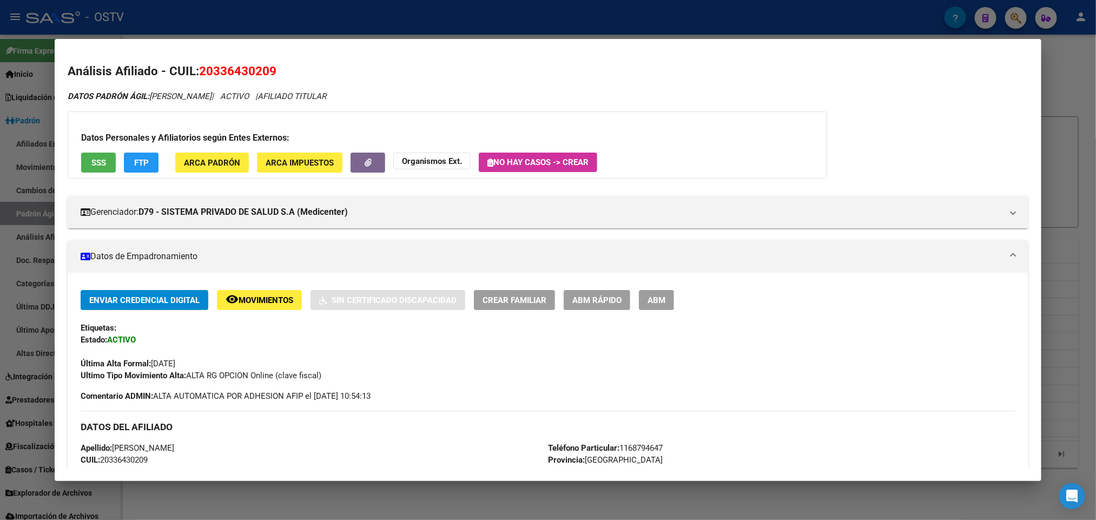
click at [0, 205] on div at bounding box center [548, 260] width 1096 height 520
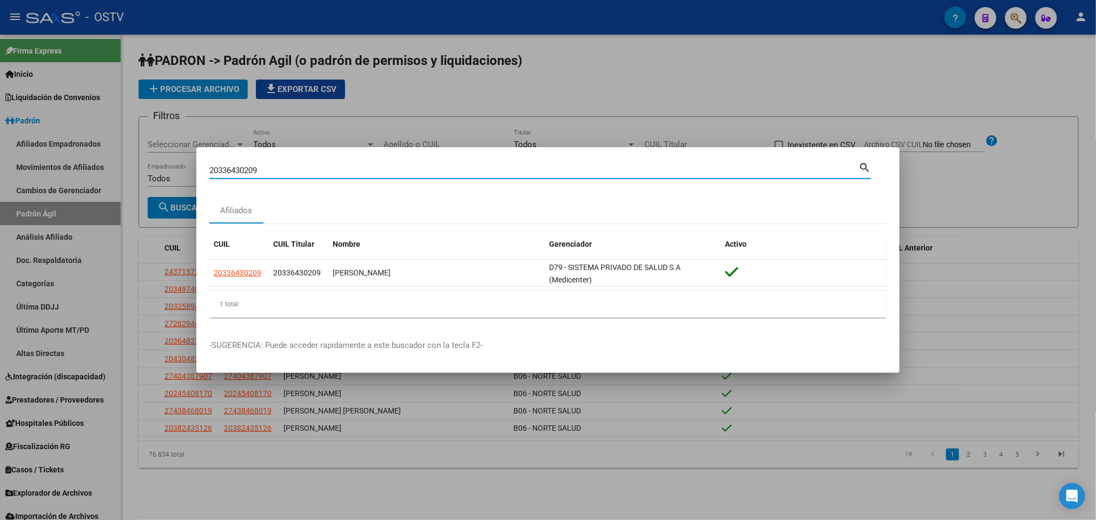
drag, startPoint x: 271, startPoint y: 174, endPoint x: 0, endPoint y: 194, distance: 271.8
click at [0, 194] on div "20336430209 Buscar (apellido, dni, cuil, nro traspaso, cuit, obra social) searc…" at bounding box center [548, 260] width 1096 height 520
paste input "43839538"
type input "20343839538"
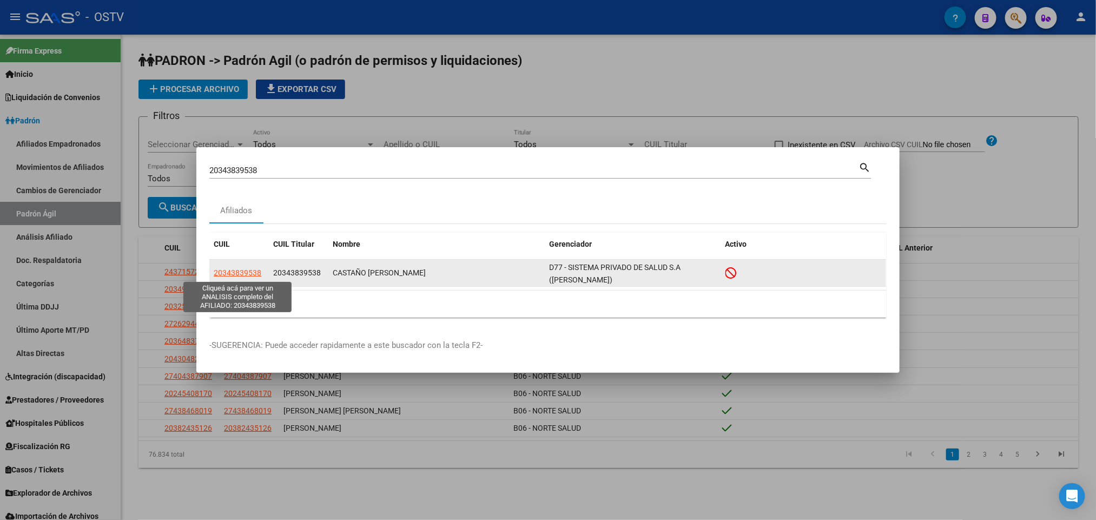
click at [249, 271] on span "20343839538" at bounding box center [238, 272] width 48 height 9
type textarea "20343839538"
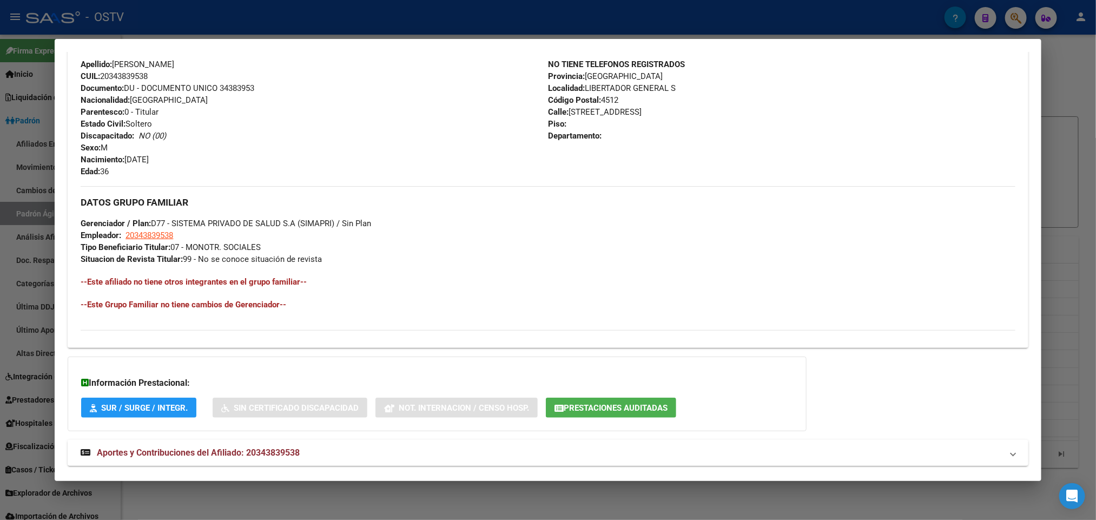
scroll to position [430, 0]
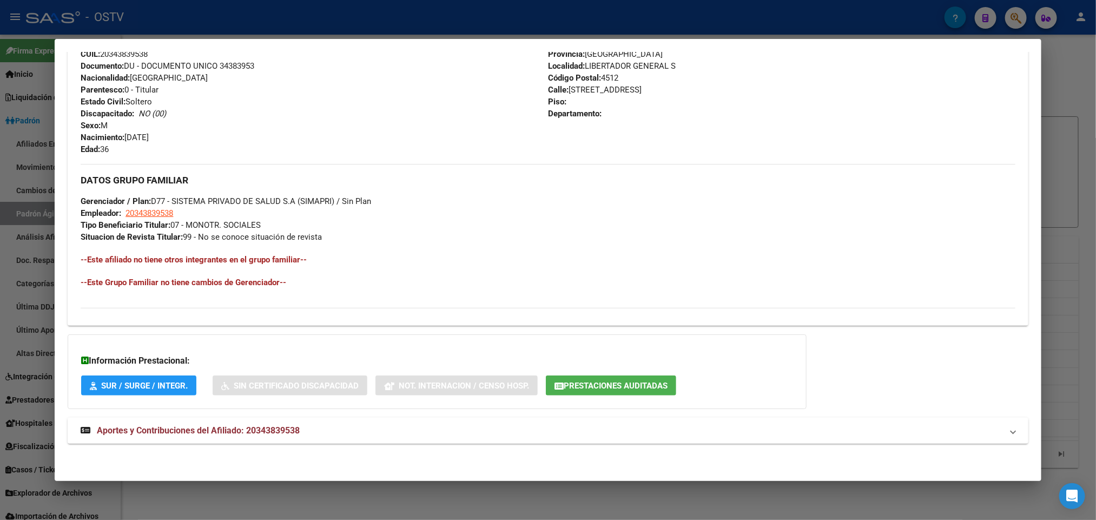
click at [241, 423] on mat-expansion-panel-header "Aportes y Contribuciones del Afiliado: 20343839538" at bounding box center [548, 431] width 960 height 26
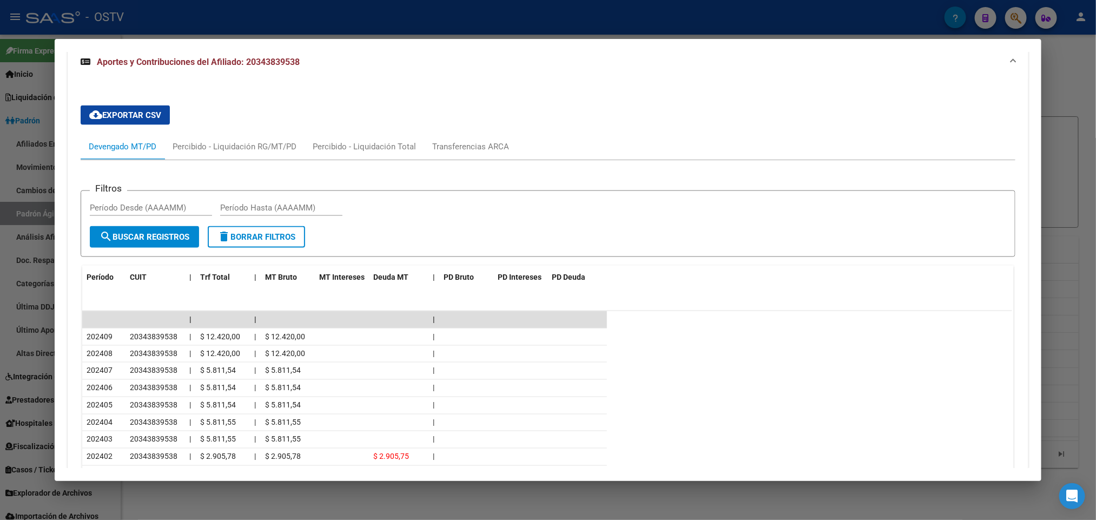
scroll to position [885, 0]
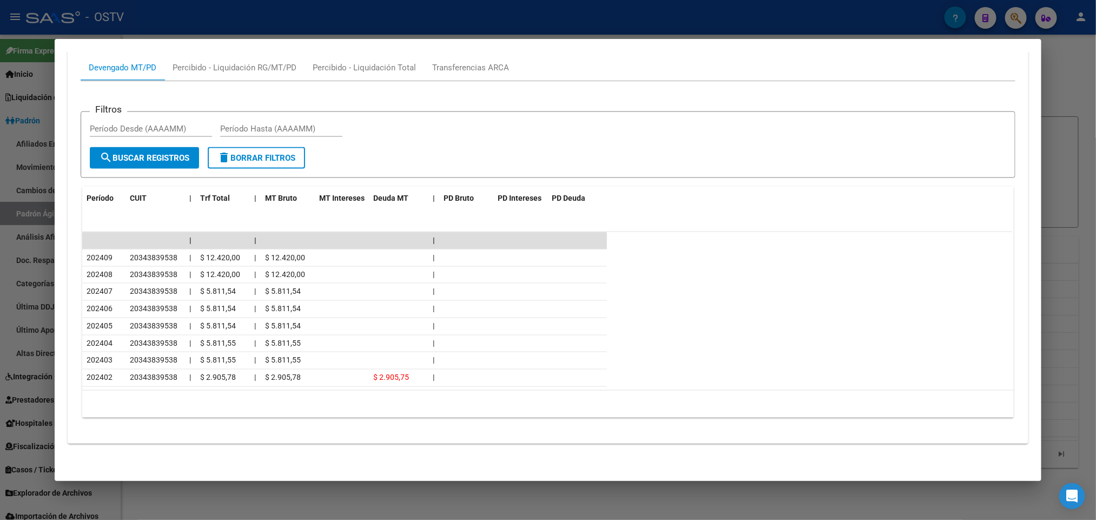
click at [9, 295] on div at bounding box center [548, 260] width 1096 height 520
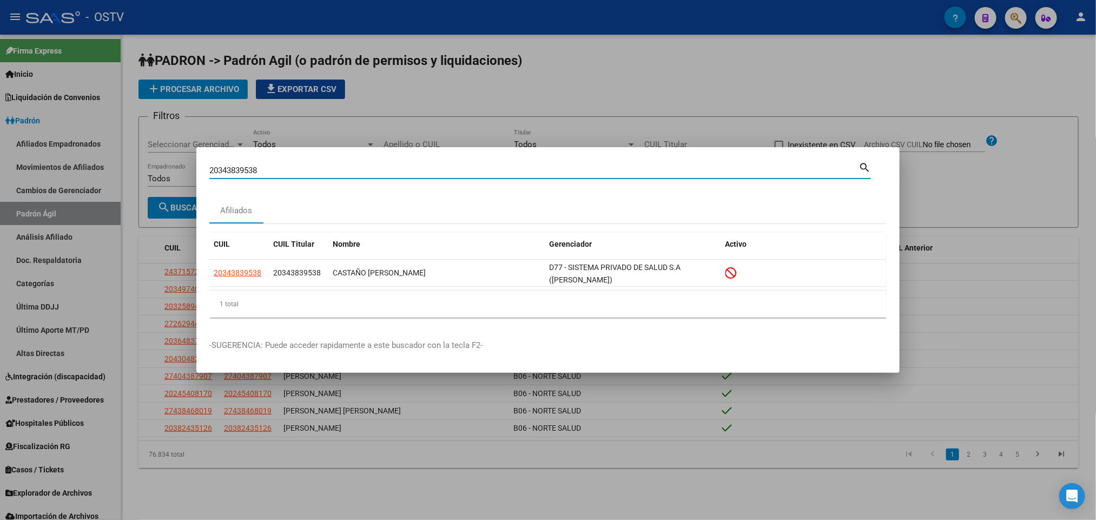
drag, startPoint x: 274, startPoint y: 170, endPoint x: 0, endPoint y: 170, distance: 274.3
click at [28, 167] on div "20343839538 Buscar (apellido, dni, cuil, nro traspaso, cuit, obra social) searc…" at bounding box center [548, 260] width 1096 height 520
paste input "8097769"
type input "20348097769"
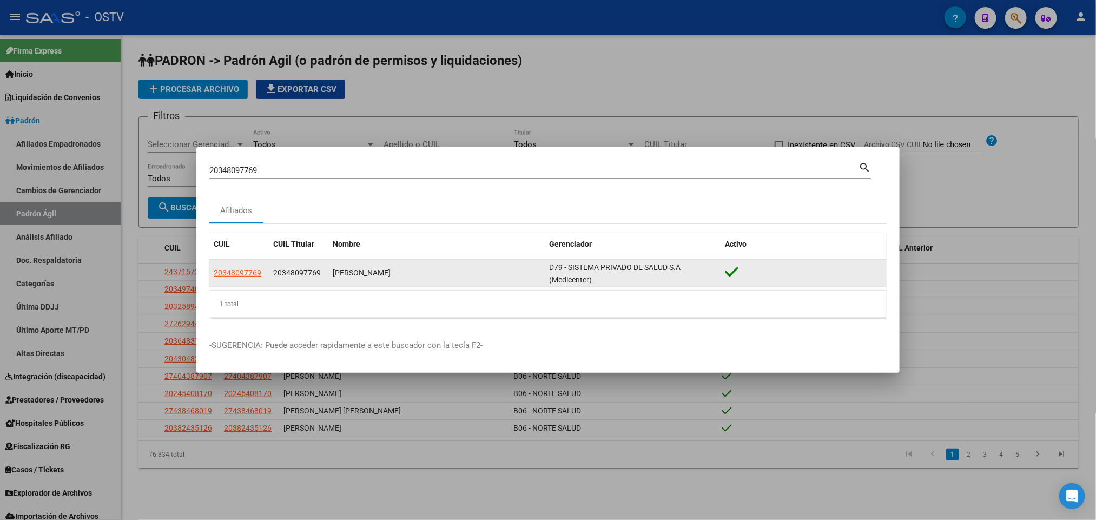
click at [229, 278] on app-link-go-to "20348097769" at bounding box center [238, 273] width 48 height 12
click at [238, 276] on span "20348097769" at bounding box center [238, 272] width 48 height 9
type textarea "20348097769"
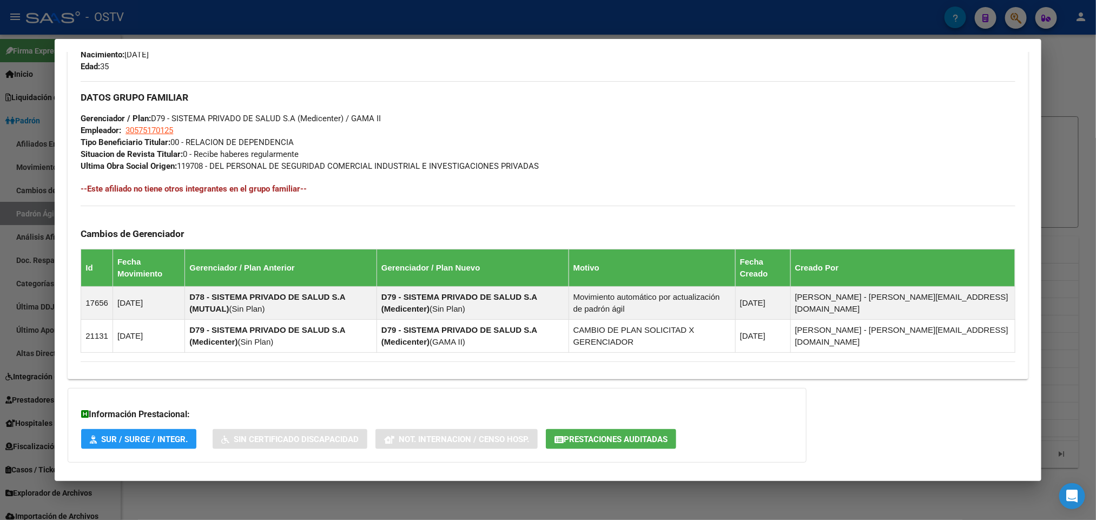
scroll to position [544, 0]
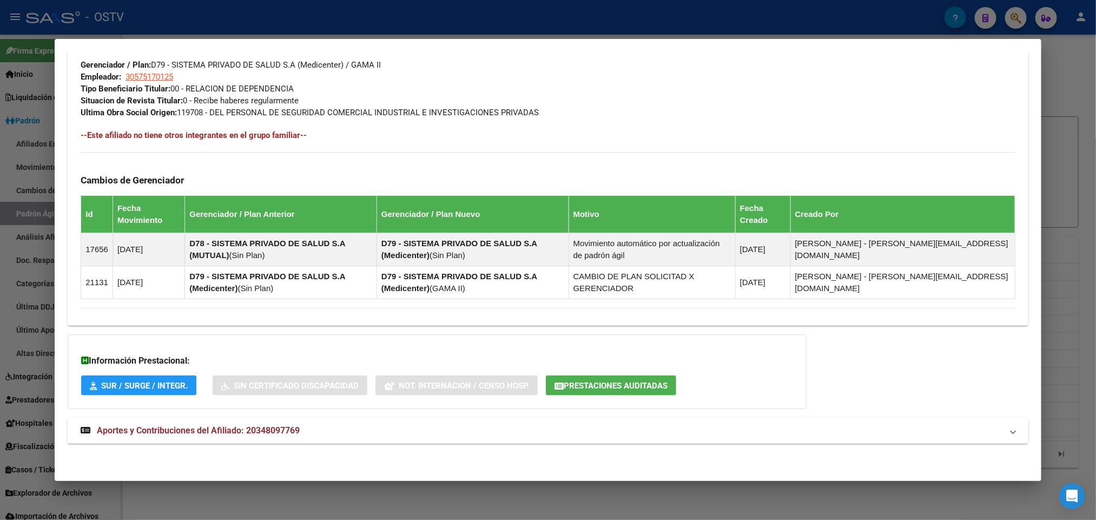
click at [226, 426] on span "Aportes y Contribuciones del Afiliado: 20348097769" at bounding box center [198, 430] width 203 height 10
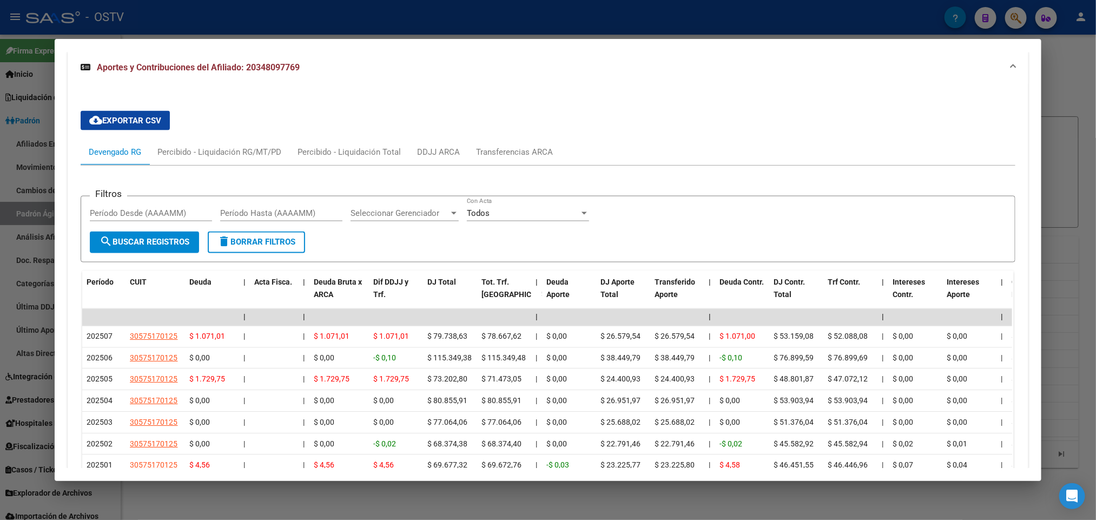
scroll to position [1036, 0]
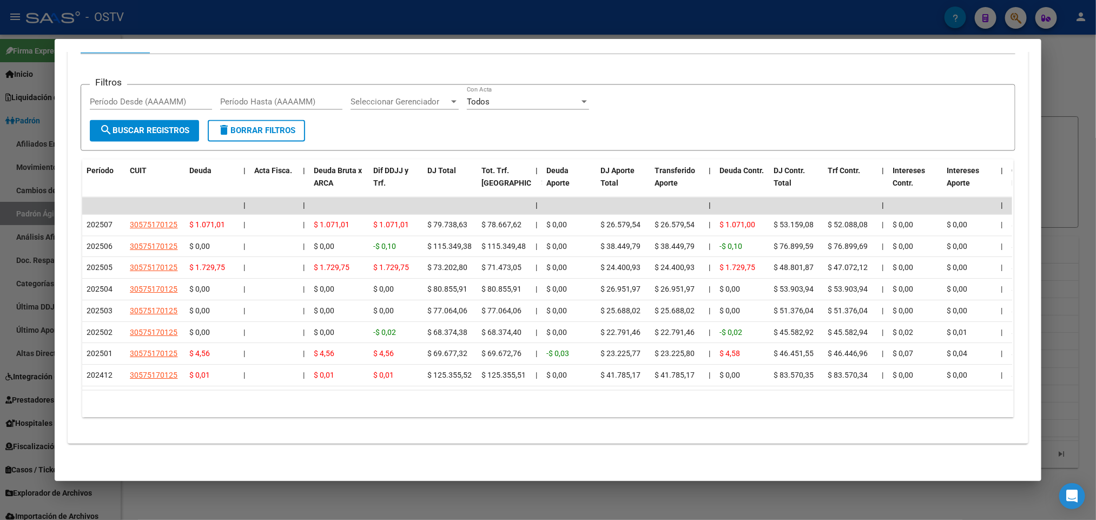
click at [0, 225] on div at bounding box center [548, 260] width 1096 height 520
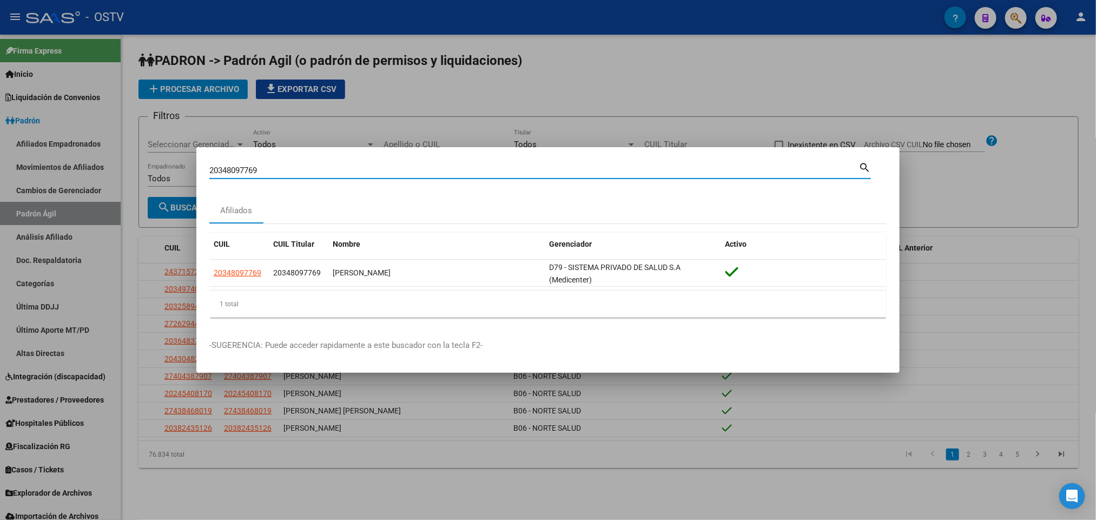
drag, startPoint x: 280, startPoint y: 173, endPoint x: 0, endPoint y: 183, distance: 279.9
click at [0, 182] on div "20348097769 Buscar (apellido, dni, cuil, nro traspaso, cuit, obra social) searc…" at bounding box center [548, 260] width 1096 height 520
paste input "52060691"
type input "20352060691"
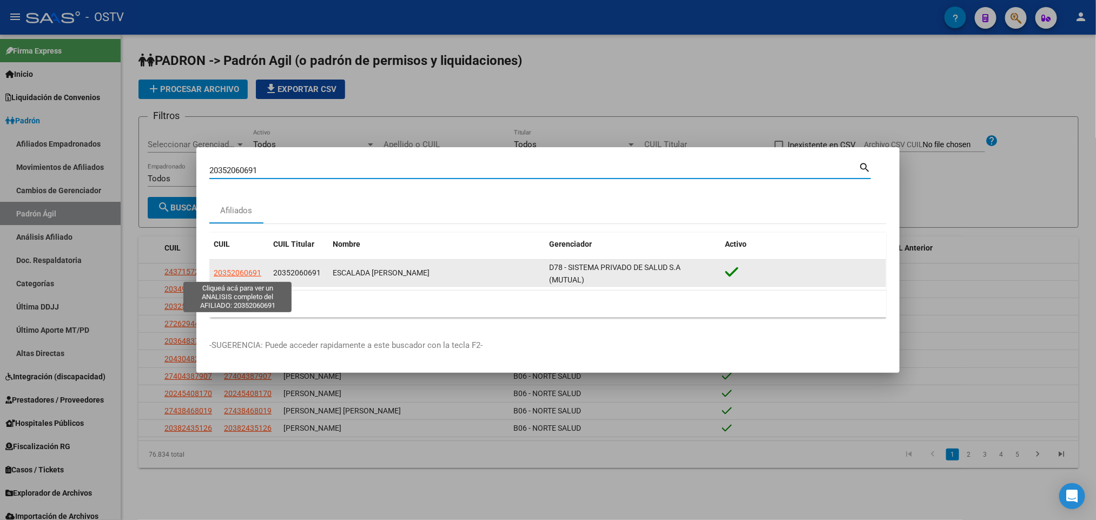
click at [244, 272] on span "20352060691" at bounding box center [238, 272] width 48 height 9
type textarea "20352060691"
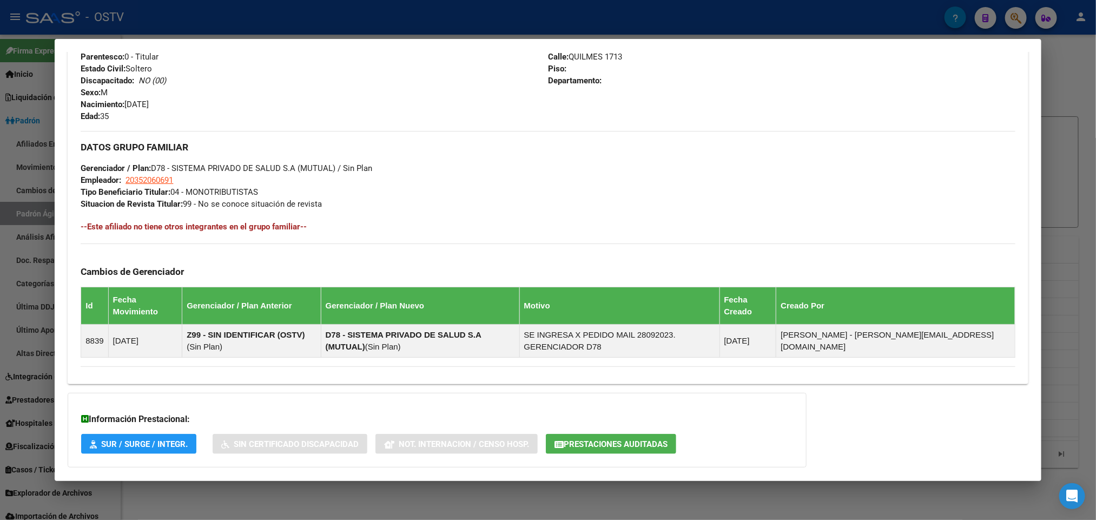
scroll to position [476, 0]
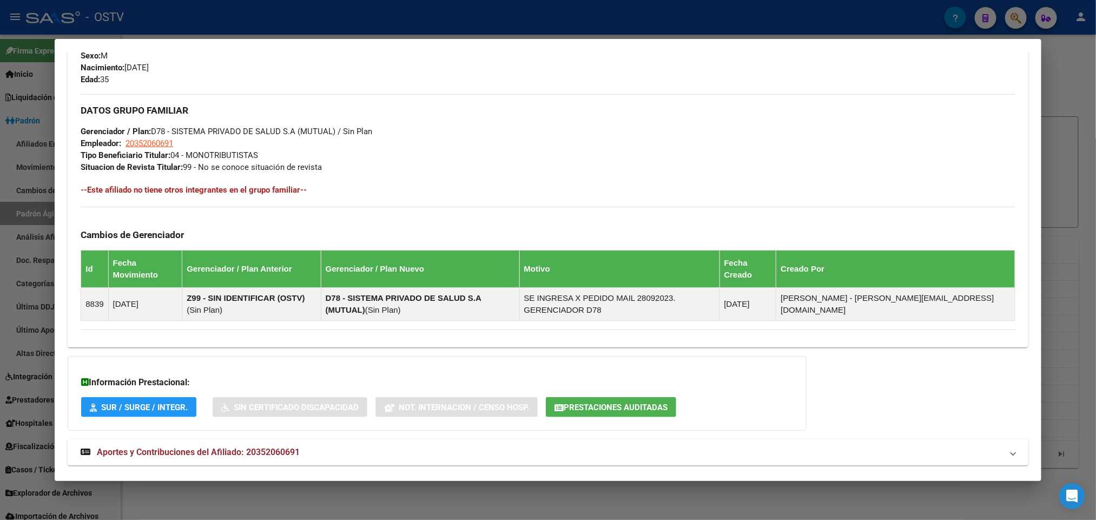
click at [243, 446] on strong "Aportes y Contribuciones del Afiliado: 20352060691" at bounding box center [190, 452] width 219 height 13
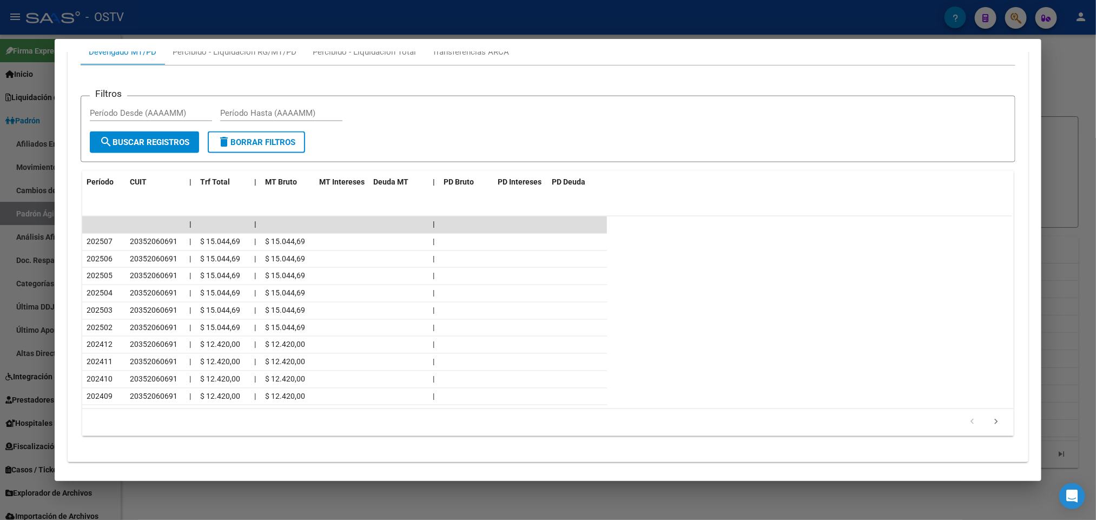
scroll to position [703, 0]
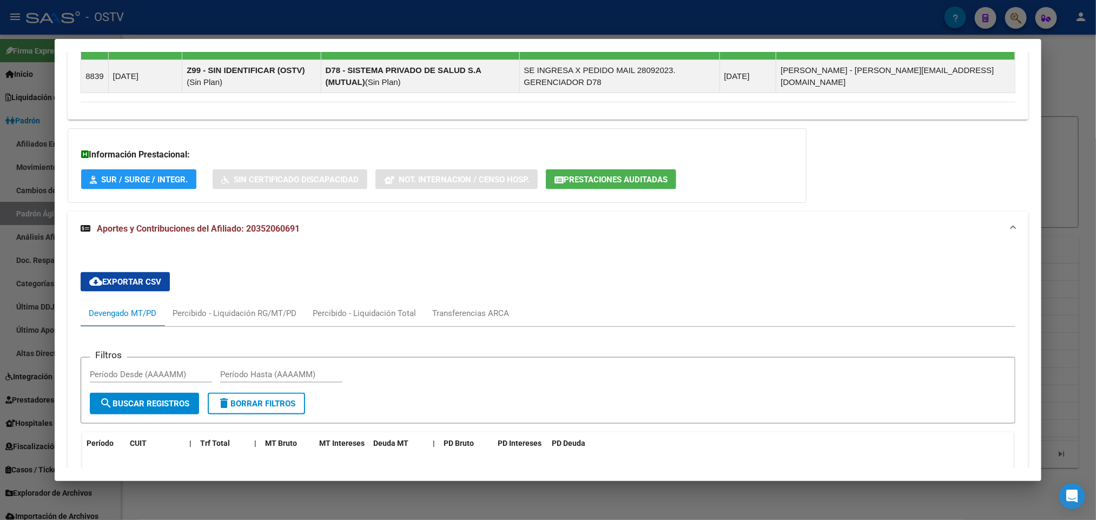
drag, startPoint x: 2, startPoint y: 261, endPoint x: 10, endPoint y: 260, distance: 8.3
click at [1, 261] on div at bounding box center [548, 260] width 1096 height 520
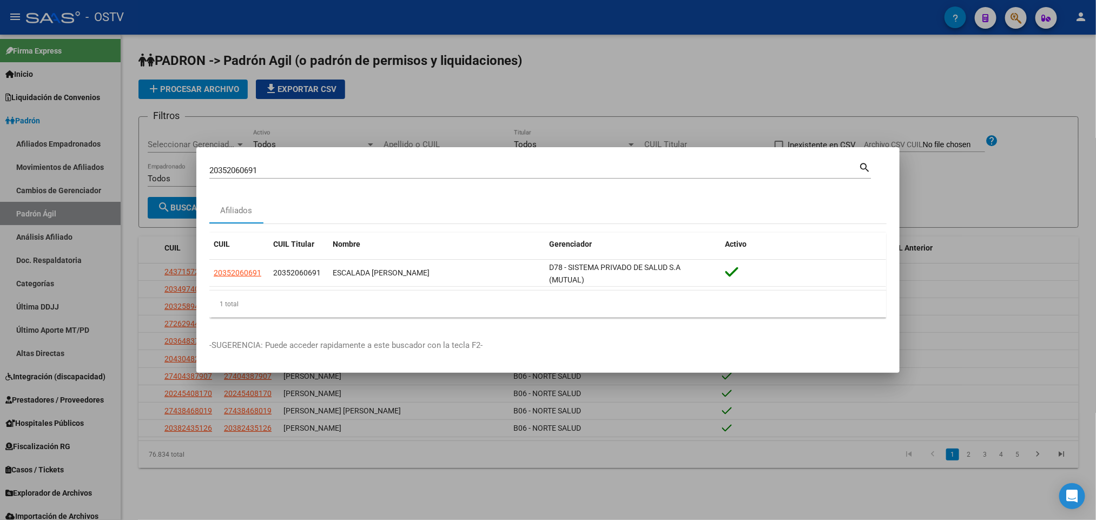
drag, startPoint x: 276, startPoint y: 172, endPoint x: 12, endPoint y: 170, distance: 264.6
click at [12, 170] on div "20352060691 Buscar (apellido, dni, cuil, nro traspaso, cuit, obra social) searc…" at bounding box center [548, 260] width 1096 height 520
paste input "8222715"
type input "20358222715"
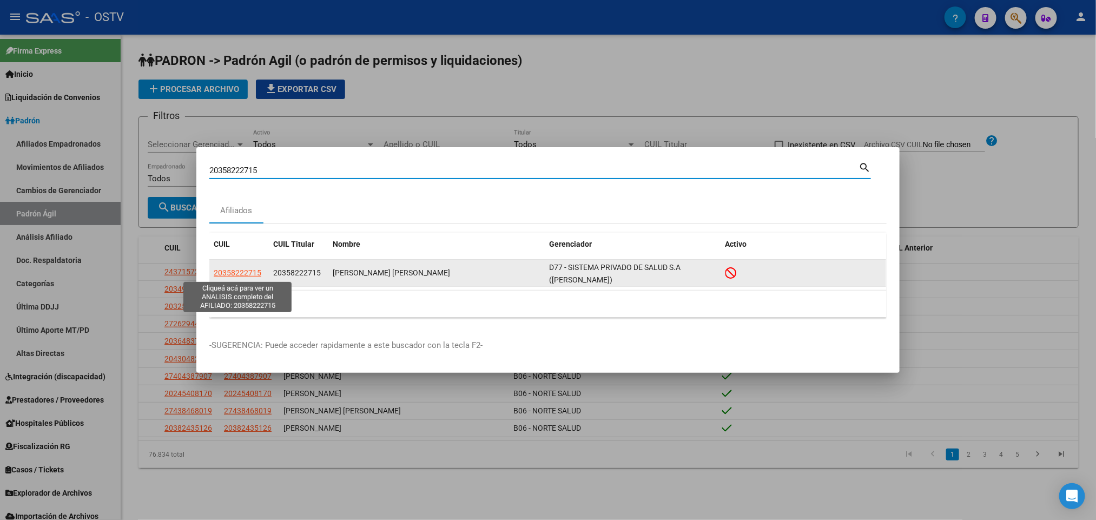
click at [256, 276] on span "20358222715" at bounding box center [238, 272] width 48 height 9
type textarea "20358222715"
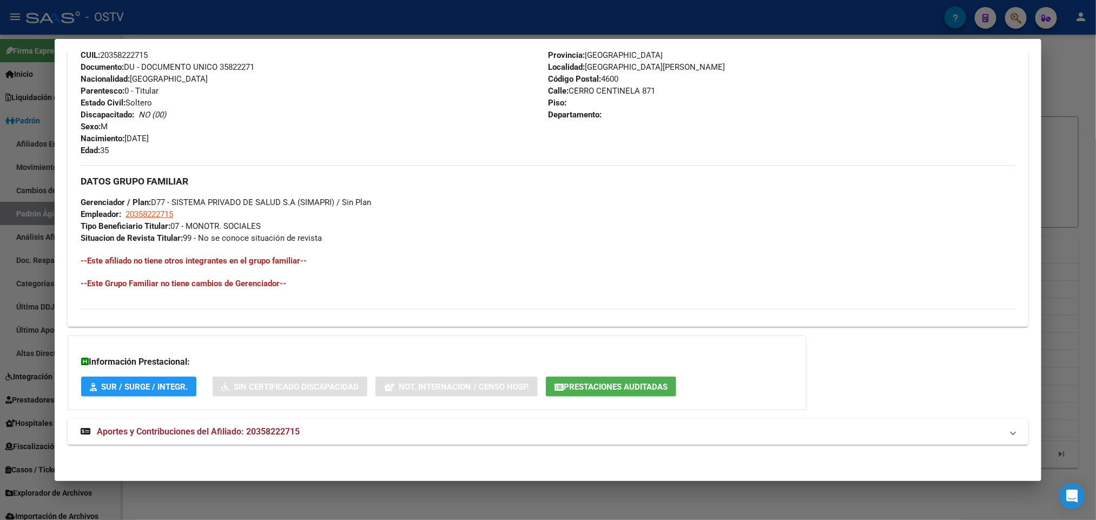
scroll to position [430, 0]
click at [222, 417] on div "DATOS PADRÓN ÁGIL: ALVAREZ JOSE MARIA DE LUJAN | INACTIVO | AFILIADO TITULAR Da…" at bounding box center [548, 58] width 960 height 795
click at [237, 440] on mat-expansion-panel-header "Aportes y Contribuciones del Afiliado: 20358222715" at bounding box center [548, 431] width 960 height 26
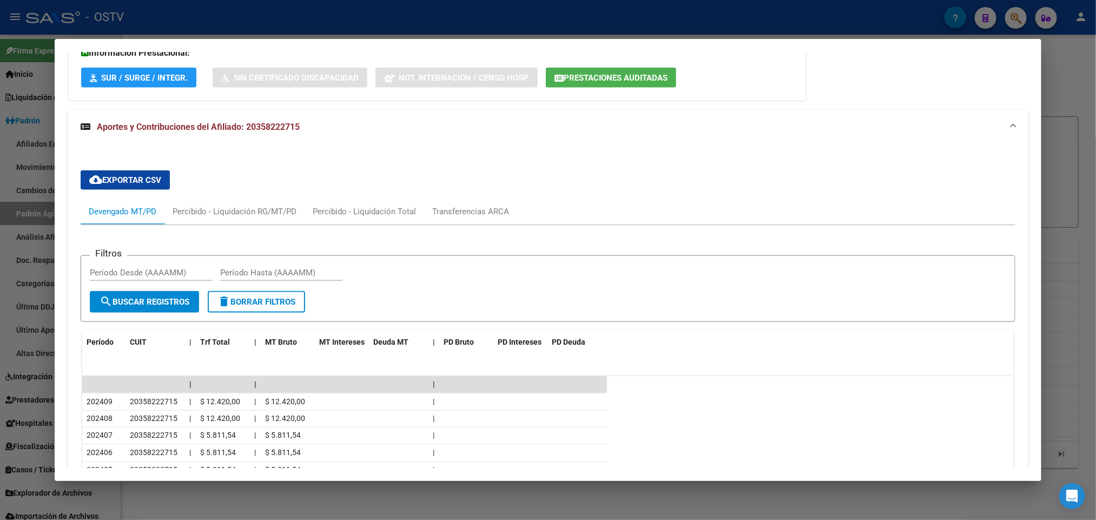
scroll to position [819, 0]
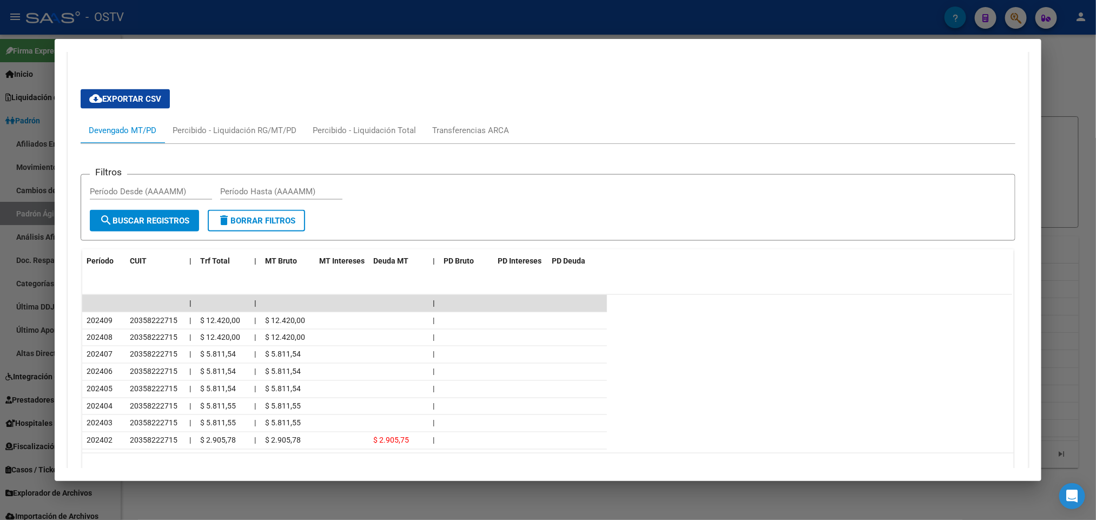
click at [0, 231] on div at bounding box center [548, 260] width 1096 height 520
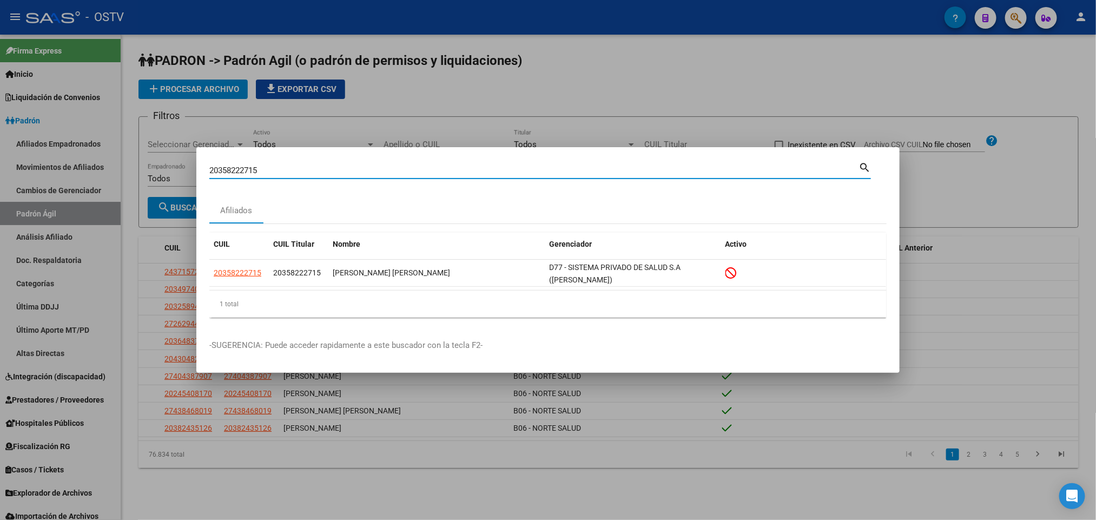
drag, startPoint x: 143, startPoint y: 173, endPoint x: 14, endPoint y: 177, distance: 129.9
click at [95, 174] on div "20358222715 Buscar (apellido, dni, cuil, nro traspaso, cuit, obra social) searc…" at bounding box center [548, 260] width 1096 height 520
paste input "60629342"
type input "20360629342"
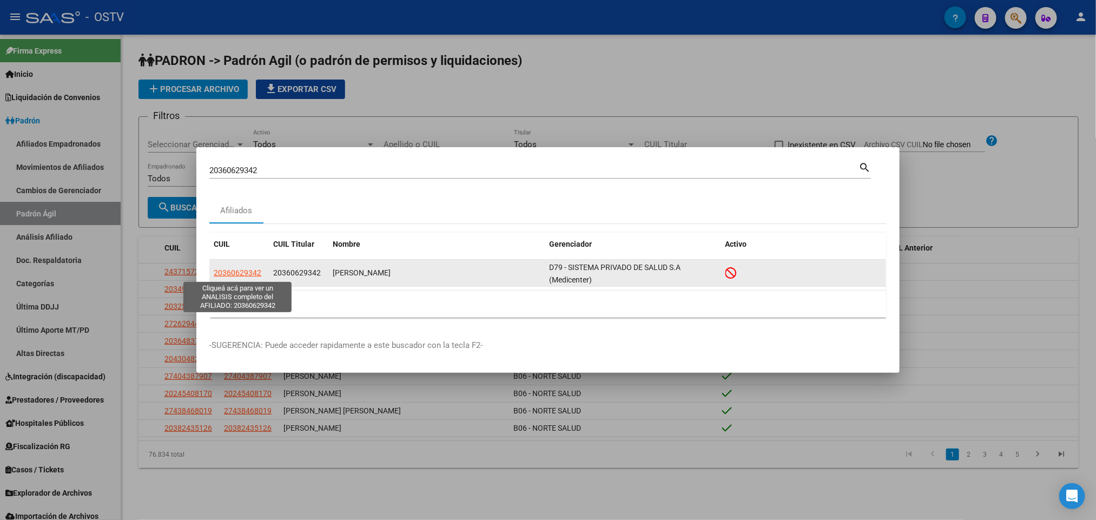
click at [233, 268] on span "20360629342" at bounding box center [238, 272] width 48 height 9
type textarea "20360629342"
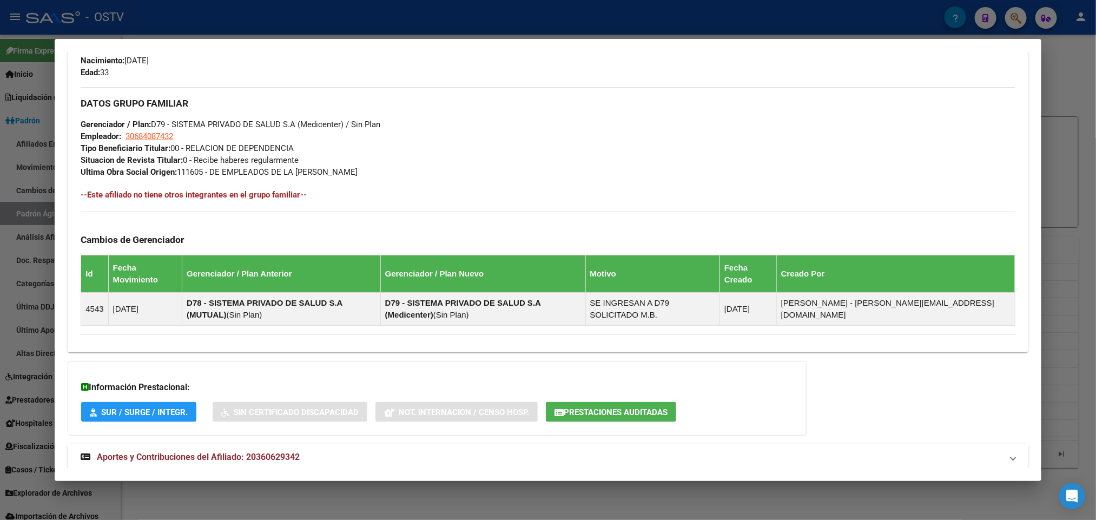
scroll to position [511, 0]
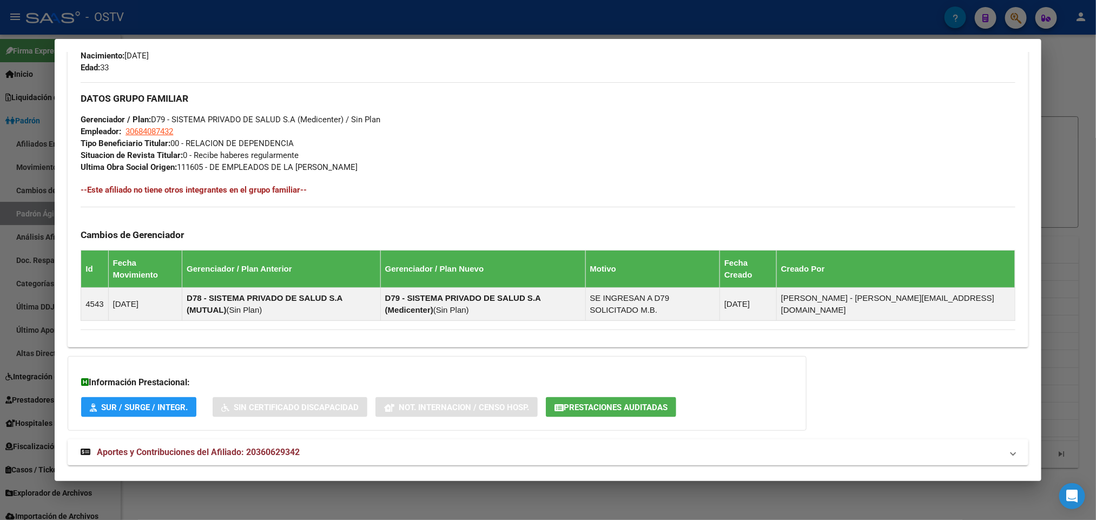
click at [226, 447] on span "Aportes y Contribuciones del Afiliado: 20360629342" at bounding box center [198, 452] width 203 height 10
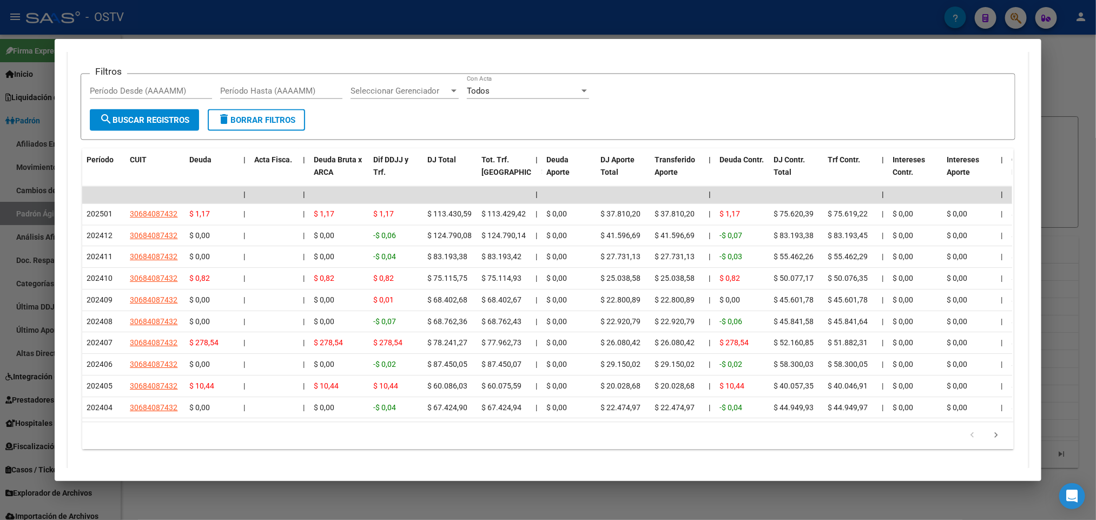
scroll to position [1046, 0]
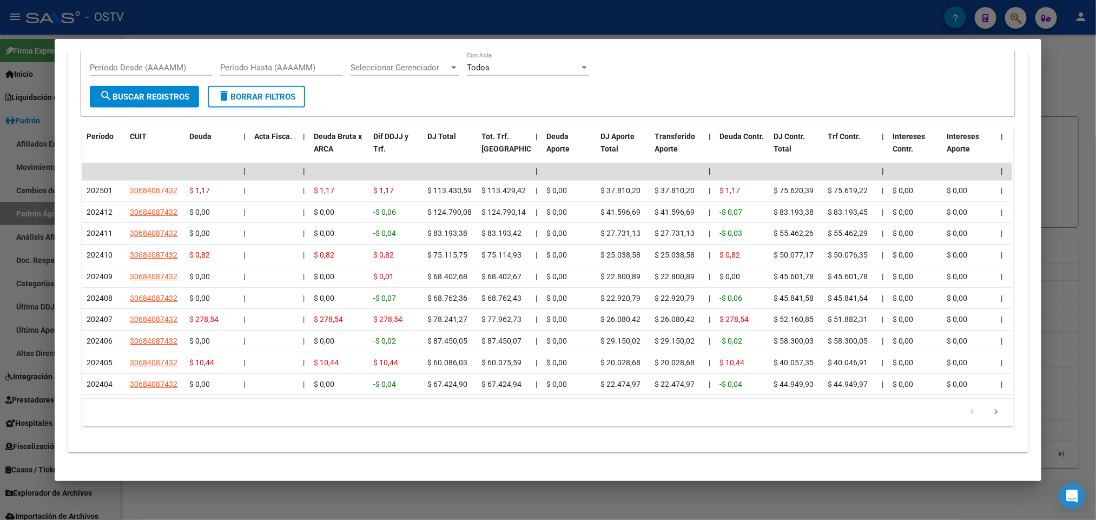
click at [0, 227] on div at bounding box center [548, 260] width 1096 height 520
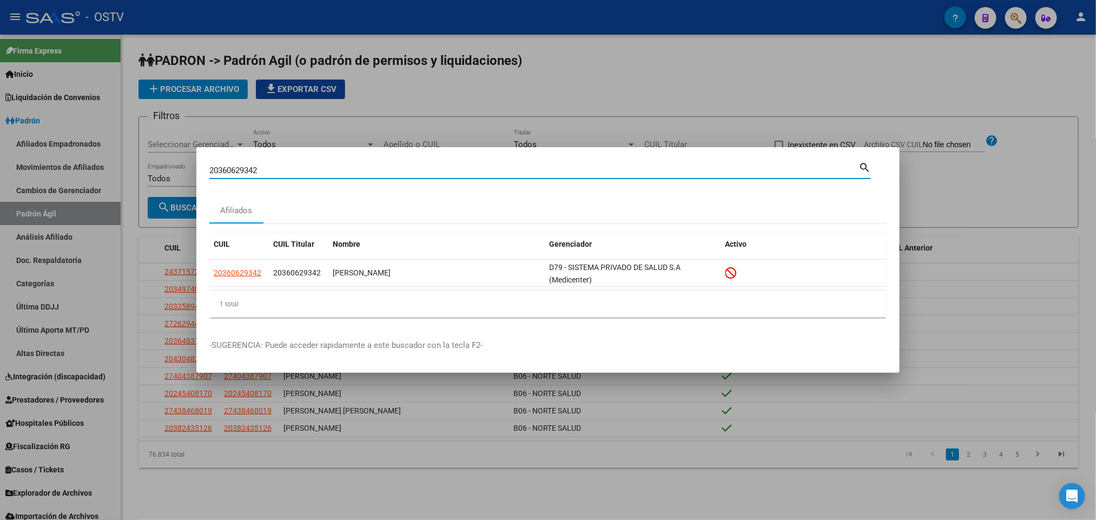
drag, startPoint x: 269, startPoint y: 171, endPoint x: 0, endPoint y: 186, distance: 269.9
click at [0, 186] on div "20360629342 Buscar (apellido, dni, cuil, nro traspaso, cuit, obra social) searc…" at bounding box center [548, 260] width 1096 height 520
paste input "4965177"
type input "20364965177"
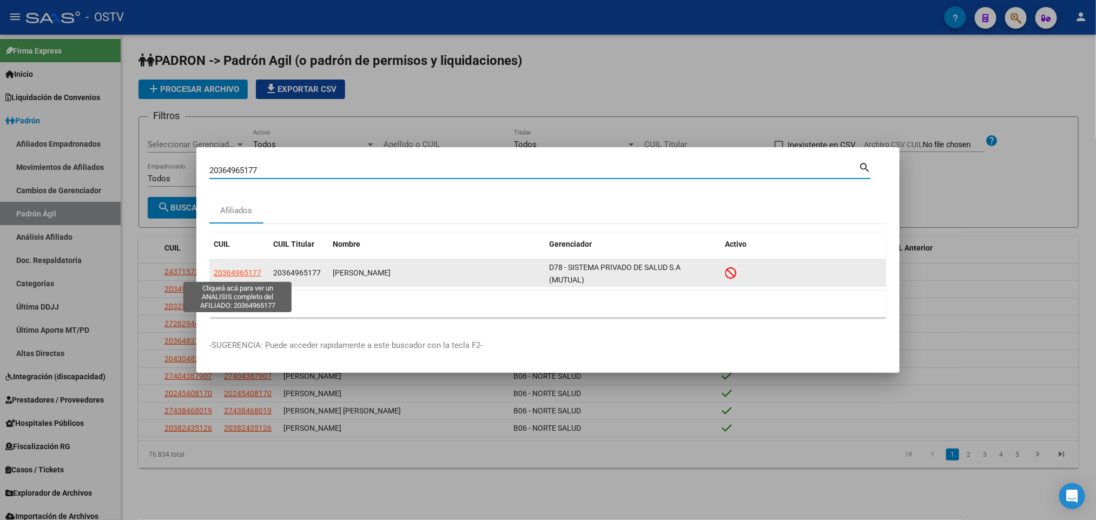
click at [232, 273] on span "20364965177" at bounding box center [238, 272] width 48 height 9
type textarea "20364965177"
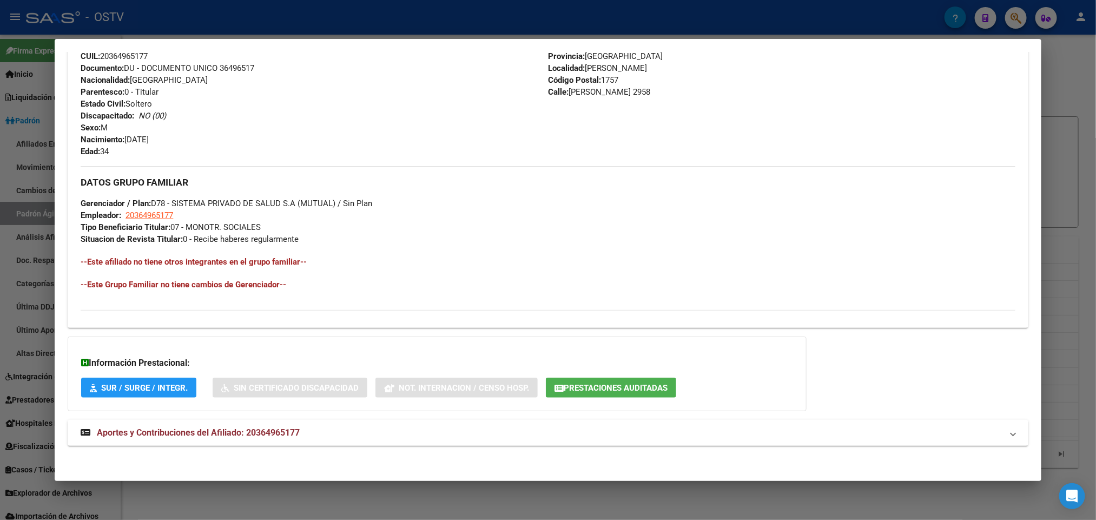
scroll to position [430, 0]
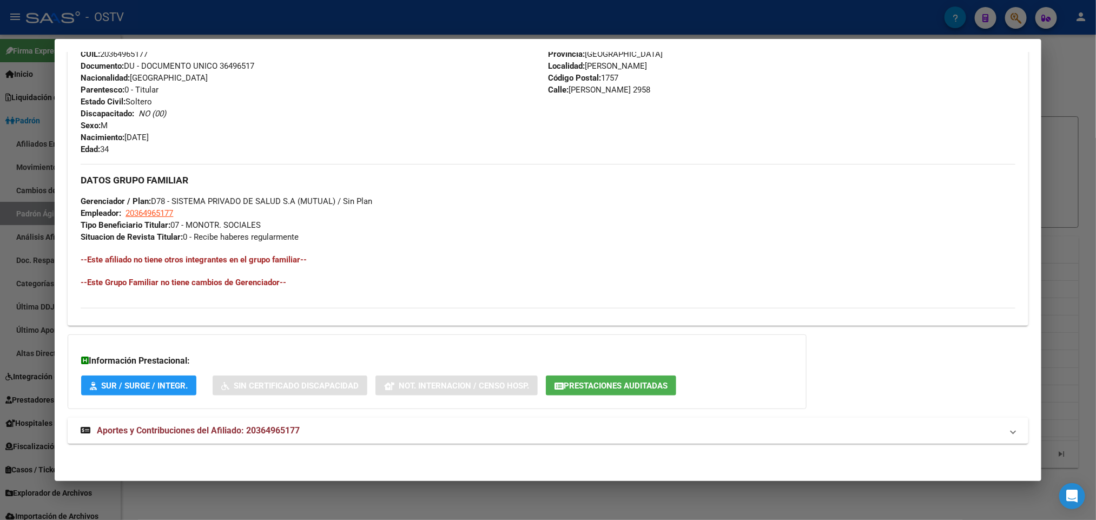
click at [273, 434] on span "Aportes y Contribuciones del Afiliado: 20364965177" at bounding box center [198, 430] width 203 height 10
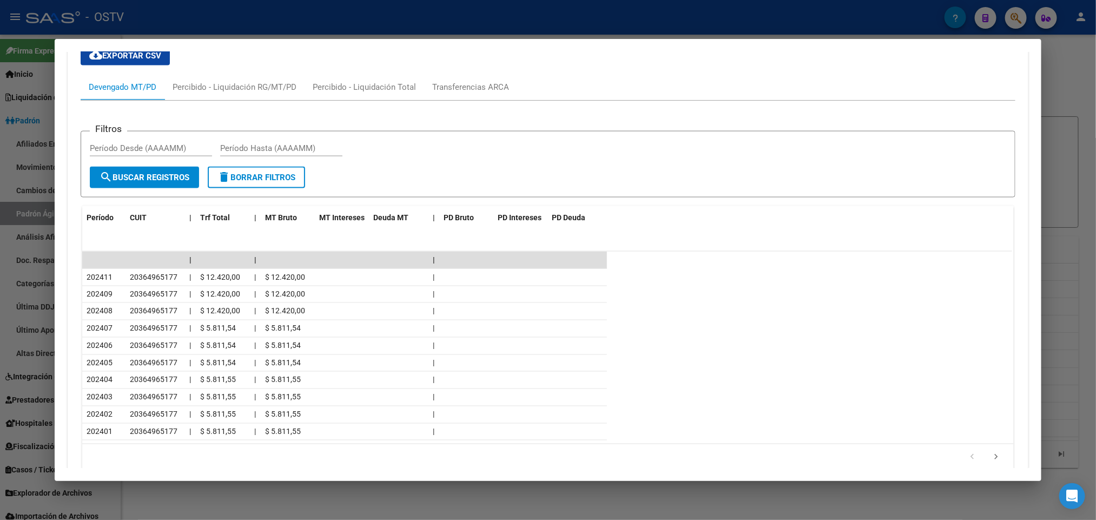
scroll to position [872, 0]
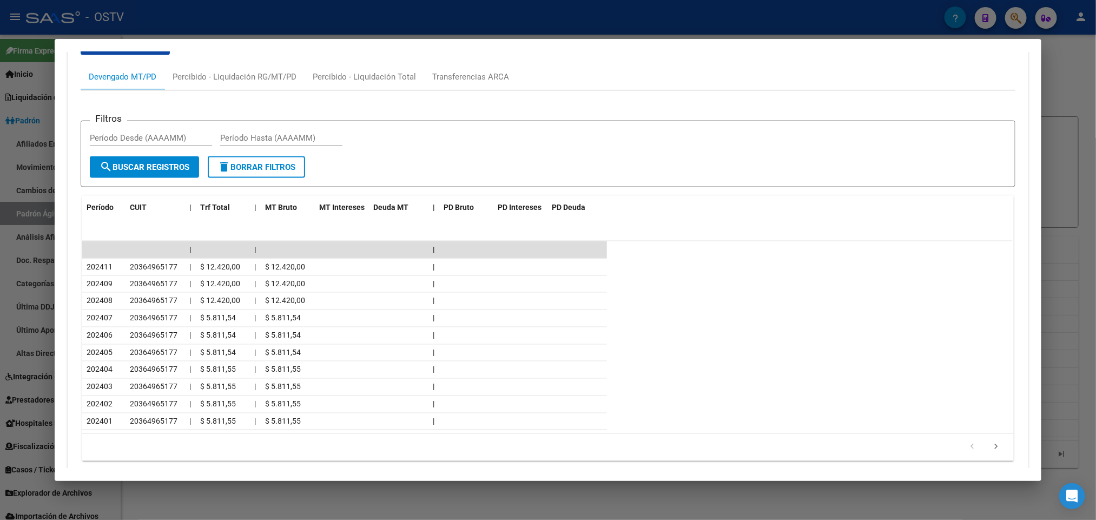
click at [0, 237] on div at bounding box center [548, 260] width 1096 height 520
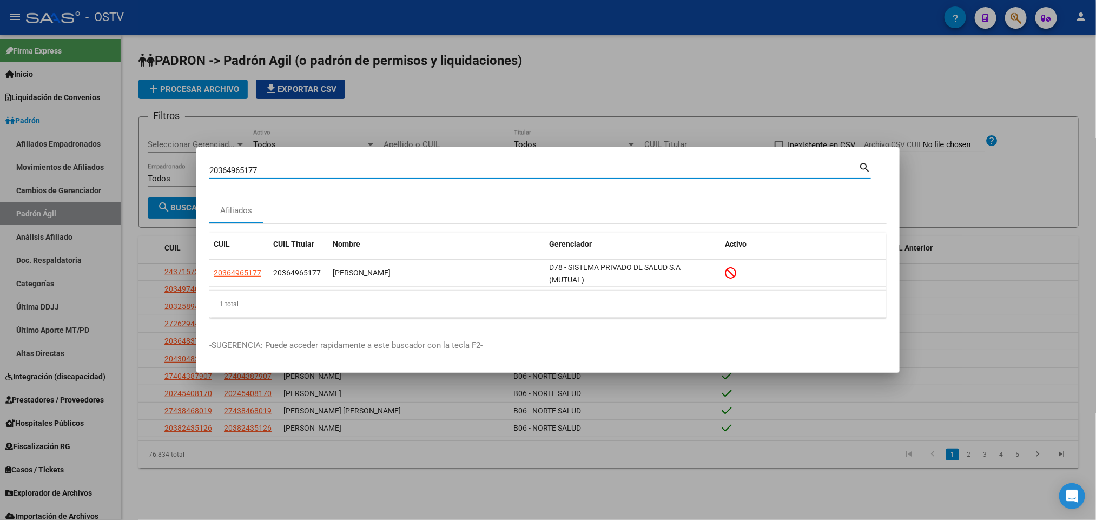
drag, startPoint x: 272, startPoint y: 169, endPoint x: 0, endPoint y: 208, distance: 274.3
click at [16, 206] on div "20364965177 Buscar (apellido, dni, cuil, nro traspaso, cuit, obra social) searc…" at bounding box center [548, 260] width 1096 height 520
paste input "8301495"
type input "20383014957"
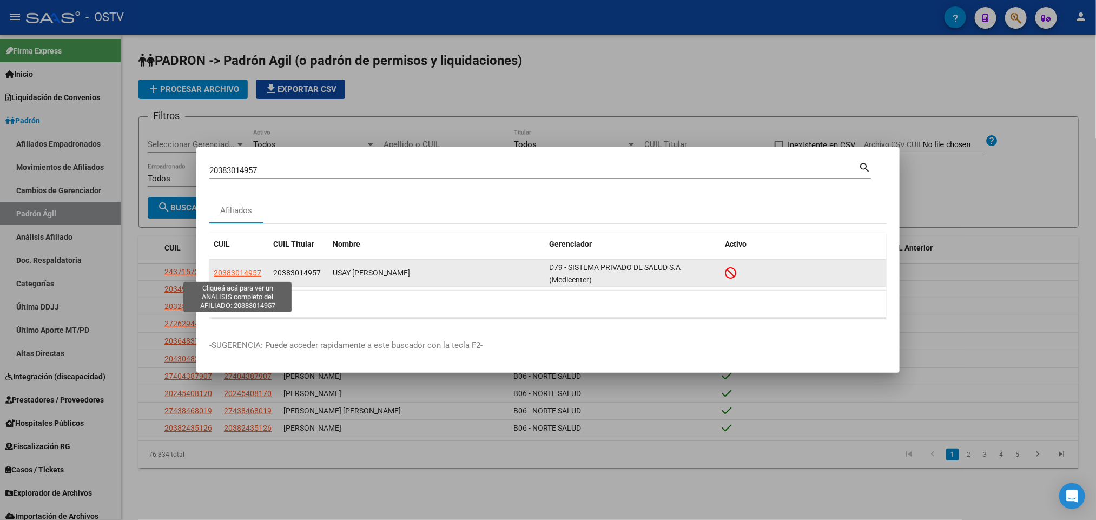
click at [234, 273] on span "20383014957" at bounding box center [238, 272] width 48 height 9
type textarea "20383014957"
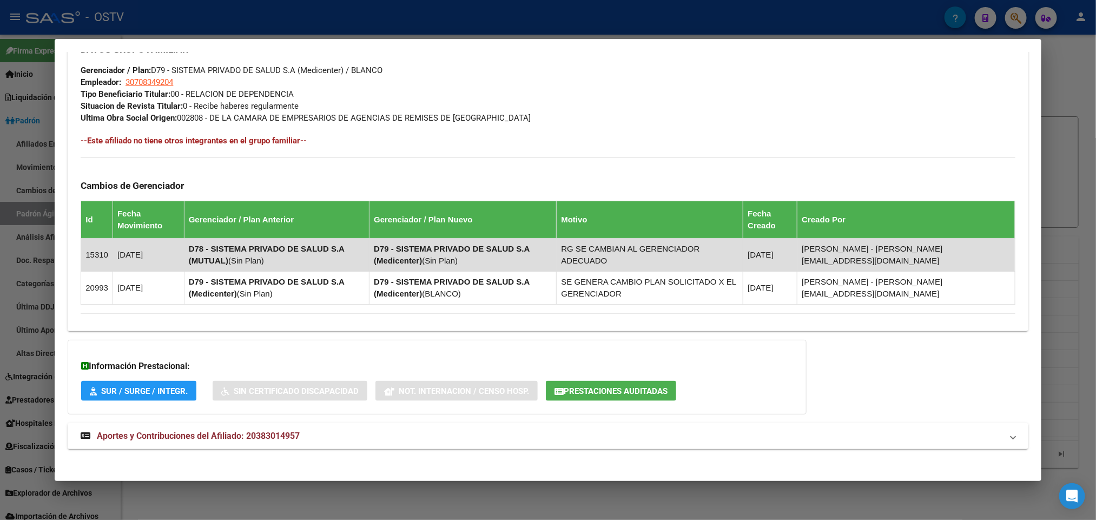
scroll to position [568, 0]
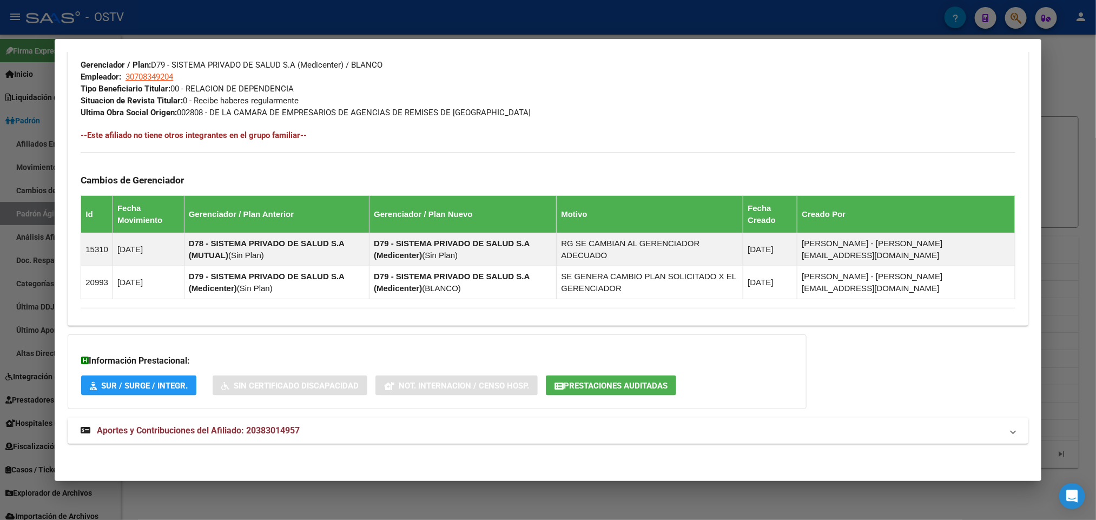
click at [260, 421] on mat-expansion-panel-header "Aportes y Contribuciones del Afiliado: 20383014957" at bounding box center [548, 431] width 960 height 26
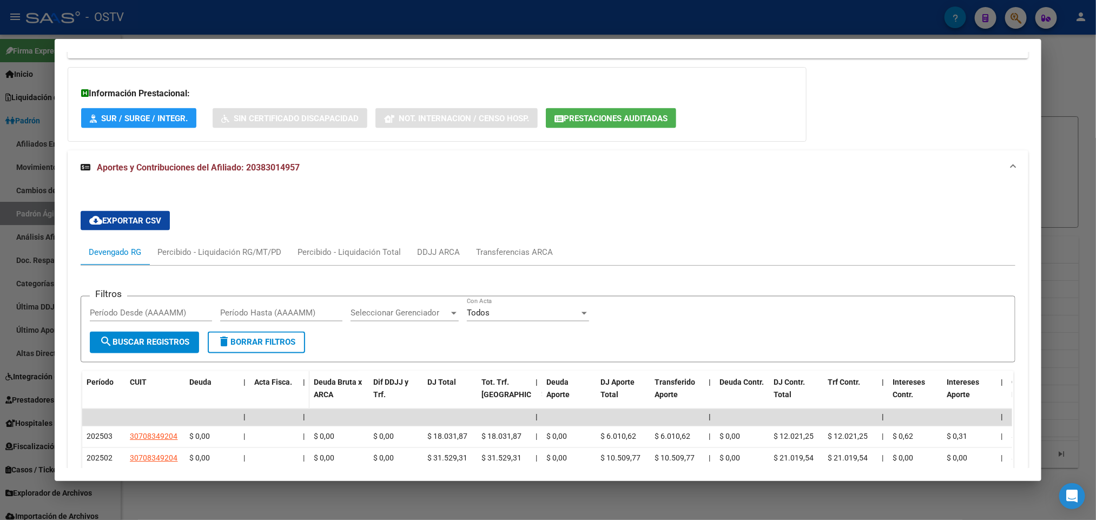
scroll to position [840, 0]
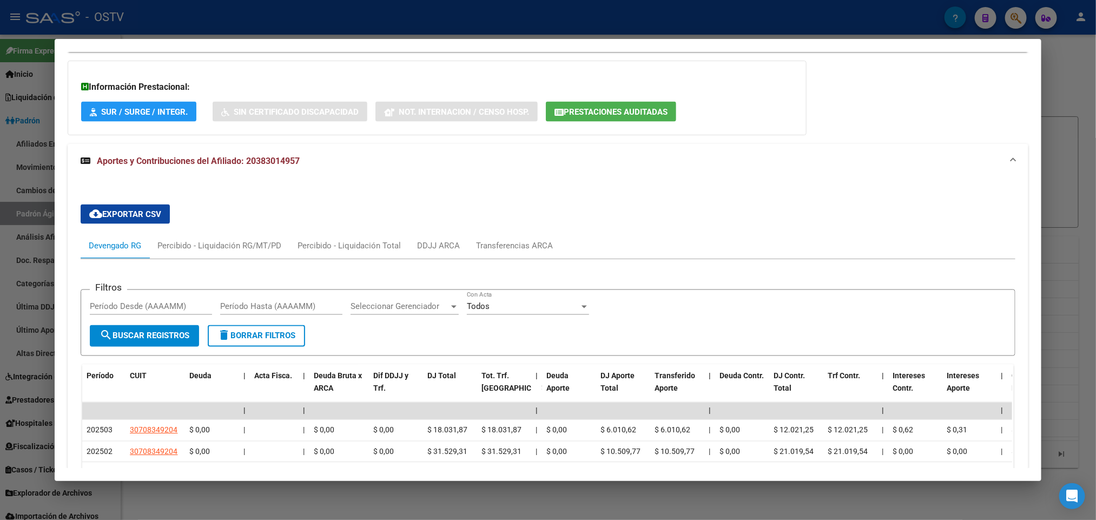
click at [0, 235] on div at bounding box center [548, 260] width 1096 height 520
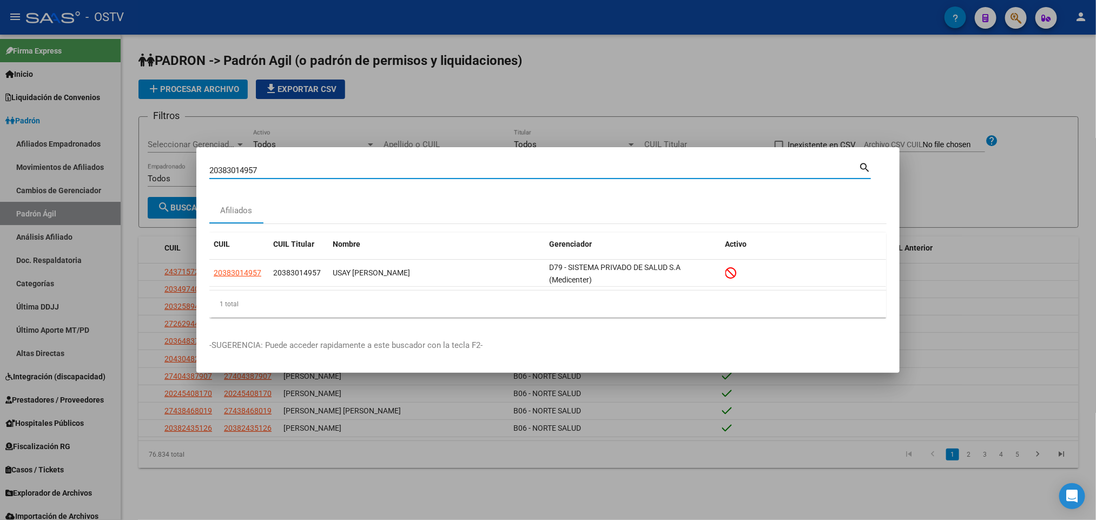
drag, startPoint x: 289, startPoint y: 171, endPoint x: 120, endPoint y: 192, distance: 170.1
click at [121, 190] on div "20383014957 Buscar (apellido, dni, cuil, nro traspaso, cuit, obra social) searc…" at bounding box center [548, 260] width 1096 height 520
paste input "7039113"
type input "20387039113"
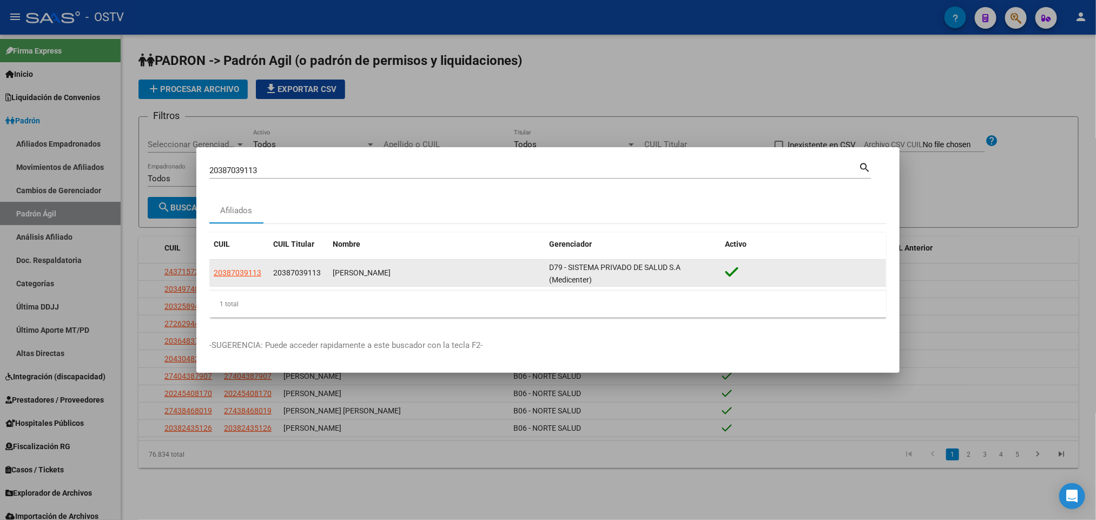
click at [222, 278] on app-link-go-to "20387039113" at bounding box center [238, 273] width 48 height 12
click at [229, 273] on span "20387039113" at bounding box center [238, 272] width 48 height 9
type textarea "20387039113"
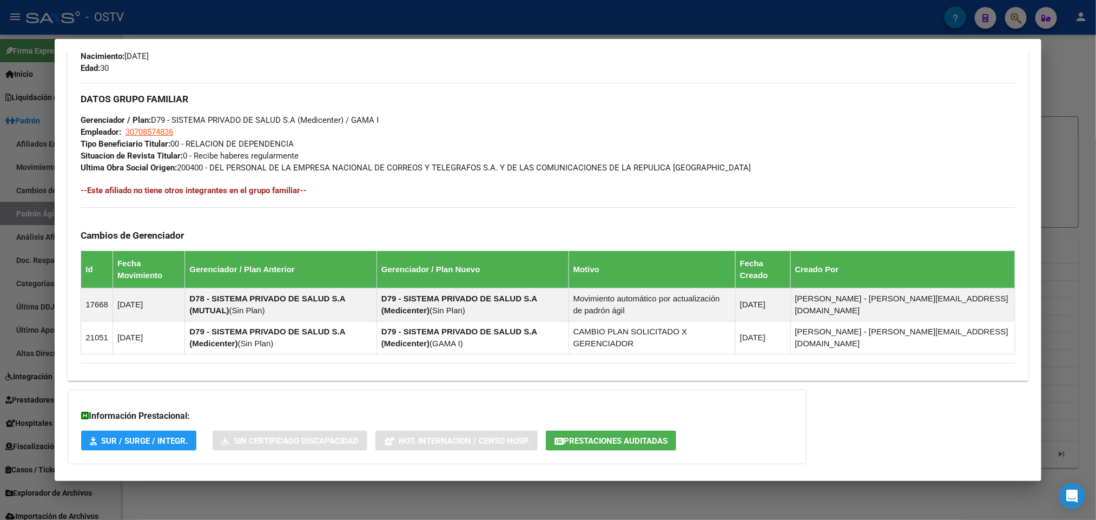
scroll to position [544, 0]
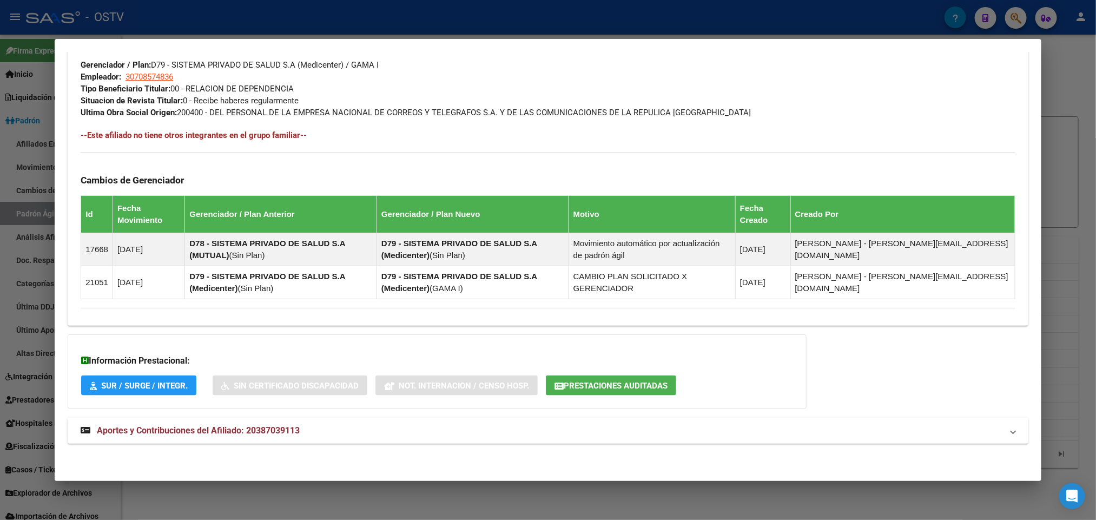
click at [256, 430] on span "Aportes y Contribuciones del Afiliado: 20387039113" at bounding box center [198, 430] width 203 height 10
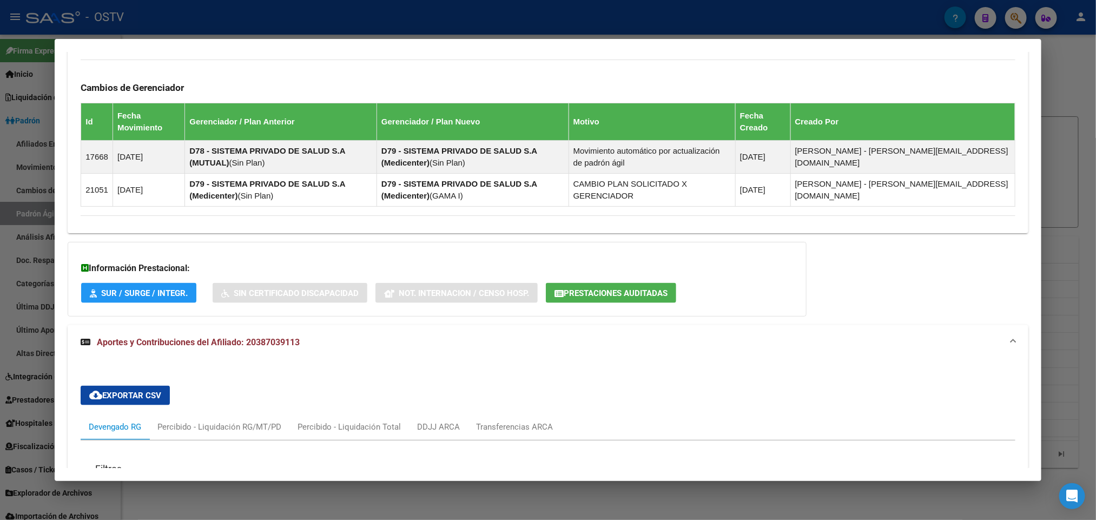
scroll to position [630, 0]
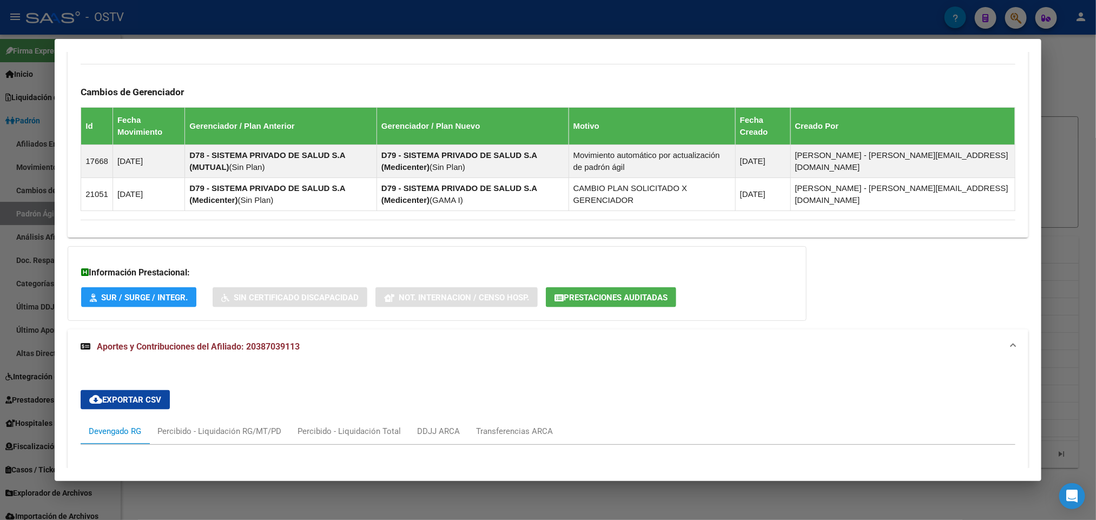
click at [2, 298] on div at bounding box center [548, 260] width 1096 height 520
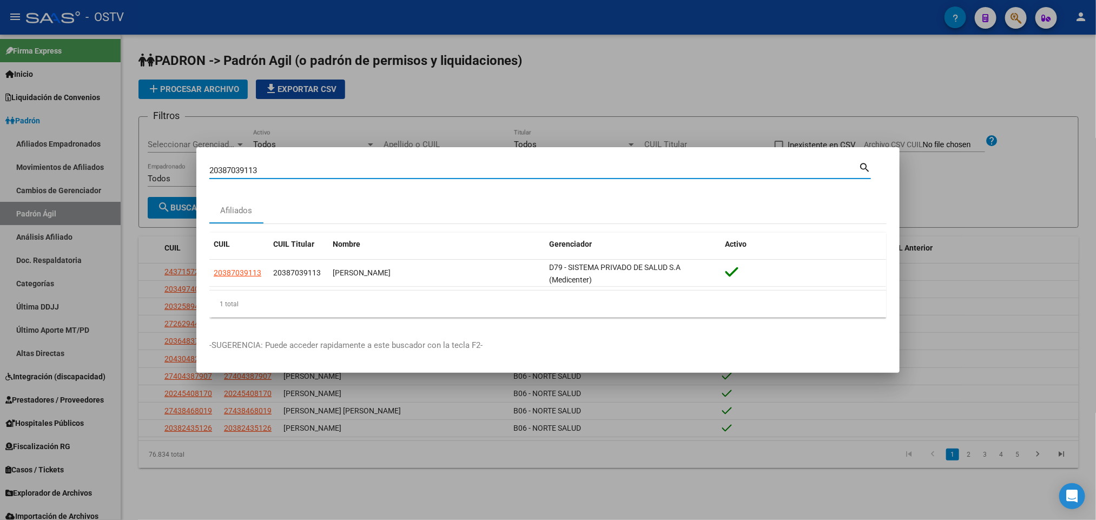
drag, startPoint x: 265, startPoint y: 172, endPoint x: 11, endPoint y: 174, distance: 253.2
click at [58, 182] on div "20387039113 Buscar (apellido, dni, cuil, nro traspaso, cuit, obra social) searc…" at bounding box center [548, 260] width 1096 height 520
paste input "99242801"
type input "20399242801"
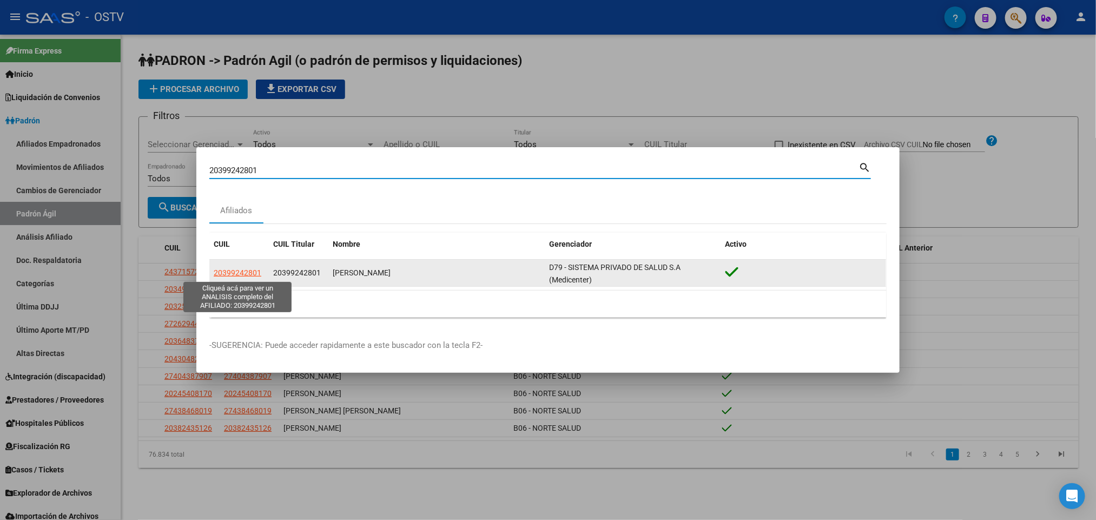
click at [235, 275] on span "20399242801" at bounding box center [238, 272] width 48 height 9
type textarea "20399242801"
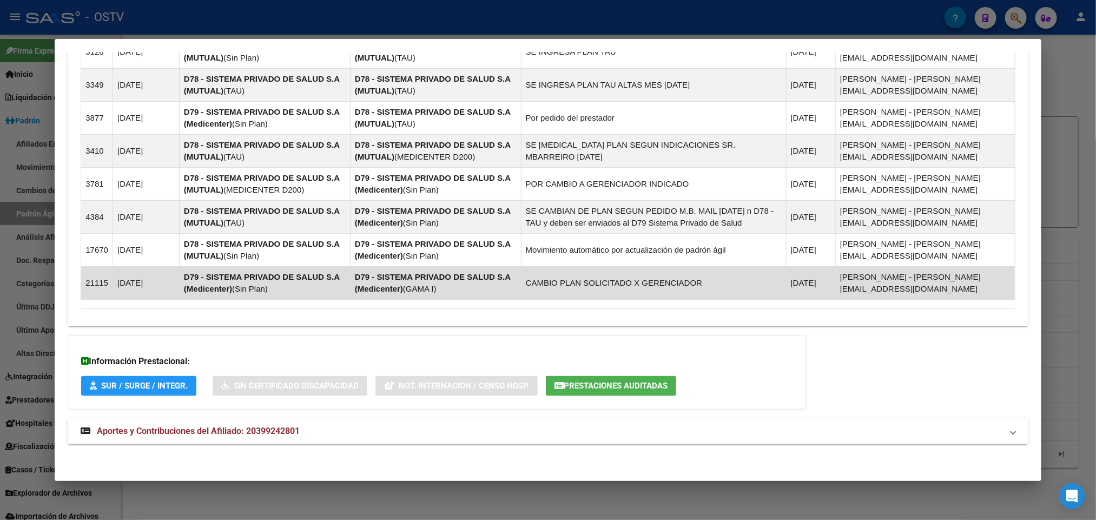
scroll to position [833, 0]
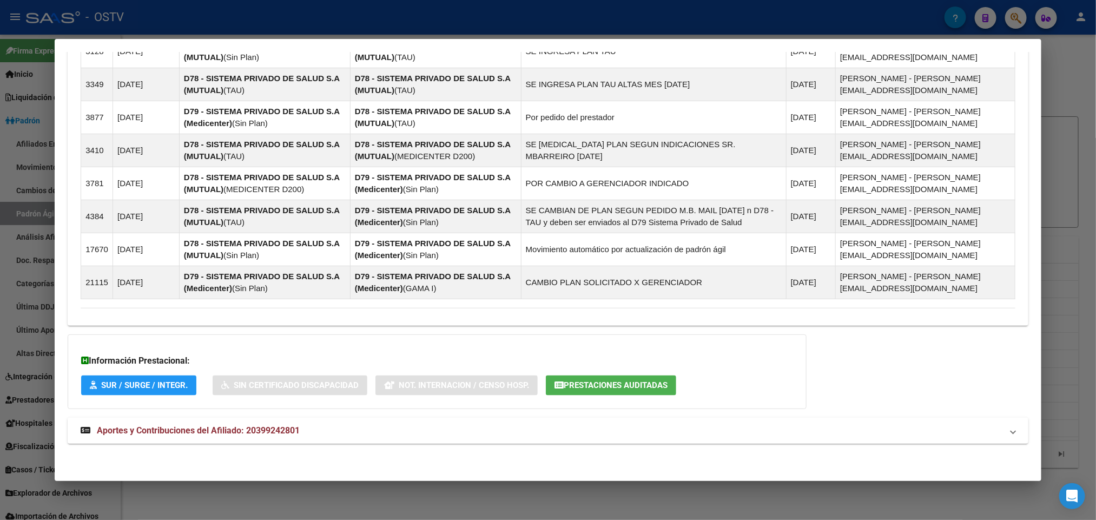
click at [338, 431] on mat-panel-title "Aportes y Contribuciones del Afiliado: 20399242801" at bounding box center [541, 430] width 921 height 13
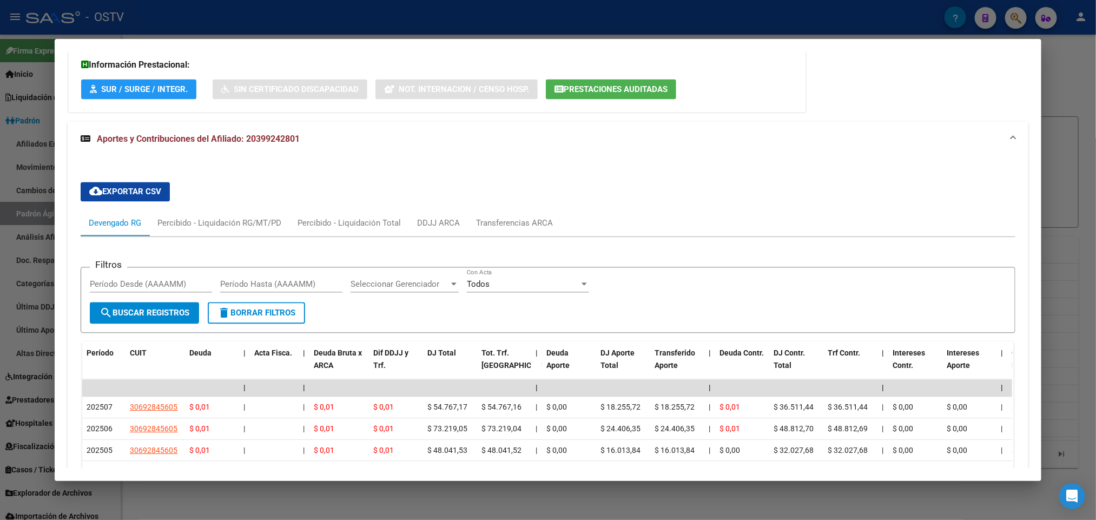
scroll to position [1287, 0]
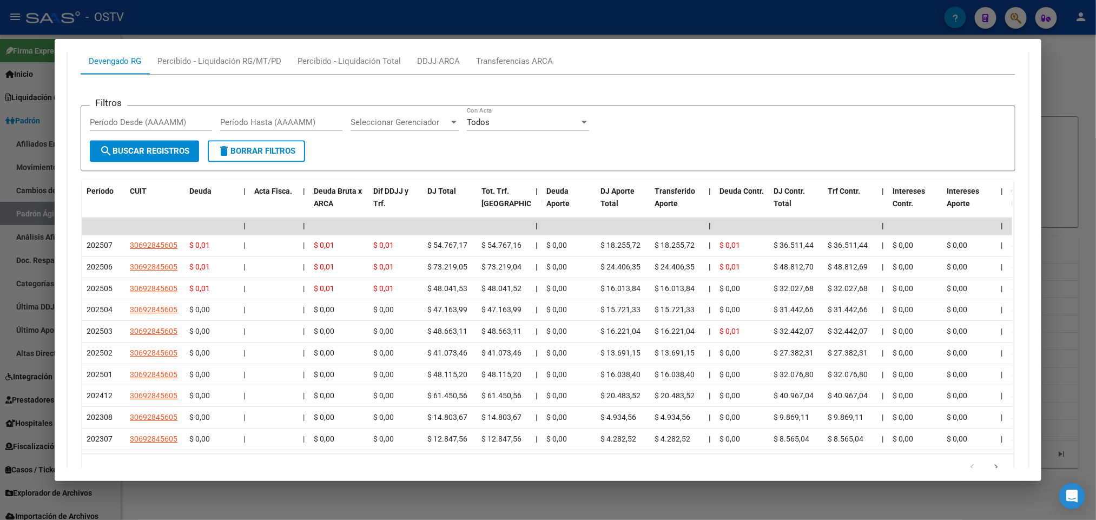
drag, startPoint x: 33, startPoint y: 281, endPoint x: 44, endPoint y: 278, distance: 12.0
click at [33, 281] on div at bounding box center [548, 260] width 1096 height 520
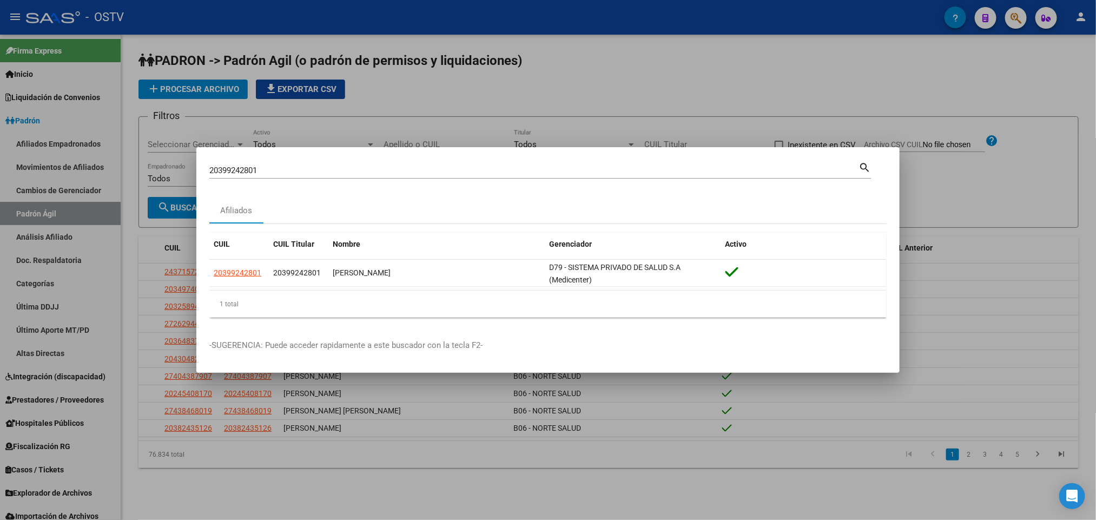
drag, startPoint x: 310, startPoint y: 172, endPoint x: 0, endPoint y: 231, distance: 315.6
click at [0, 231] on div "20399242801 Buscar (apellido, dni, cuil, nro traspaso, cuit, obra social) searc…" at bounding box center [548, 260] width 1096 height 520
paste input "402884895"
drag, startPoint x: 273, startPoint y: 168, endPoint x: 0, endPoint y: 227, distance: 279.7
click at [0, 226] on div "20402884895 Buscar (apellido, dni, cuil, nro traspaso, cuit, obra social) searc…" at bounding box center [548, 260] width 1096 height 520
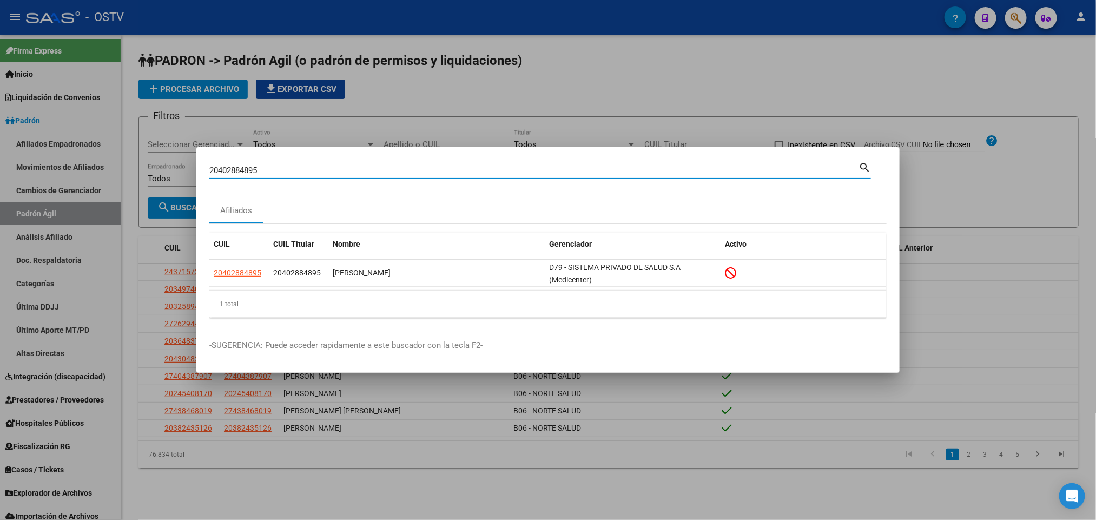
paste input "6368727"
type input "20406368727"
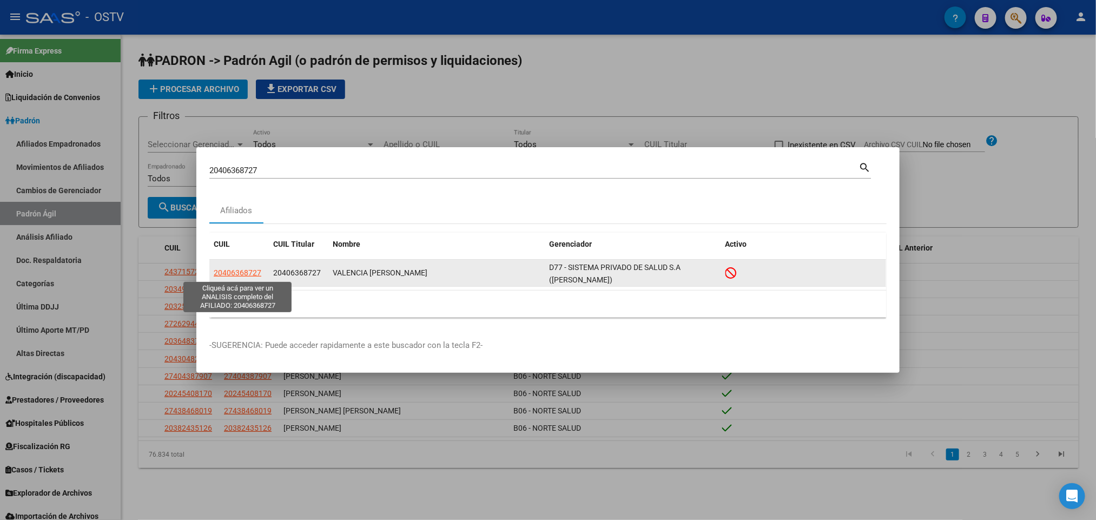
click at [239, 273] on span "20406368727" at bounding box center [238, 272] width 48 height 9
type textarea "20406368727"
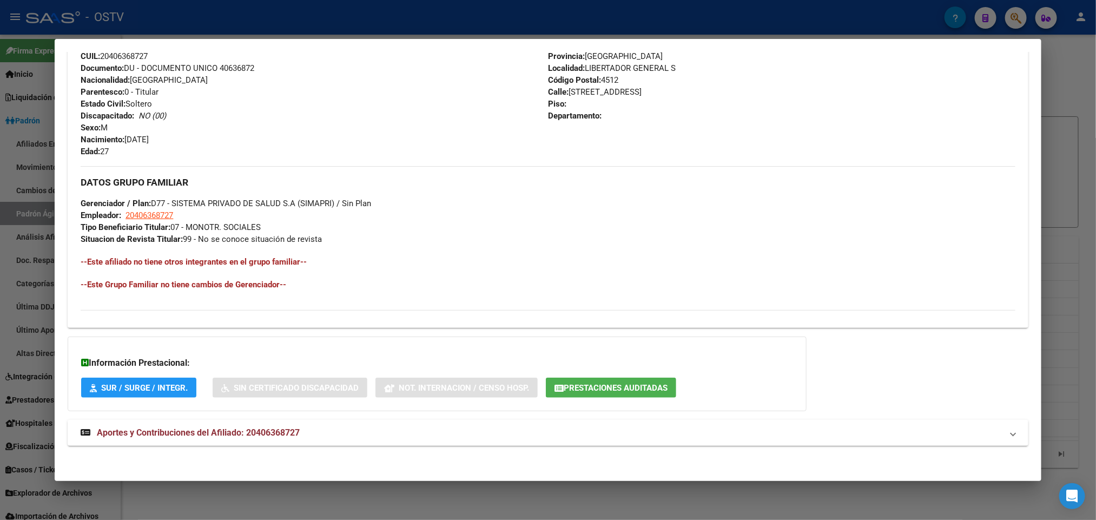
scroll to position [430, 0]
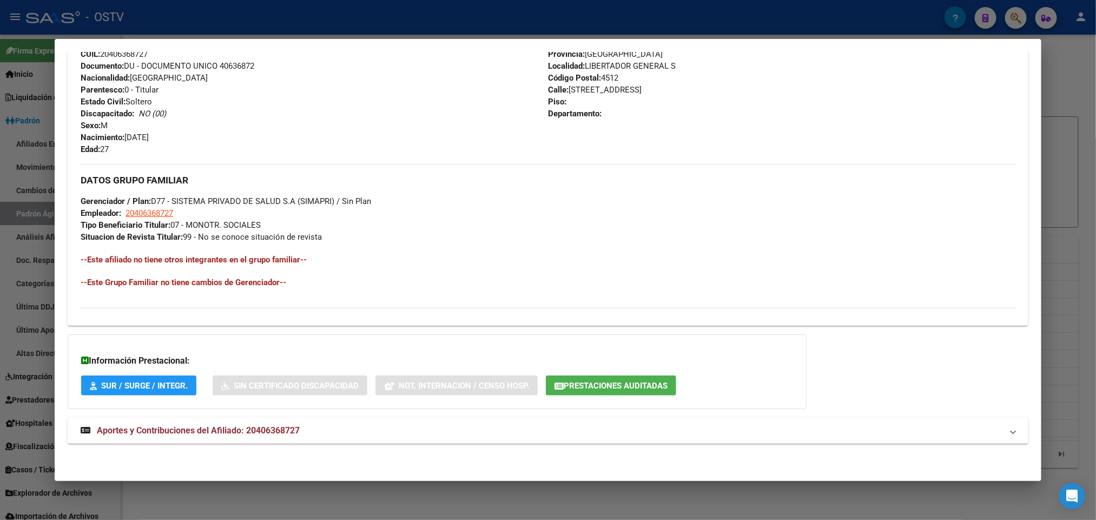
click at [293, 450] on div "DATOS PADRÓN ÁGIL: VALENCIA DANIEL ALEXIS | INACTIVO | AFILIADO TITULAR Datos P…" at bounding box center [548, 58] width 960 height 795
click at [291, 437] on strong "Aportes y Contribuciones del Afiliado: 20406368727" at bounding box center [190, 430] width 219 height 13
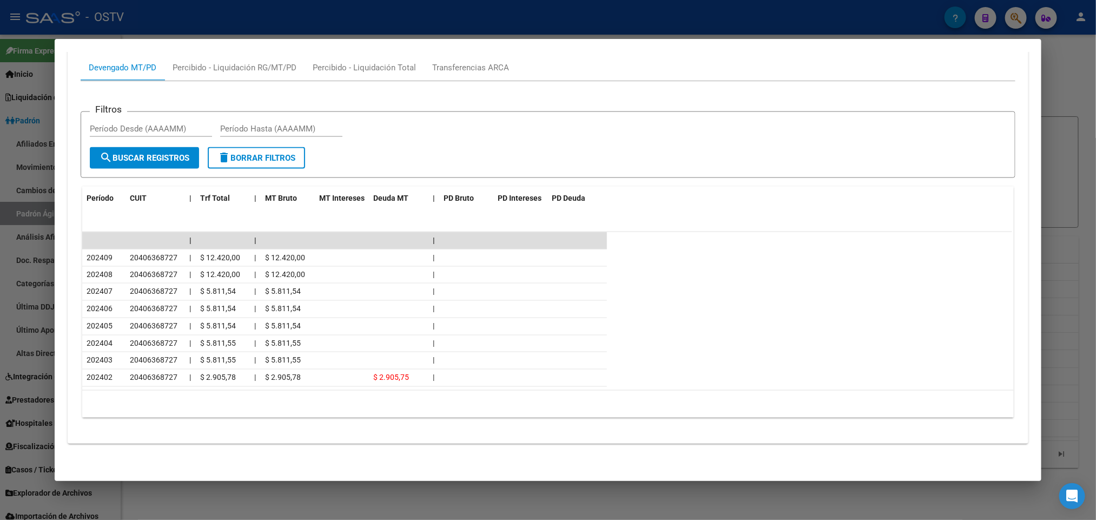
scroll to position [885, 0]
click at [0, 273] on div at bounding box center [548, 260] width 1096 height 520
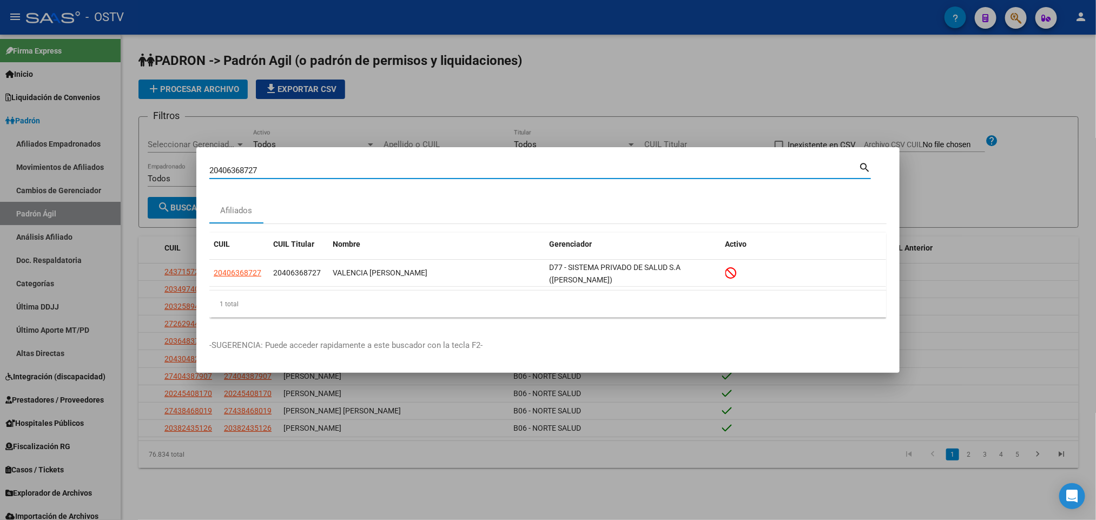
drag, startPoint x: 294, startPoint y: 171, endPoint x: 0, endPoint y: 200, distance: 295.3
click at [0, 195] on div "20406368727 Buscar (apellido, dni, cuil, nro traspaso, cuit, obra social) searc…" at bounding box center [548, 260] width 1096 height 520
paste input "23737914"
type input "20423737914"
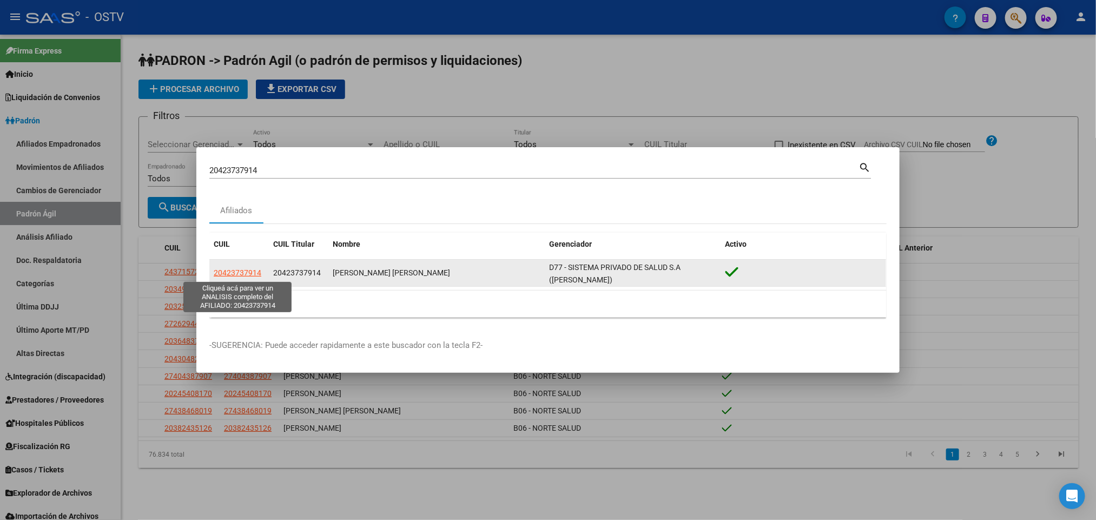
click at [245, 271] on span "20423737914" at bounding box center [238, 272] width 48 height 9
copy span "7"
type textarea "20423737914"
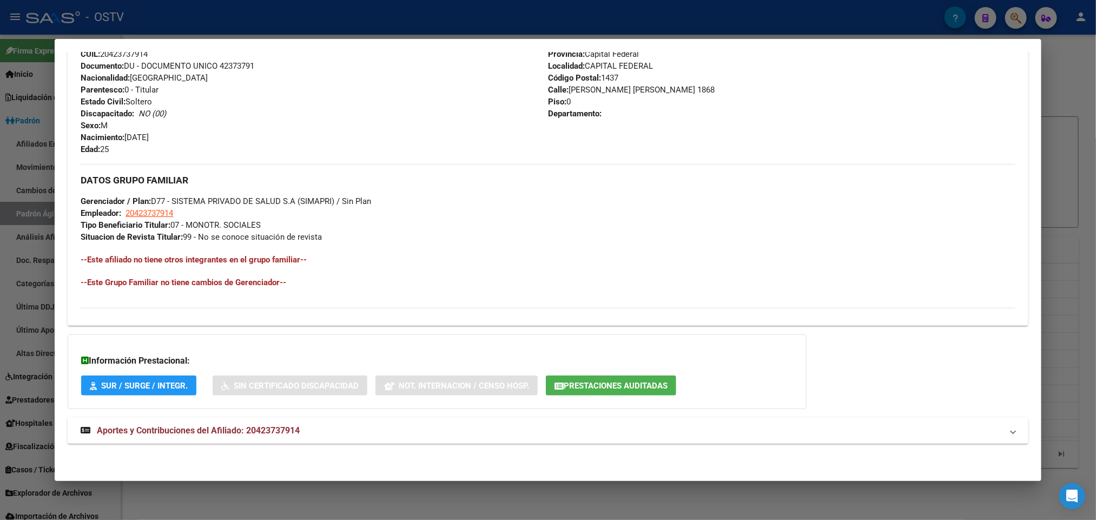
click at [287, 424] on strong "Aportes y Contribuciones del Afiliado: 20423737914" at bounding box center [190, 430] width 219 height 13
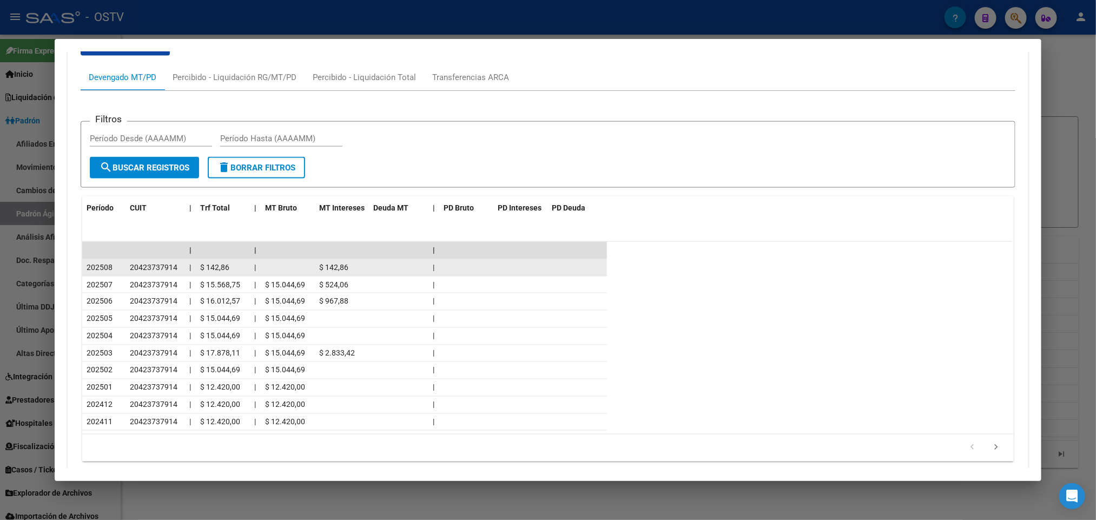
scroll to position [896, 0]
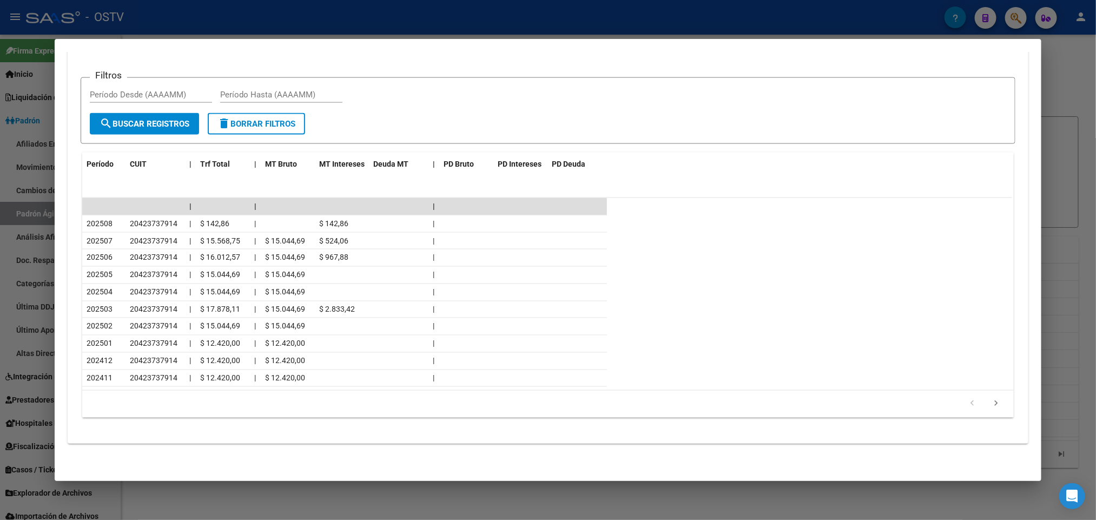
click at [0, 187] on div at bounding box center [548, 260] width 1096 height 520
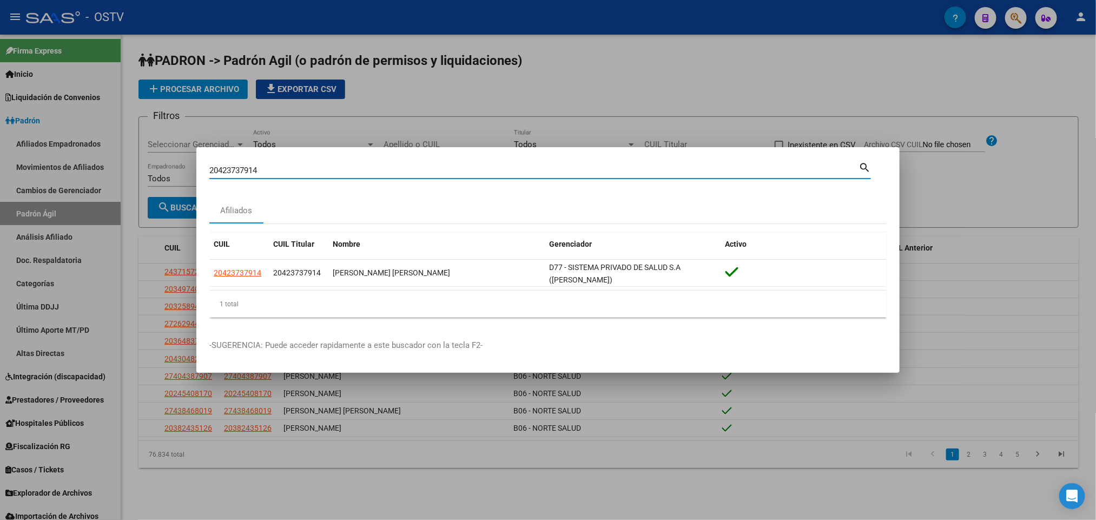
drag, startPoint x: 276, startPoint y: 169, endPoint x: 0, endPoint y: 161, distance: 276.6
click at [0, 163] on div "20423737914 Buscar (apellido, dni, cuil, nro traspaso, cuit, obra social) searc…" at bounding box center [548, 260] width 1096 height 520
paste input "52356628"
type input "20452356628"
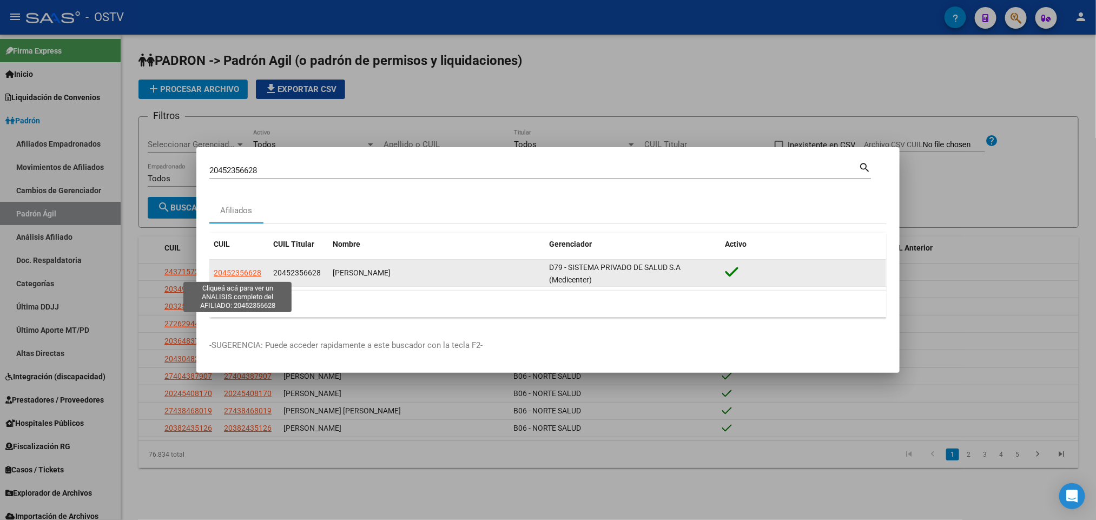
click at [226, 271] on span "20452356628" at bounding box center [238, 272] width 48 height 9
type textarea "20452356628"
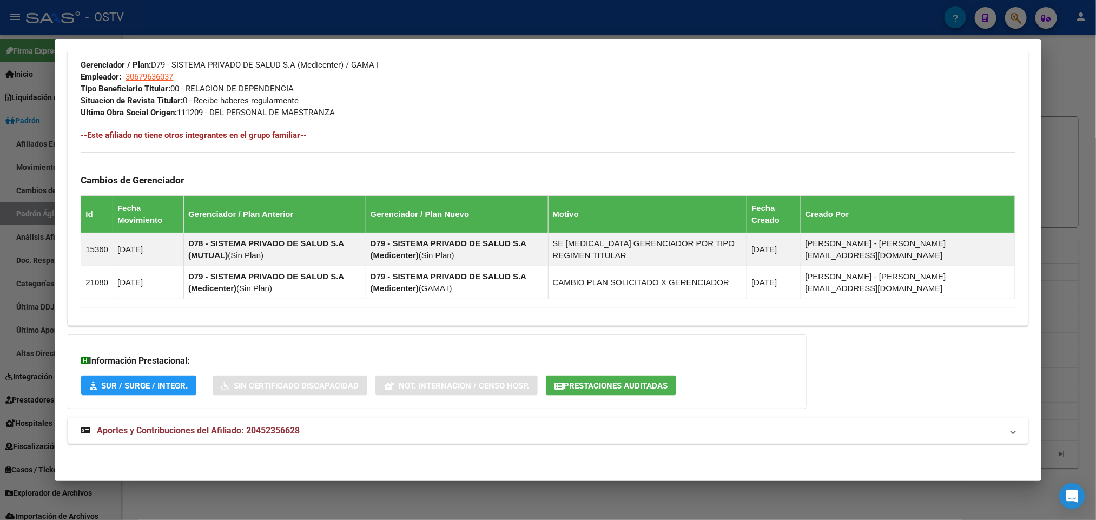
click at [239, 432] on span "Aportes y Contribuciones del Afiliado: 20452356628" at bounding box center [198, 430] width 203 height 10
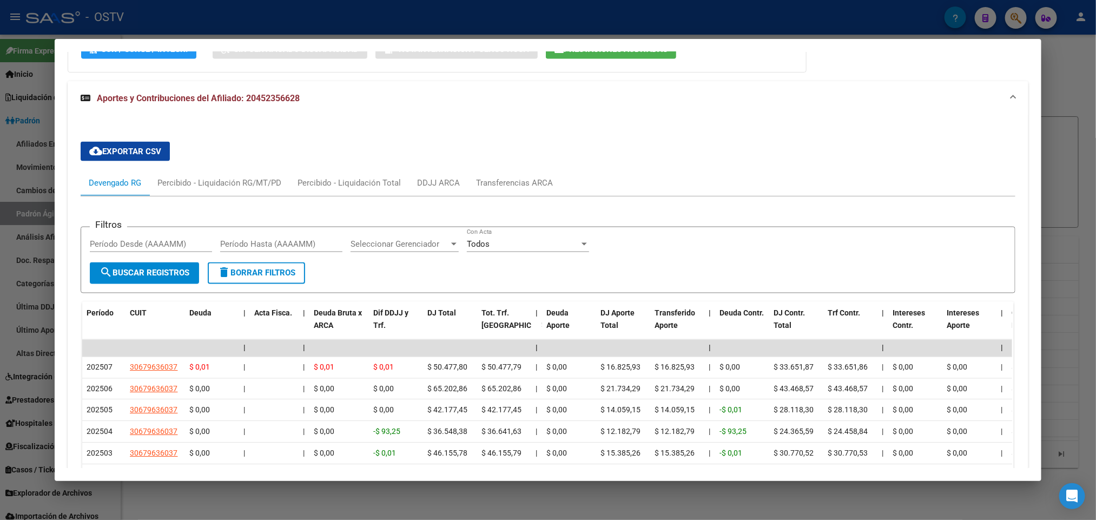
scroll to position [898, 0]
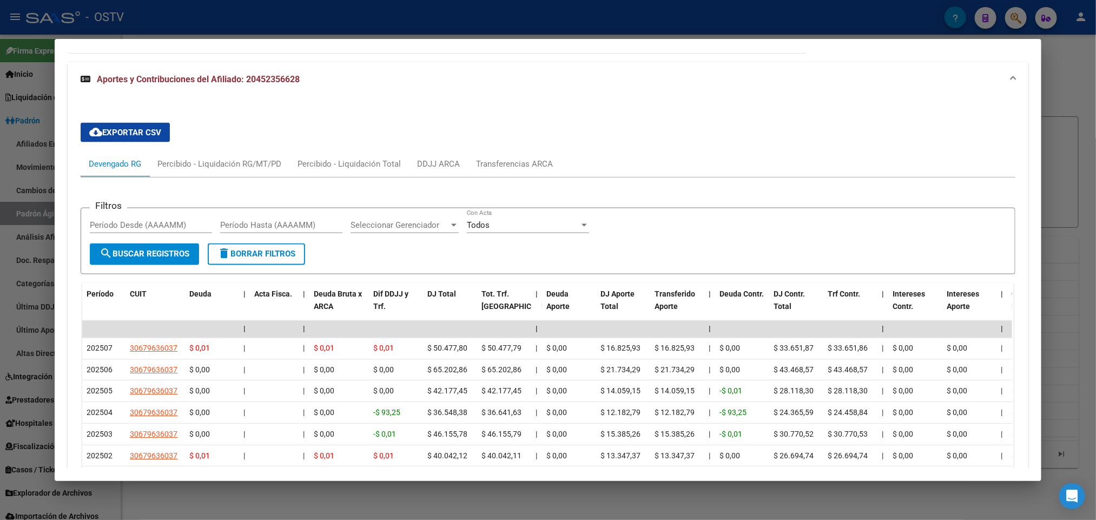
click at [0, 234] on div at bounding box center [548, 260] width 1096 height 520
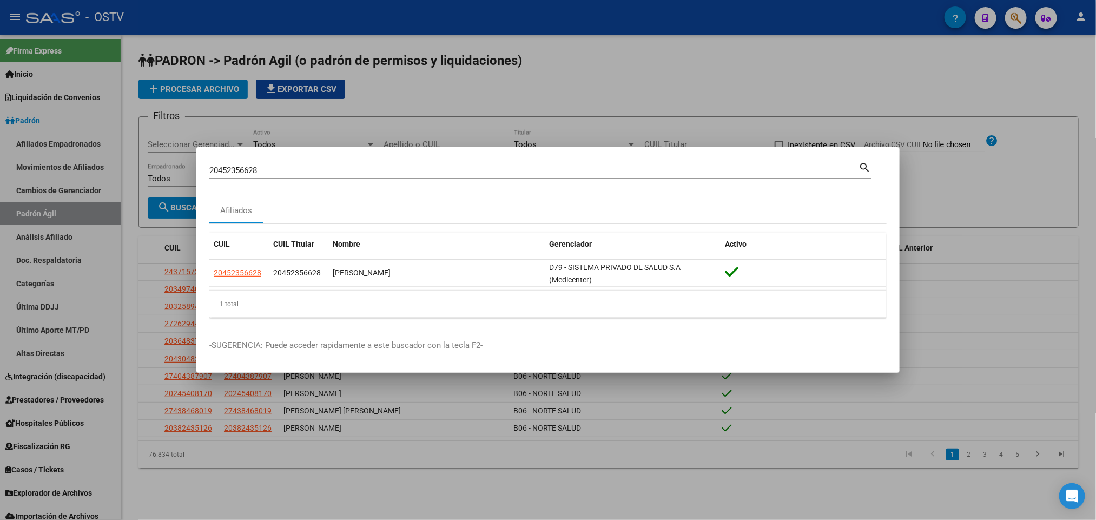
click at [0, 278] on div at bounding box center [548, 260] width 1096 height 520
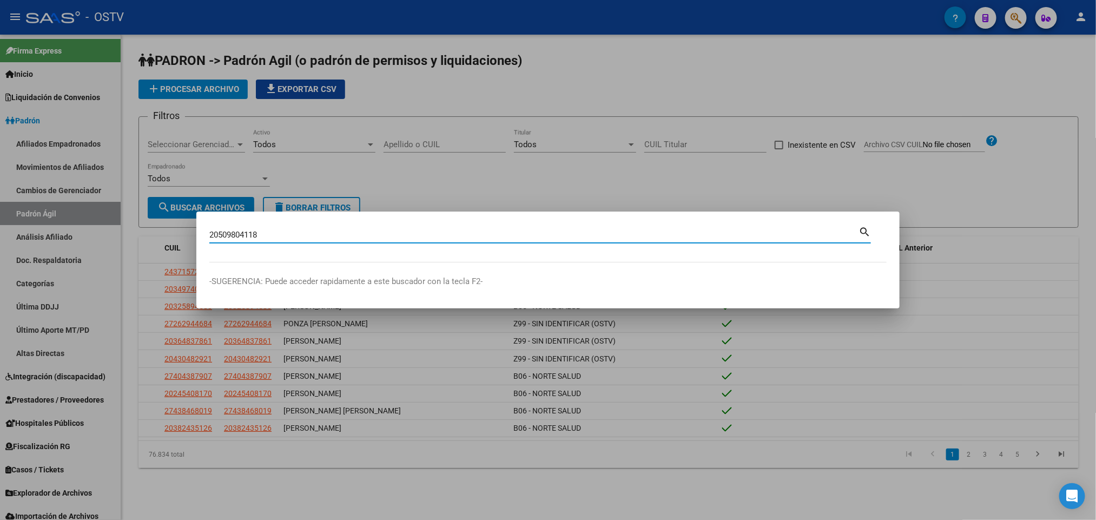
type input "20509804118"
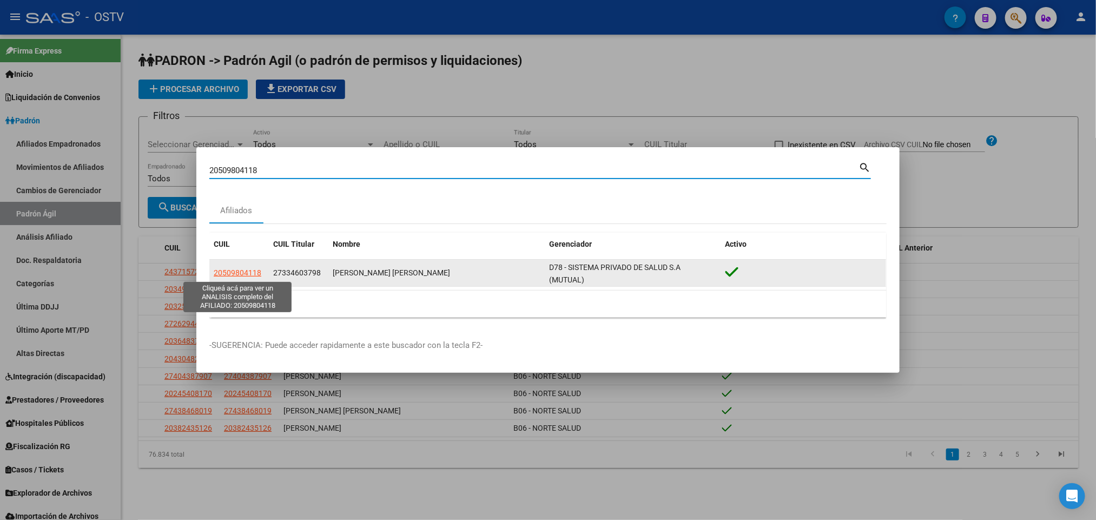
click at [252, 270] on span "20509804118" at bounding box center [238, 272] width 48 height 9
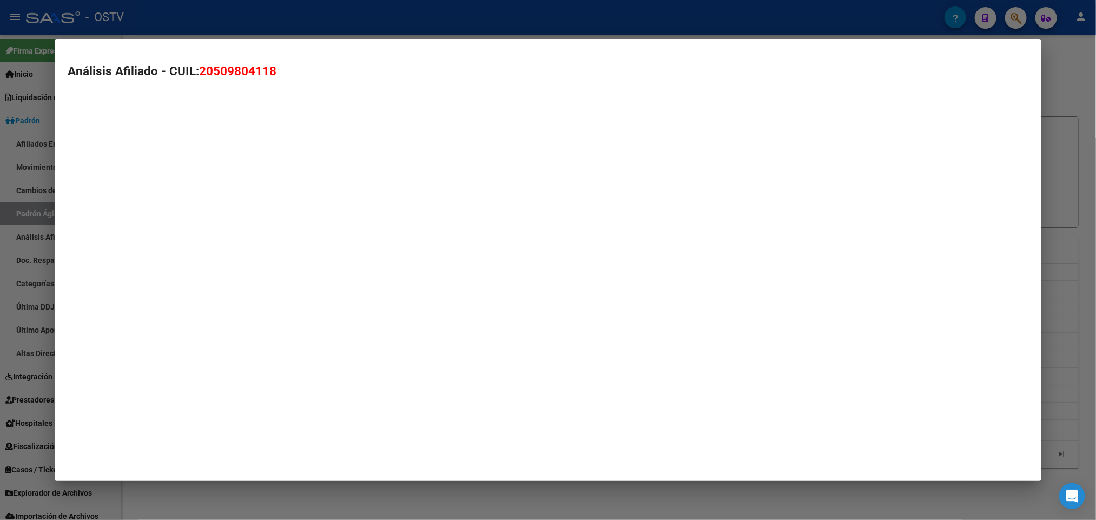
type textarea "20509804118"
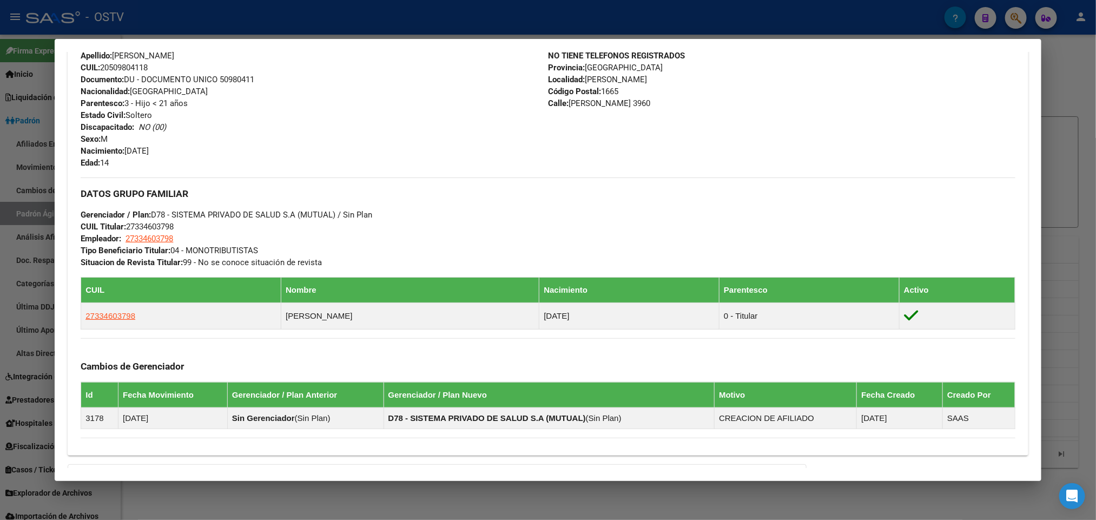
scroll to position [530, 0]
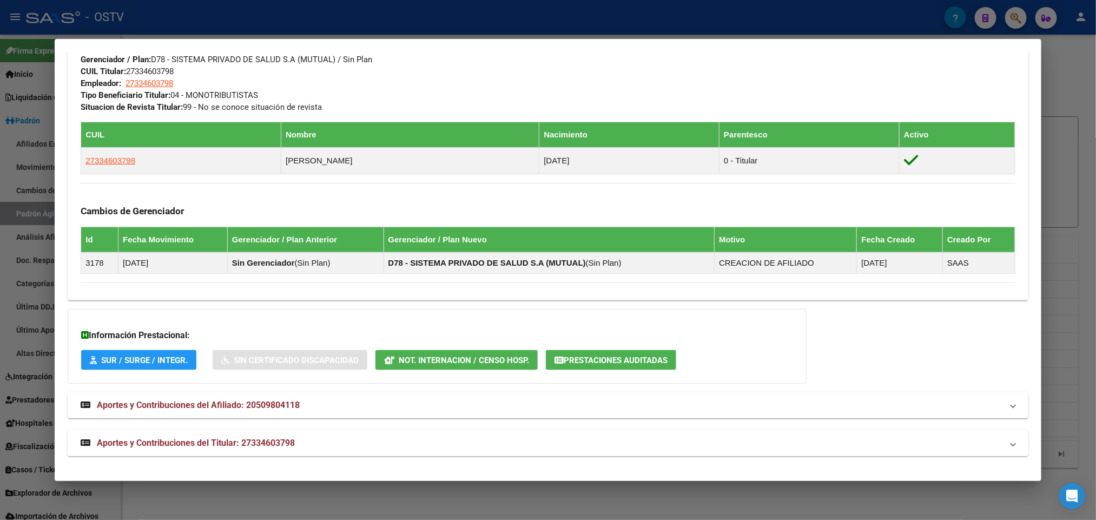
click at [251, 438] on span "Aportes y Contribuciones del Titular: 27334603798" at bounding box center [196, 443] width 198 height 10
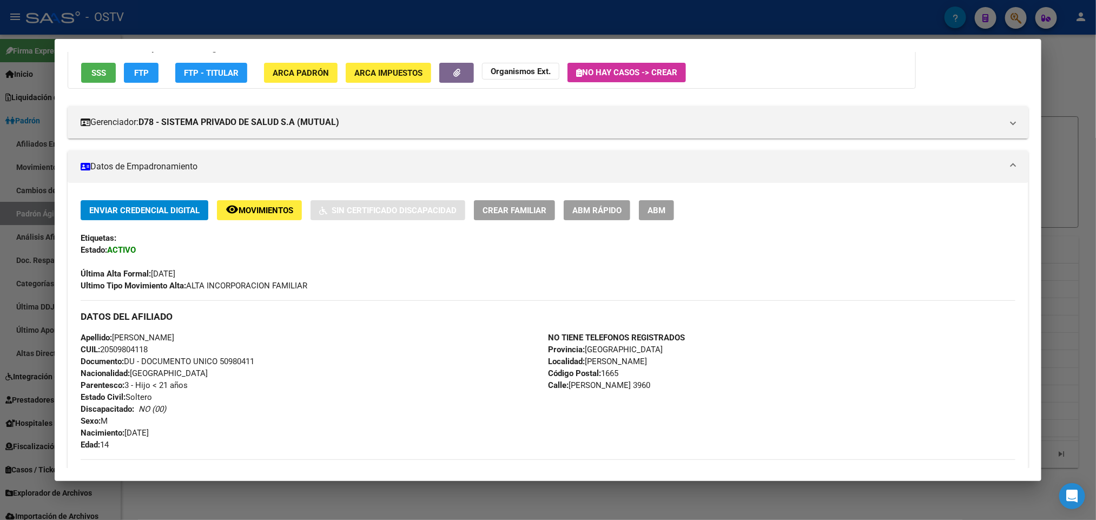
scroll to position [243, 0]
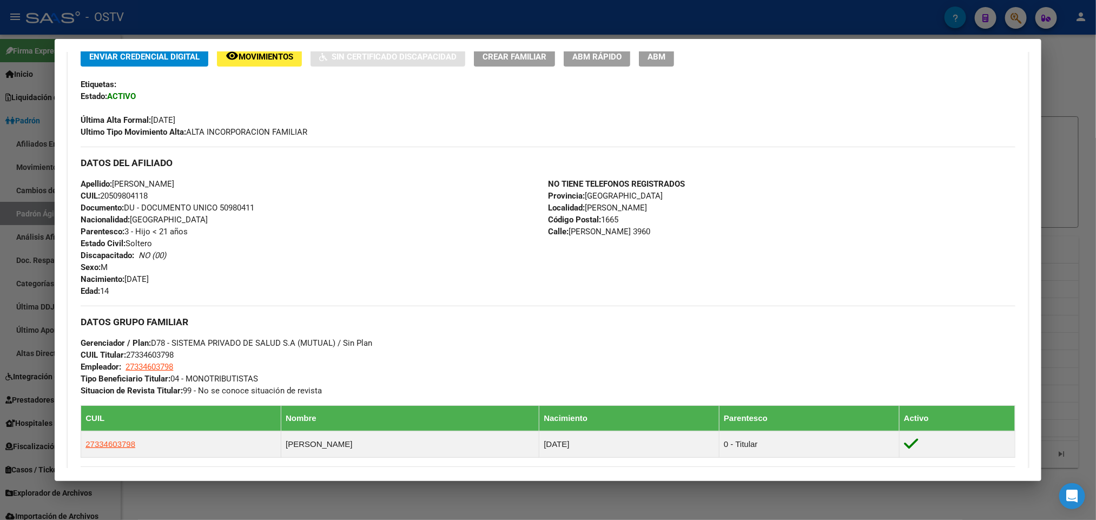
click at [4, 252] on div at bounding box center [548, 260] width 1096 height 520
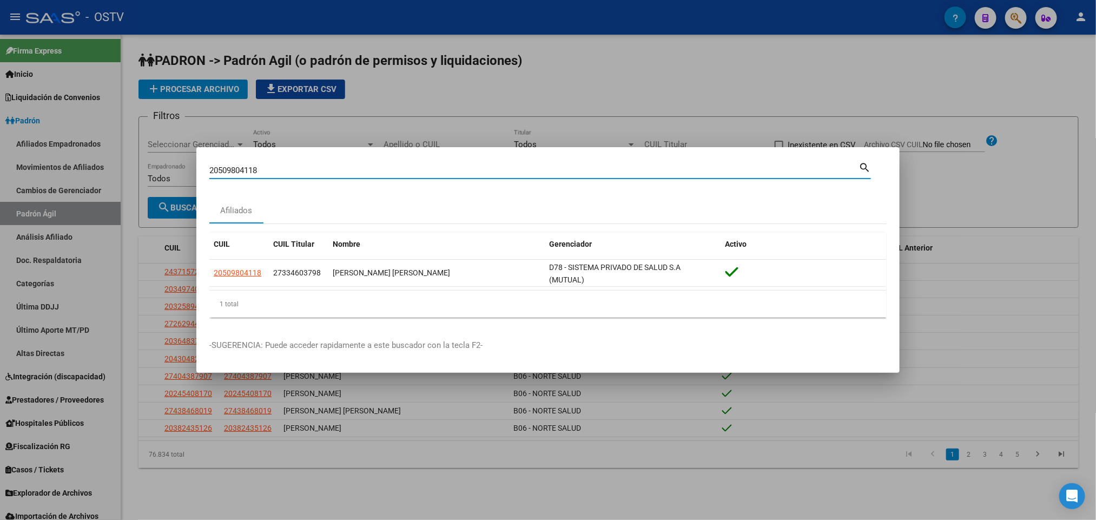
drag, startPoint x: 289, startPoint y: 167, endPoint x: 0, endPoint y: 247, distance: 300.4
click at [0, 250] on div "20509804118 Buscar (apellido, dni, cuil, nro traspaso, cuit, obra social) searc…" at bounding box center [548, 260] width 1096 height 520
paste input "21384469"
type input "20521384469"
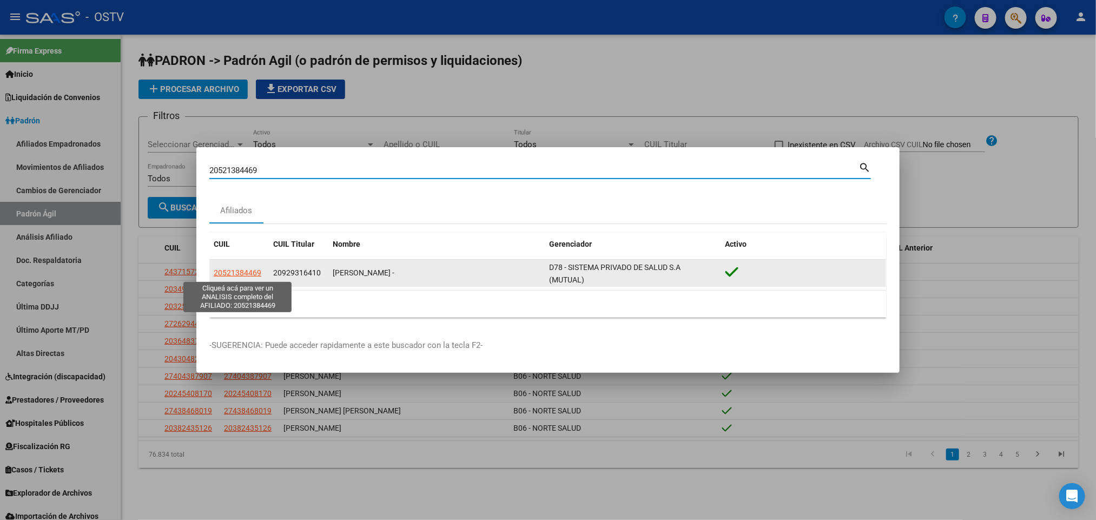
click at [251, 273] on span "20521384469" at bounding box center [238, 272] width 48 height 9
type textarea "20521384469"
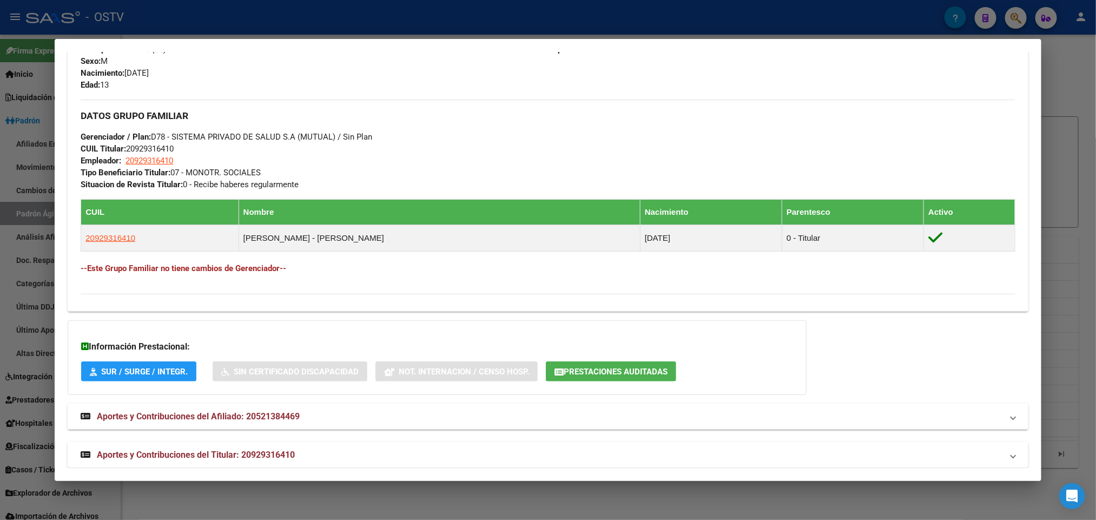
scroll to position [472, 0]
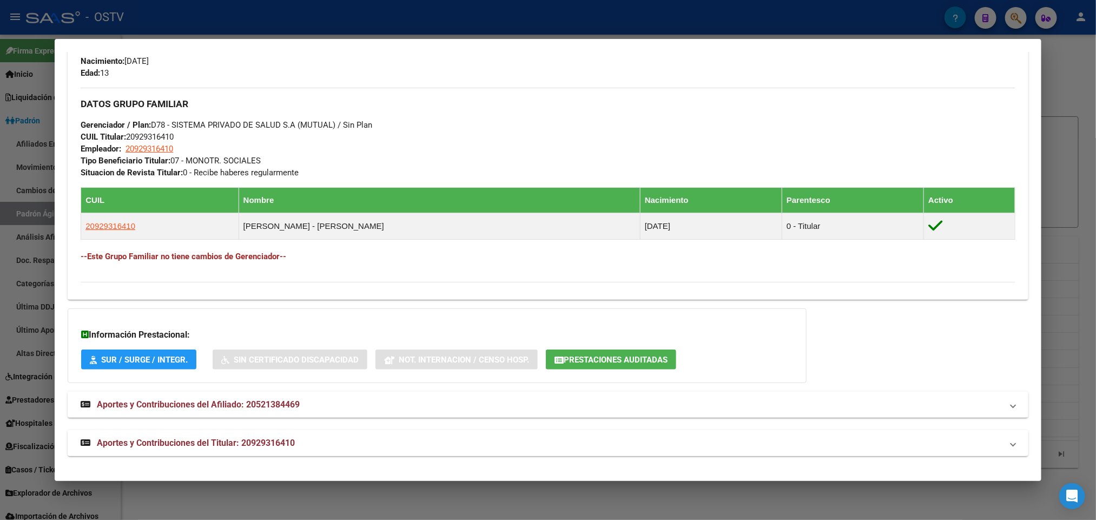
click at [320, 452] on mat-expansion-panel-header "Aportes y Contribuciones del Titular: 20929316410" at bounding box center [548, 443] width 960 height 26
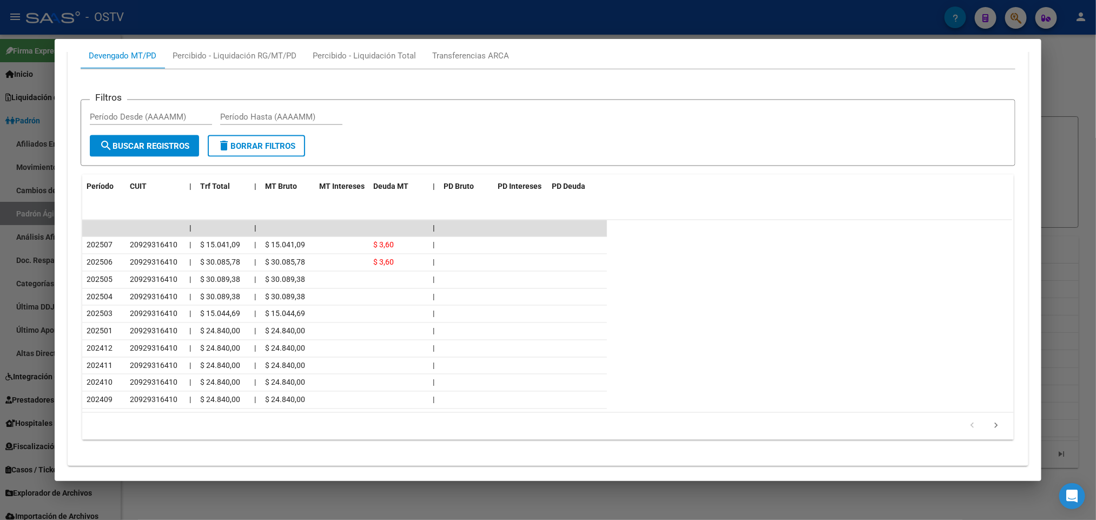
scroll to position [962, 0]
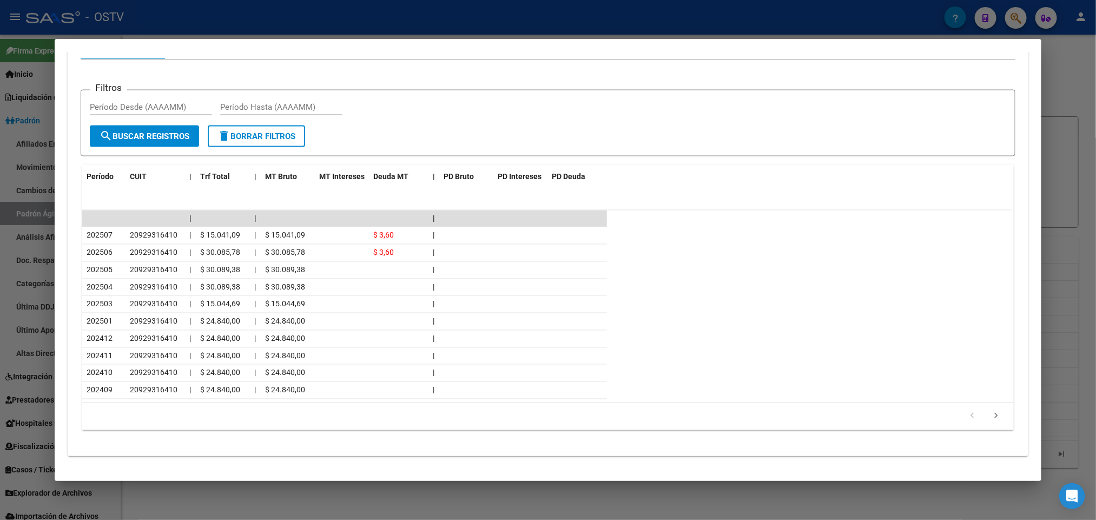
click at [23, 202] on div at bounding box center [548, 260] width 1096 height 520
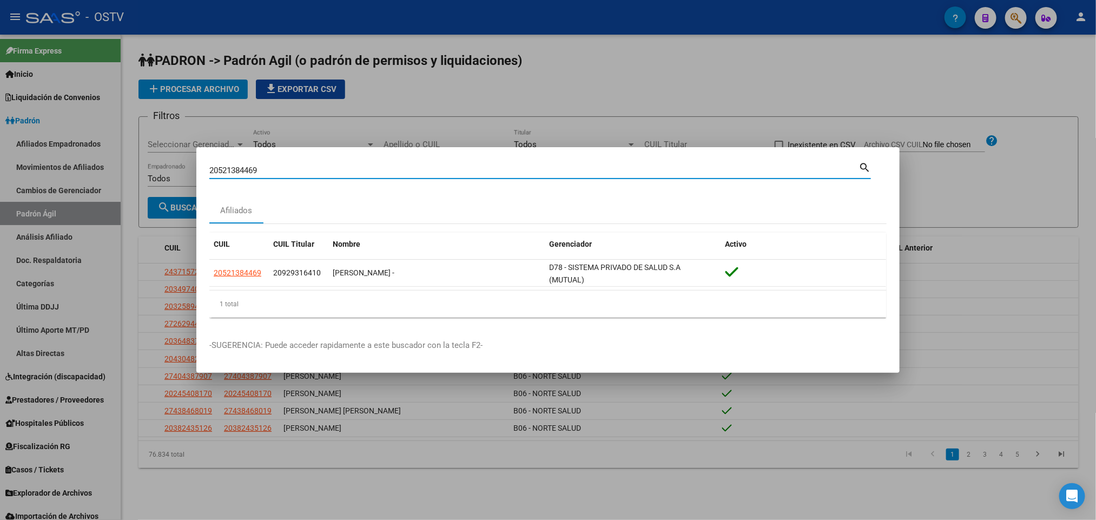
drag, startPoint x: 271, startPoint y: 169, endPoint x: 142, endPoint y: 181, distance: 129.8
click at [142, 181] on div "20521384469 Buscar (apellido, dni, cuil, nro traspaso, cuit, obra social) searc…" at bounding box center [548, 260] width 1096 height 520
paste input "6197292"
type input "20526197292"
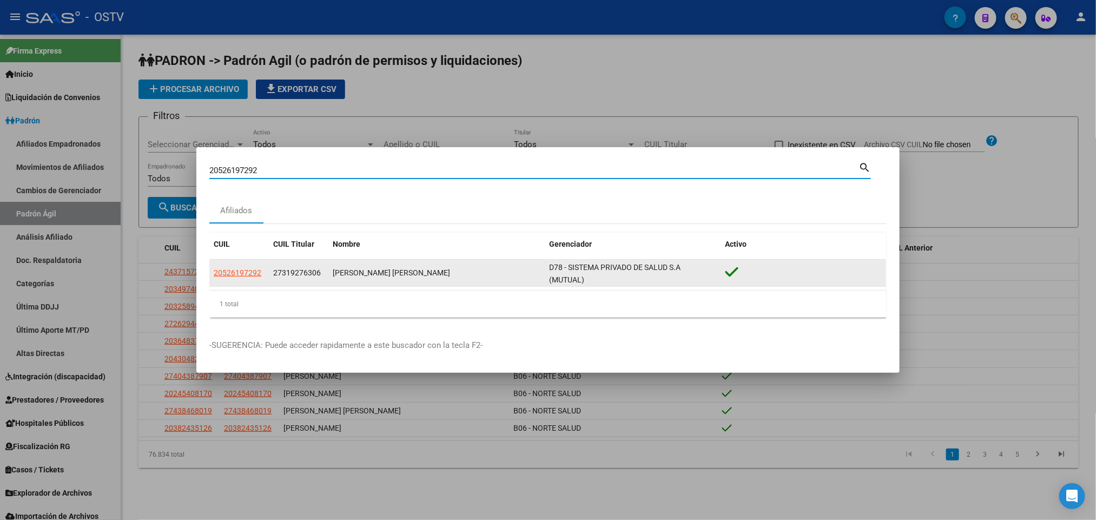
click at [226, 267] on app-link-go-to "20526197292" at bounding box center [238, 273] width 48 height 12
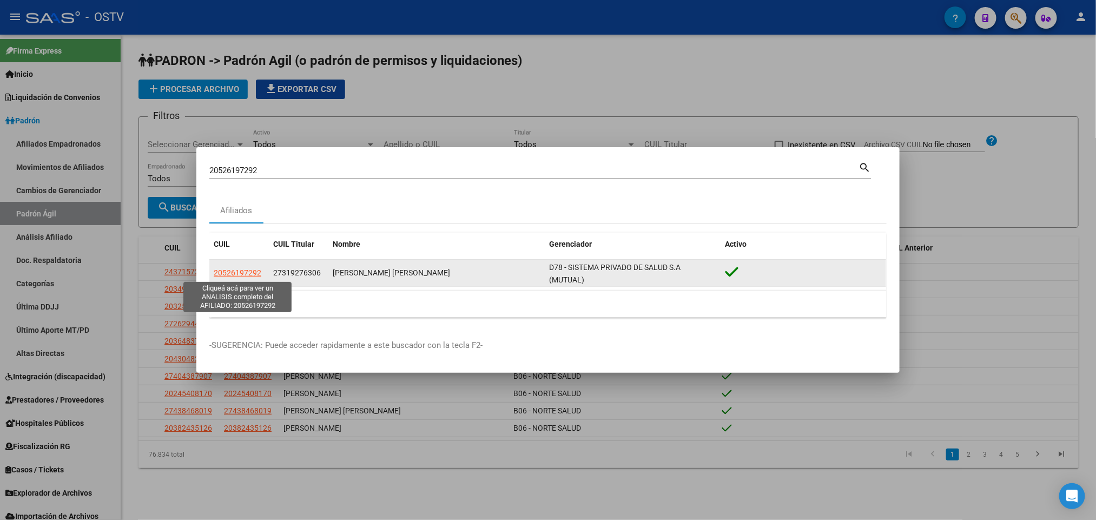
click at [253, 268] on span "20526197292" at bounding box center [238, 272] width 48 height 9
type textarea "20526197292"
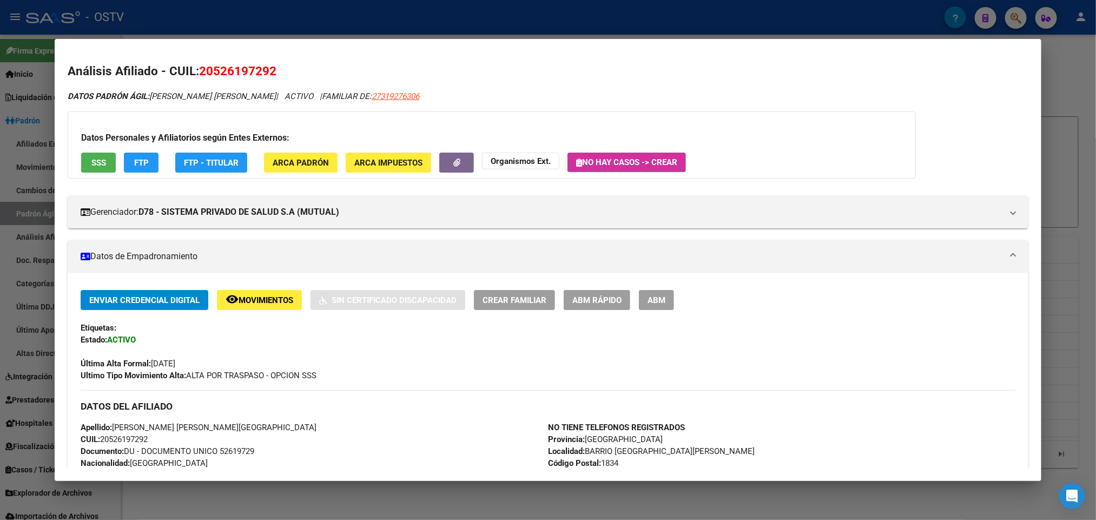
drag, startPoint x: 166, startPoint y: 23, endPoint x: 167, endPoint y: 34, distance: 10.9
click at [167, 23] on div at bounding box center [548, 260] width 1096 height 520
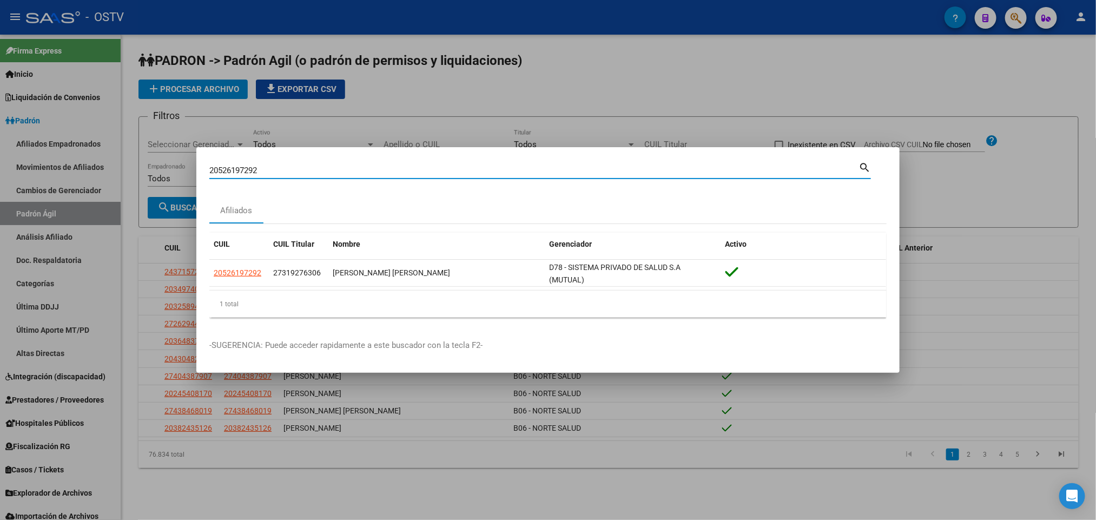
drag, startPoint x: 281, startPoint y: 171, endPoint x: 0, endPoint y: 198, distance: 282.7
click at [0, 194] on div "20526197292 Buscar (apellido, dni, cuil, nro traspaso, cuit, obra social) searc…" at bounding box center [548, 260] width 1096 height 520
paste input "33787436"
type input "33787436"
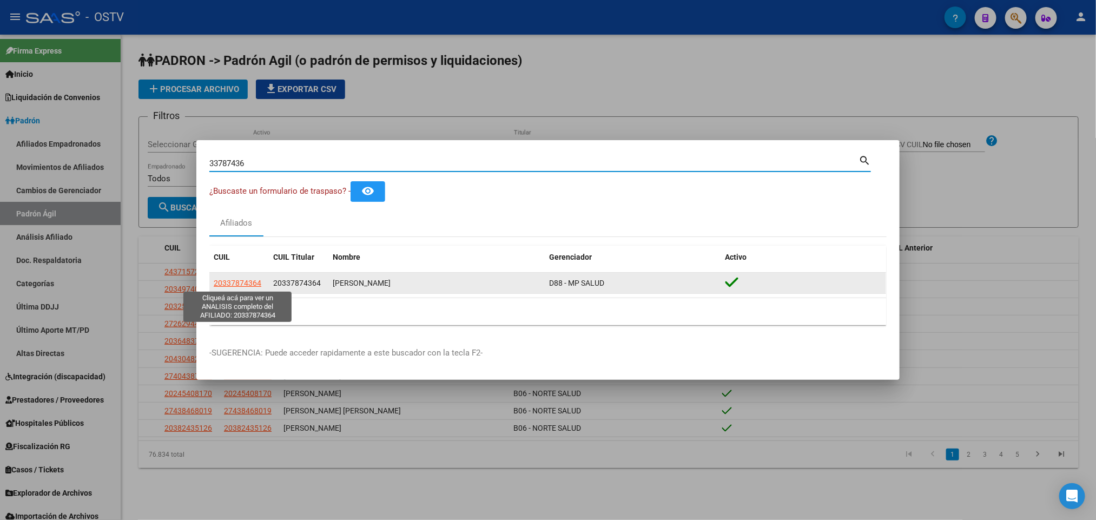
click at [233, 280] on span "20337874364" at bounding box center [238, 283] width 48 height 9
type textarea "20337874364"
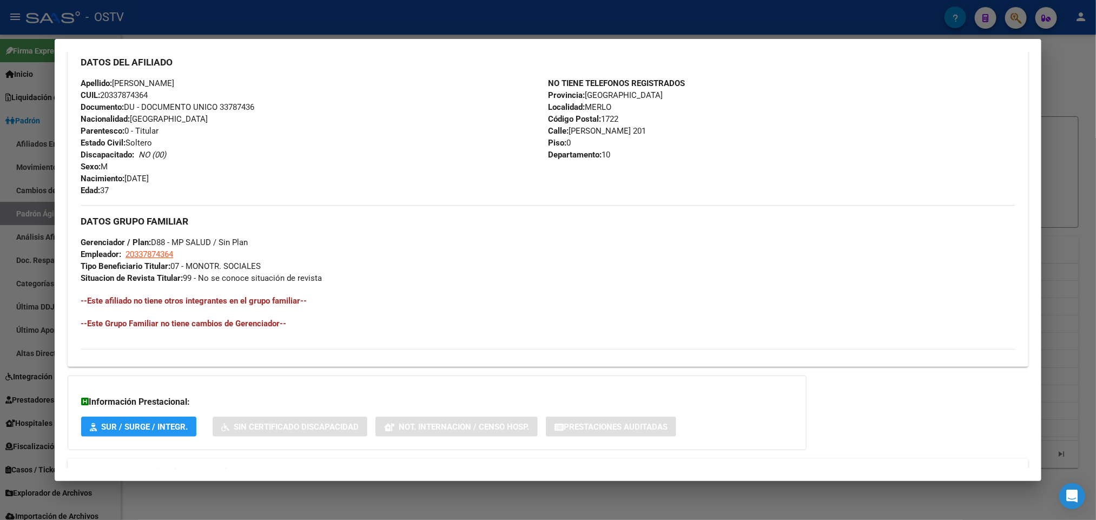
scroll to position [419, 0]
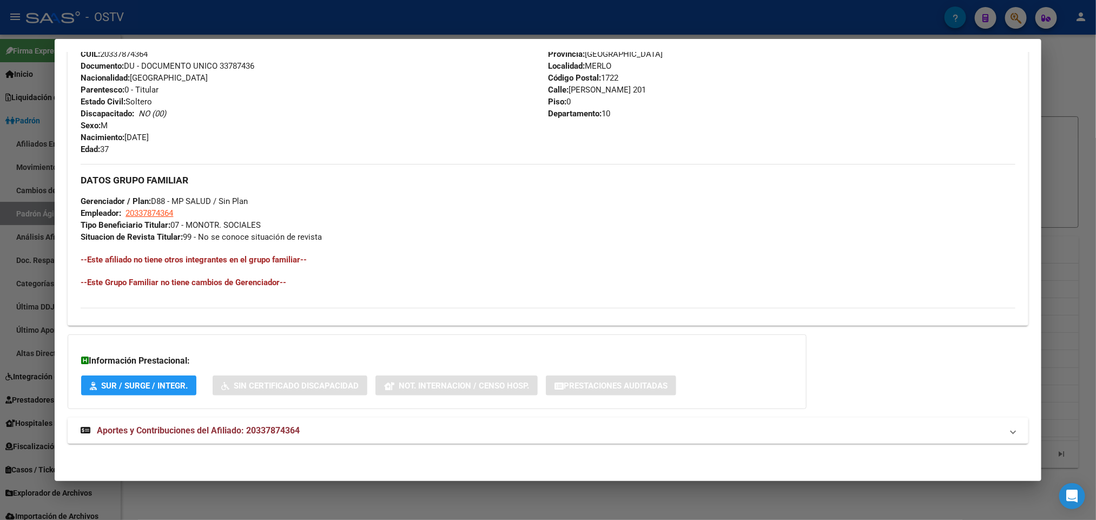
click at [311, 426] on mat-panel-title "Aportes y Contribuciones del Afiliado: 20337874364" at bounding box center [541, 430] width 921 height 13
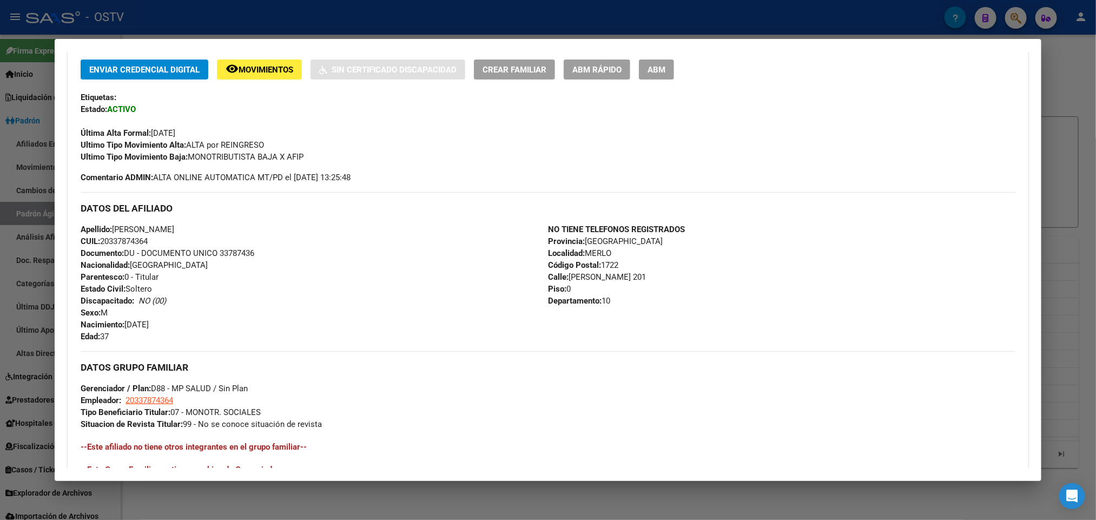
scroll to position [482, 0]
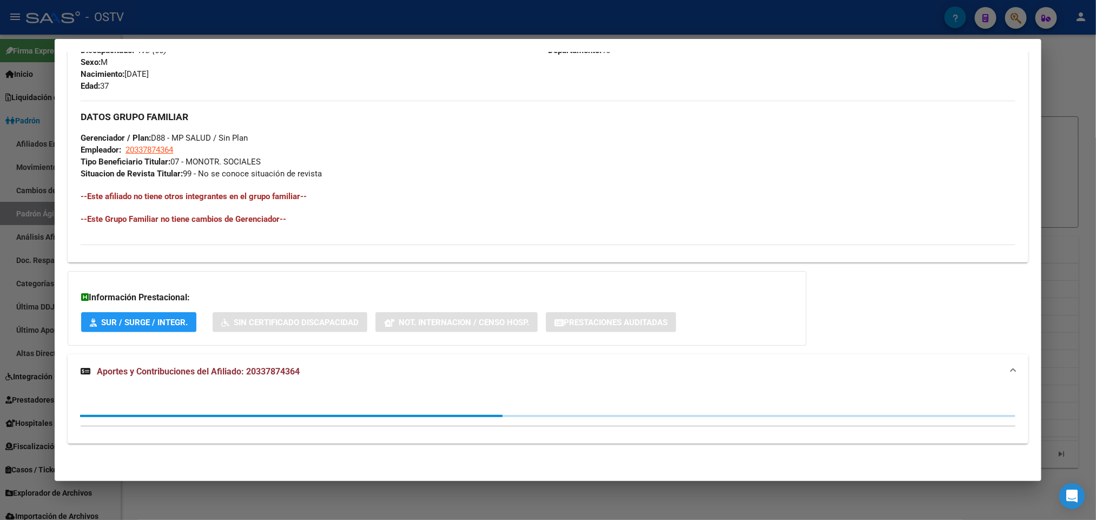
click at [22, 384] on div at bounding box center [548, 260] width 1096 height 520
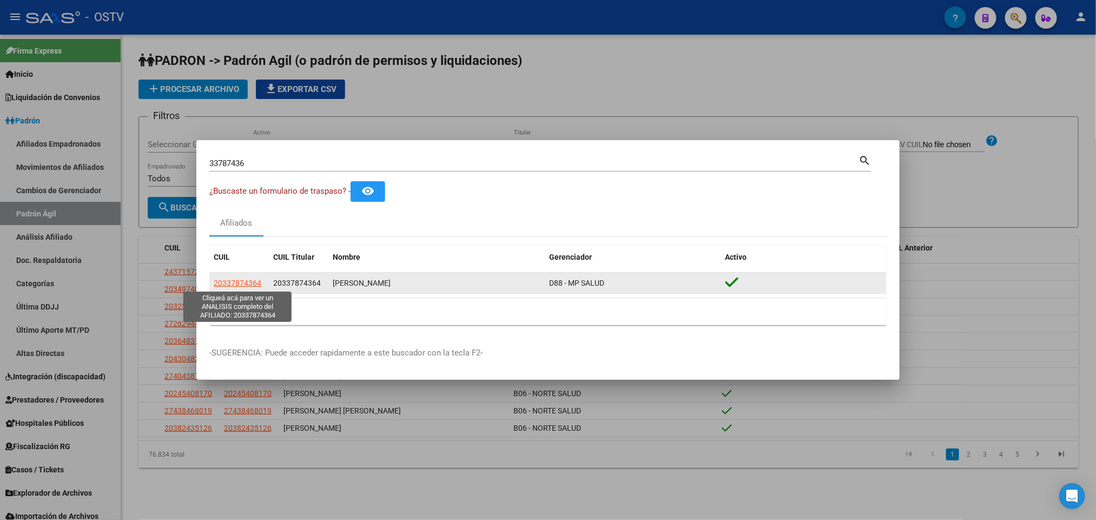
click at [240, 279] on span "20337874364" at bounding box center [238, 283] width 48 height 9
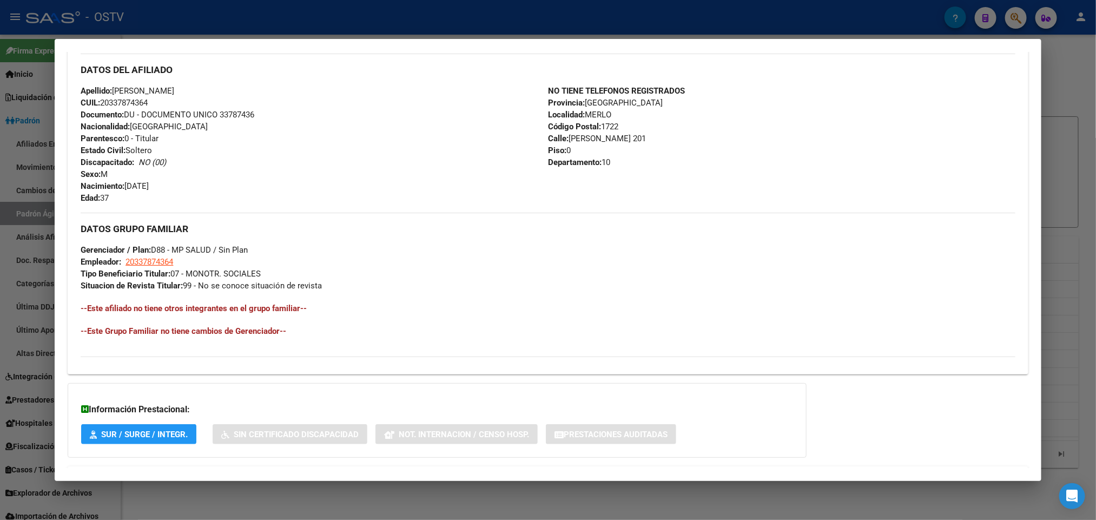
scroll to position [409, 0]
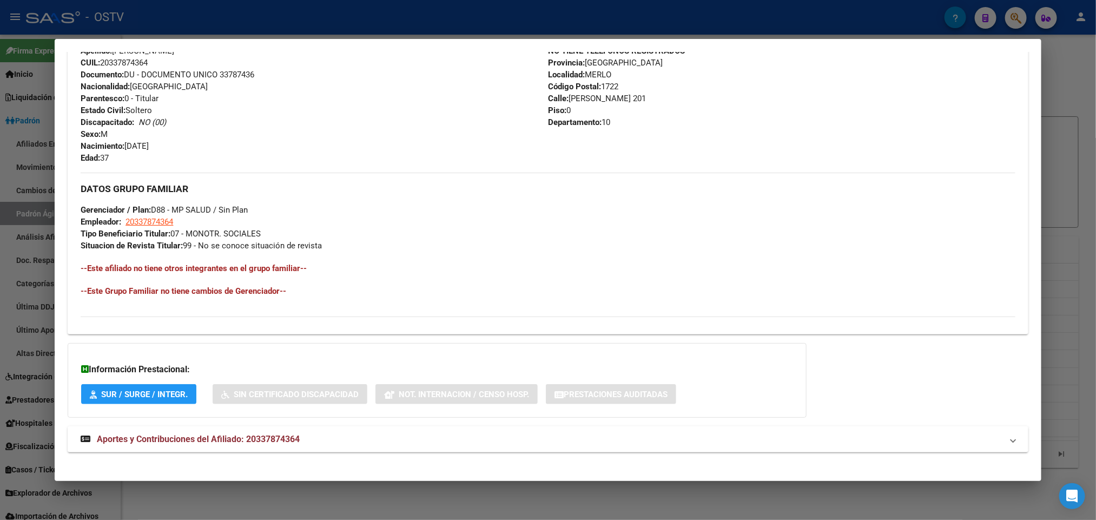
click at [0, 246] on div at bounding box center [548, 260] width 1096 height 520
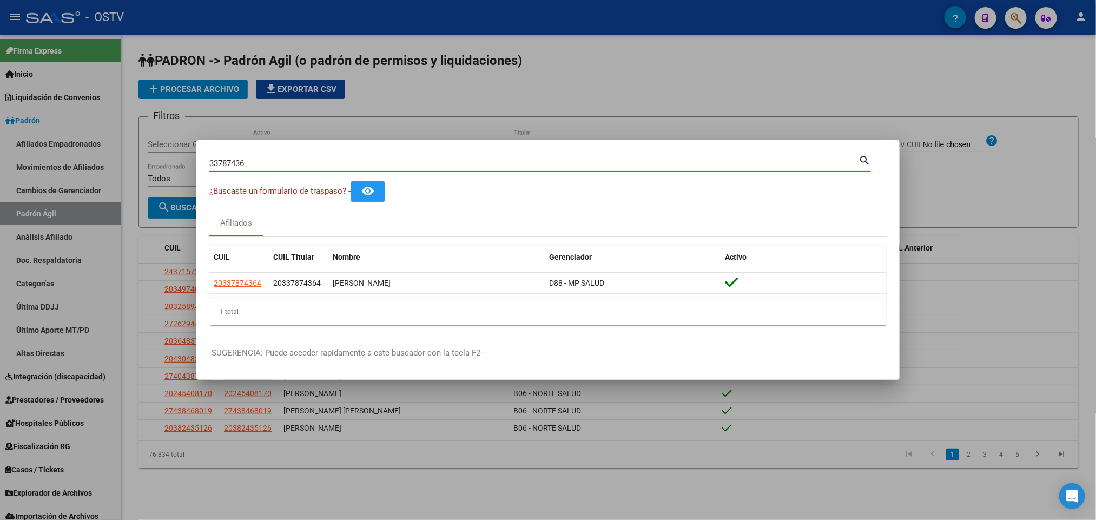
drag, startPoint x: 271, startPoint y: 166, endPoint x: 114, endPoint y: 190, distance: 159.4
click at [115, 190] on div "33787436 Buscar (apellido, dni, cuil, nro traspaso, cuit, obra social) search ¿…" at bounding box center [548, 260] width 1096 height 520
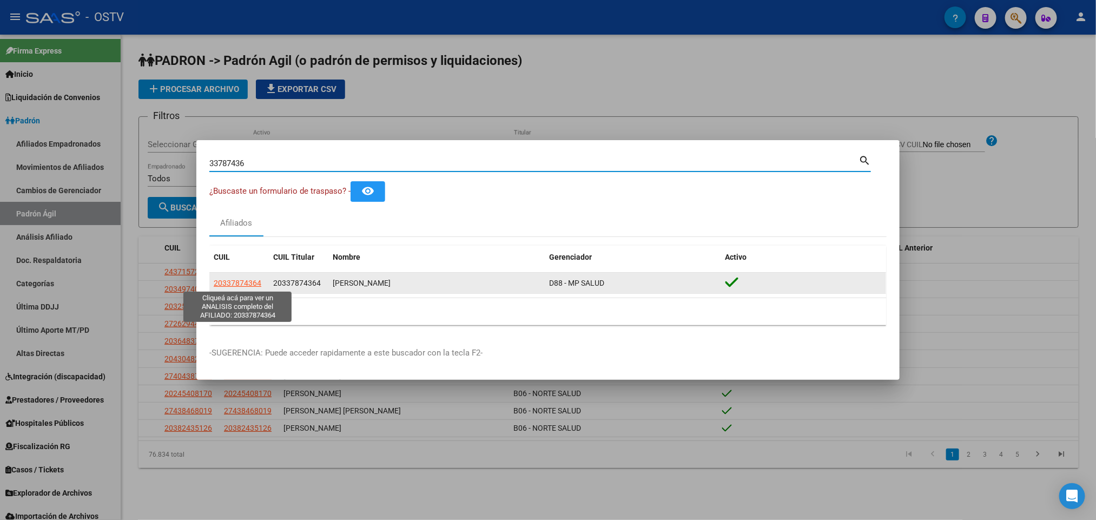
click at [235, 279] on span "20337874364" at bounding box center [238, 283] width 48 height 9
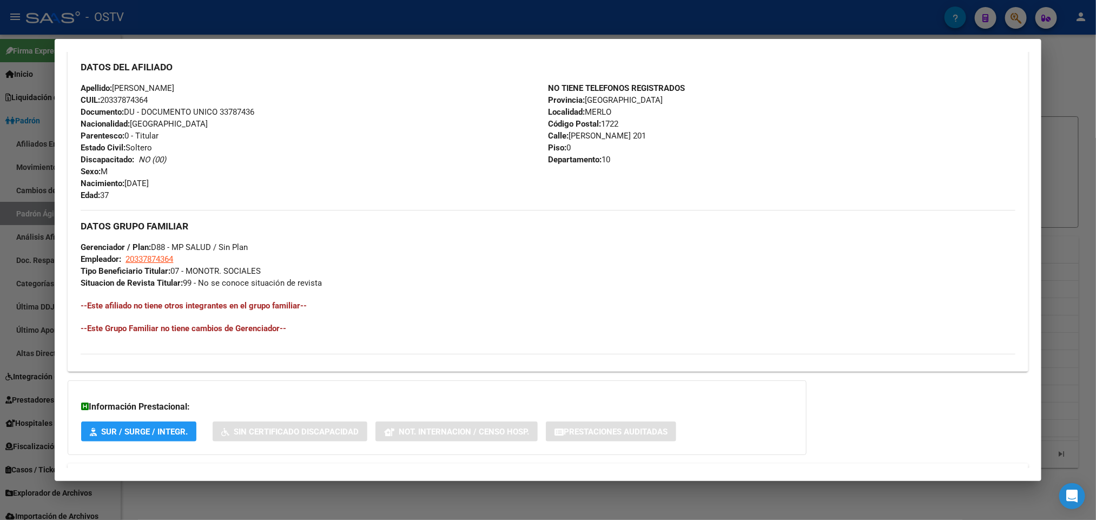
scroll to position [419, 0]
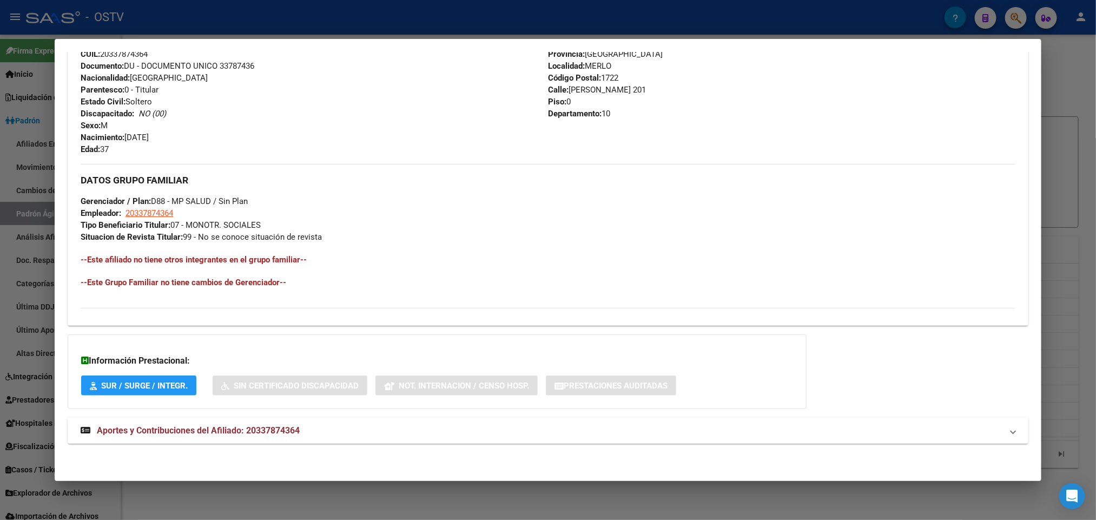
click at [255, 424] on strong "Aportes y Contribuciones del Afiliado: 20337874364" at bounding box center [190, 430] width 219 height 13
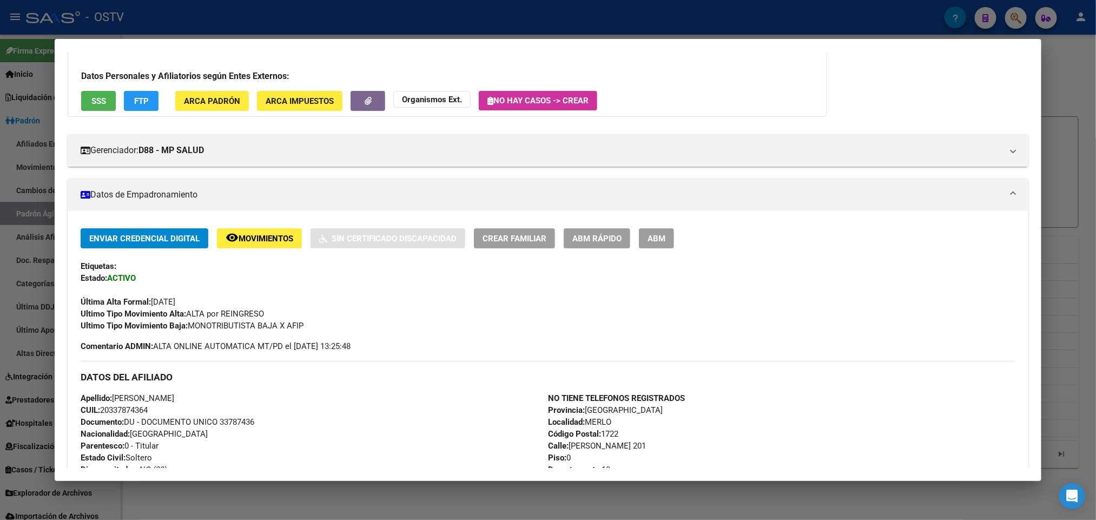
scroll to position [162, 0]
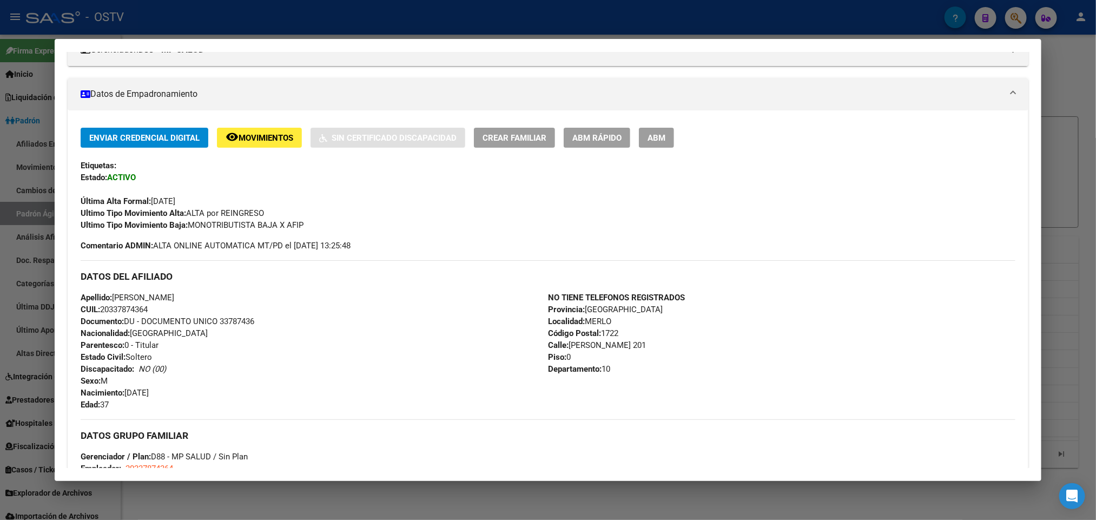
drag, startPoint x: 189, startPoint y: 297, endPoint x: 109, endPoint y: 295, distance: 80.1
click at [109, 295] on div "Apellido: ROBERTO SAUL ARCE CUIL: 20337874364 Documento: DU - DOCUMENTO UNICO 3…" at bounding box center [314, 351] width 467 height 119
copy span "ROBERTO SAUL ARCE"
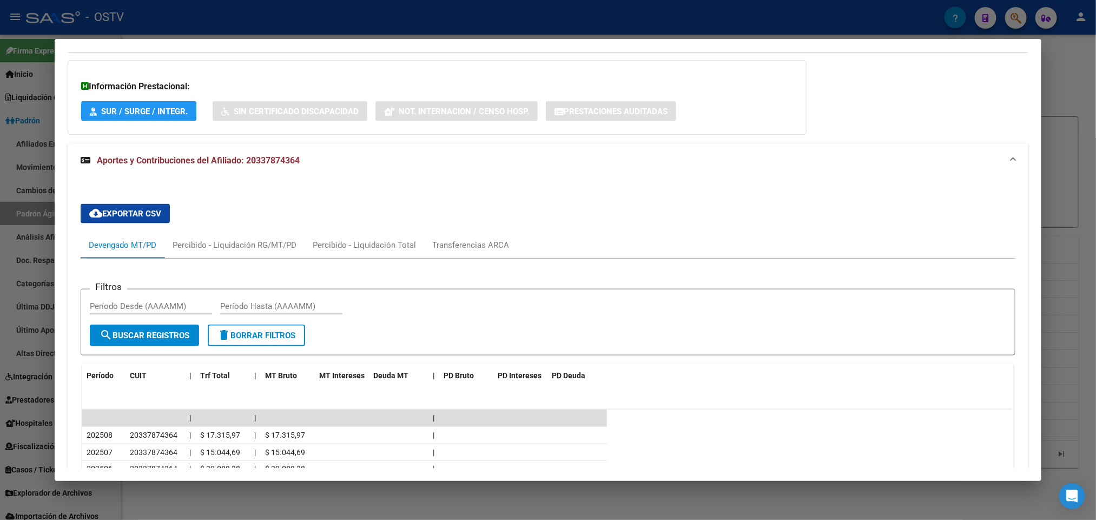
scroll to position [908, 0]
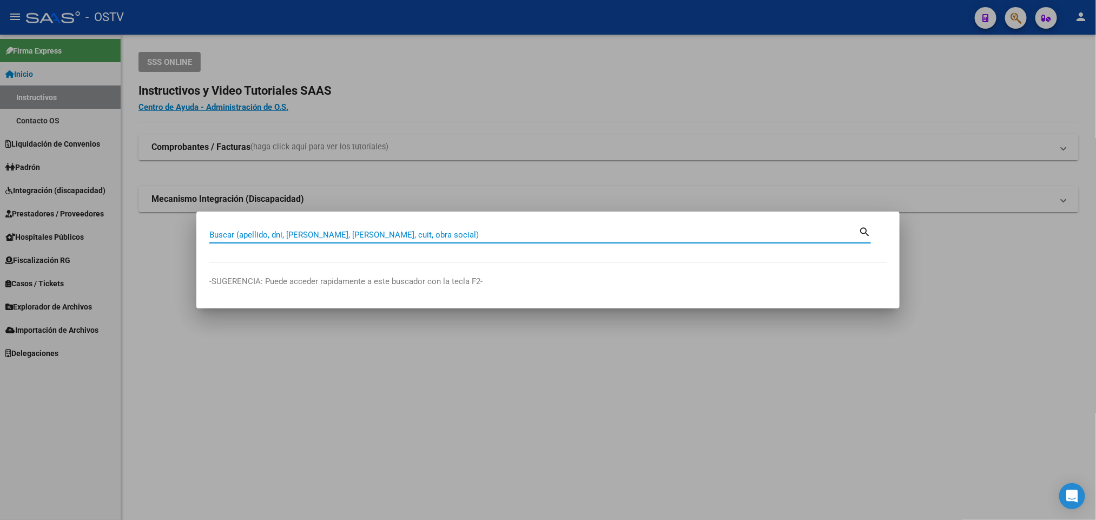
paste input "20402884895"
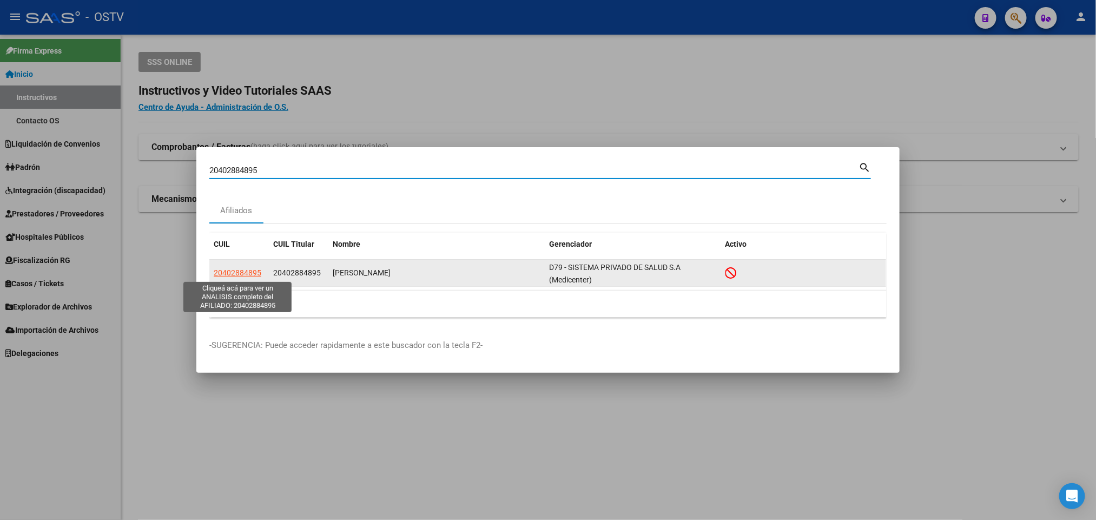
click at [238, 275] on span "20402884895" at bounding box center [238, 272] width 48 height 9
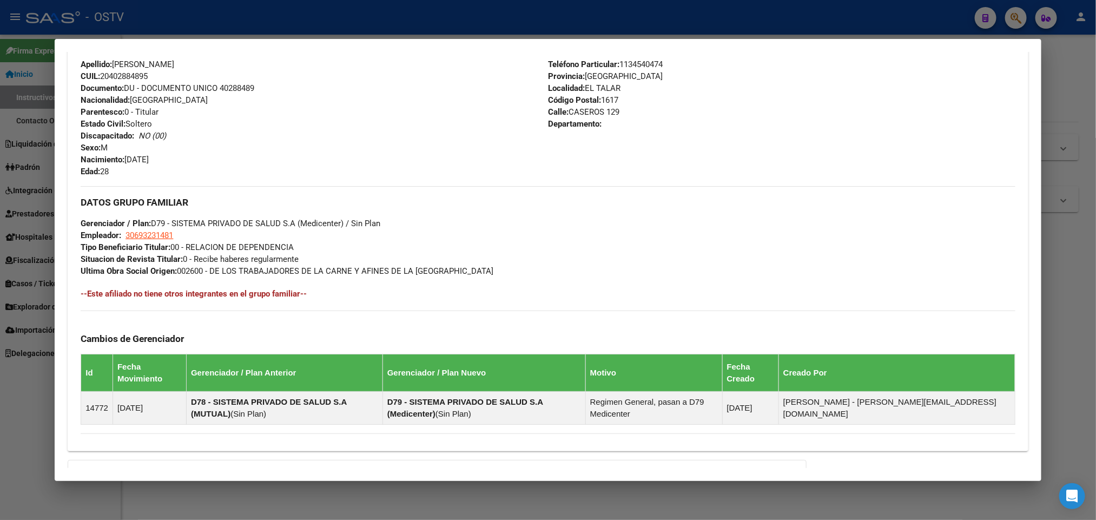
scroll to position [511, 0]
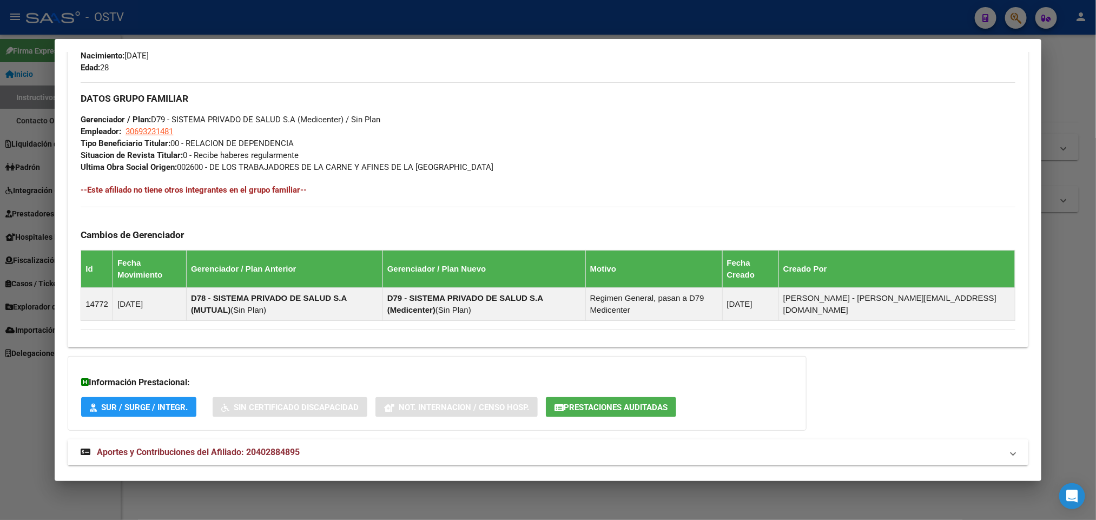
click at [452, 440] on mat-expansion-panel-header "Aportes y Contribuciones del Afiliado: 20402884895" at bounding box center [548, 452] width 960 height 26
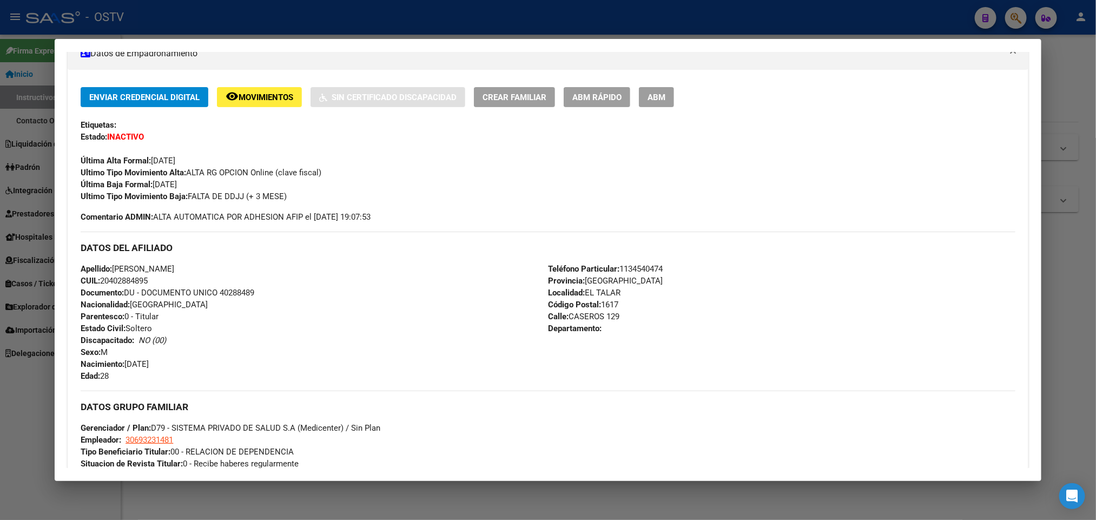
scroll to position [200, 0]
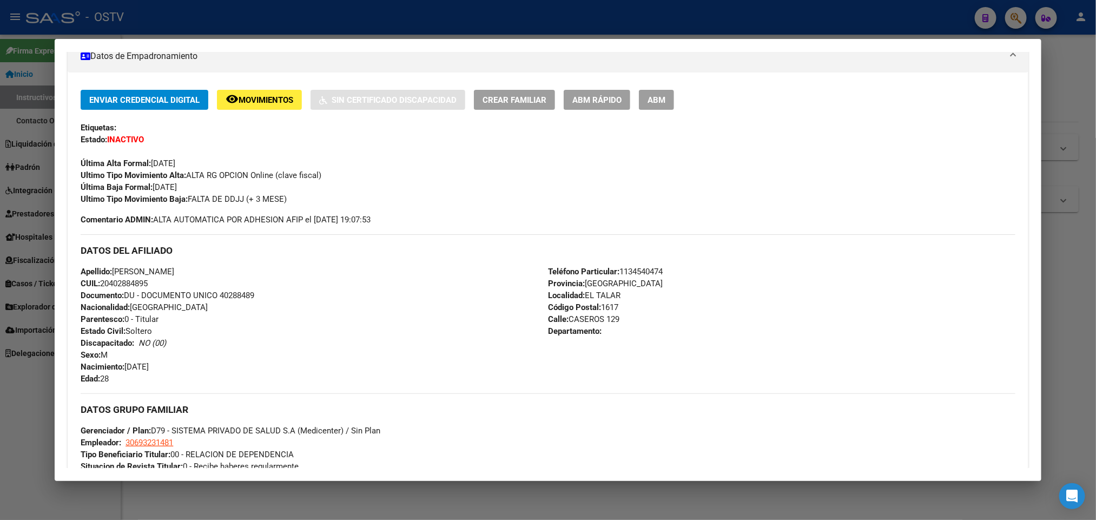
click at [0, 193] on div at bounding box center [548, 260] width 1096 height 520
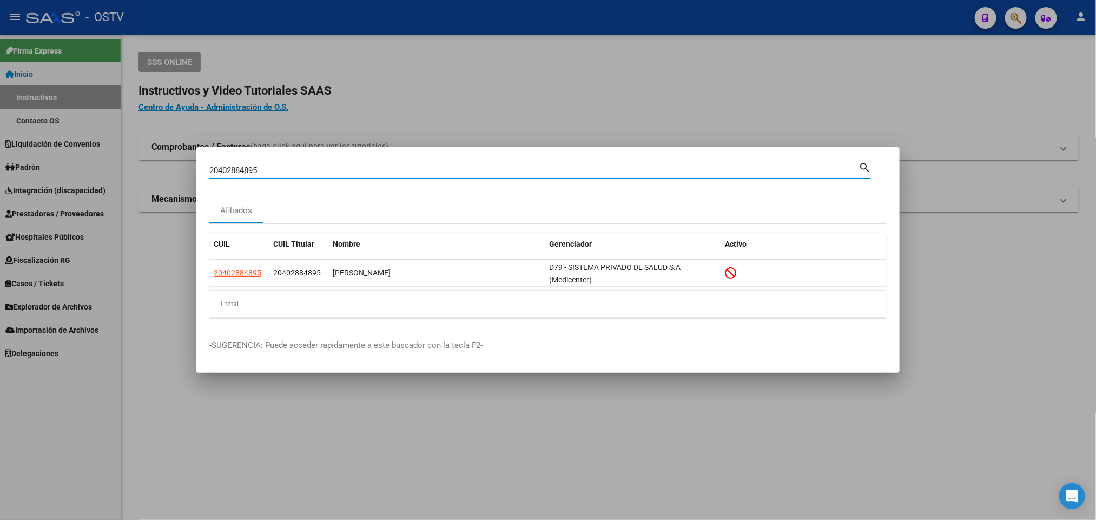
drag, startPoint x: 267, startPoint y: 169, endPoint x: 126, endPoint y: 169, distance: 141.2
click at [126, 169] on div "20402884895 Buscar (apellido, dni, cuil, nro traspaso, cuit, obra social) searc…" at bounding box center [548, 260] width 1096 height 520
paste input "3806243"
type input "20403806243"
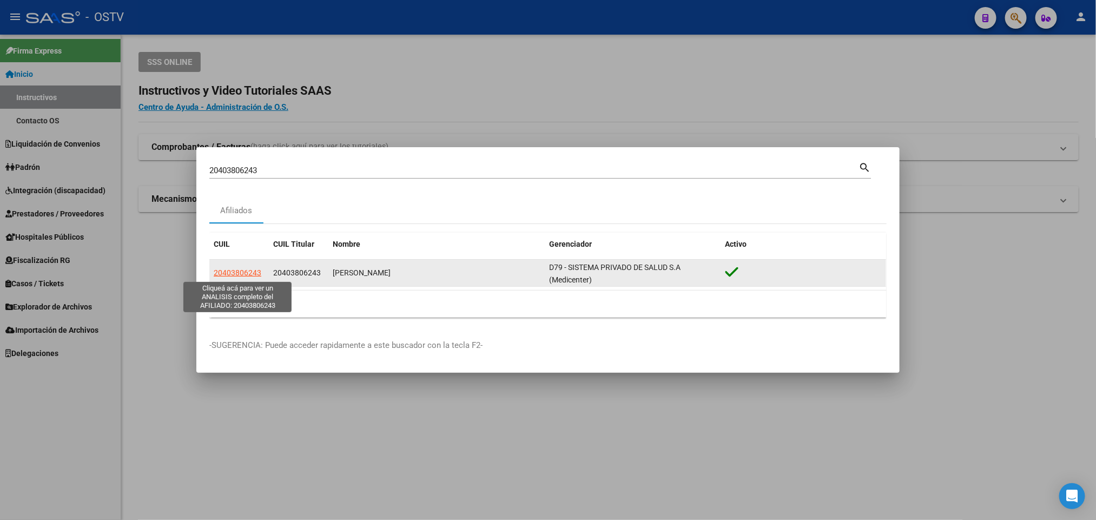
click at [242, 276] on span "20403806243" at bounding box center [238, 272] width 48 height 9
type textarea "20403806243"
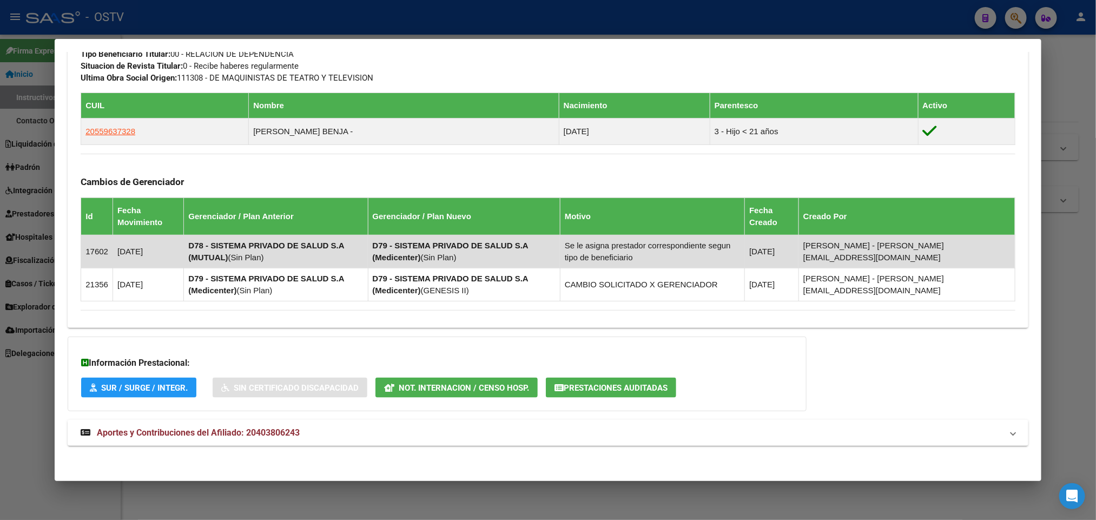
scroll to position [570, 0]
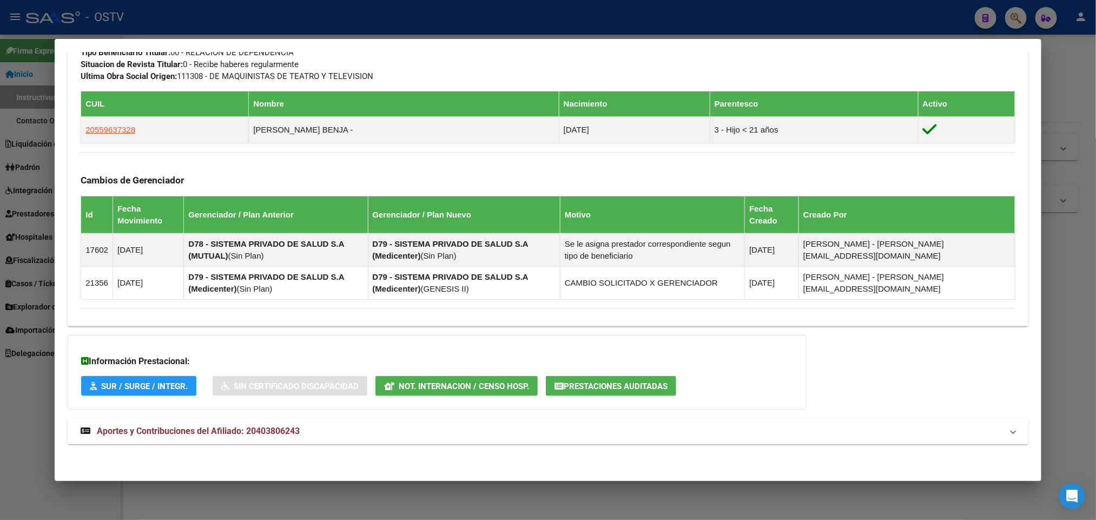
click at [308, 440] on mat-expansion-panel-header "Aportes y Contribuciones del Afiliado: 20403806243" at bounding box center [548, 431] width 960 height 26
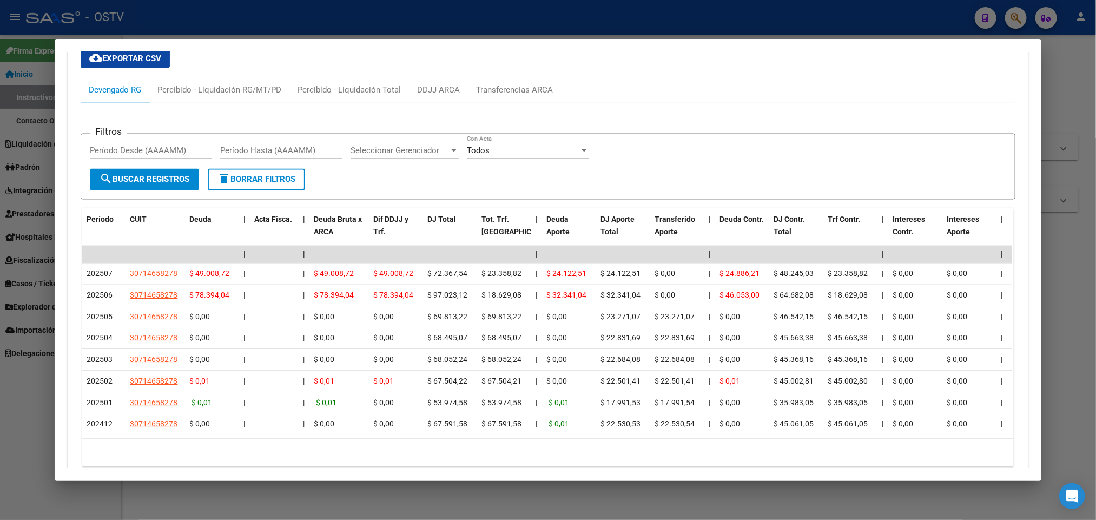
scroll to position [1057, 0]
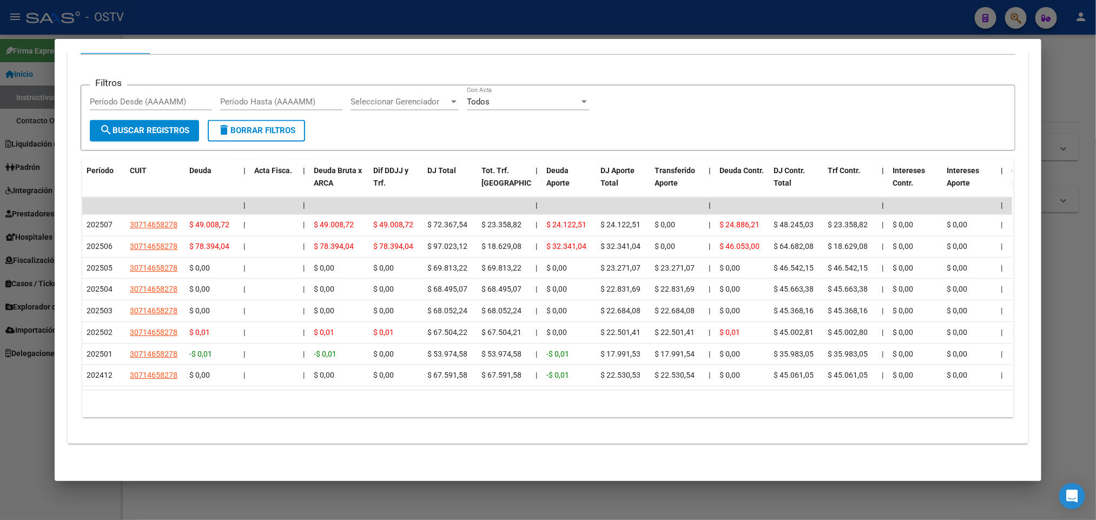
click at [0, 200] on div at bounding box center [548, 260] width 1096 height 520
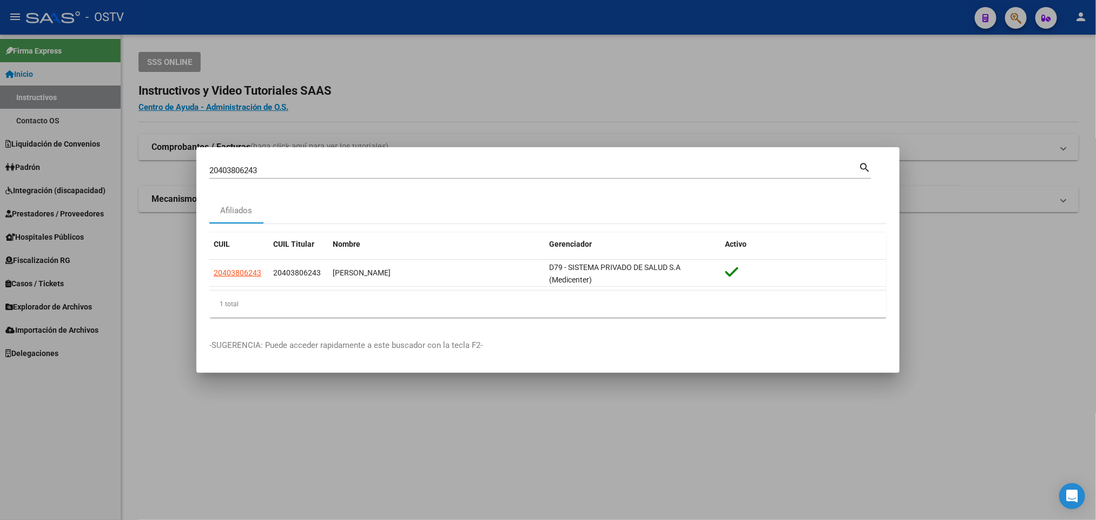
drag, startPoint x: 275, startPoint y: 177, endPoint x: 0, endPoint y: 138, distance: 277.7
click at [54, 131] on div "20403806243 Buscar (apellido, dni, cuil, nro traspaso, cuit, obra social) searc…" at bounding box center [548, 260] width 1096 height 520
click at [292, 169] on input "20403806243" at bounding box center [533, 171] width 649 height 10
drag, startPoint x: 288, startPoint y: 169, endPoint x: 0, endPoint y: 236, distance: 295.4
click at [0, 216] on div "20403806243 Buscar (apellido, dni, cuil, nro traspaso, cuit, obra social) searc…" at bounding box center [548, 260] width 1096 height 520
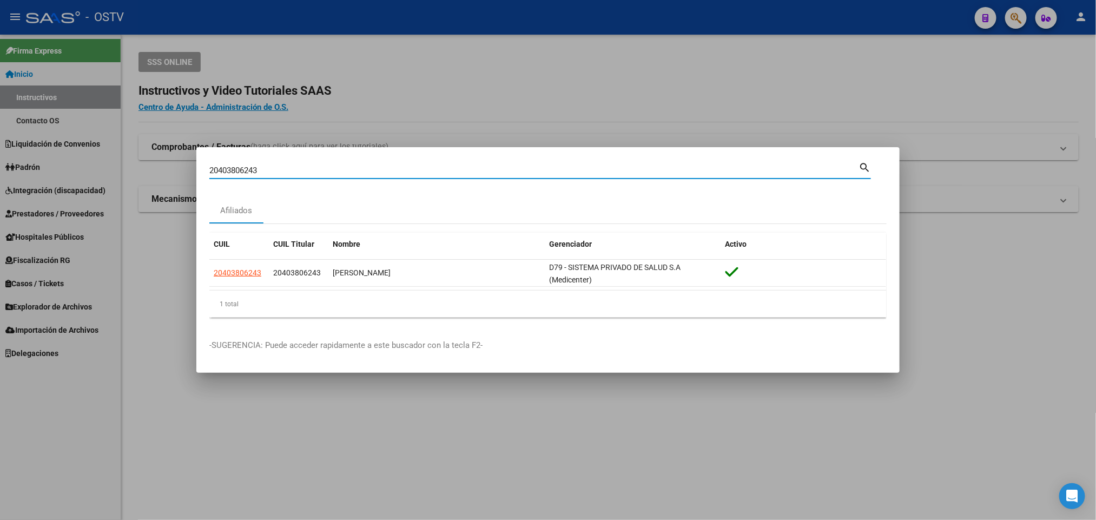
paste input "4678699"
type input "20404678699"
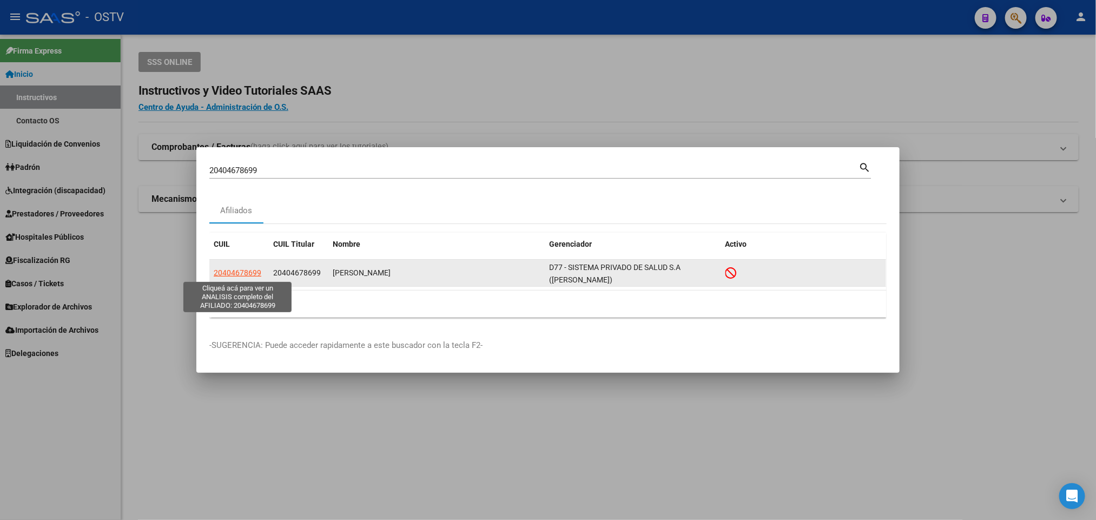
click at [244, 270] on span "20404678699" at bounding box center [238, 272] width 48 height 9
type textarea "20404678699"
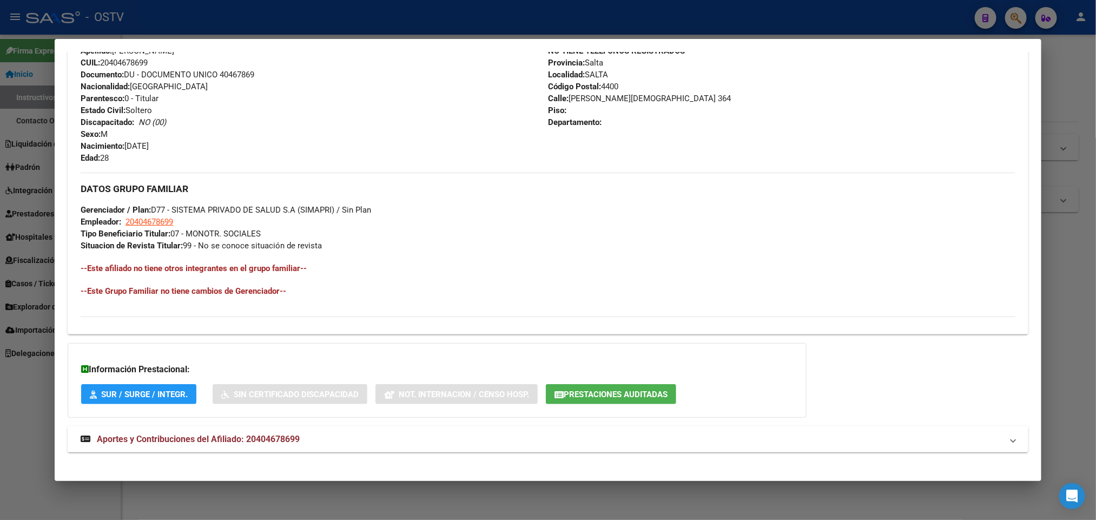
scroll to position [430, 0]
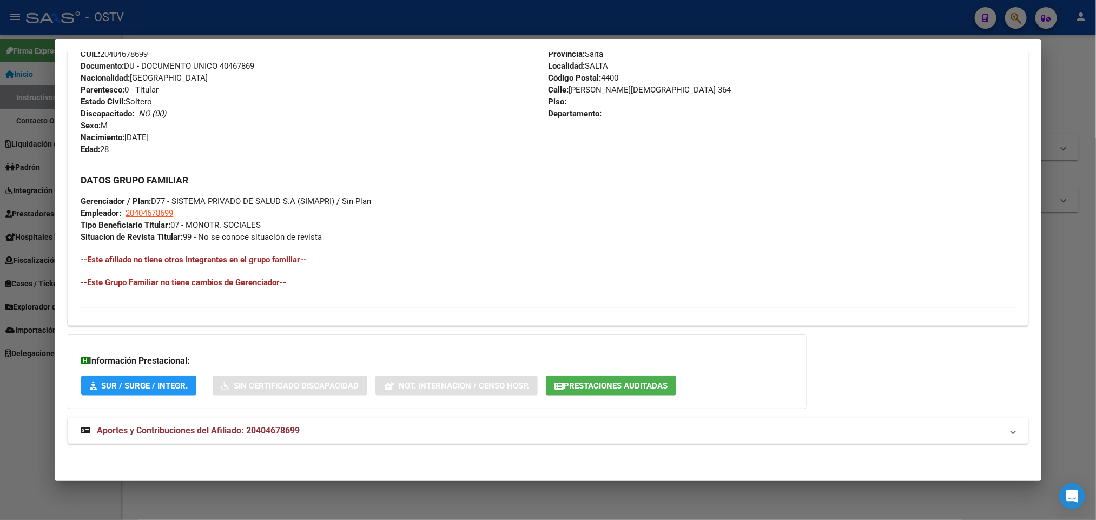
click at [315, 424] on mat-panel-title "Aportes y Contribuciones del Afiliado: 20404678699" at bounding box center [541, 430] width 921 height 13
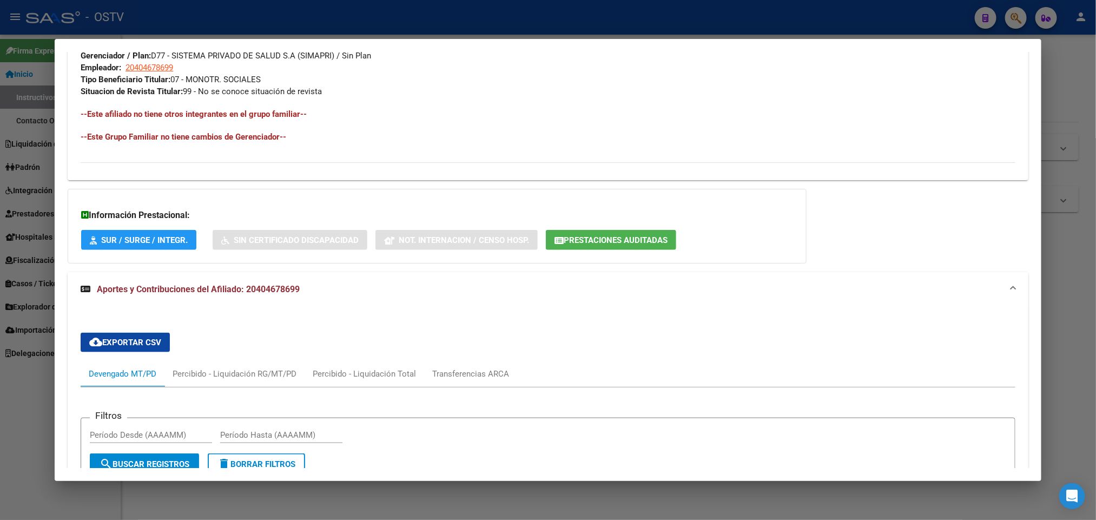
scroll to position [885, 0]
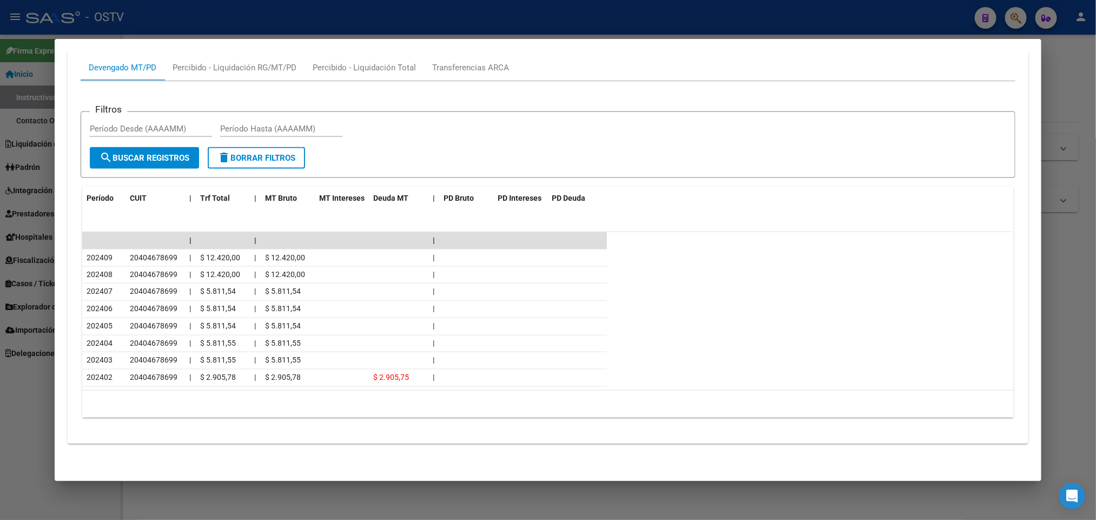
click at [0, 163] on div at bounding box center [548, 260] width 1096 height 520
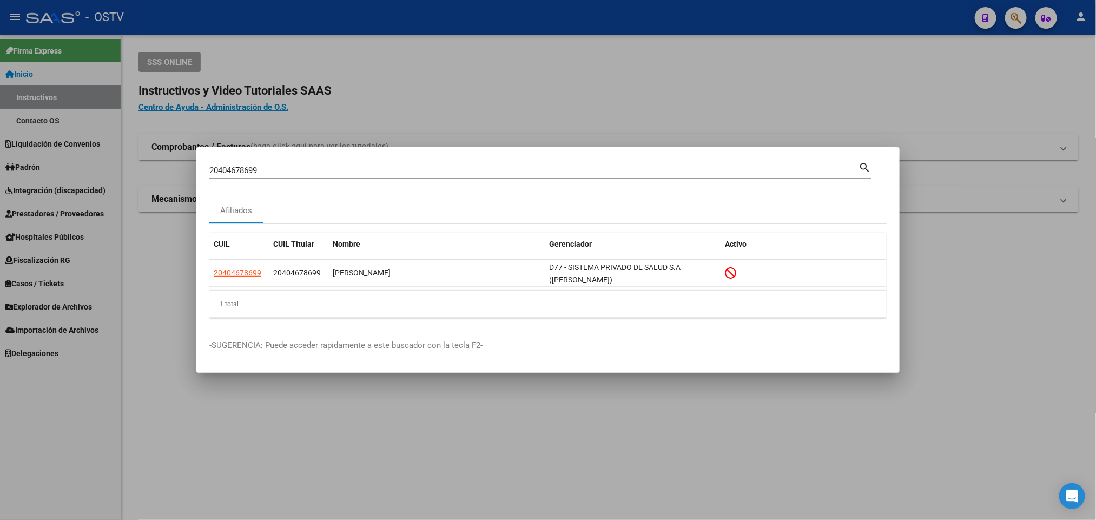
drag, startPoint x: 275, startPoint y: 166, endPoint x: 11, endPoint y: 195, distance: 265.2
click at [57, 185] on div "20404678699 Buscar (apellido, dni, cuil, nro traspaso, cuit, obra social) searc…" at bounding box center [548, 260] width 1096 height 520
paste input "5186706"
type input "20405186706"
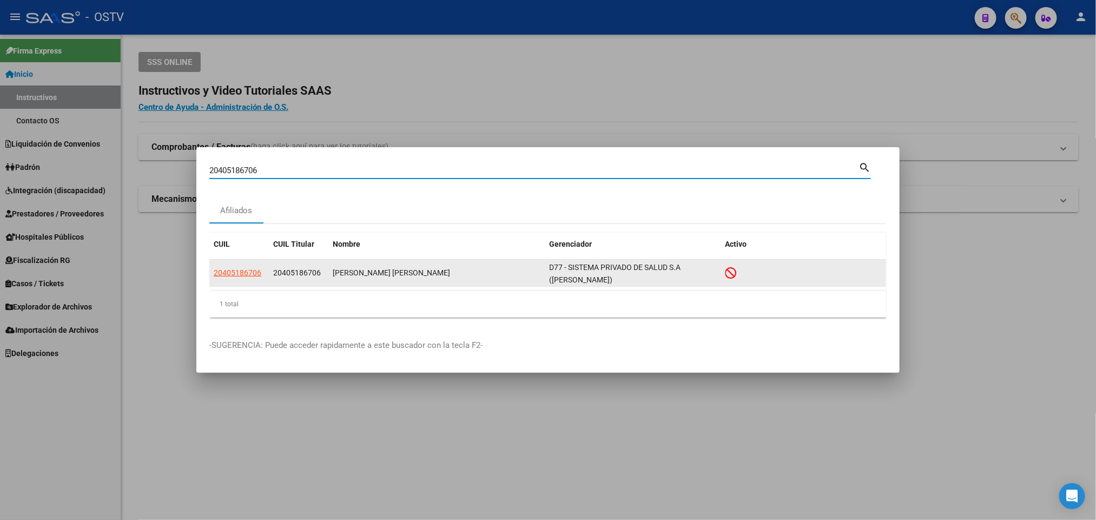
click at [218, 282] on datatable-body-cell "20405186706" at bounding box center [239, 273] width 60 height 27
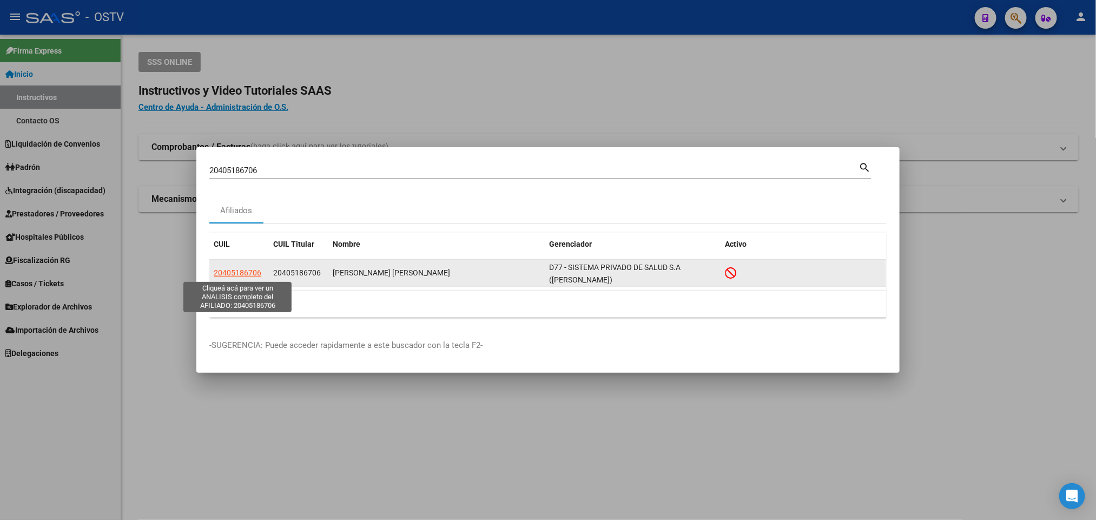
click at [240, 275] on span "20405186706" at bounding box center [238, 272] width 48 height 9
type textarea "20405186706"
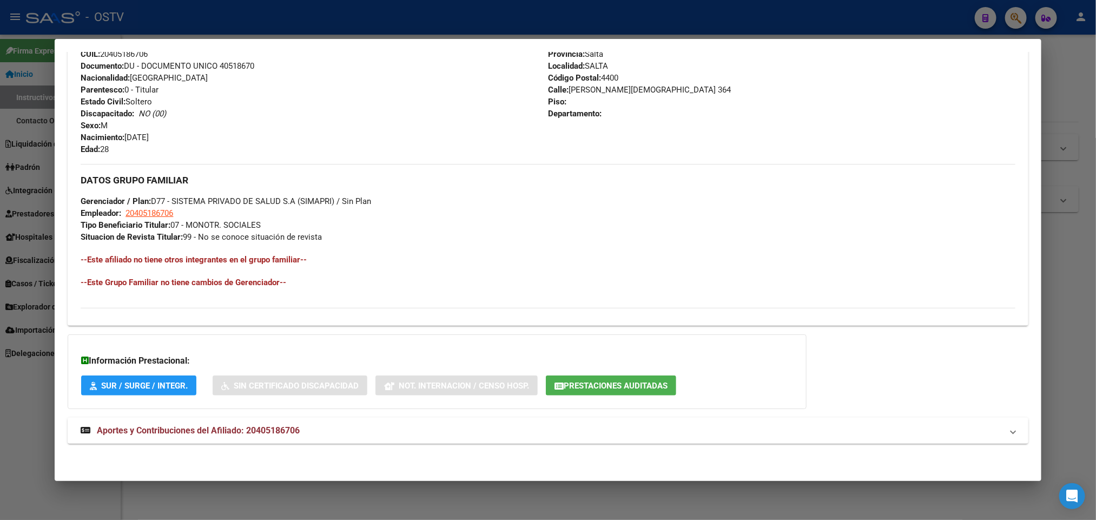
click at [236, 434] on span "Aportes y Contribuciones del Afiliado: 20405186706" at bounding box center [198, 430] width 203 height 10
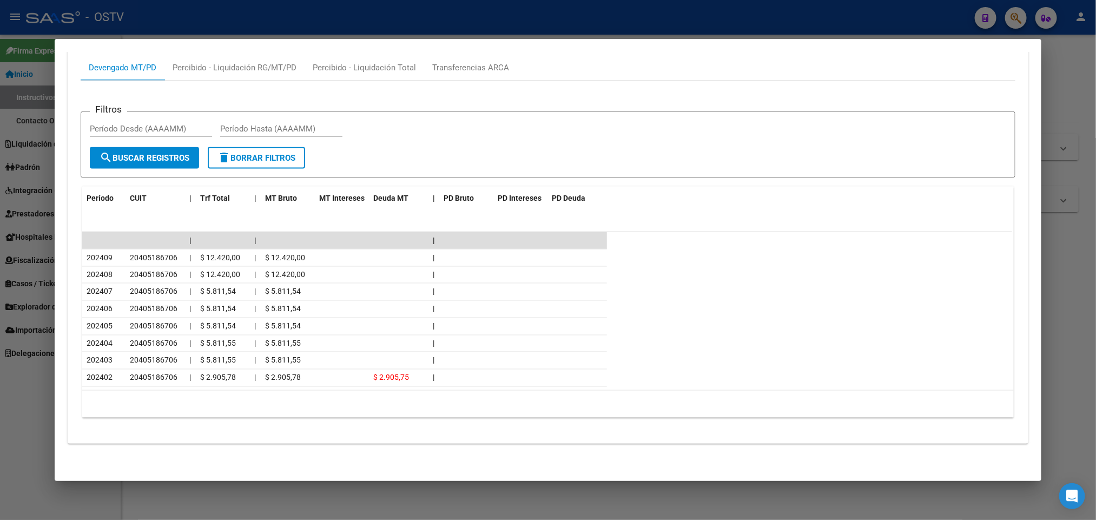
click at [0, 319] on div at bounding box center [548, 260] width 1096 height 520
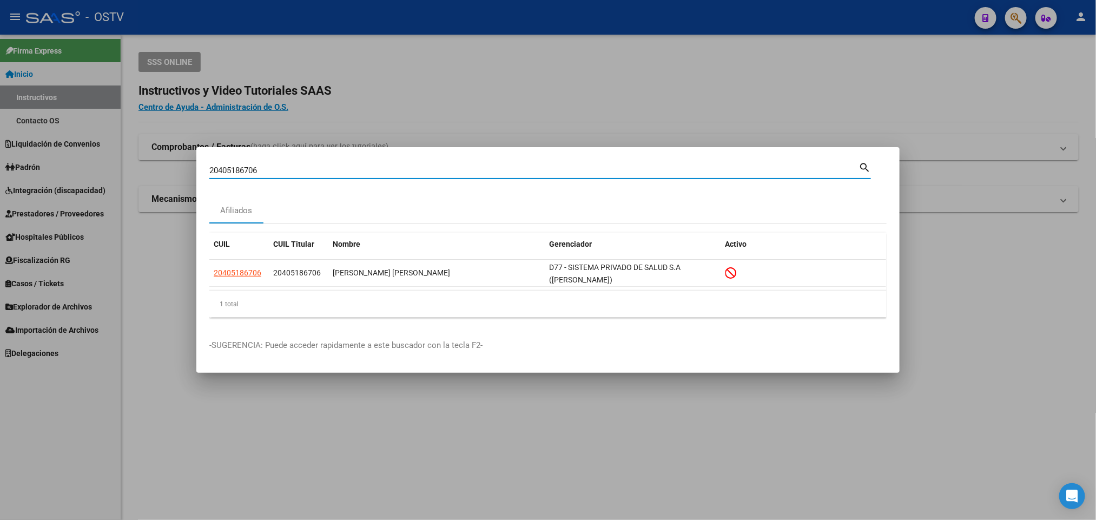
drag, startPoint x: 265, startPoint y: 173, endPoint x: 0, endPoint y: 166, distance: 265.2
click at [3, 166] on div "20405186706 Buscar (apellido, dni, cuil, nro traspaso, cuit, obra social) searc…" at bounding box center [548, 260] width 1096 height 520
paste input "6368727"
type input "20406368727"
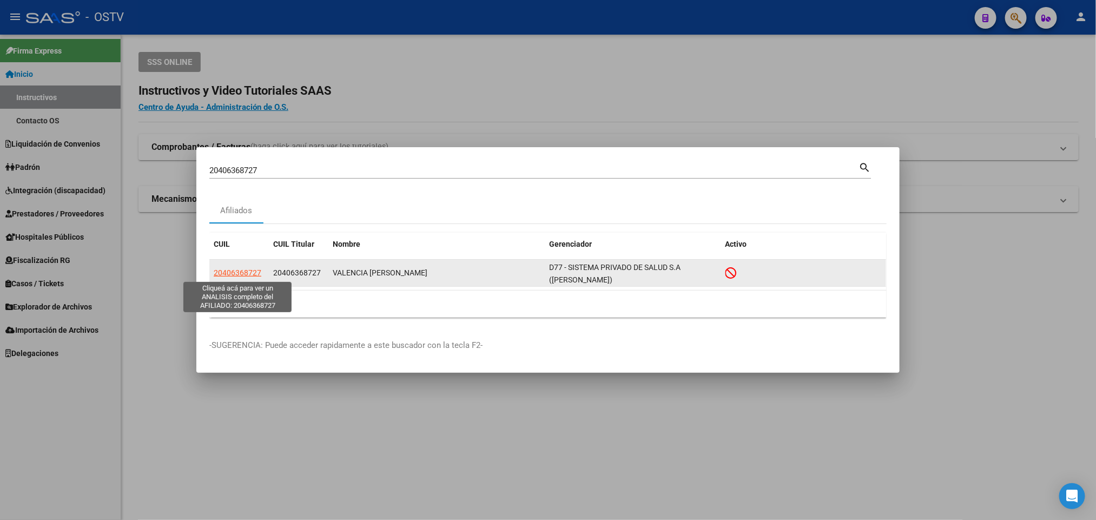
click at [231, 273] on span "20406368727" at bounding box center [238, 272] width 48 height 9
type textarea "20406368727"
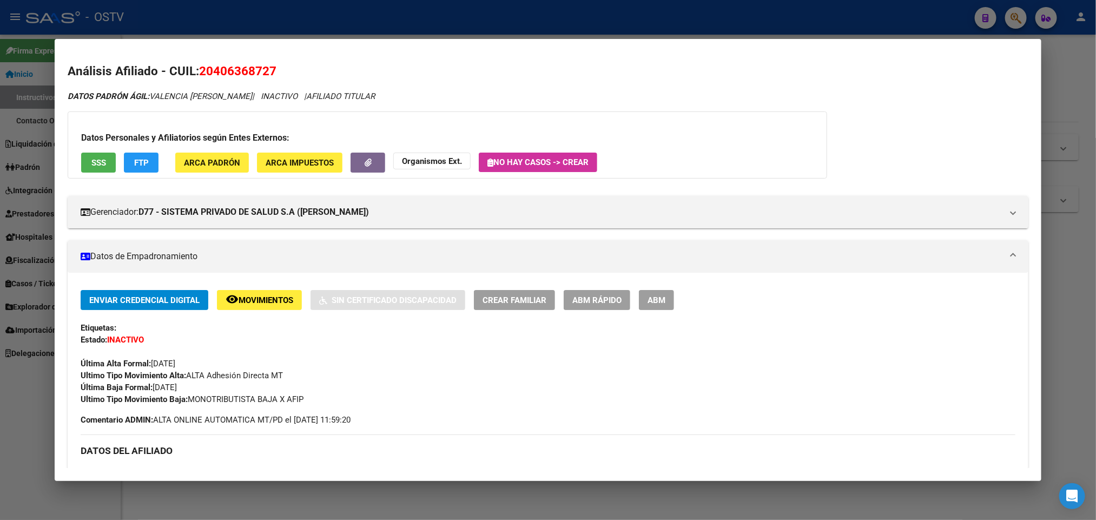
click at [318, 18] on div at bounding box center [548, 260] width 1096 height 520
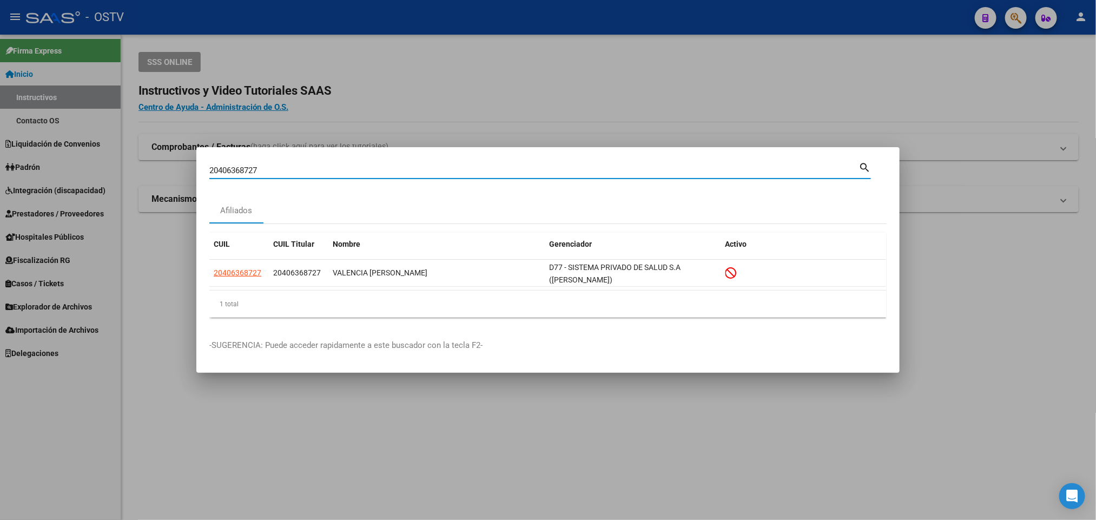
drag, startPoint x: 269, startPoint y: 169, endPoint x: 0, endPoint y: 174, distance: 269.5
click at [0, 174] on div "20406368727 Buscar (apellido, dni, cuil, nro traspaso, cuit, obra social) searc…" at bounding box center [548, 260] width 1096 height 520
paste input "70277149"
type input "70277149"
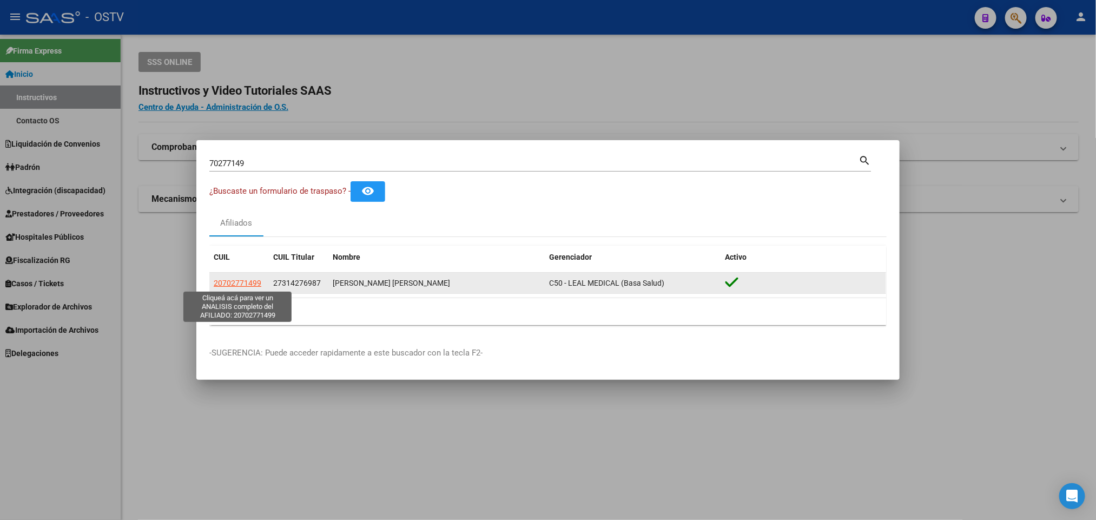
click at [227, 282] on span "20702771499" at bounding box center [238, 283] width 48 height 9
type textarea "20702771499"
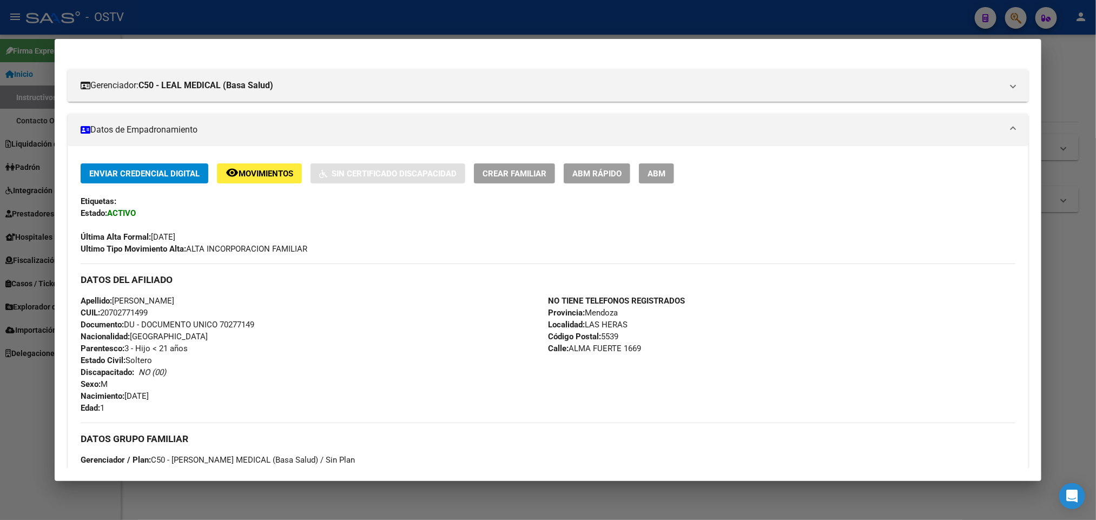
scroll to position [0, 0]
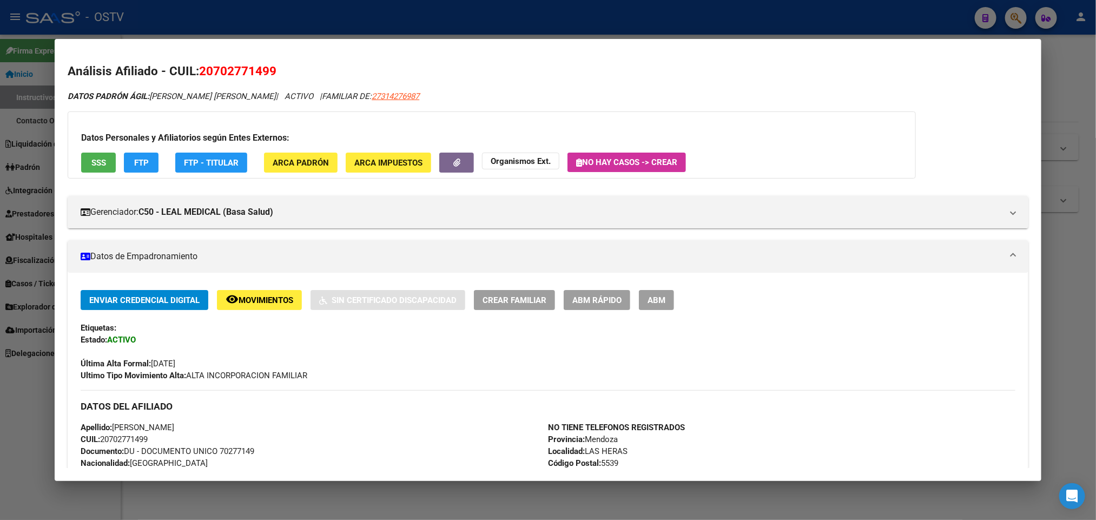
click at [0, 340] on div at bounding box center [548, 260] width 1096 height 520
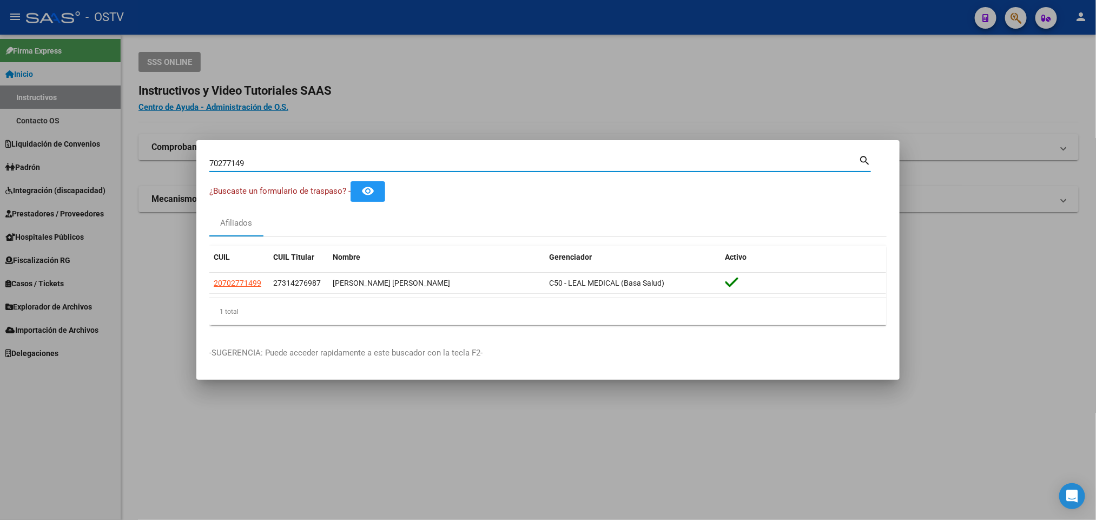
drag, startPoint x: 273, startPoint y: 166, endPoint x: 93, endPoint y: 186, distance: 181.8
click at [94, 186] on div "70277149 Buscar (apellido, dni, cuil, nro traspaso, cuit, obra social) search ¿…" at bounding box center [548, 260] width 1096 height 520
paste input "20526197292"
type input "20526197292"
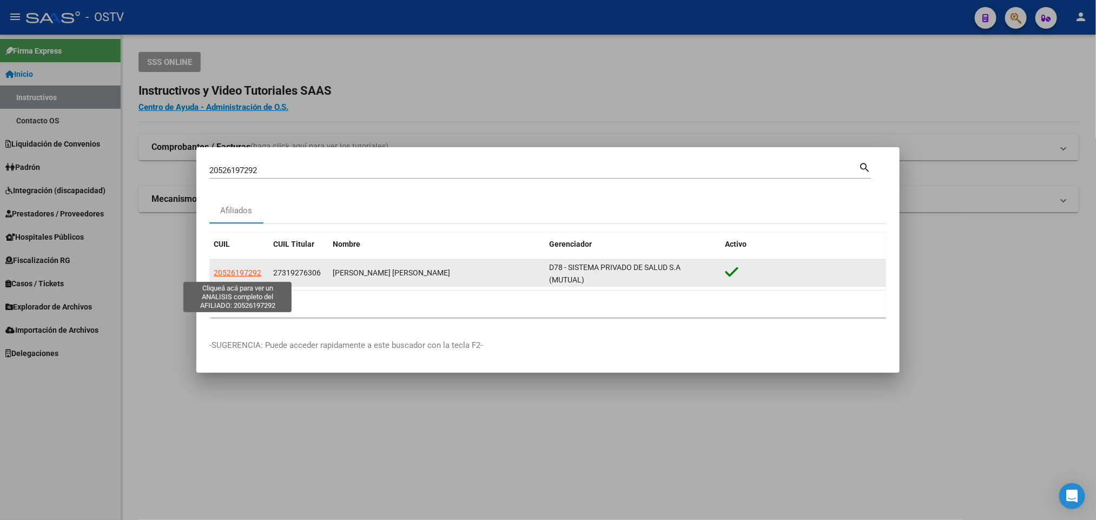
click at [252, 272] on span "20526197292" at bounding box center [238, 272] width 48 height 9
type textarea "20526197292"
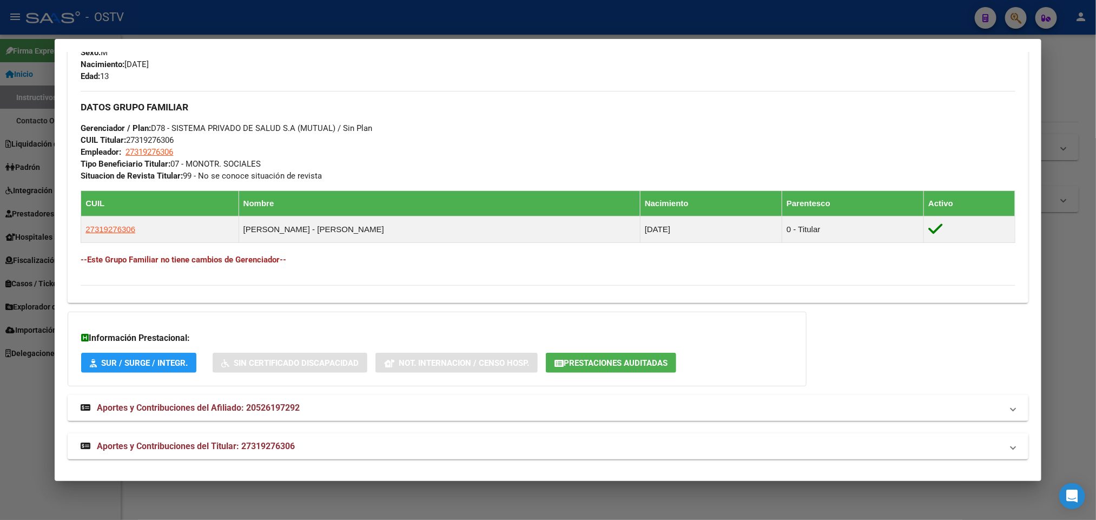
scroll to position [463, 0]
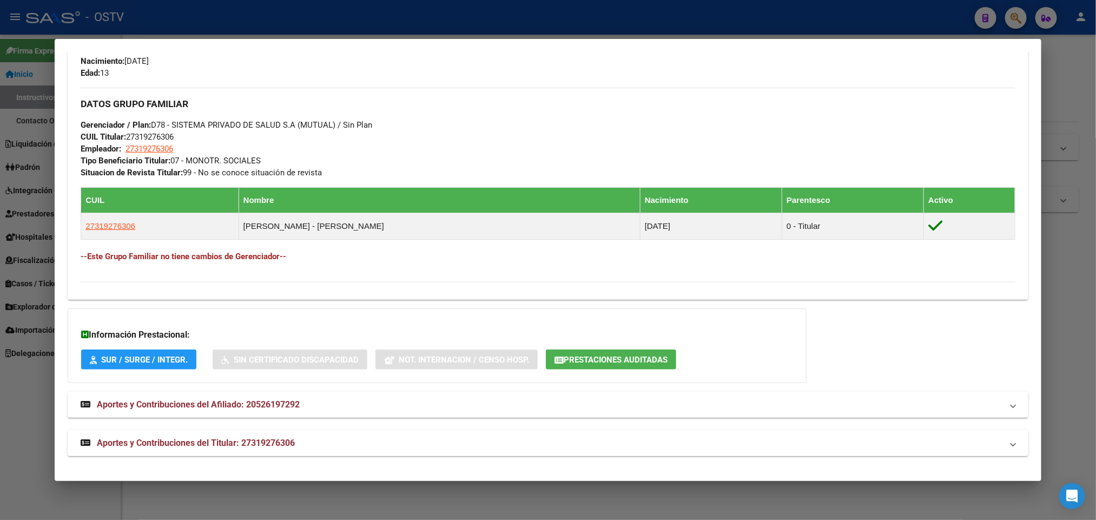
click at [255, 442] on span "Aportes y Contribuciones del Titular: 27319276306" at bounding box center [196, 443] width 198 height 10
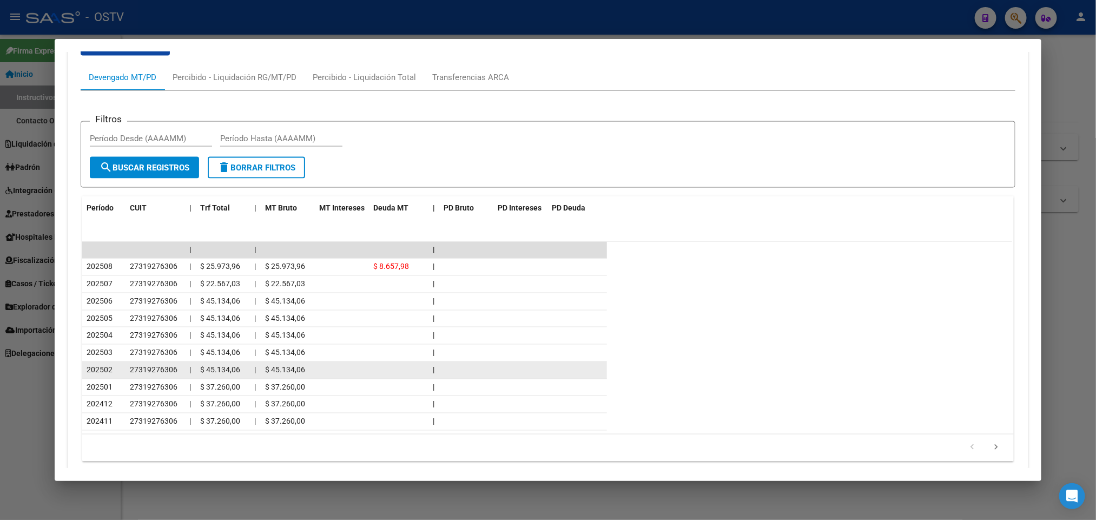
scroll to position [953, 0]
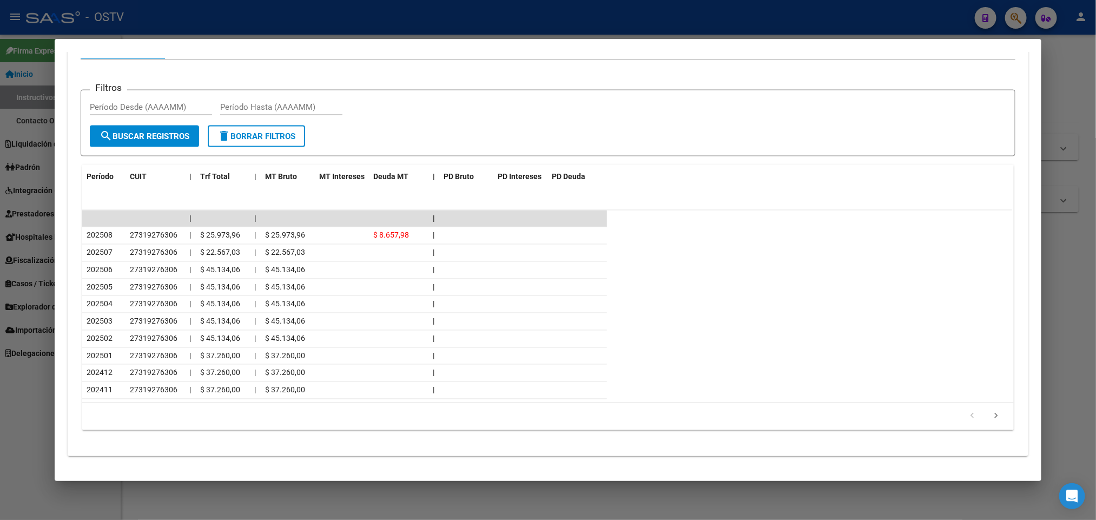
drag, startPoint x: 0, startPoint y: 109, endPoint x: 166, endPoint y: 95, distance: 166.7
click at [0, 107] on div at bounding box center [548, 260] width 1096 height 520
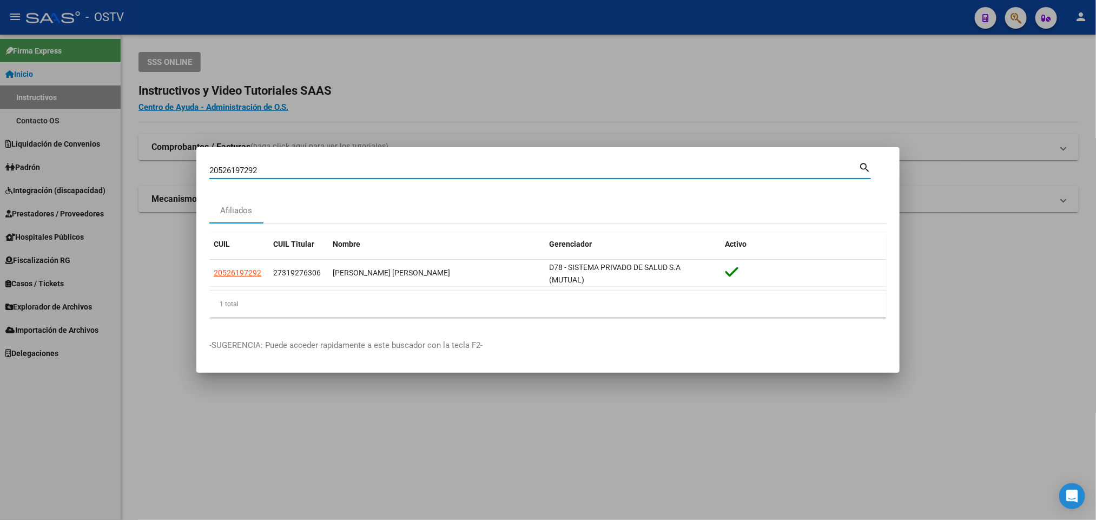
drag, startPoint x: 269, startPoint y: 169, endPoint x: 0, endPoint y: 174, distance: 269.5
click at [10, 174] on div "20526197292 Buscar (apellido, dni, cuil, nro traspaso, cuit, obra social) searc…" at bounding box center [548, 260] width 1096 height 520
paste input "90313077"
type input "20590313077"
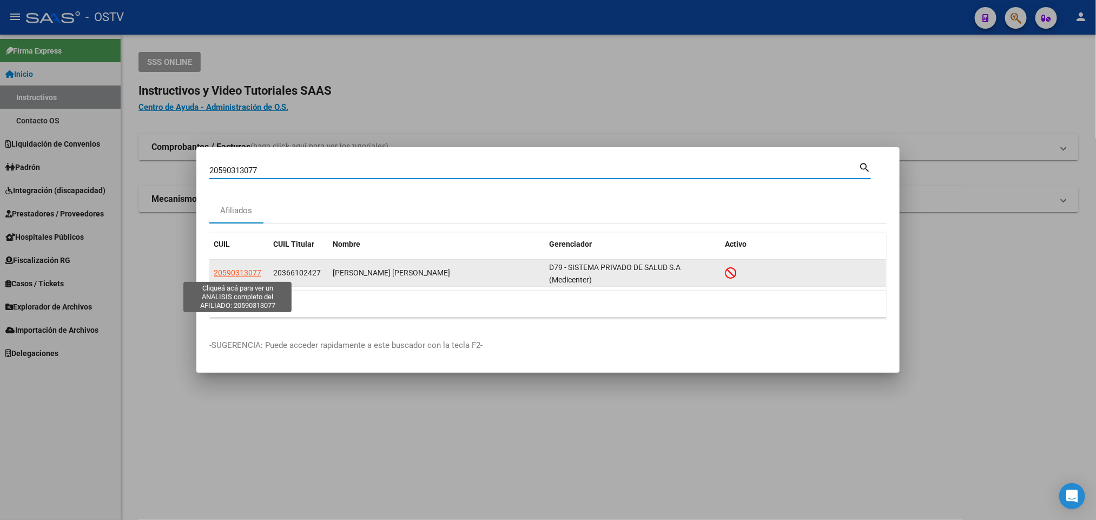
click at [221, 273] on span "20590313077" at bounding box center [238, 272] width 48 height 9
type textarea "20590313077"
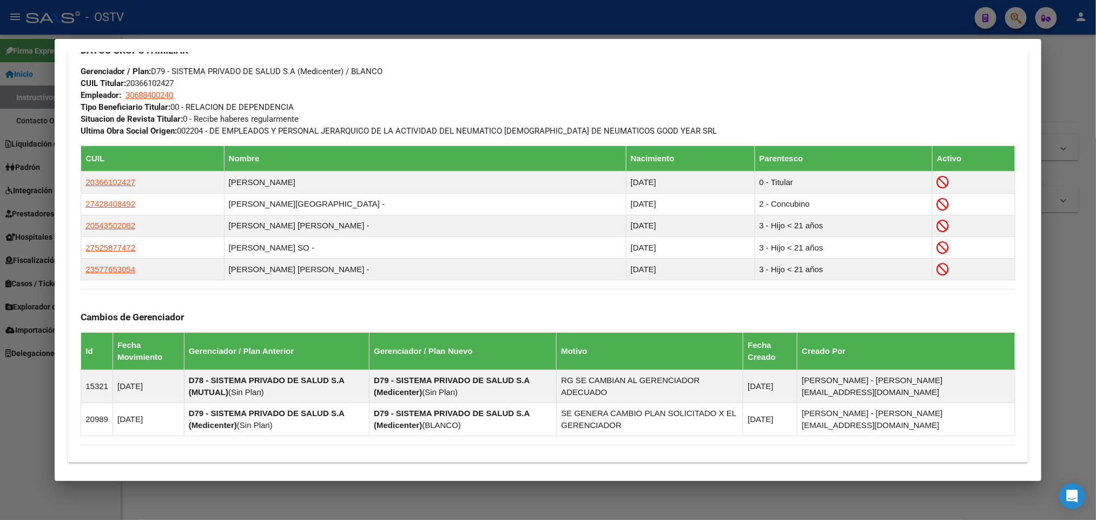
scroll to position [716, 0]
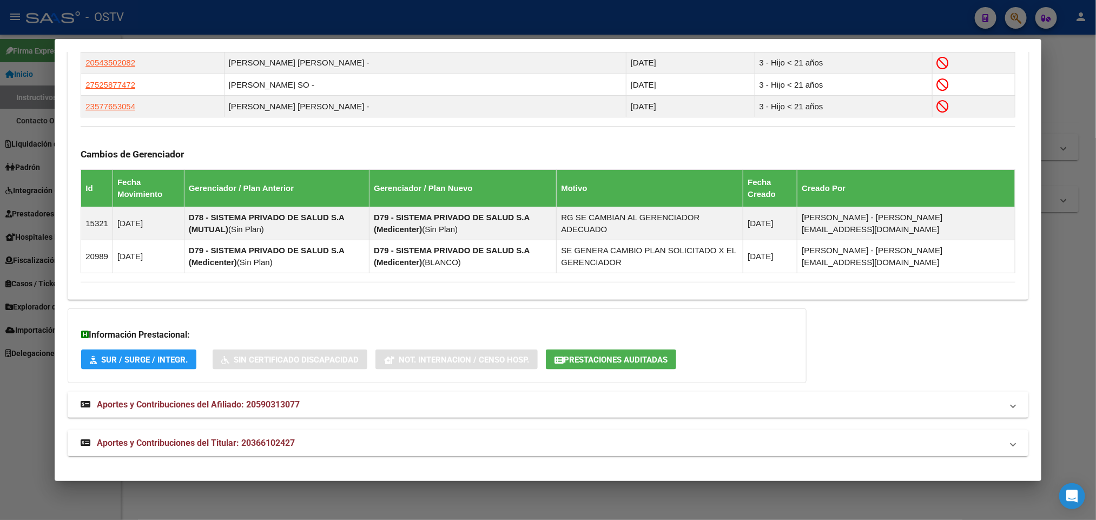
click at [261, 447] on span "Aportes y Contribuciones del Titular: 20366102427" at bounding box center [196, 443] width 198 height 10
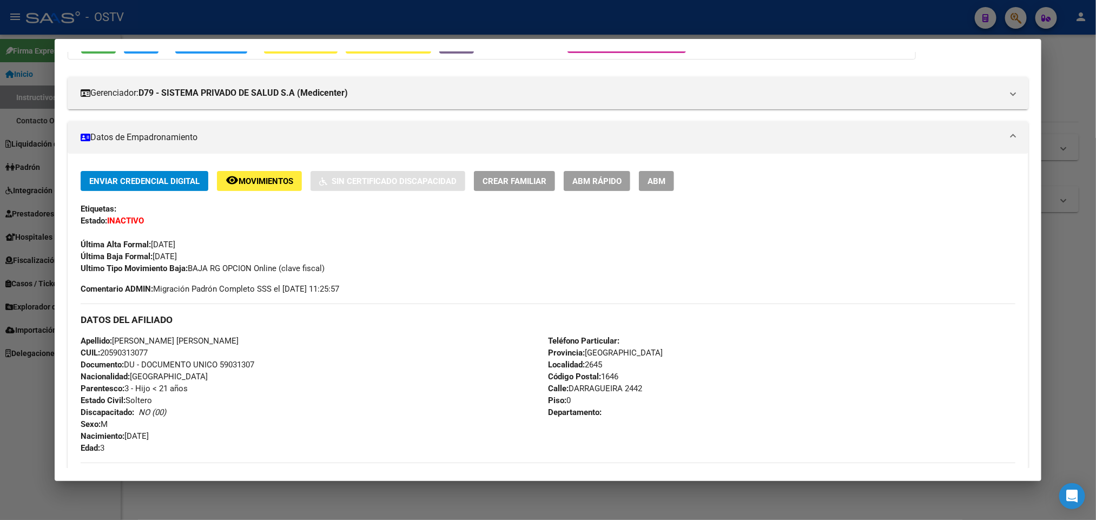
scroll to position [0, 0]
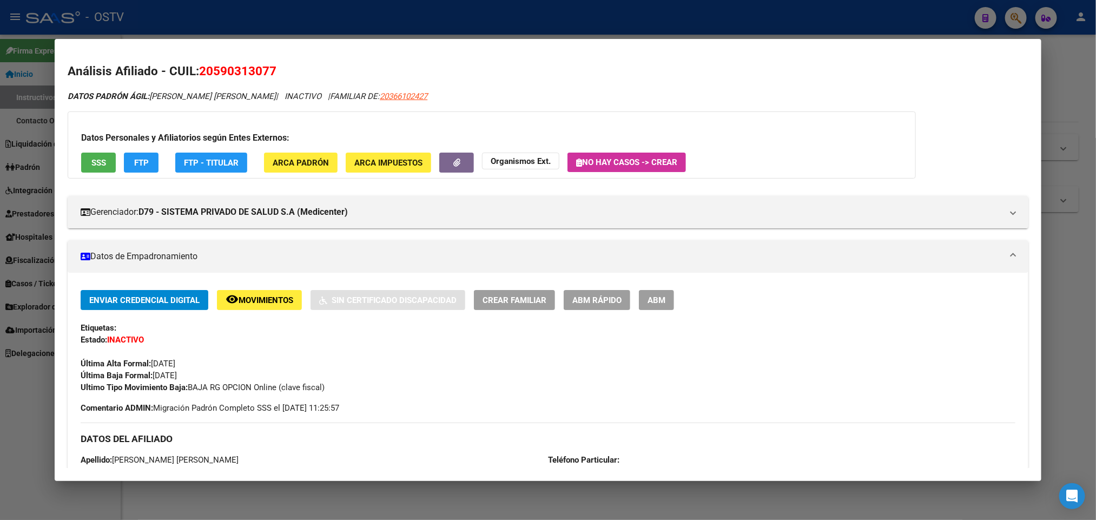
click at [195, 26] on div at bounding box center [548, 260] width 1096 height 520
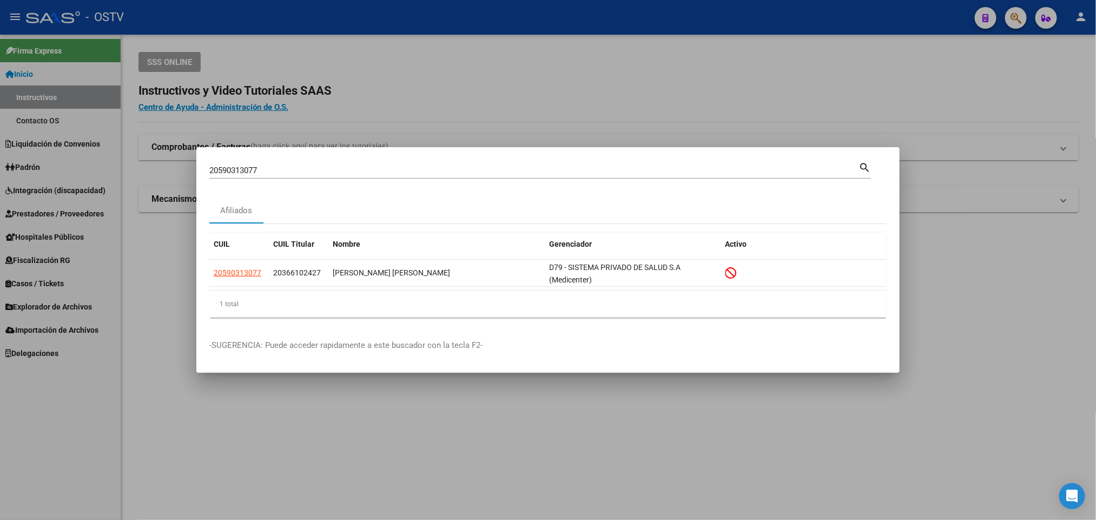
drag, startPoint x: 274, startPoint y: 169, endPoint x: 37, endPoint y: 142, distance: 238.5
click at [41, 143] on div "20590313077 Buscar (apellido, dni, cuil, nro traspaso, cuit, obra social) searc…" at bounding box center [548, 260] width 1096 height 520
paste input "33787436"
type input "33787436"
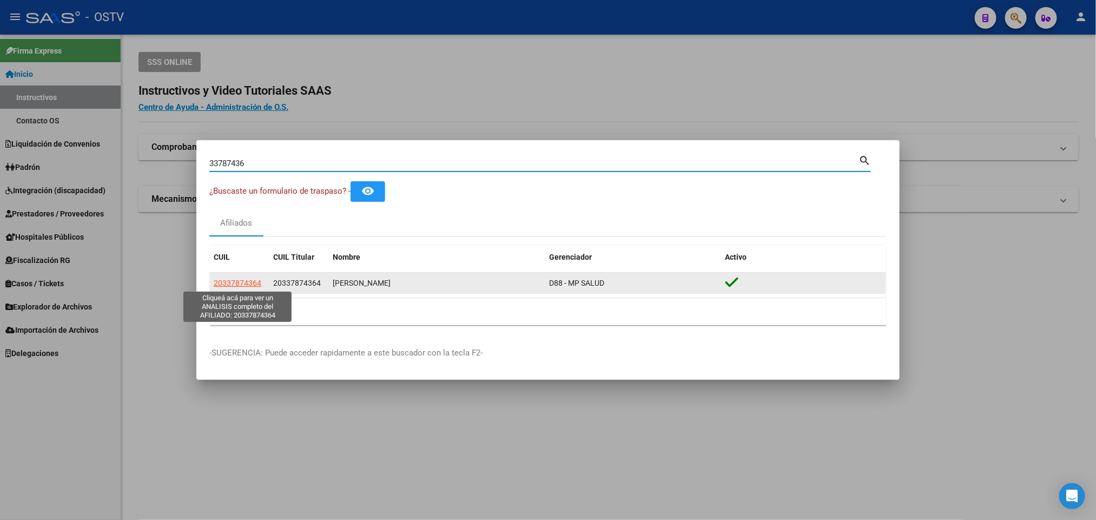
click at [245, 284] on span "20337874364" at bounding box center [238, 283] width 48 height 9
type textarea "20337874364"
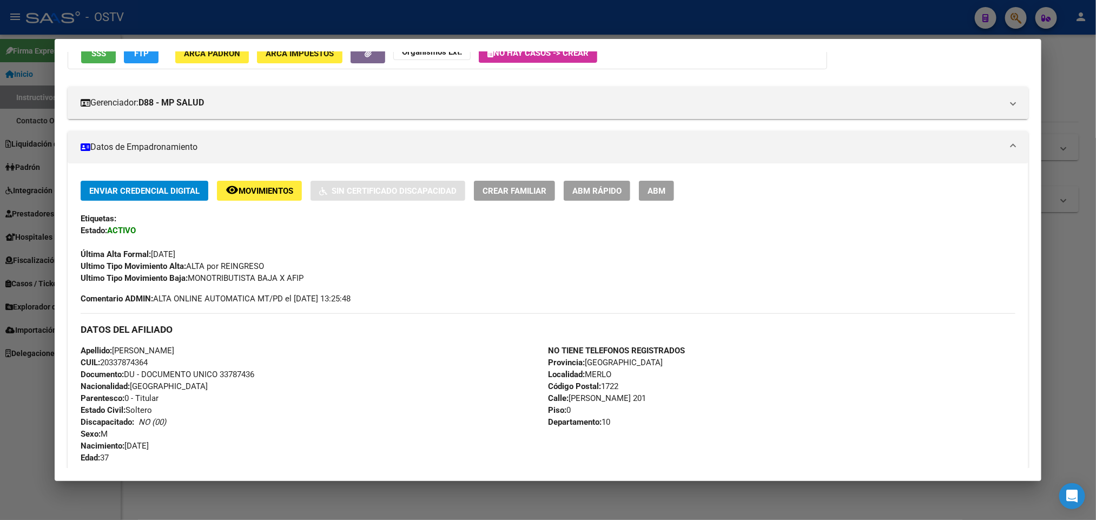
scroll to position [81, 0]
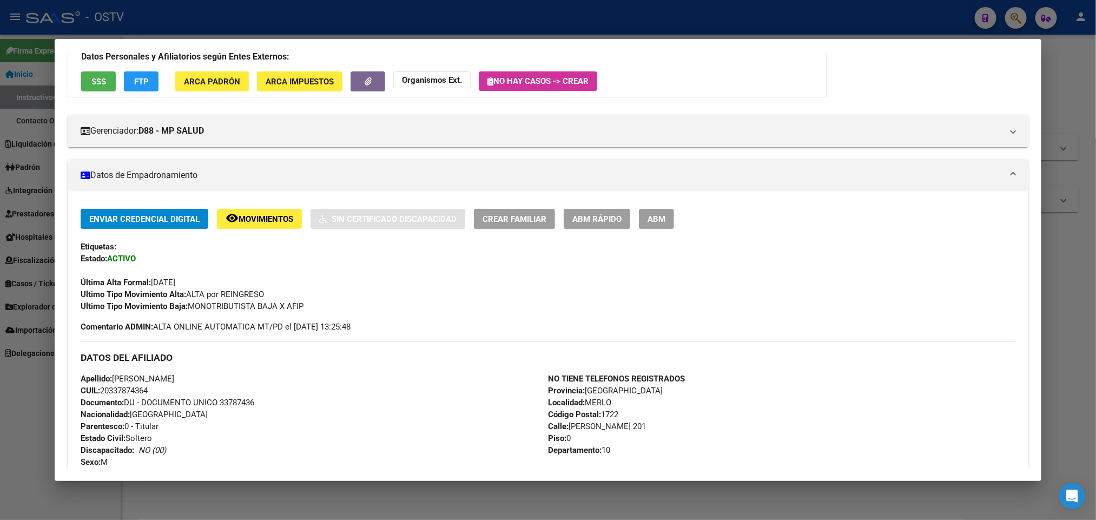
click at [193, 151] on div "DATOS PADRÓN ÁGIL: ARCE ROBERTO SAUL | ACTIVO | AFILIADO TITULAR Datos Personal…" at bounding box center [548, 400] width 960 height 783
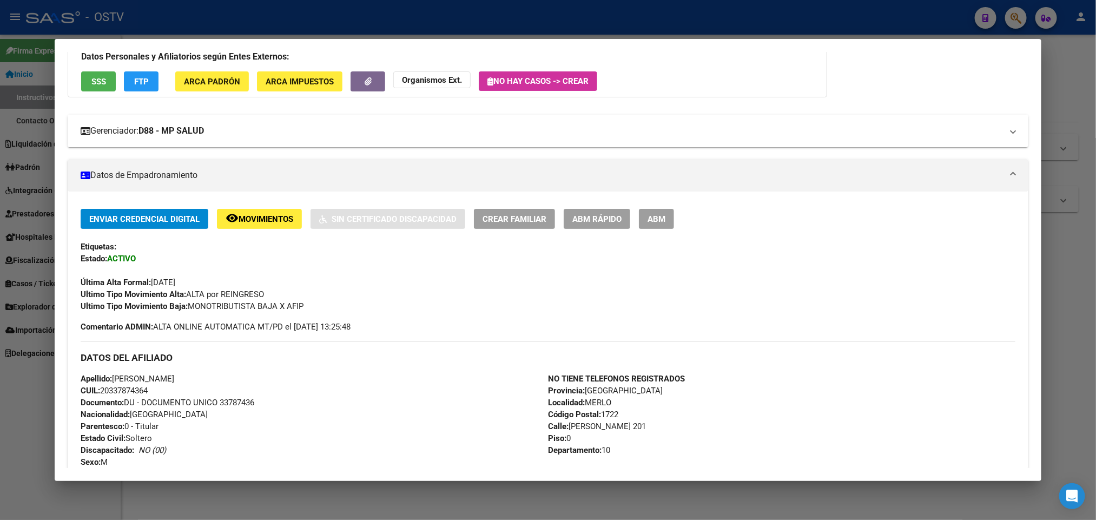
click at [198, 134] on strong "D88 - MP SALUD" at bounding box center [171, 130] width 65 height 13
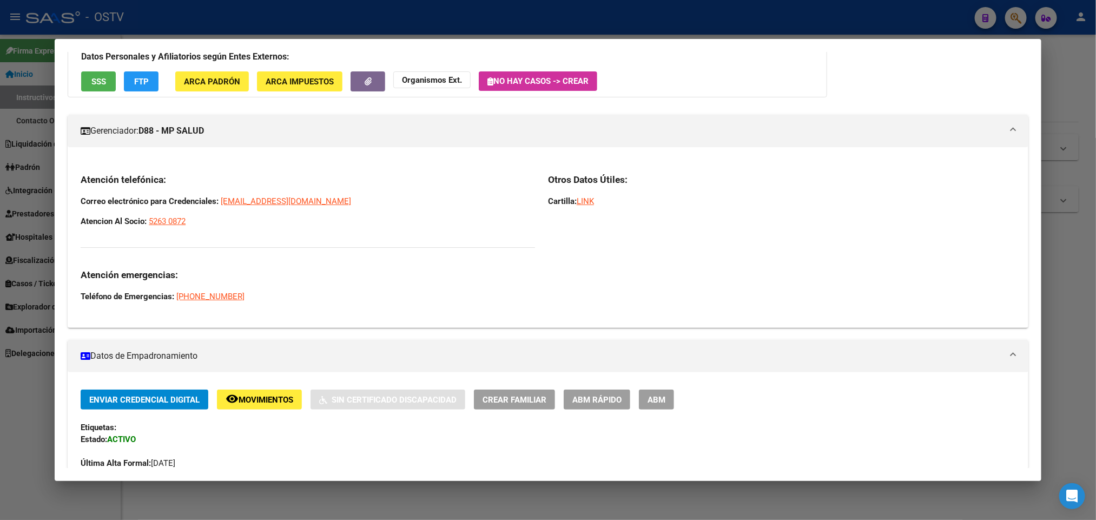
drag, startPoint x: 186, startPoint y: 221, endPoint x: 65, endPoint y: 195, distance: 123.3
click at [68, 195] on div "Atención telefónica: Correo electrónico para Credenciales: credenciales@grupomp…" at bounding box center [548, 241] width 960 height 155
copy div "Correo electrónico para Credenciales: credenciales@grupompsalud.com.ar Atencion…"
click at [0, 515] on div at bounding box center [548, 260] width 1096 height 520
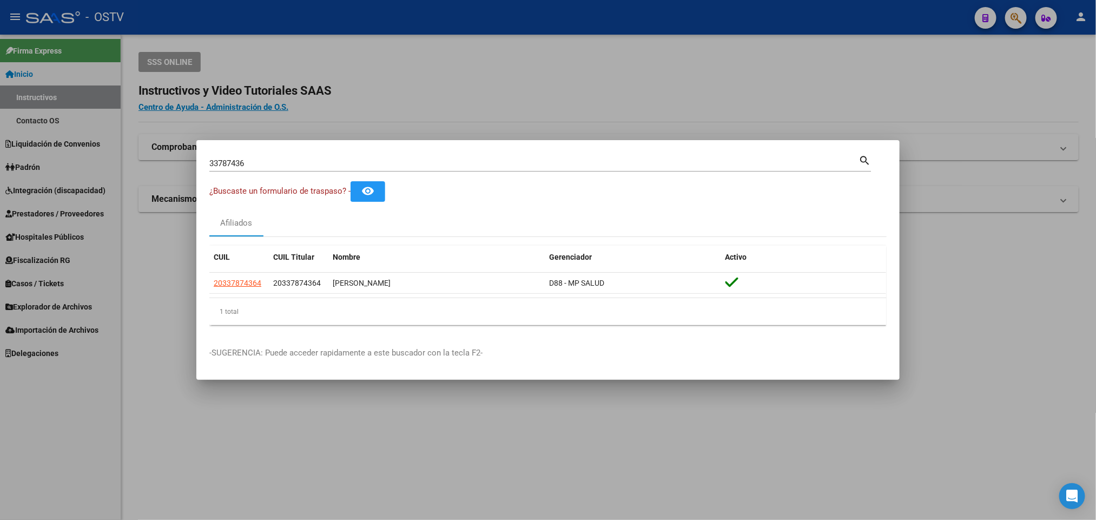
drag, startPoint x: 3, startPoint y: 406, endPoint x: 14, endPoint y: 393, distance: 16.6
click at [4, 408] on div at bounding box center [548, 260] width 1096 height 520
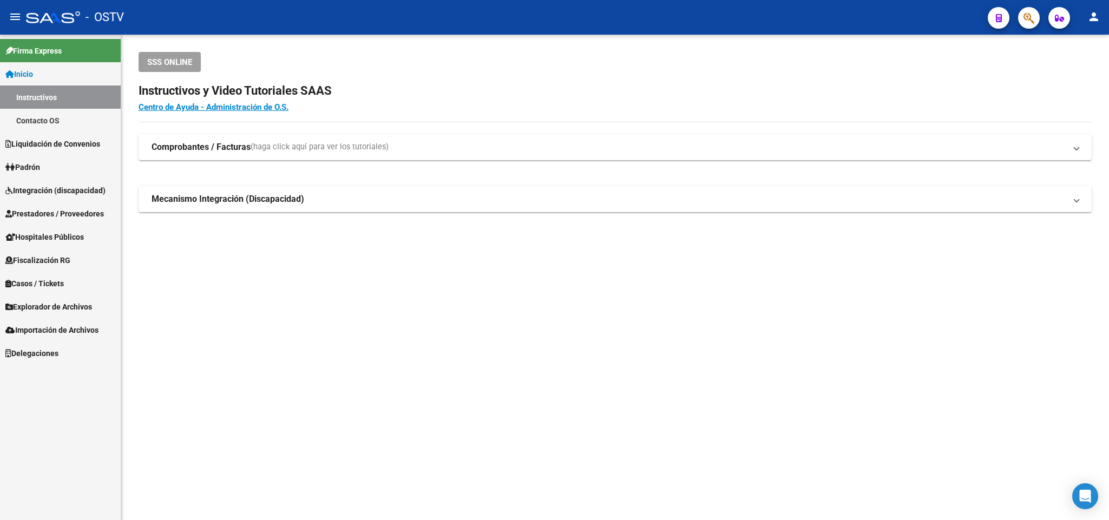
click at [57, 166] on link "Padrón" at bounding box center [60, 166] width 121 height 23
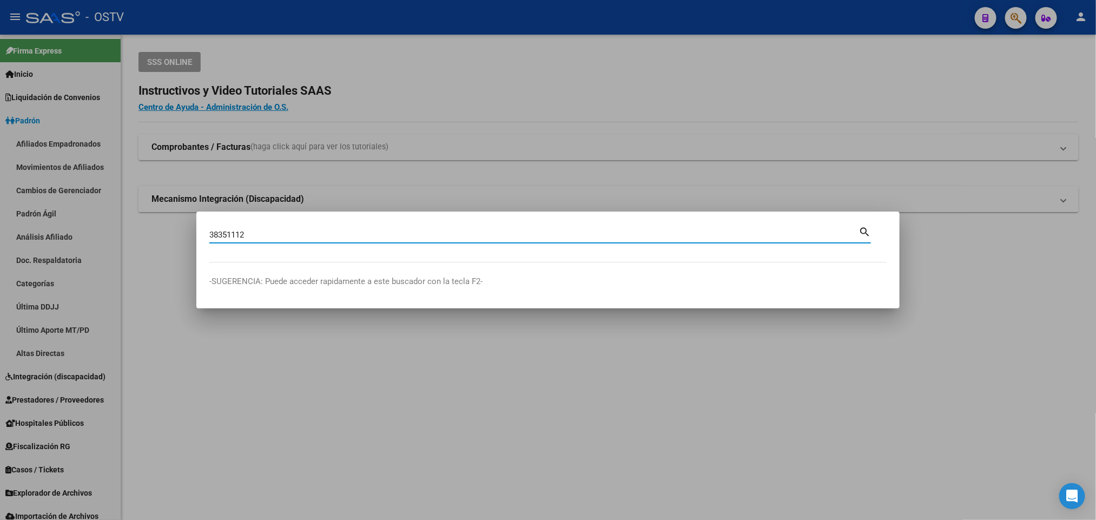
type input "38351112"
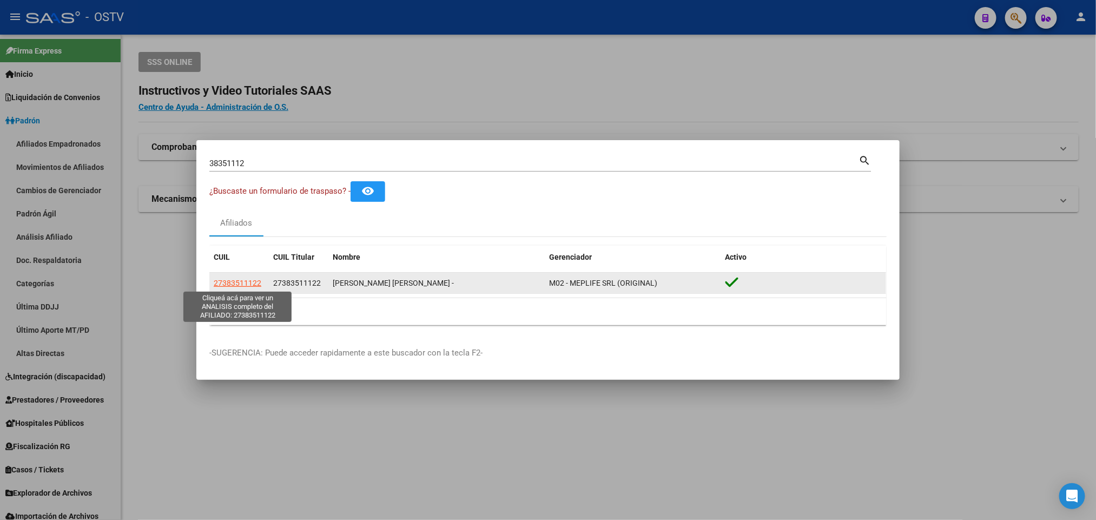
click at [218, 282] on span "27383511122" at bounding box center [238, 283] width 48 height 9
type textarea "27383511122"
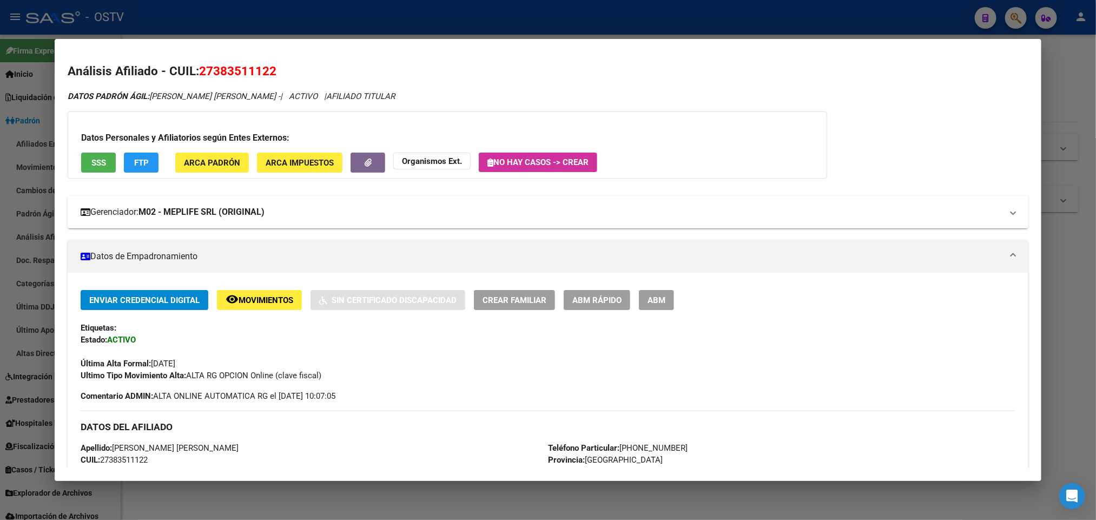
click at [206, 205] on mat-expansion-panel-header "Gerenciador: M02 - MEPLIFE SRL (ORIGINAL)" at bounding box center [548, 212] width 960 height 32
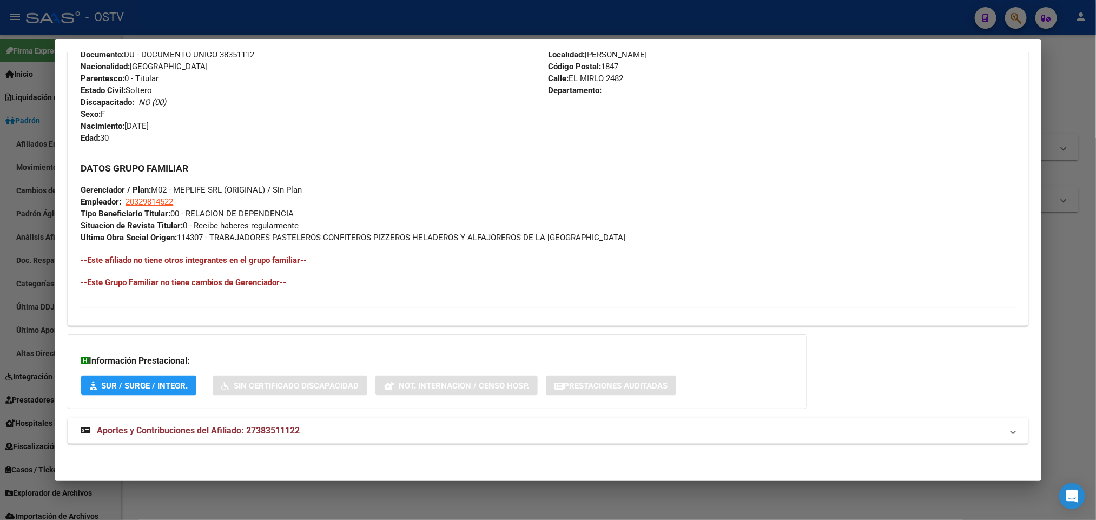
scroll to position [640, 0]
click at [345, 429] on mat-panel-title "Aportes y Contribuciones del Afiliado: 27383511122" at bounding box center [541, 430] width 921 height 13
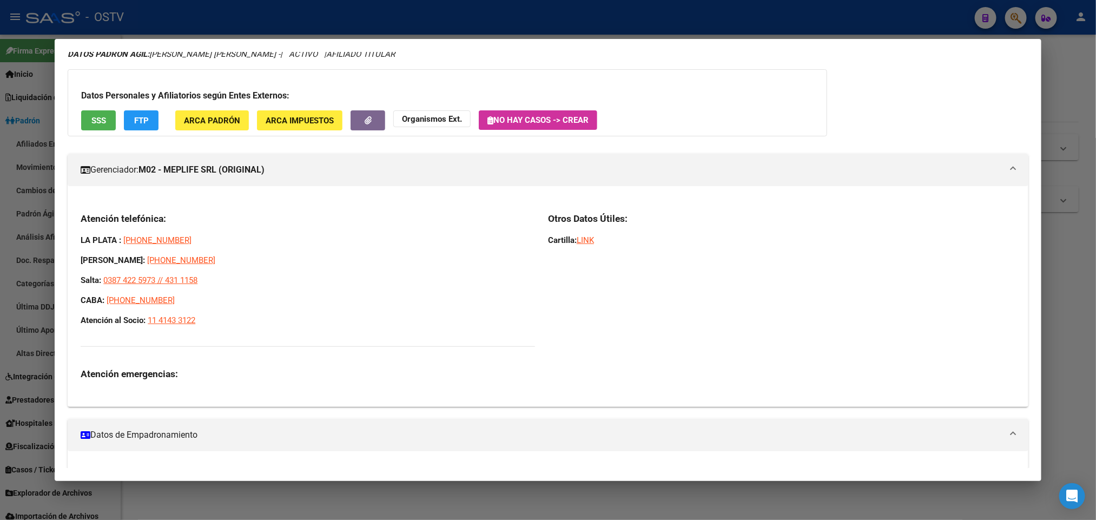
scroll to position [0, 0]
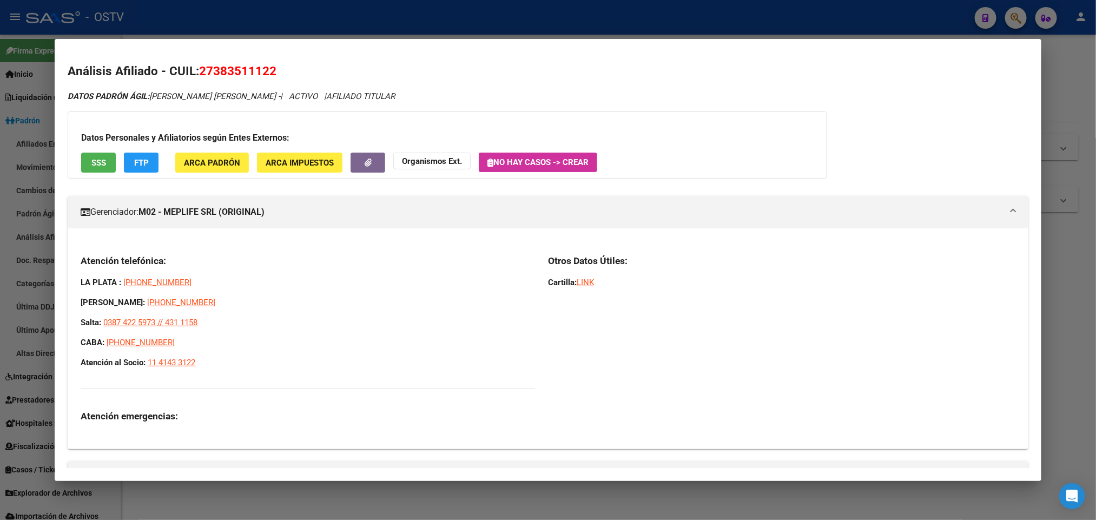
click at [319, 213] on mat-panel-title "Gerenciador: M02 - MEPLIFE SRL (ORIGINAL)" at bounding box center [541, 212] width 921 height 13
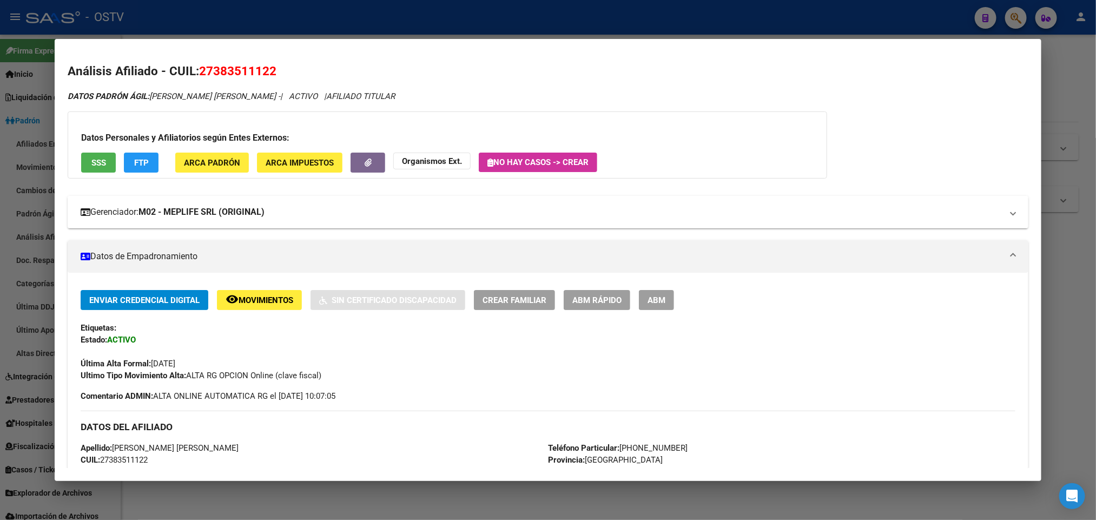
click at [320, 213] on mat-panel-title "Gerenciador: M02 - MEPLIFE SRL (ORIGINAL)" at bounding box center [541, 212] width 921 height 13
